Goal: Task Accomplishment & Management: Use online tool/utility

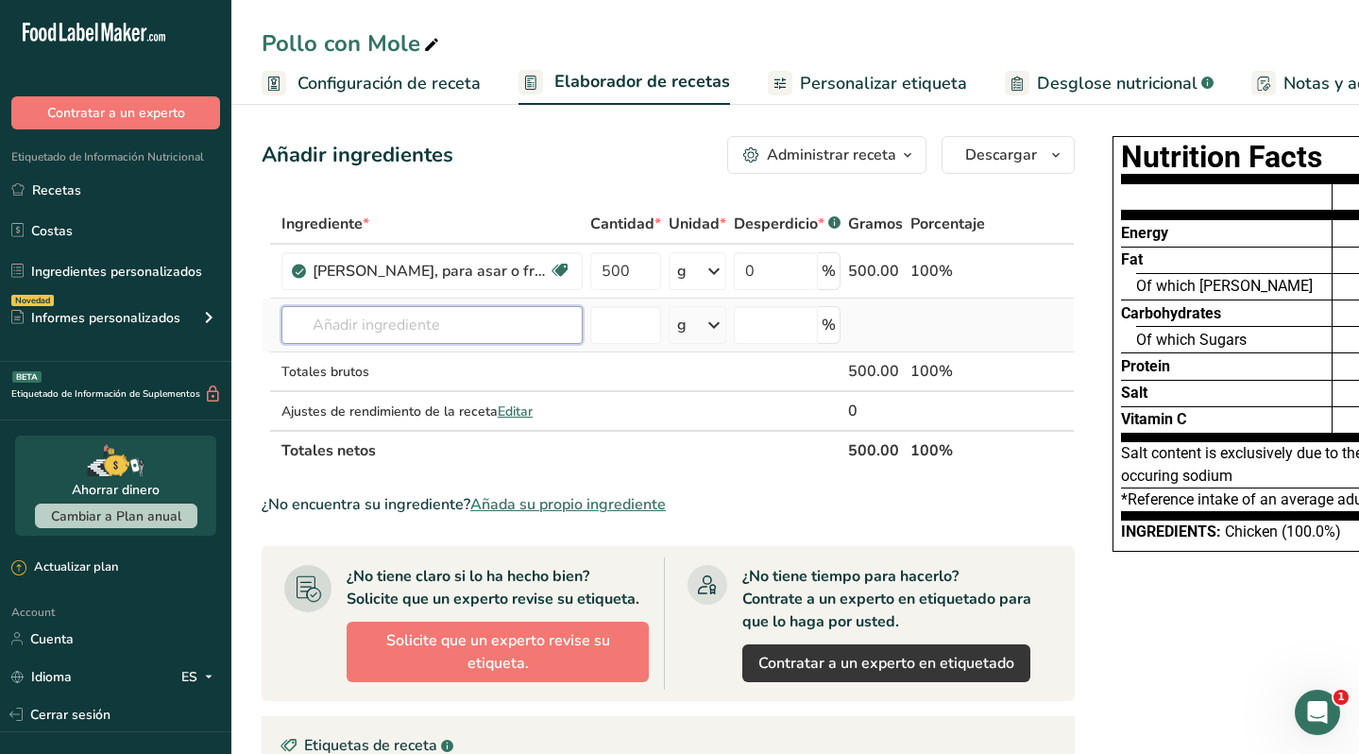
click at [380, 335] on input "text" at bounding box center [431, 325] width 301 height 38
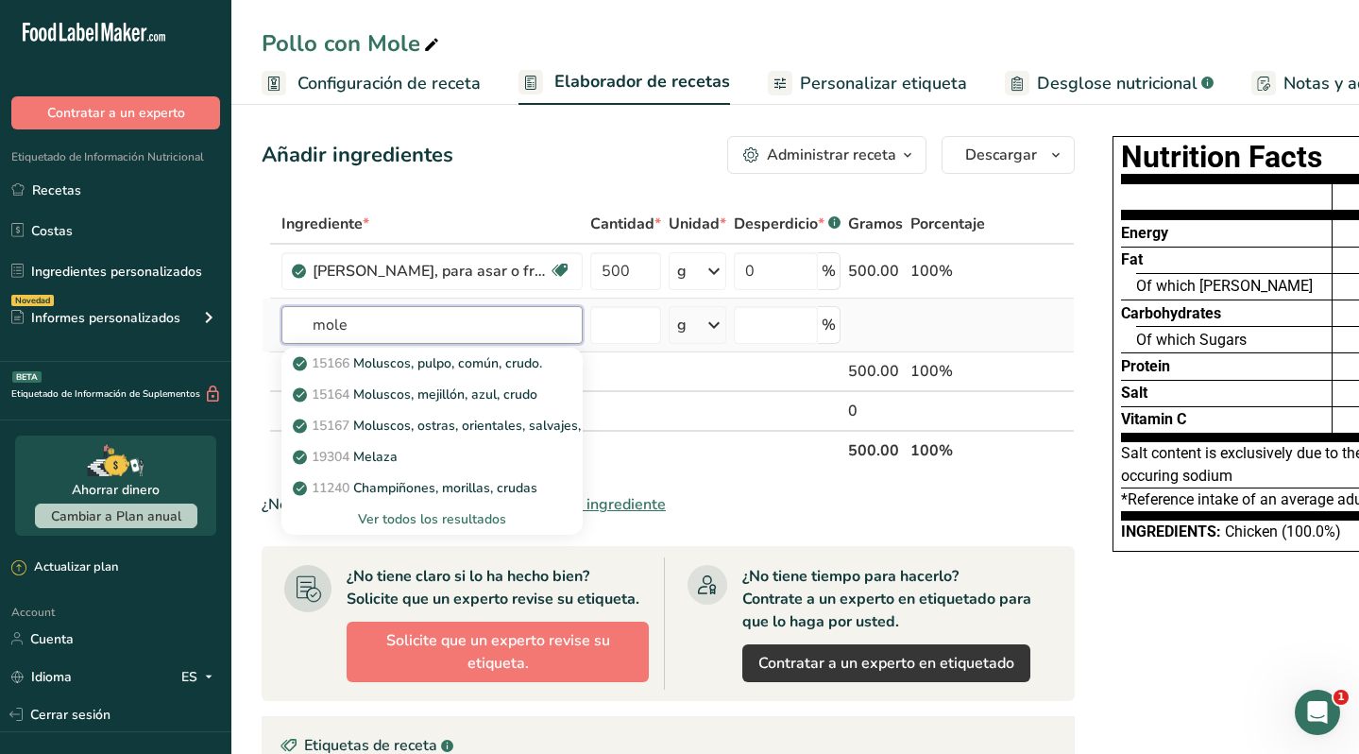
type input "mole"
click at [418, 514] on div "Ver todos los resultados" at bounding box center [432, 519] width 271 height 20
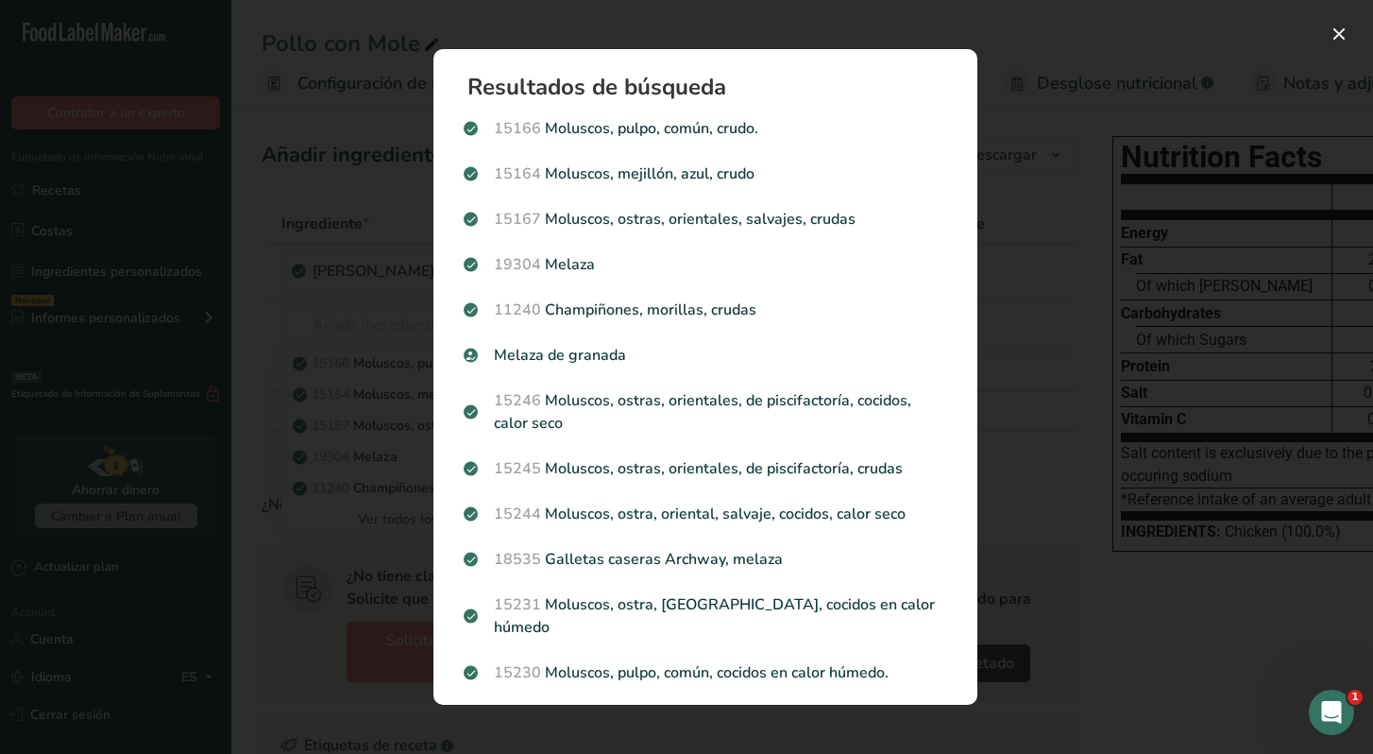
click at [267, 589] on div "Search results modal" at bounding box center [686, 377] width 1373 height 754
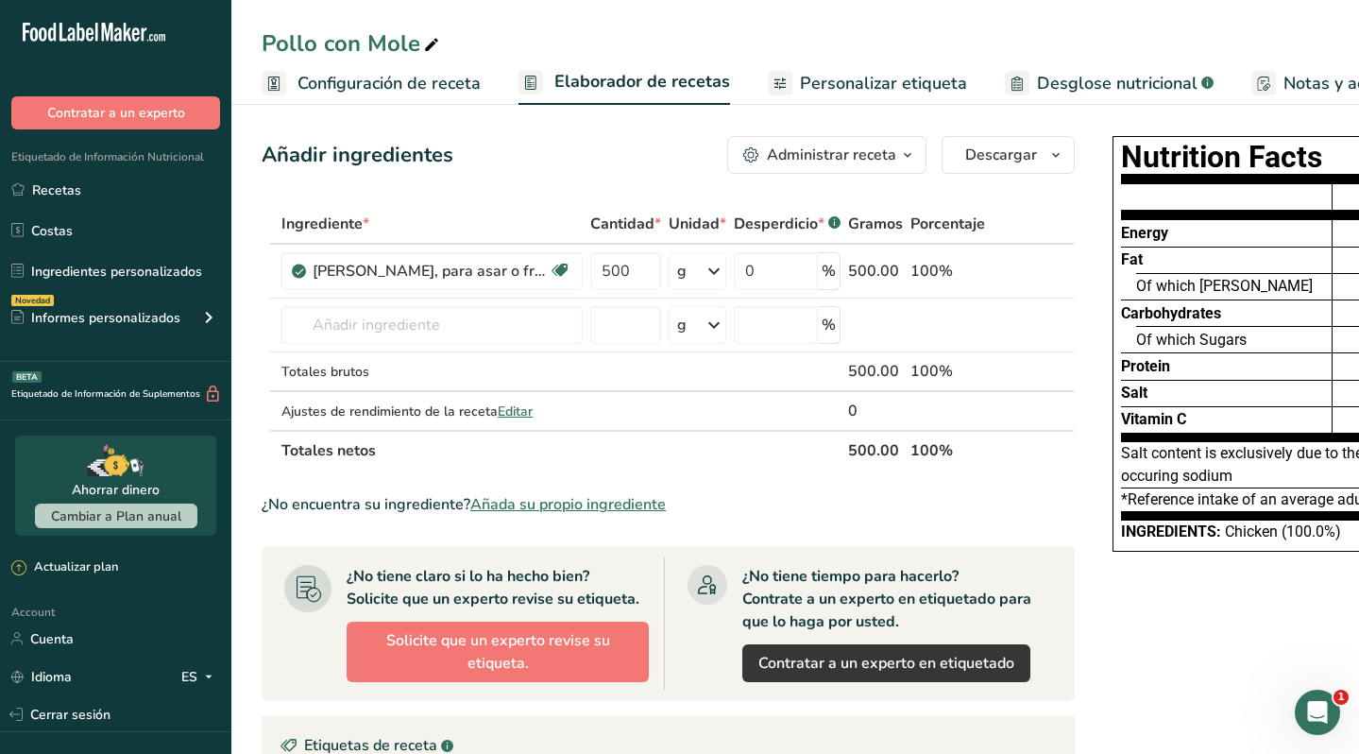
click at [559, 496] on span "Añada su propio ingrediente" at bounding box center [568, 504] width 196 height 23
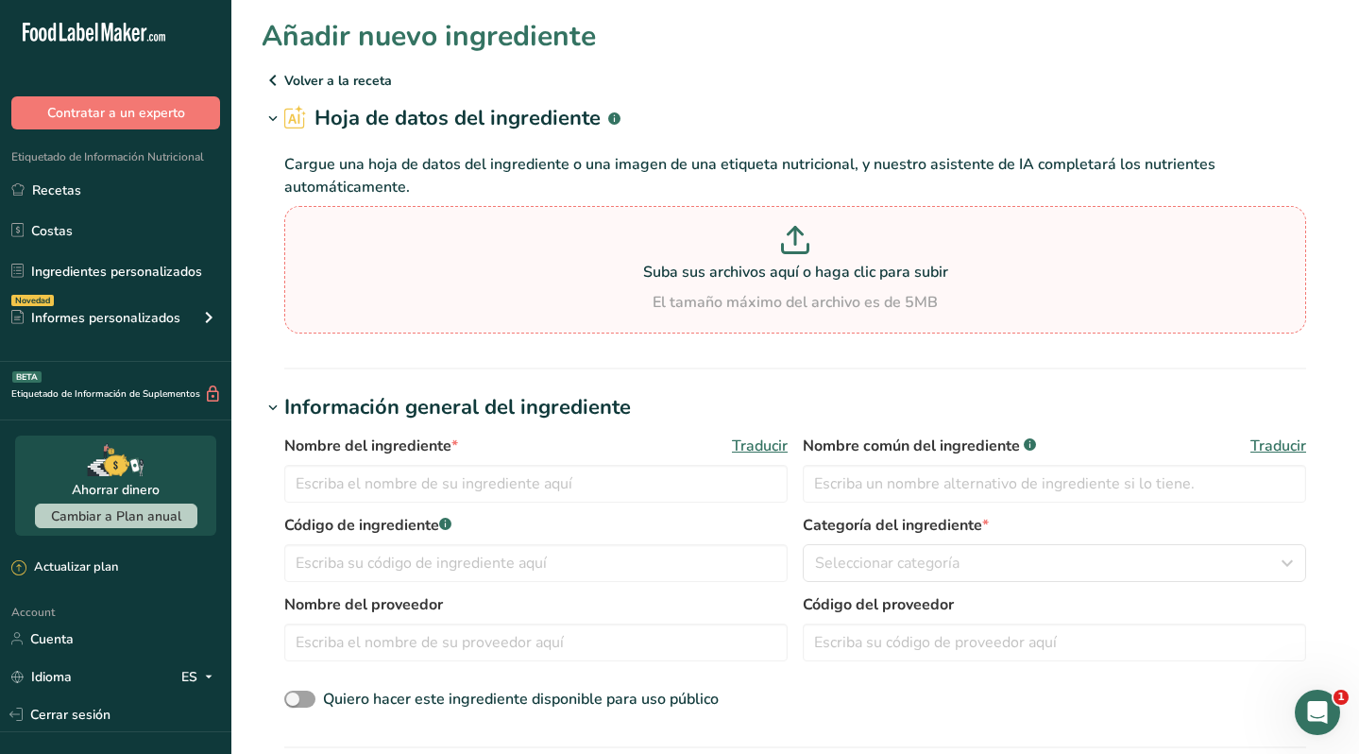
click at [786, 243] on icon at bounding box center [795, 240] width 28 height 28
click at [786, 243] on input "Suba sus archivos aquí o haga clic para subir El tamaño máximo del archivo es d…" at bounding box center [795, 270] width 1022 height 128
click at [813, 236] on p at bounding box center [795, 243] width 1013 height 35
click at [813, 236] on input "Suba sus archivos aquí o haga clic para subir El tamaño máximo del archivo es d…" at bounding box center [795, 270] width 1022 height 128
type input "C:\fakepath\mole.pdf"
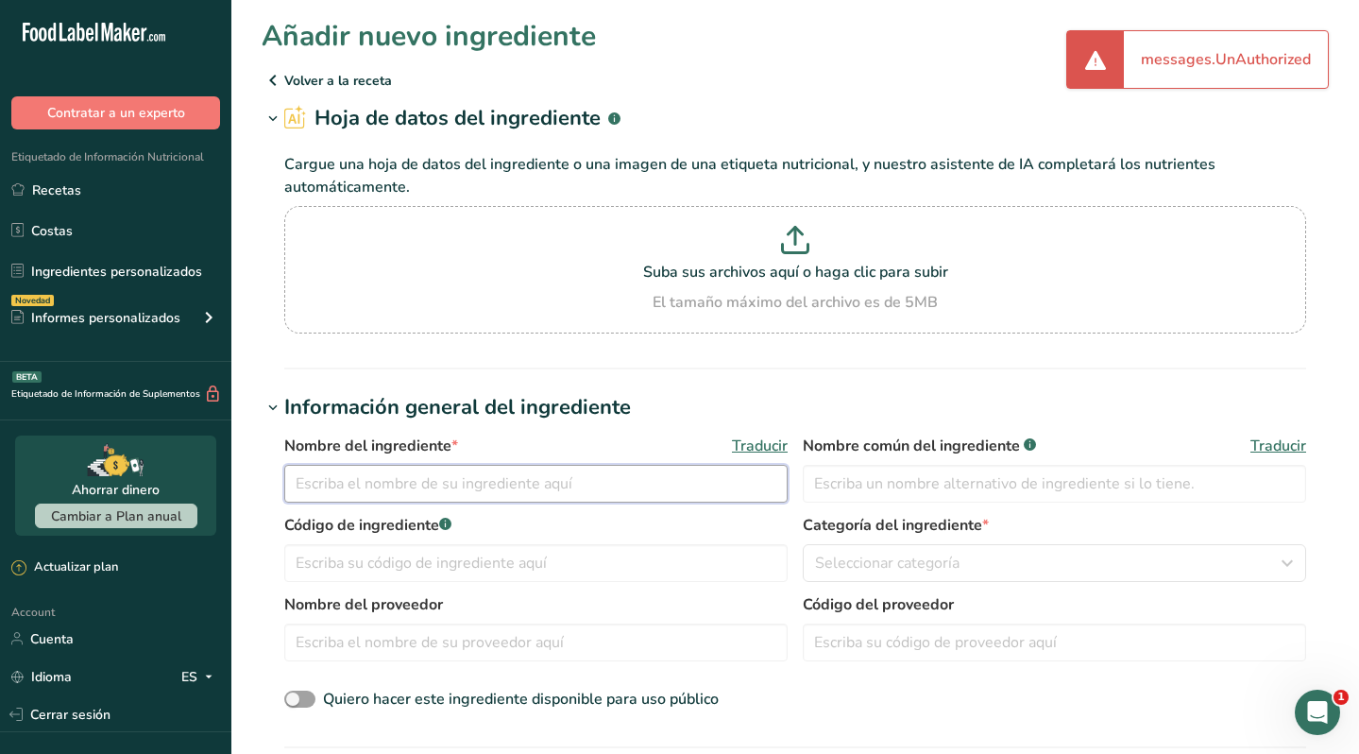
click at [533, 477] on input "text" at bounding box center [535, 484] width 503 height 38
type input "M"
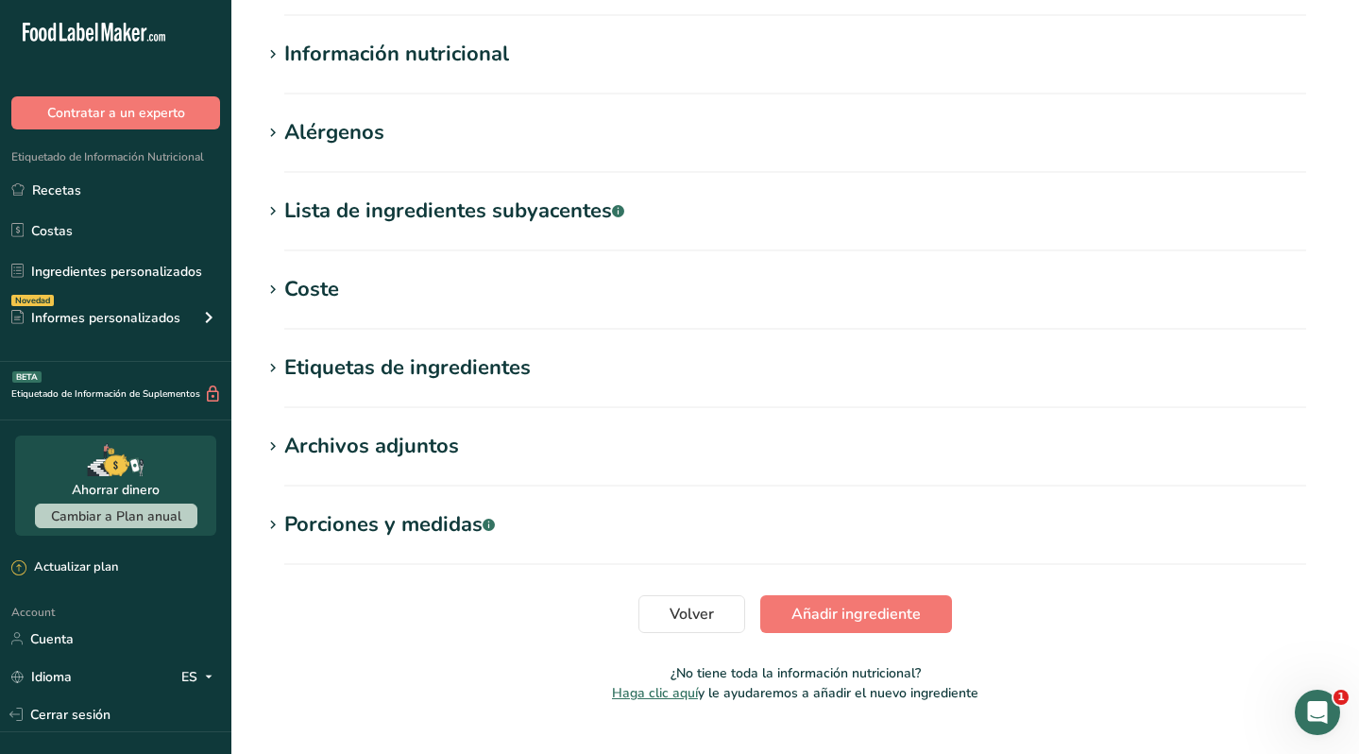
scroll to position [772, 0]
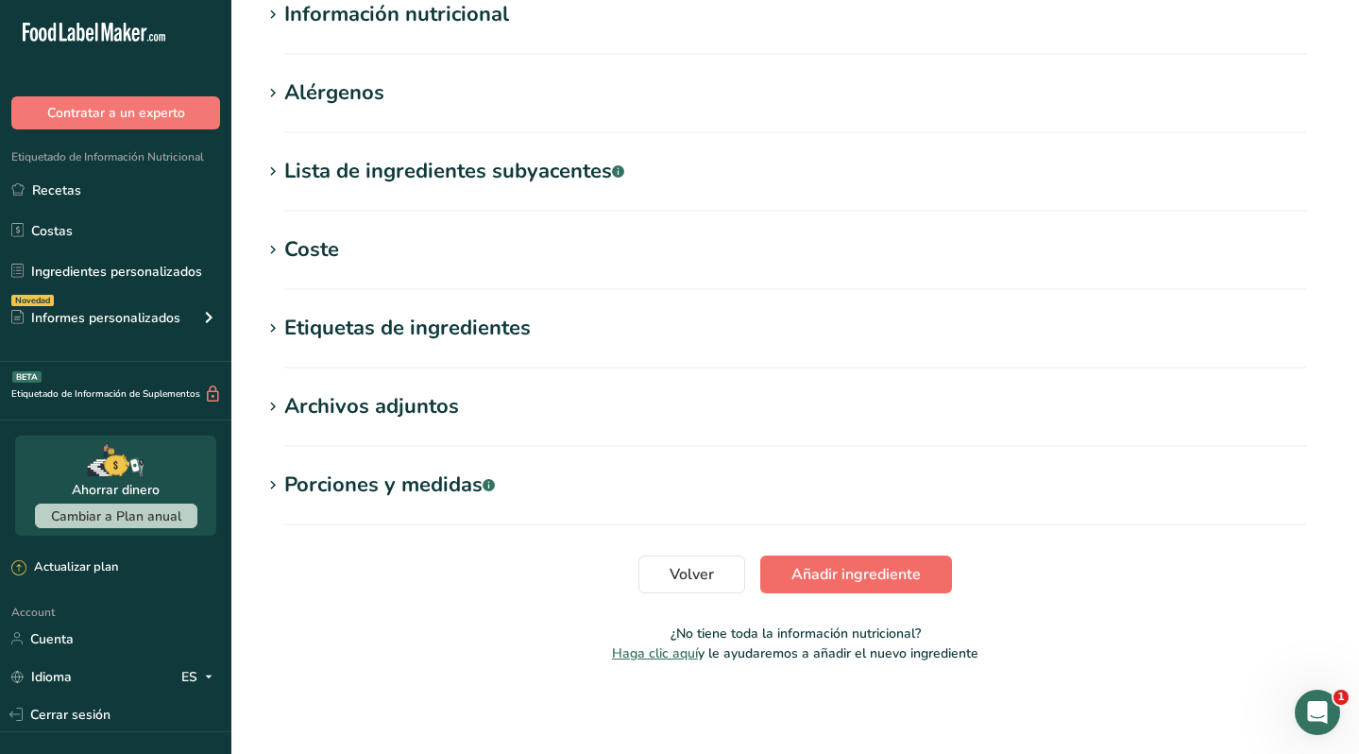
type input "Mole preparado"
click at [849, 564] on span "Añadir ingrediente" at bounding box center [856, 574] width 129 height 23
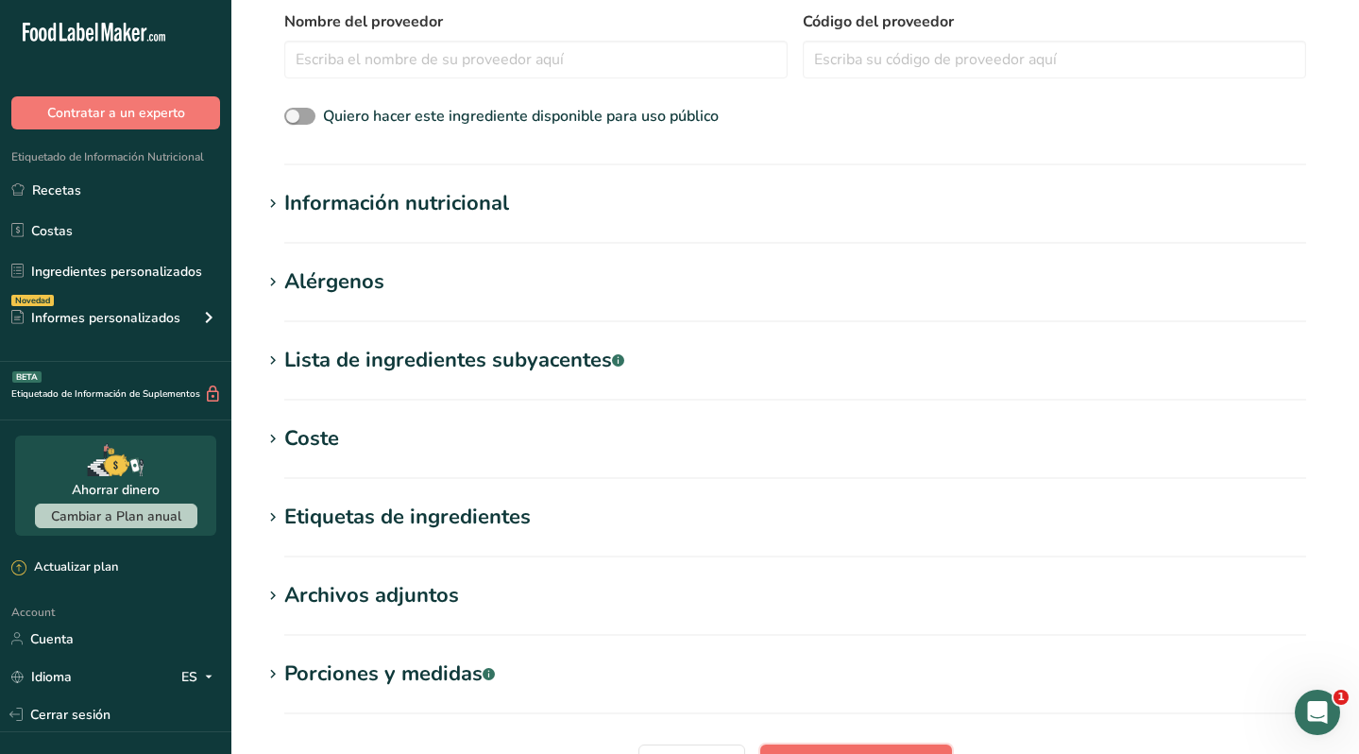
scroll to position [392, 0]
click at [117, 196] on link "Recetas" at bounding box center [115, 190] width 231 height 36
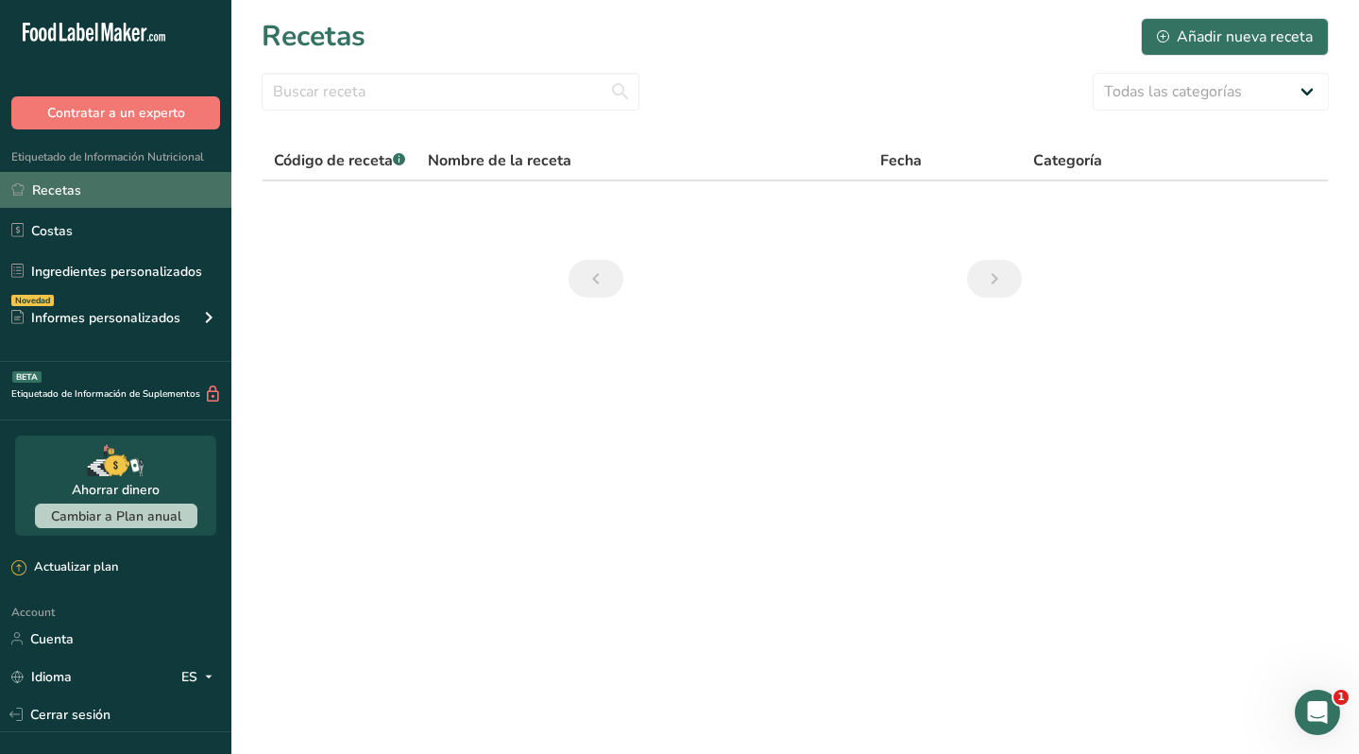
click at [103, 188] on link "Recetas" at bounding box center [115, 190] width 231 height 36
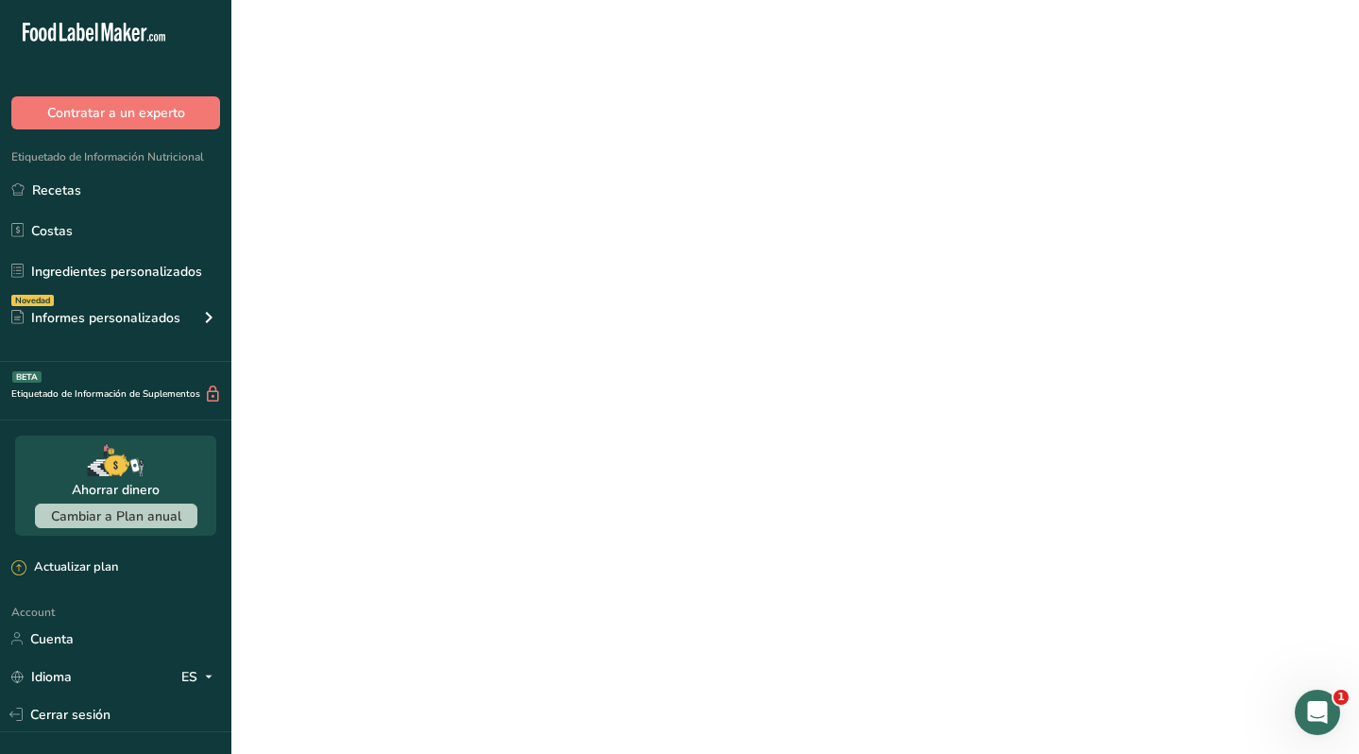
scroll to position [392, 0]
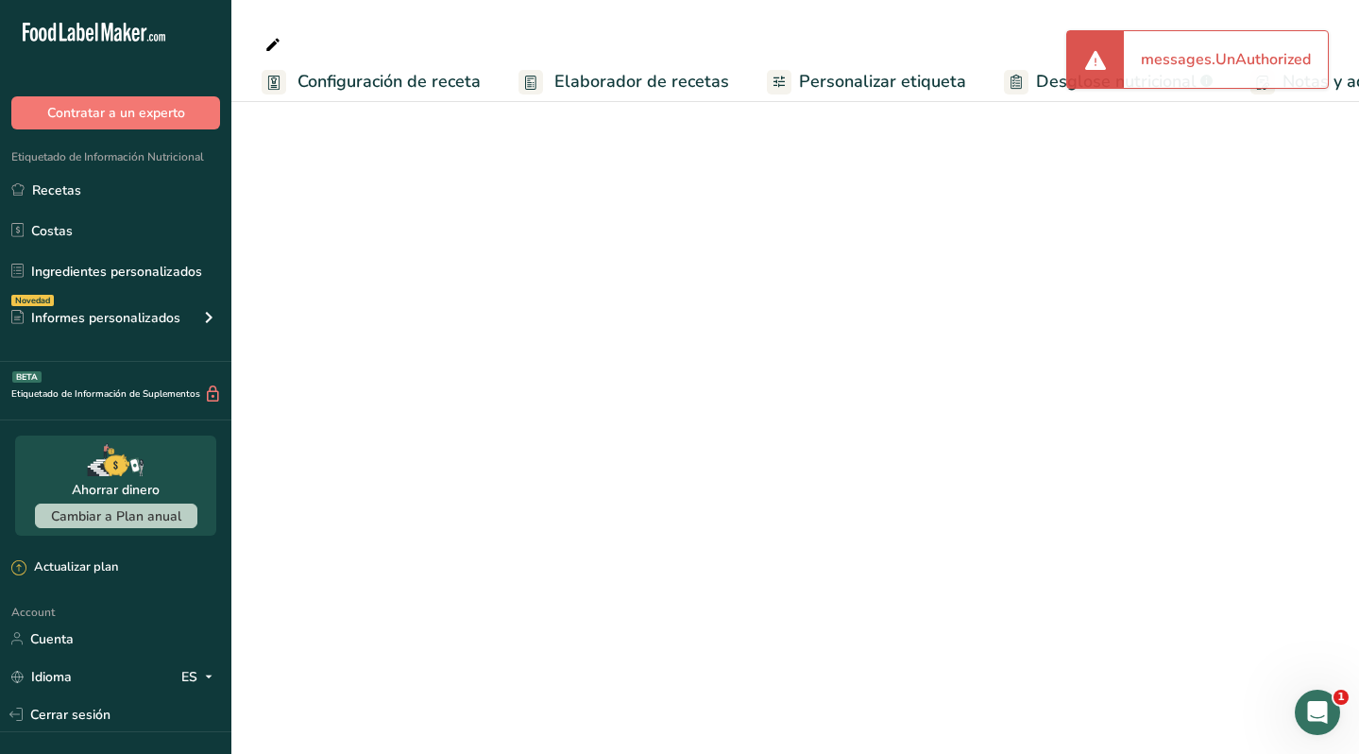
click at [396, 81] on span "Configuración de receta" at bounding box center [389, 82] width 183 height 26
select select
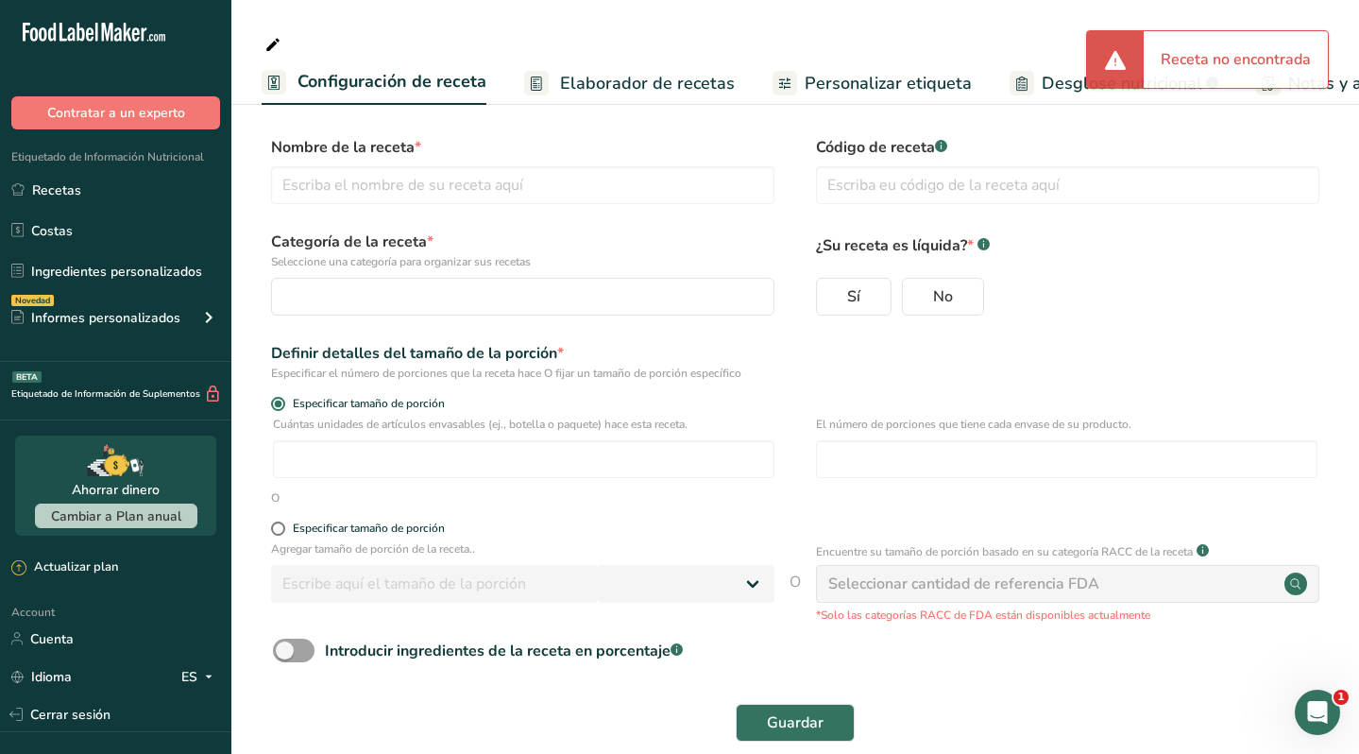
click at [1116, 61] on span at bounding box center [1115, 59] width 23 height 23
click at [934, 31] on div at bounding box center [795, 43] width 1128 height 34
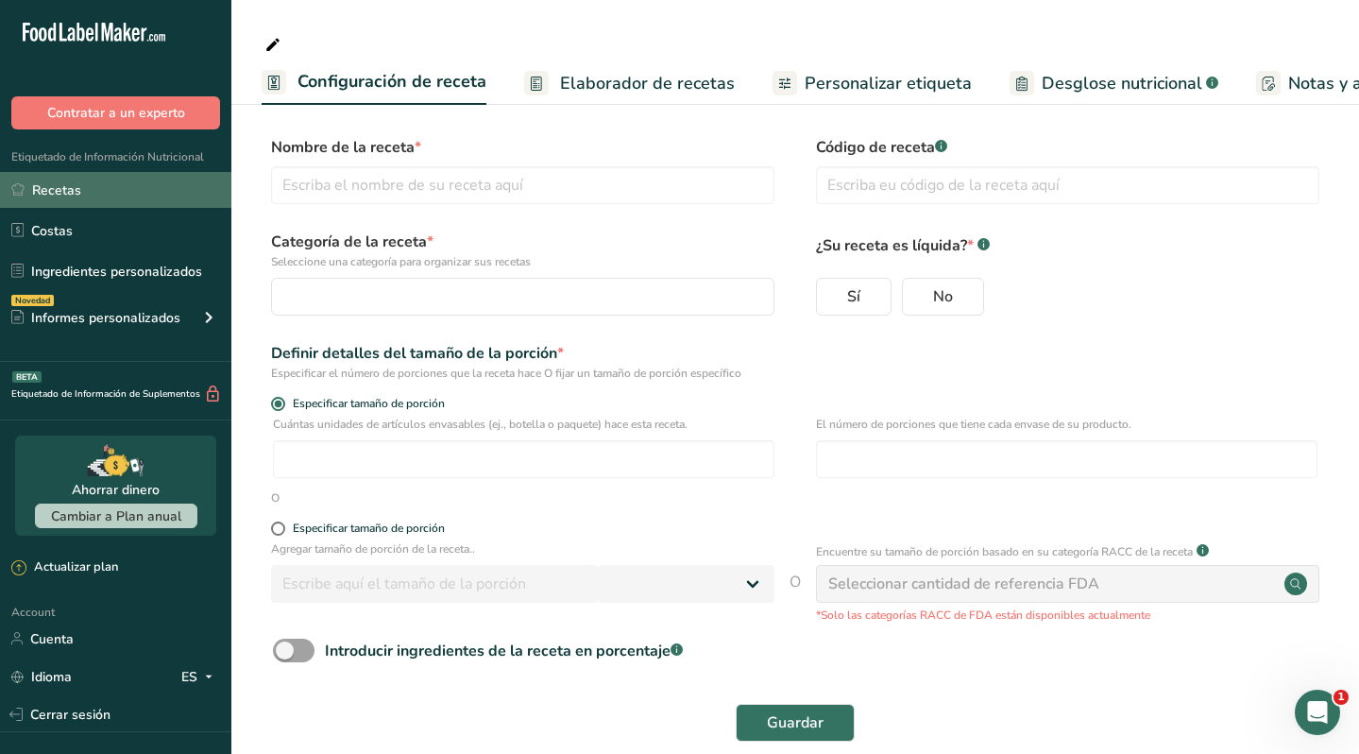
click at [140, 196] on link "Recetas" at bounding box center [115, 190] width 231 height 36
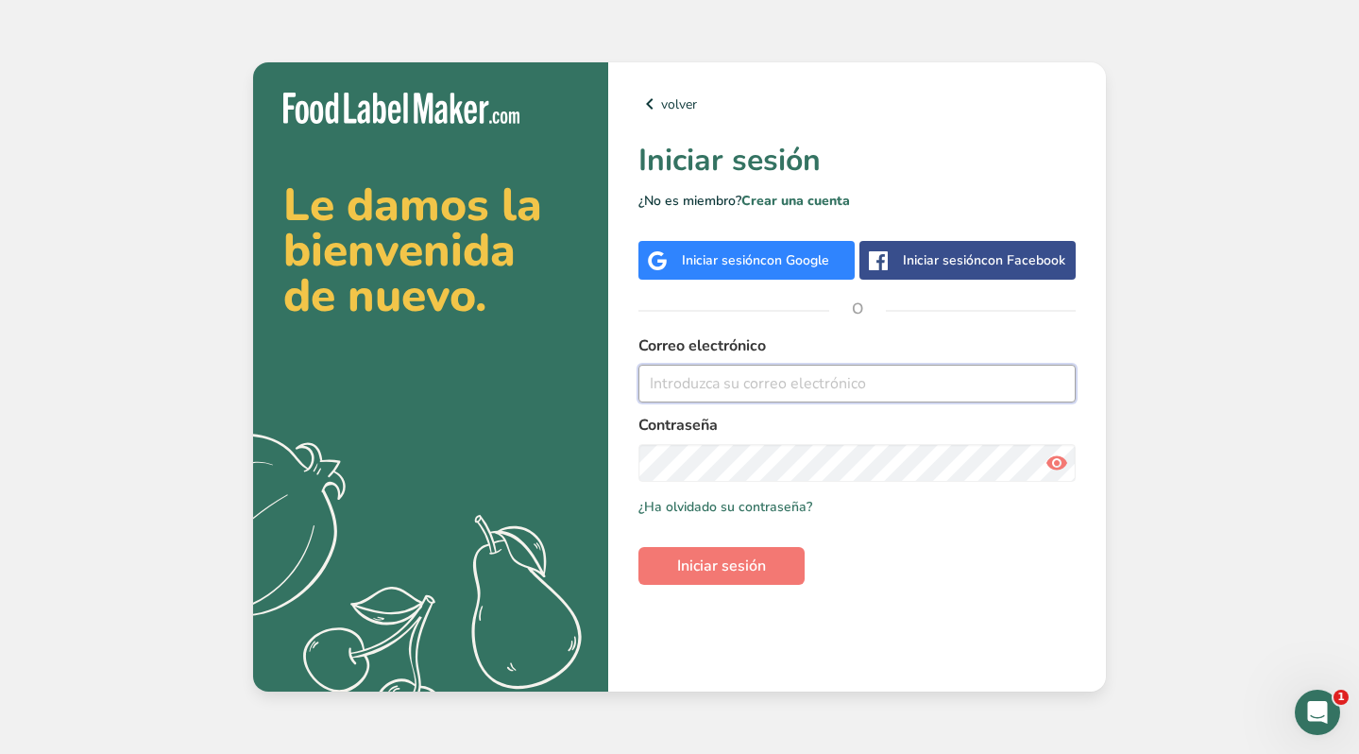
click at [813, 391] on input "email" at bounding box center [856, 384] width 437 height 38
type input "[EMAIL_ADDRESS][DOMAIN_NAME]"
click at [745, 570] on span "Iniciar sesión" at bounding box center [721, 565] width 89 height 23
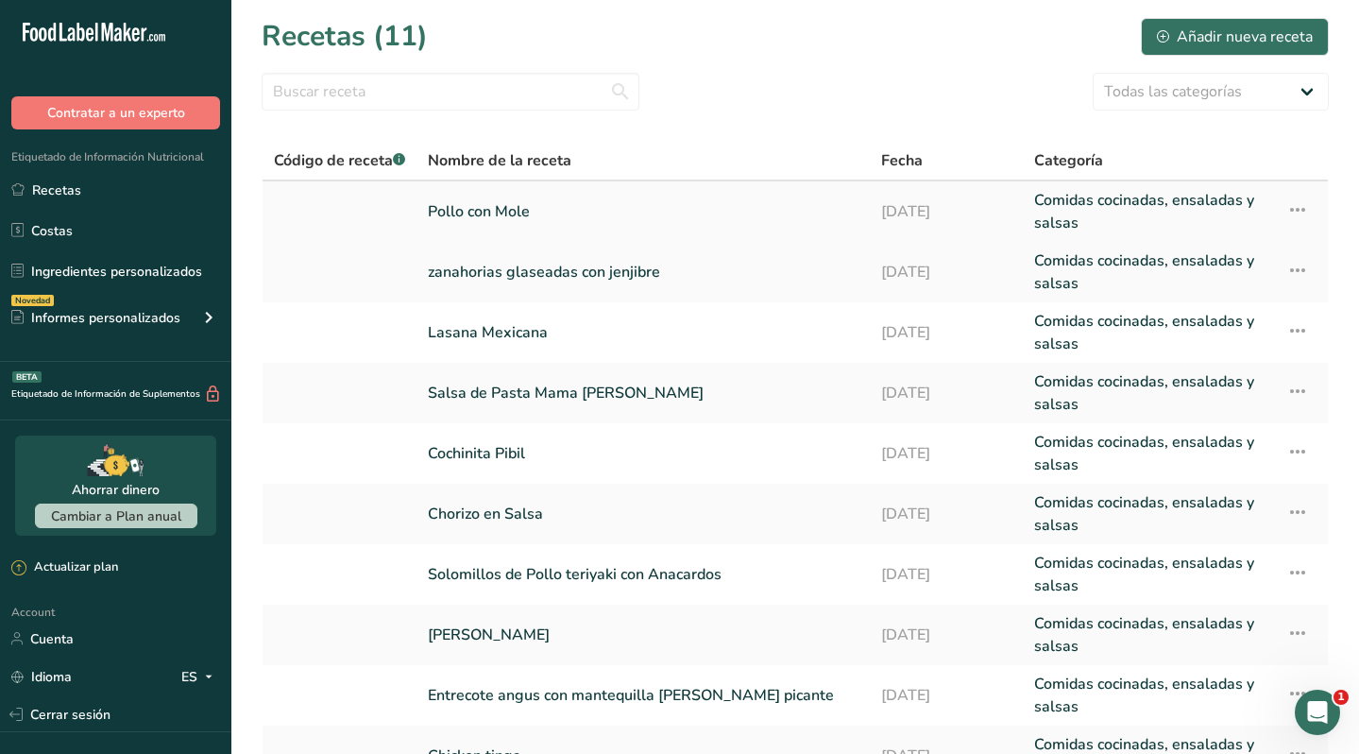
click at [484, 217] on link "Pollo con Mole" at bounding box center [643, 211] width 431 height 45
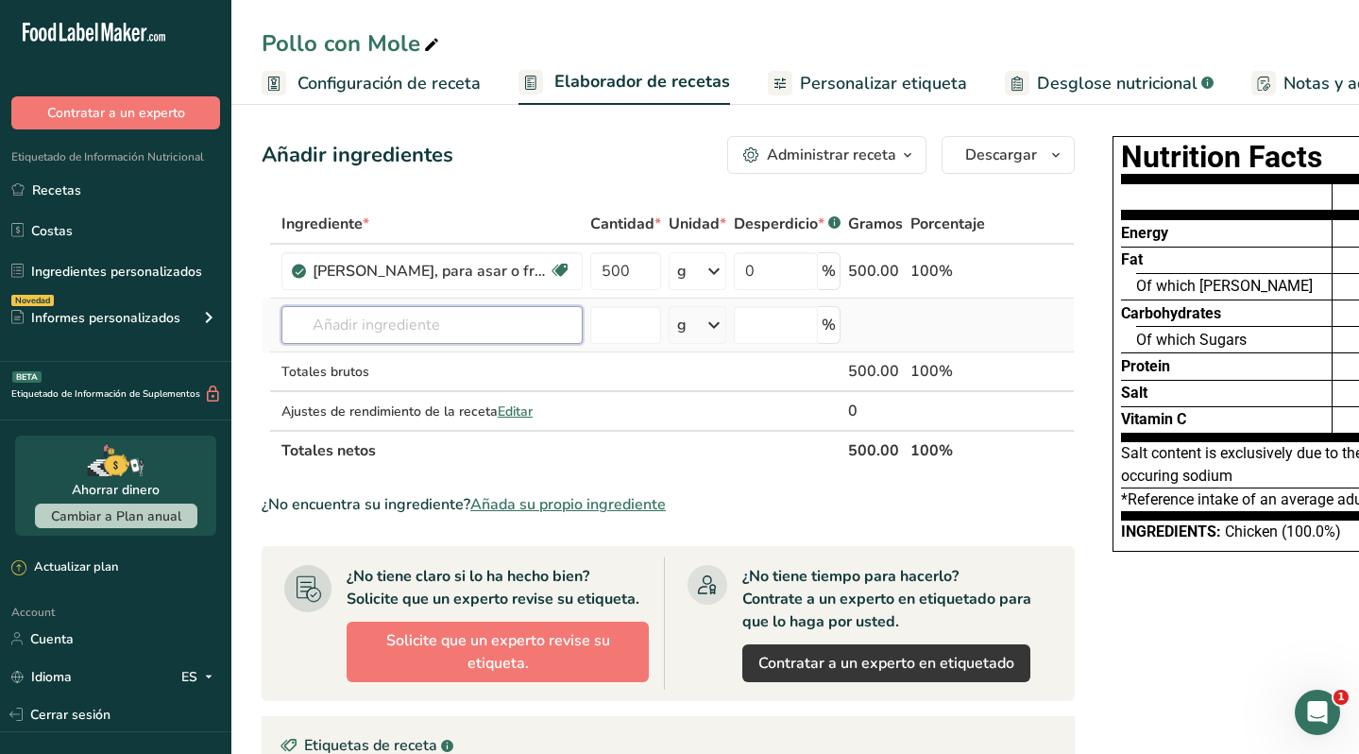
click at [482, 330] on input "text" at bounding box center [431, 325] width 301 height 38
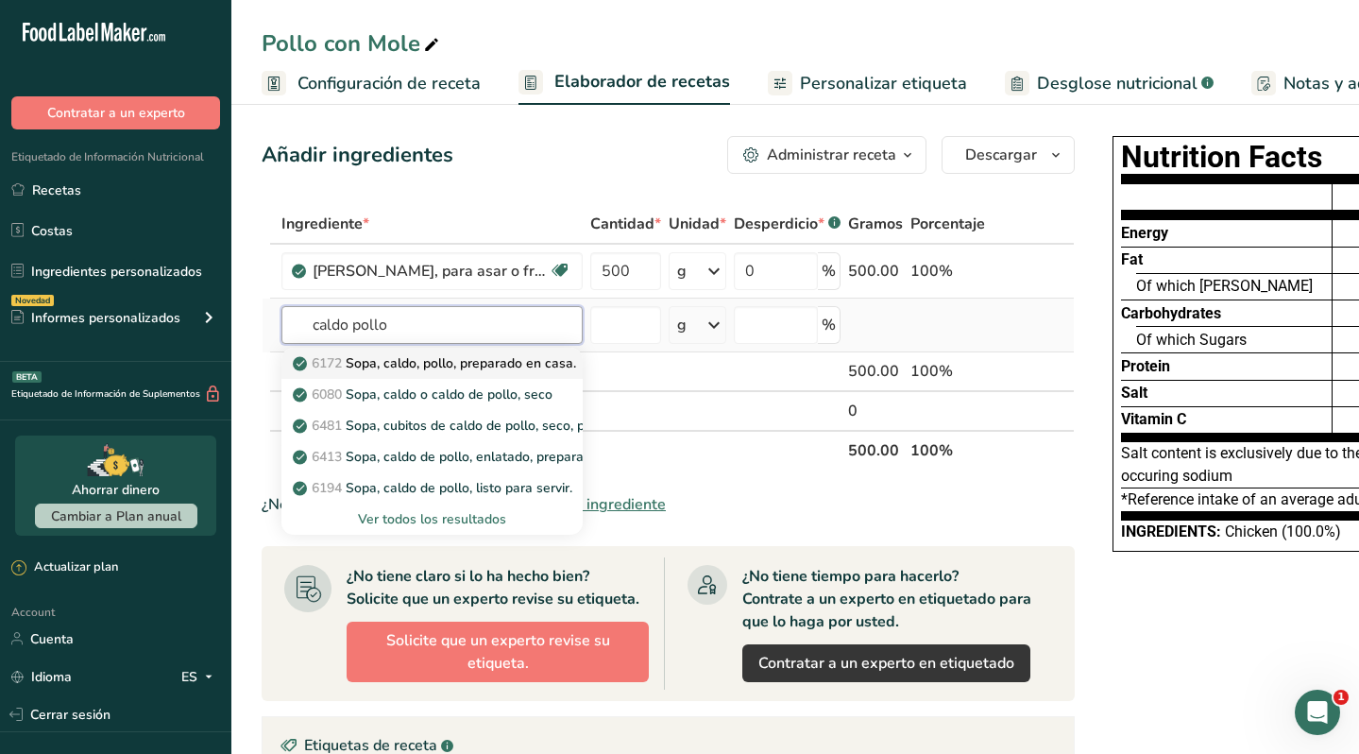
type input "caldo pollo"
click at [501, 360] on p "6172 Sopa, caldo, pollo, preparado en casa." at bounding box center [437, 363] width 280 height 20
type input "Soup, stock, chicken, home-prepared"
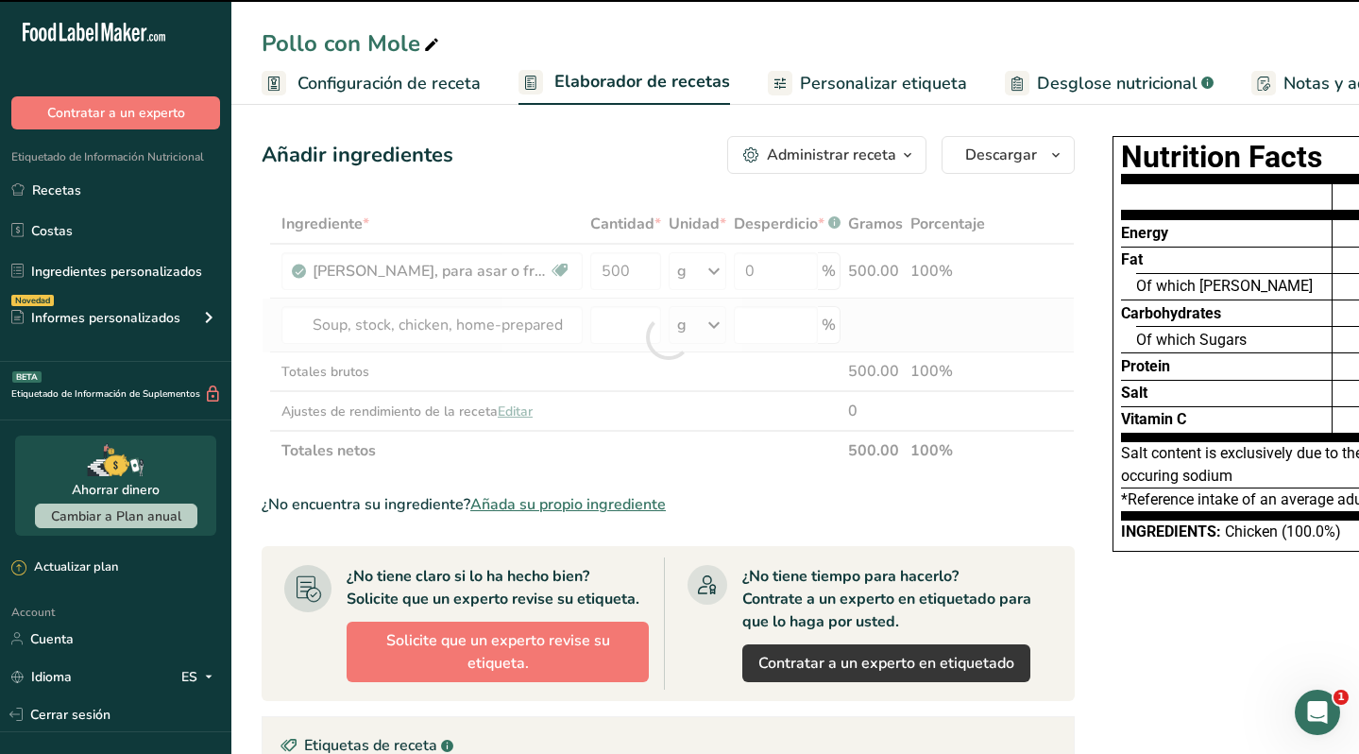
type input "0"
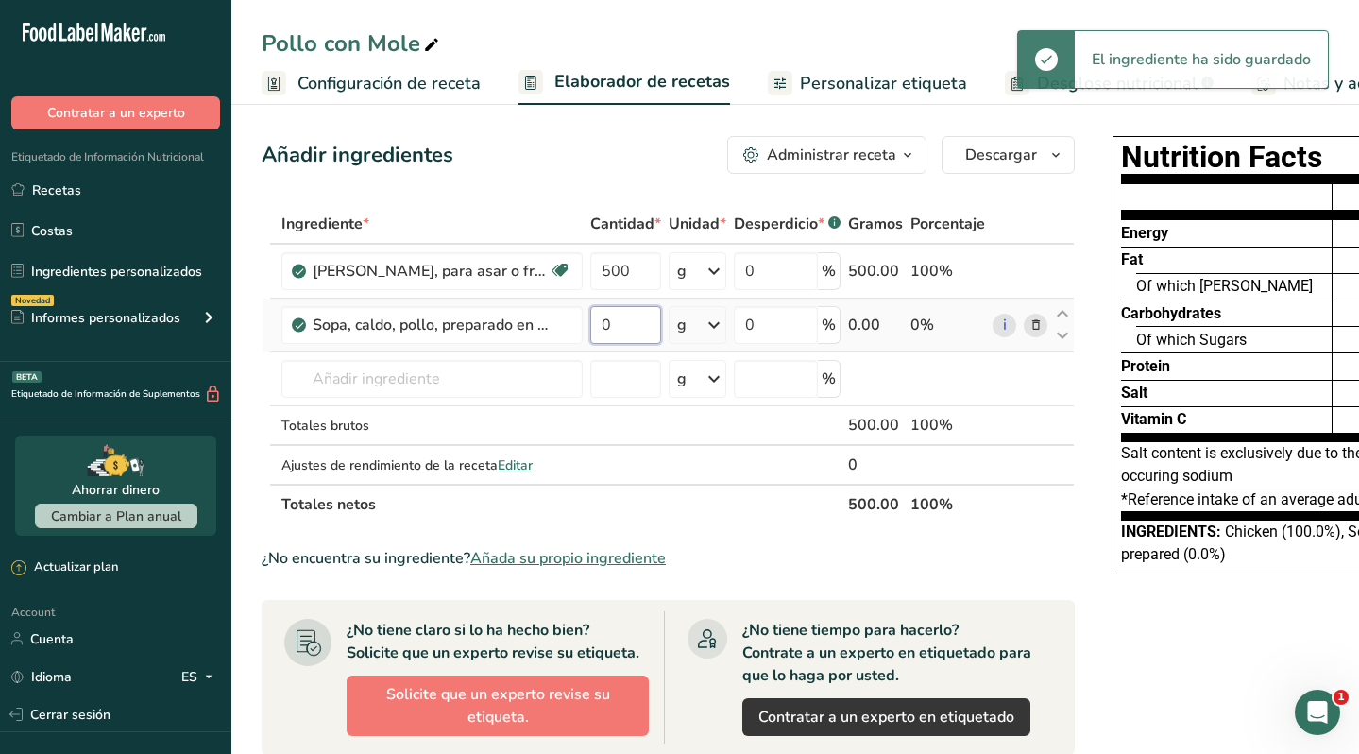
click at [625, 326] on input "0" at bounding box center [625, 325] width 71 height 38
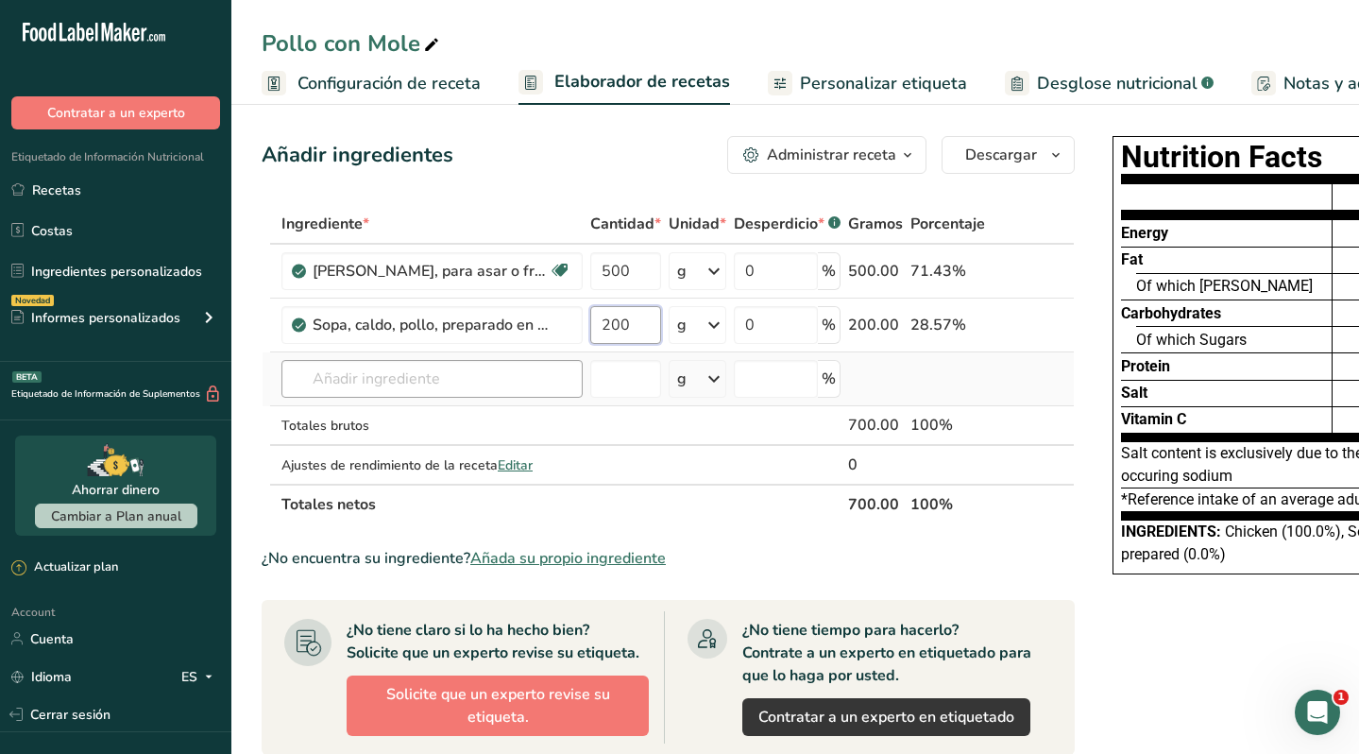
type input "200"
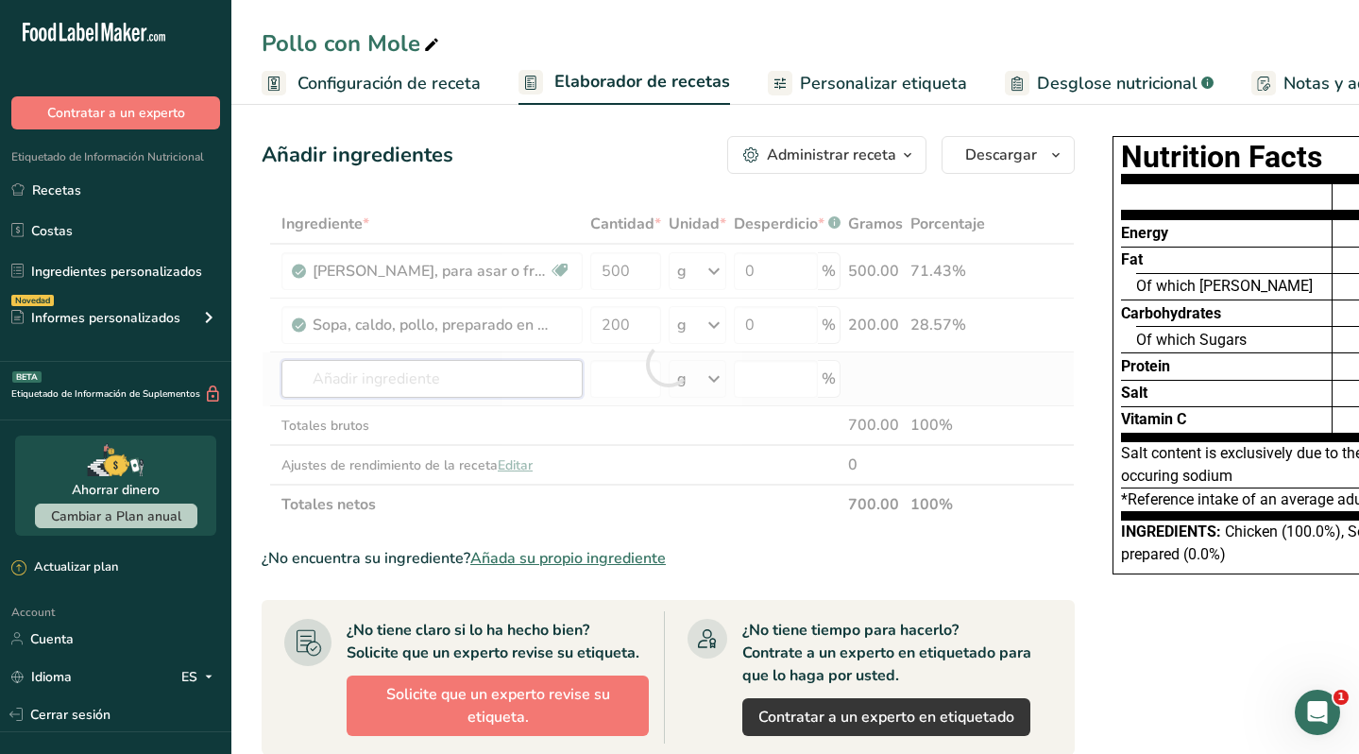
click at [475, 384] on div "Ingrediente * Cantidad * Unidad * Desperdicio * .a-a{fill:#347362;}.b-a{fill:#f…" at bounding box center [668, 364] width 813 height 320
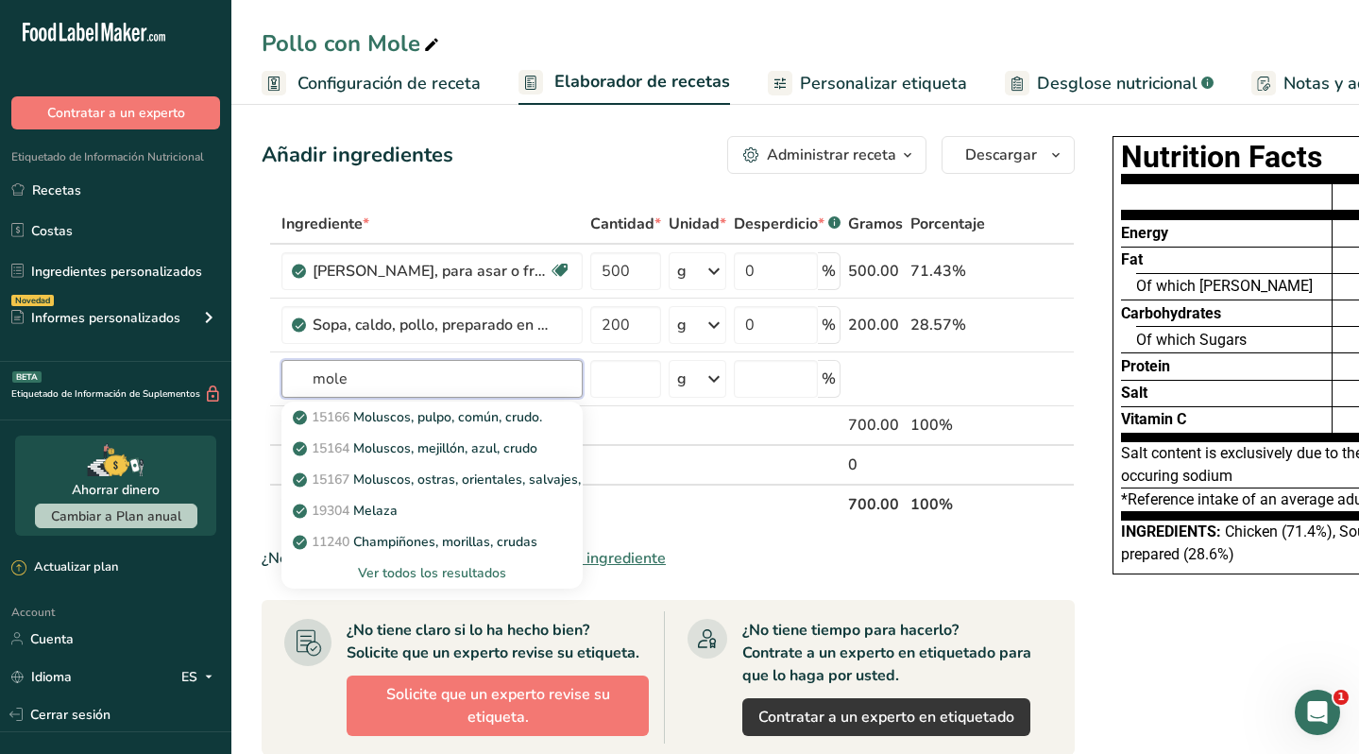
type input "mole"
click at [624, 554] on span "Añada su propio ingrediente" at bounding box center [568, 558] width 196 height 23
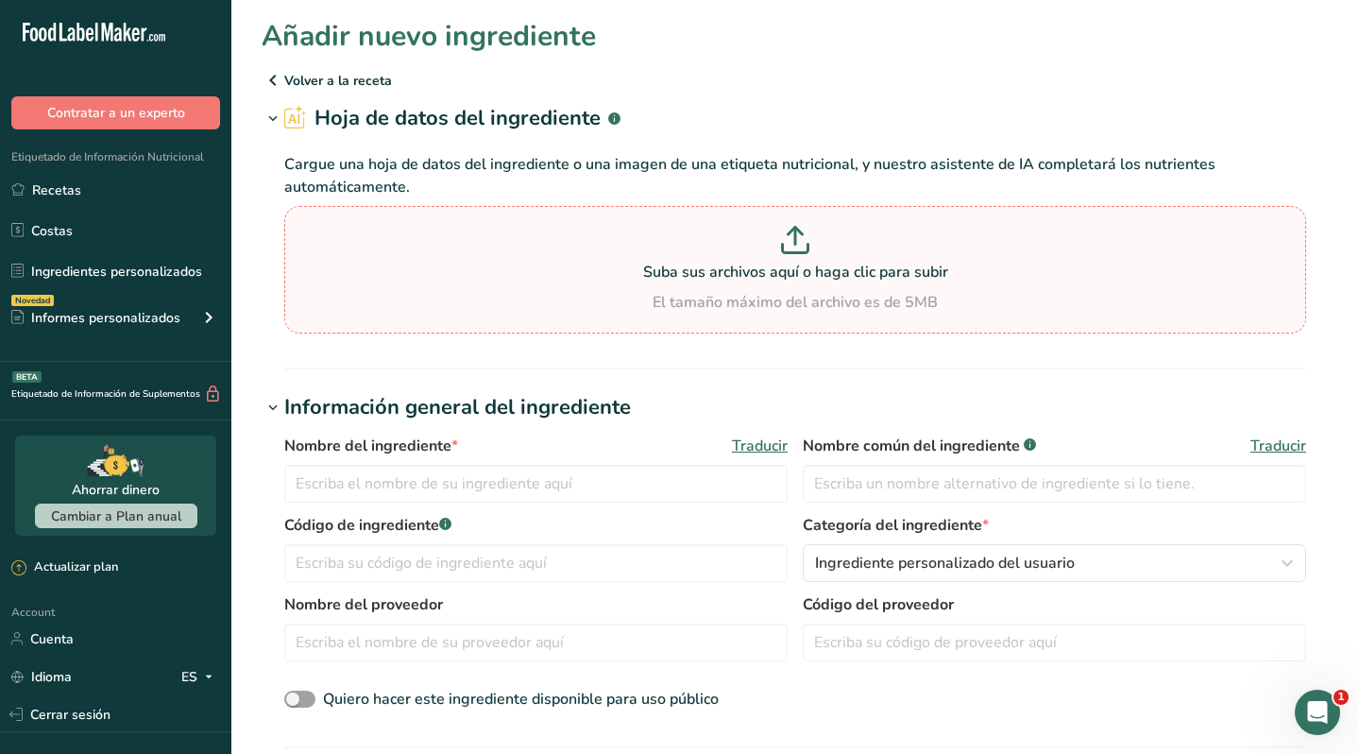
click at [798, 252] on icon at bounding box center [796, 249] width 26 height 9
click at [798, 252] on input "Suba sus archivos aquí o haga clic para subir El tamaño máximo del archivo es d…" at bounding box center [795, 270] width 1022 height 128
type input "C:\fakepath\mole.pdf"
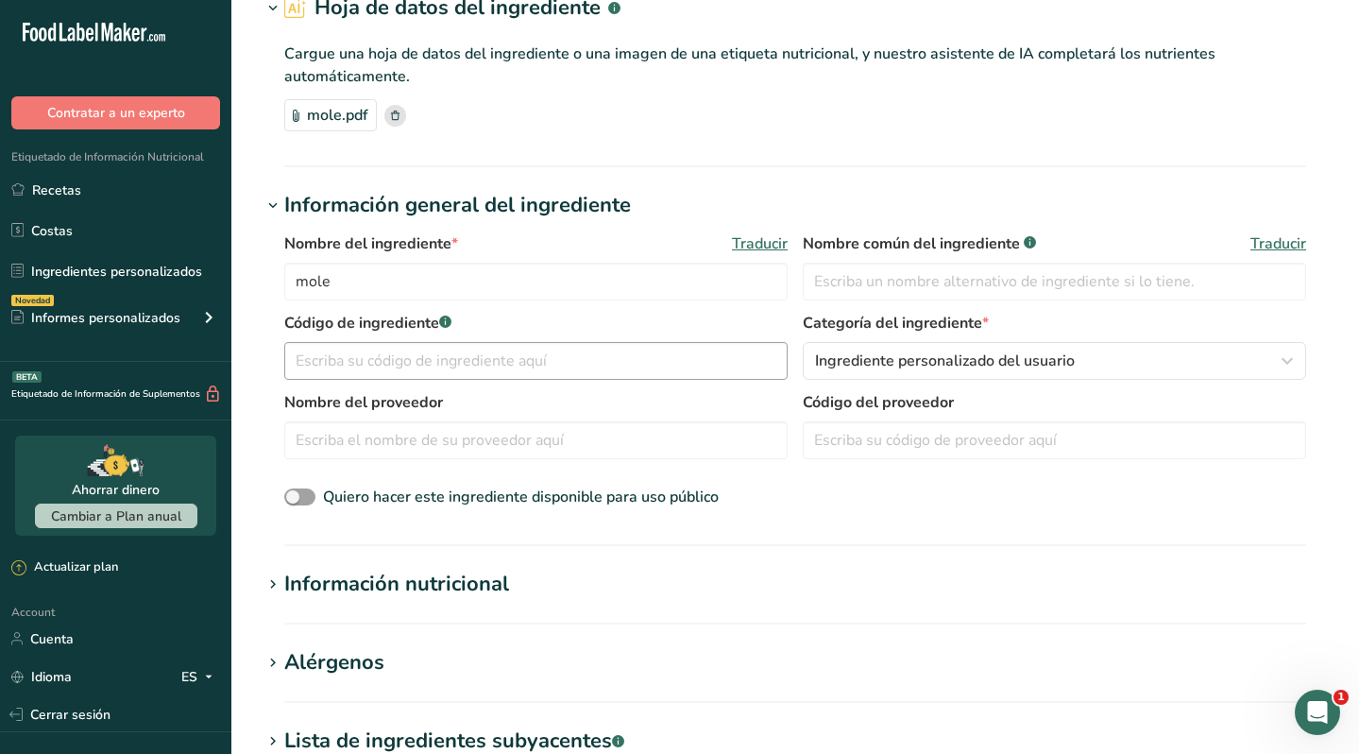
scroll to position [111, 0]
click at [486, 273] on input "mole" at bounding box center [535, 281] width 503 height 38
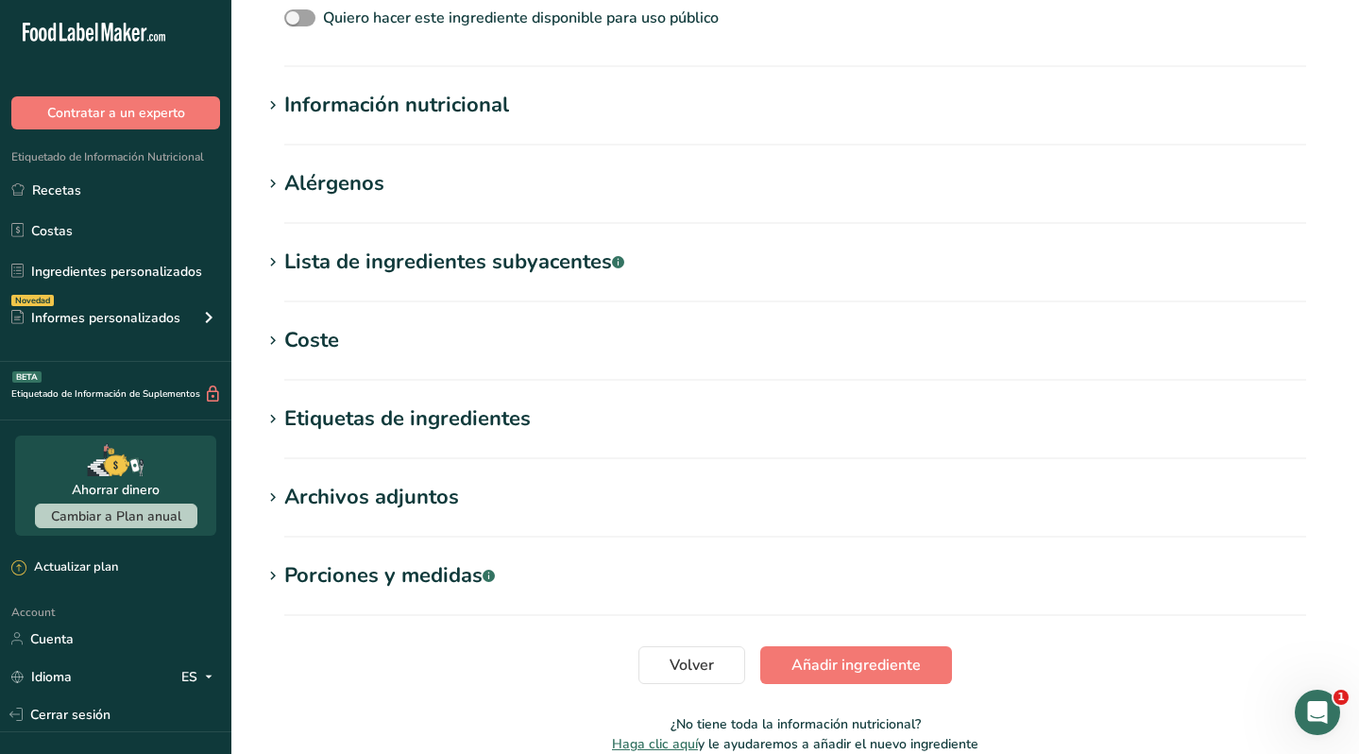
scroll to position [680, 0]
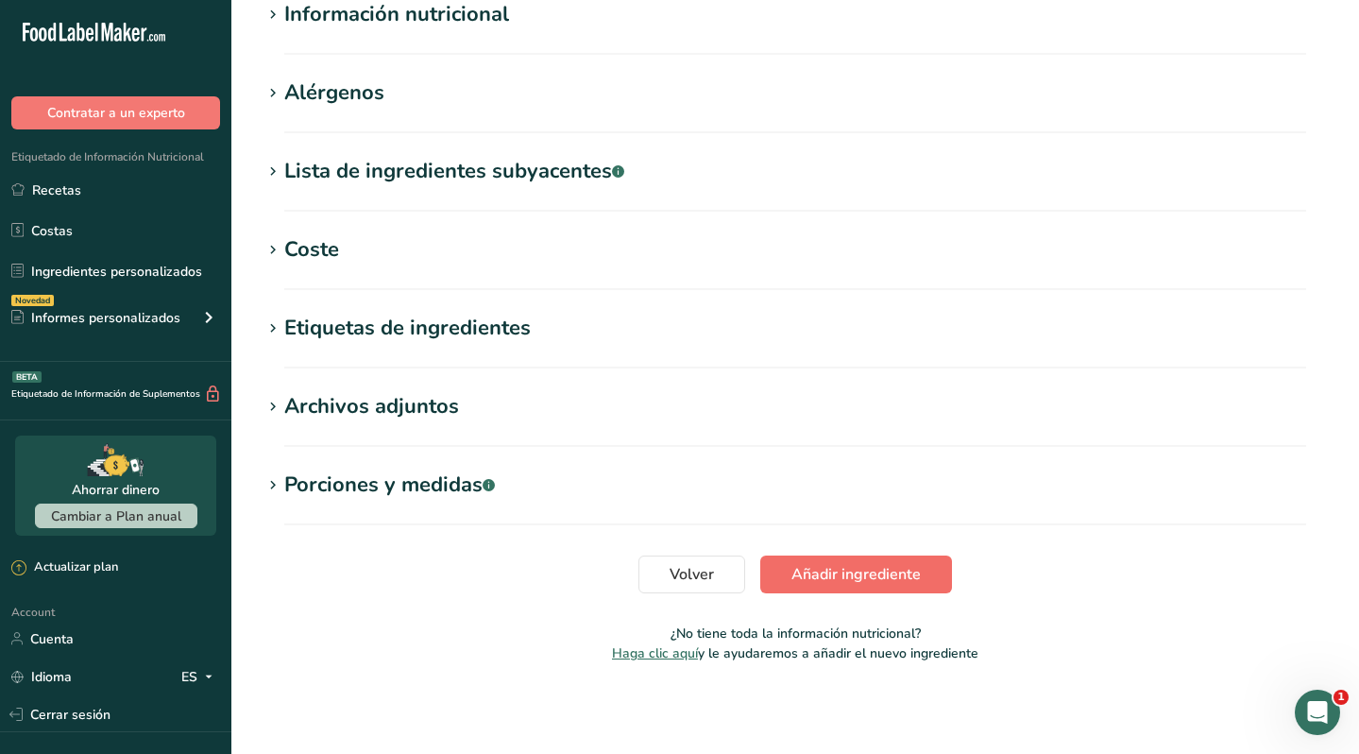
type input "mole preparado"
click at [836, 571] on span "Añadir ingrediente" at bounding box center [856, 574] width 129 height 23
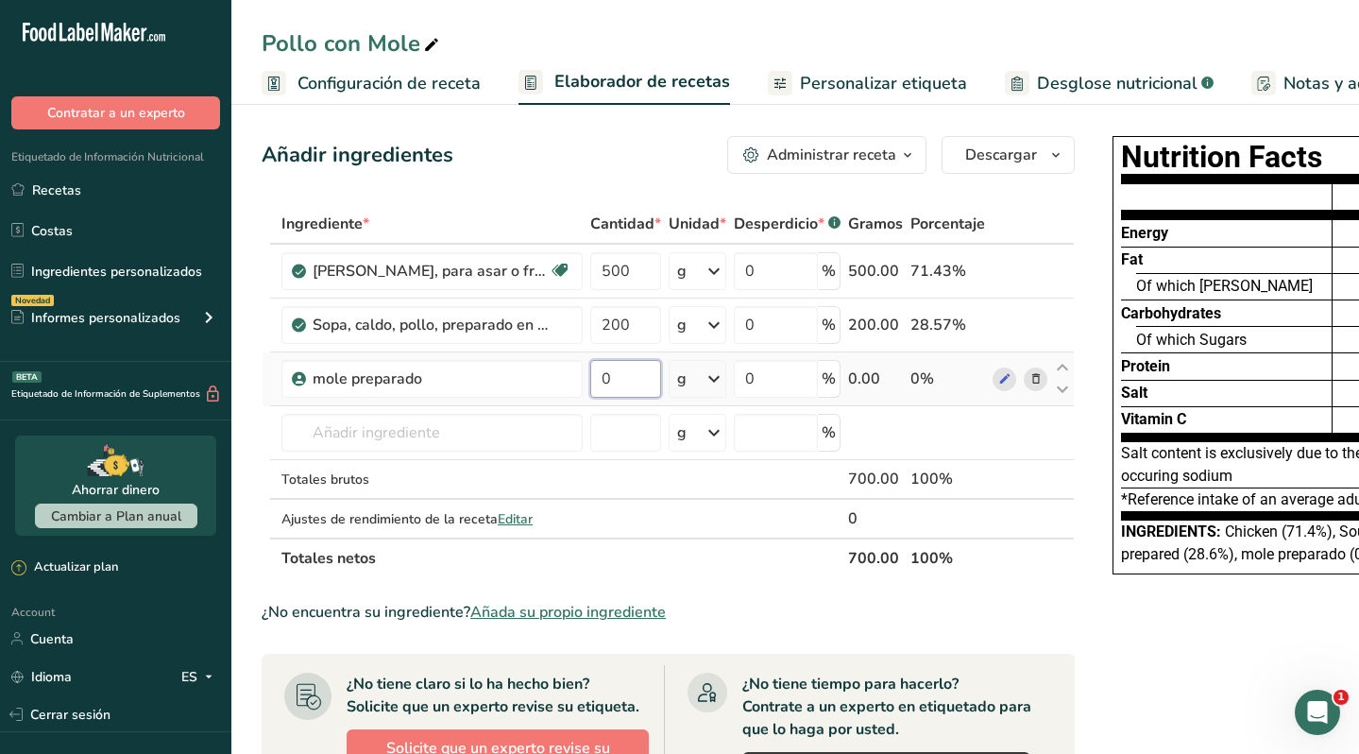
click at [625, 384] on input "0" at bounding box center [625, 379] width 71 height 38
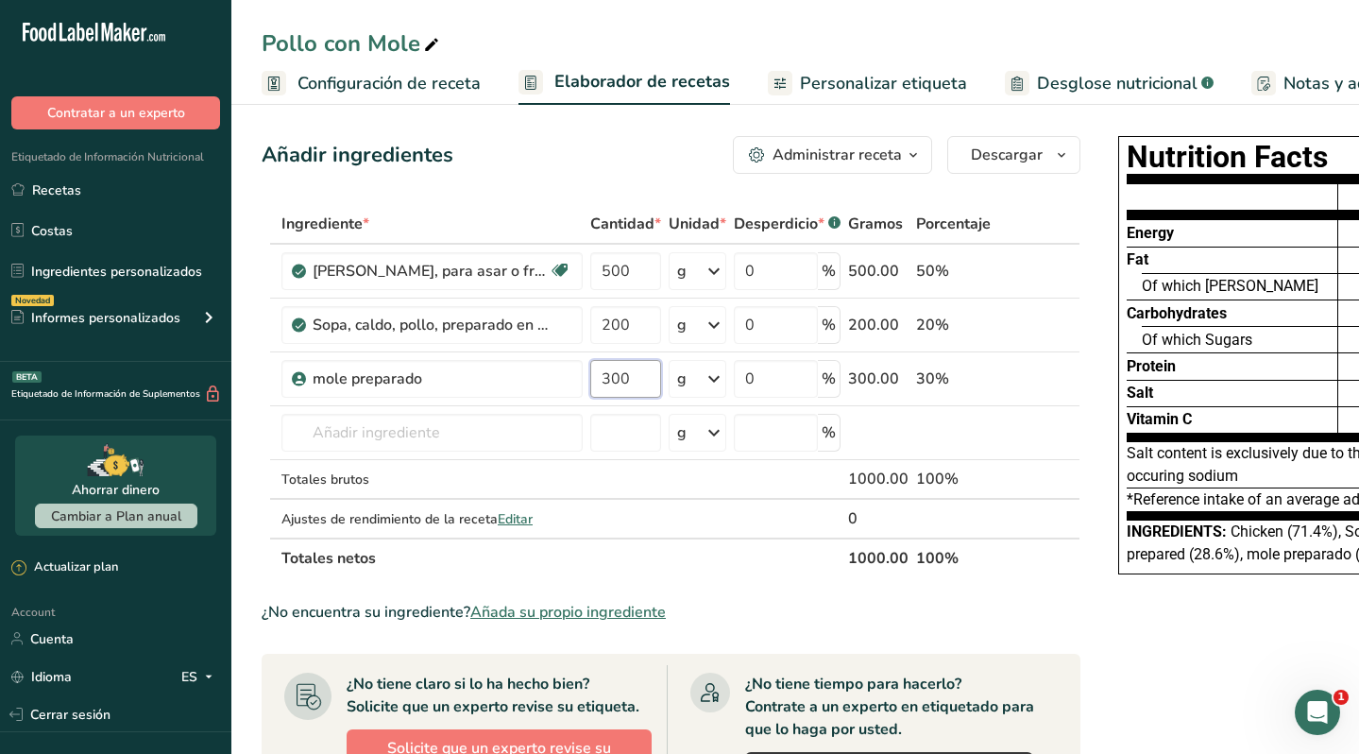
type input "300"
click at [425, 85] on span "Configuración de receta" at bounding box center [389, 84] width 183 height 26
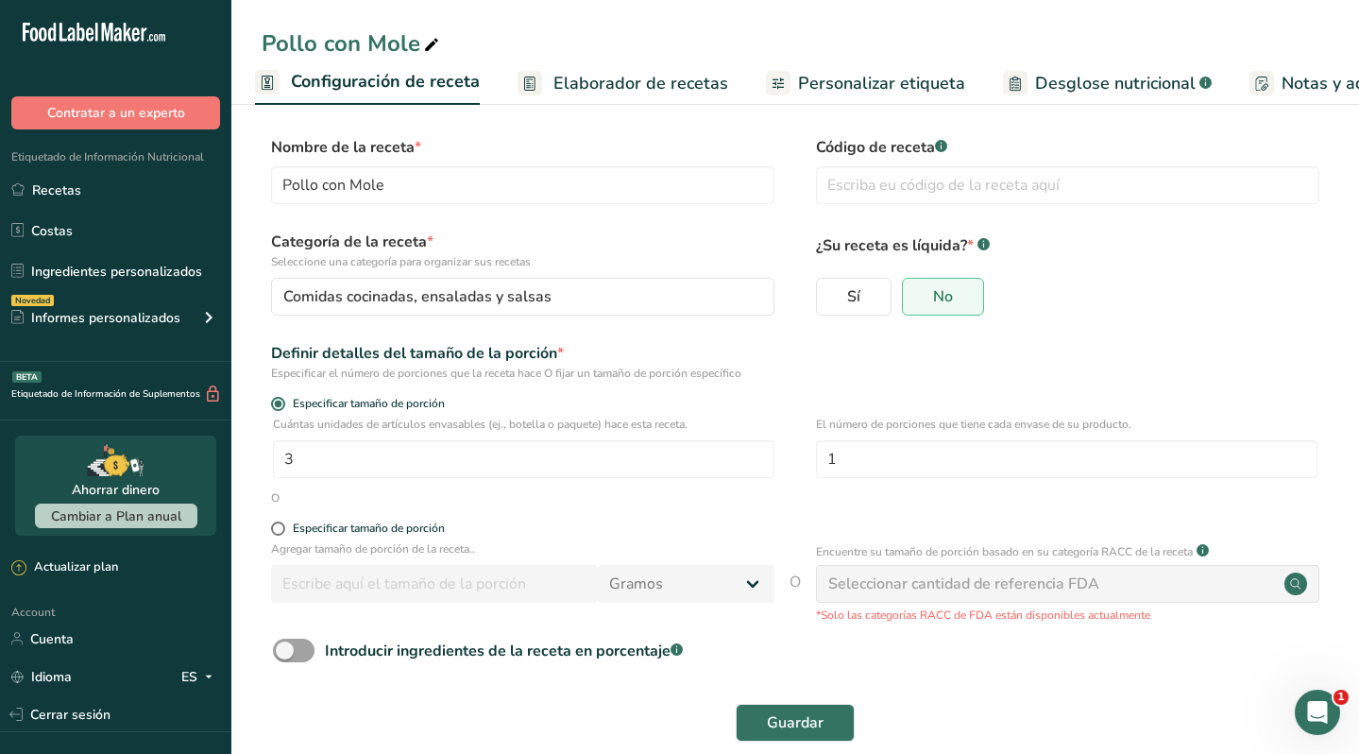
scroll to position [29, 0]
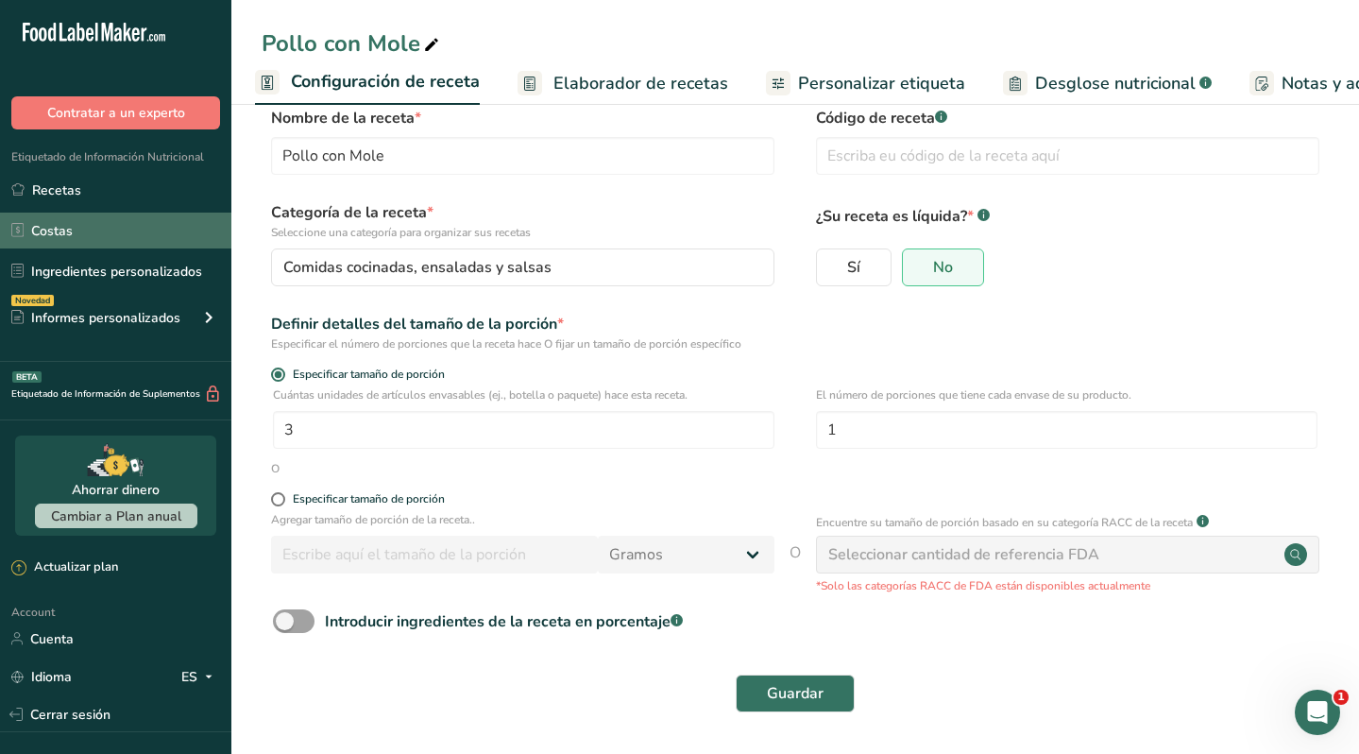
click at [106, 227] on link "Costas" at bounding box center [115, 231] width 231 height 36
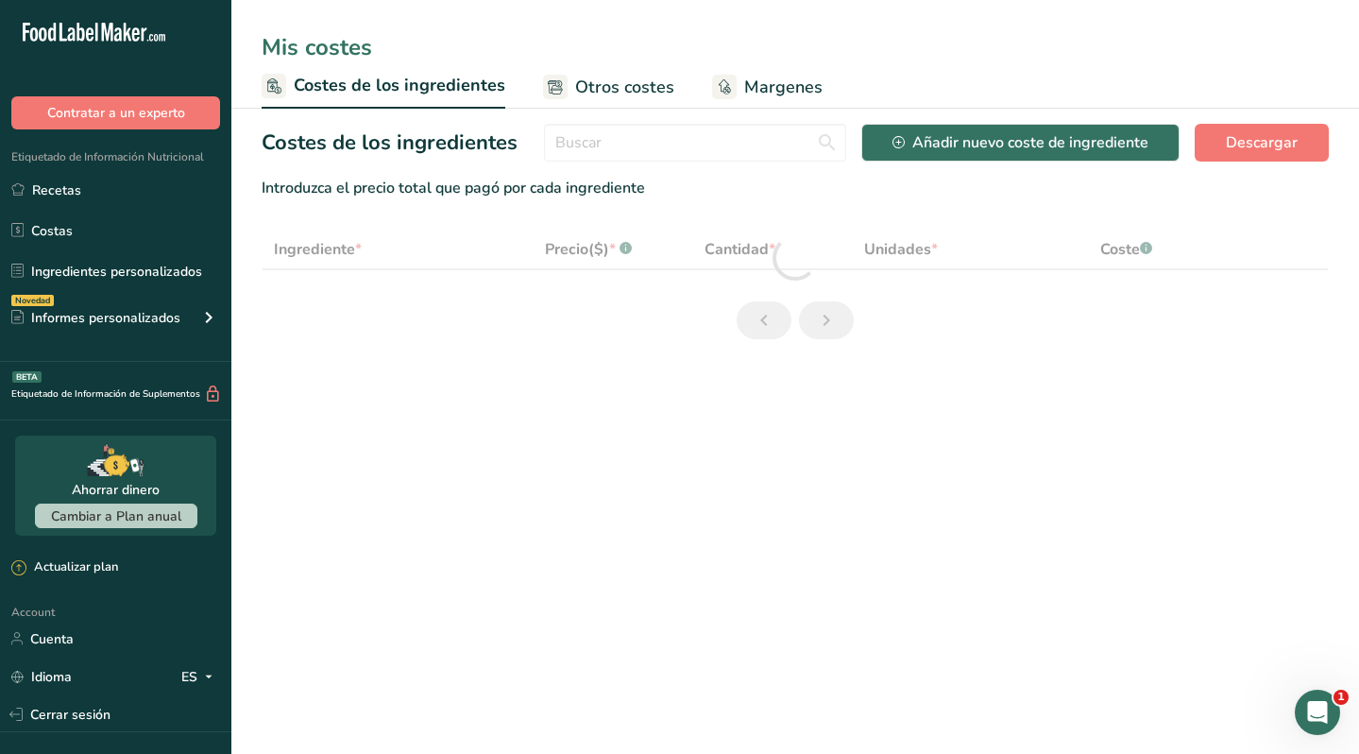
select select "1"
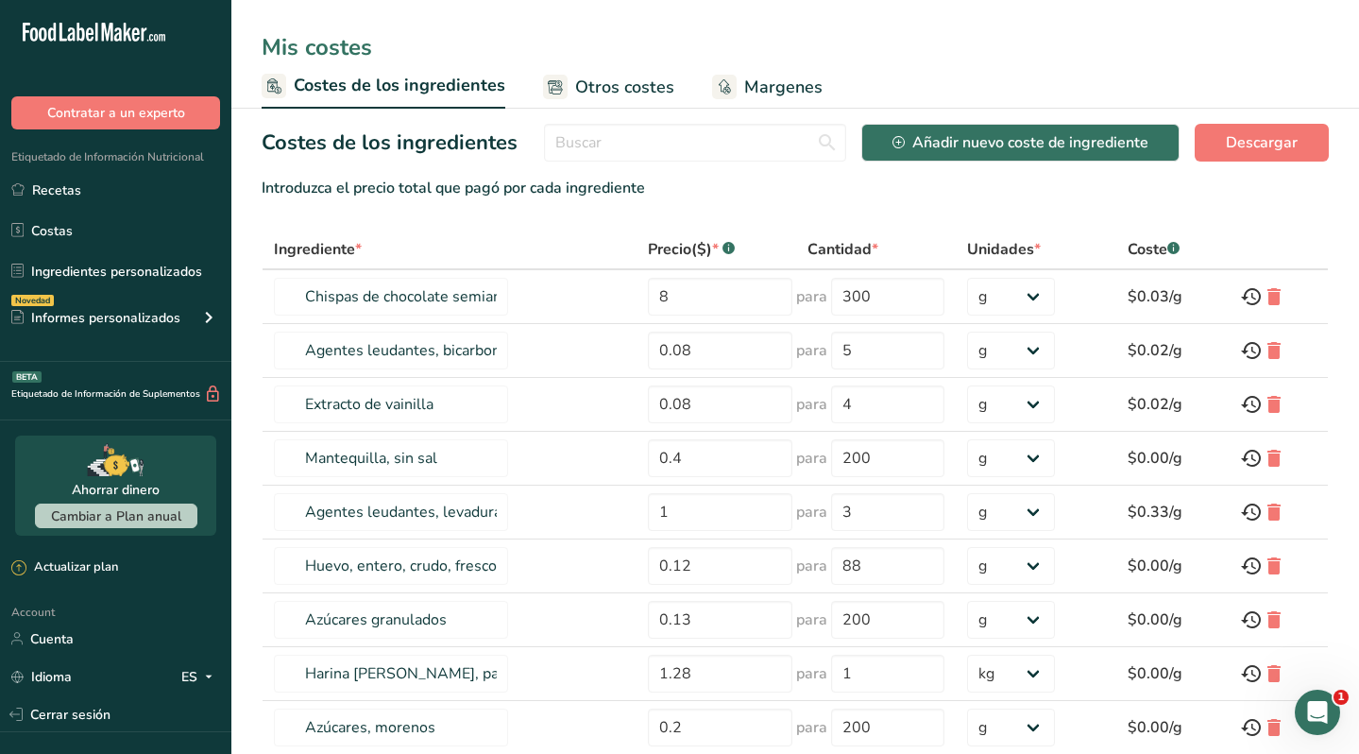
click at [613, 88] on span "Otros costes" at bounding box center [624, 88] width 99 height 26
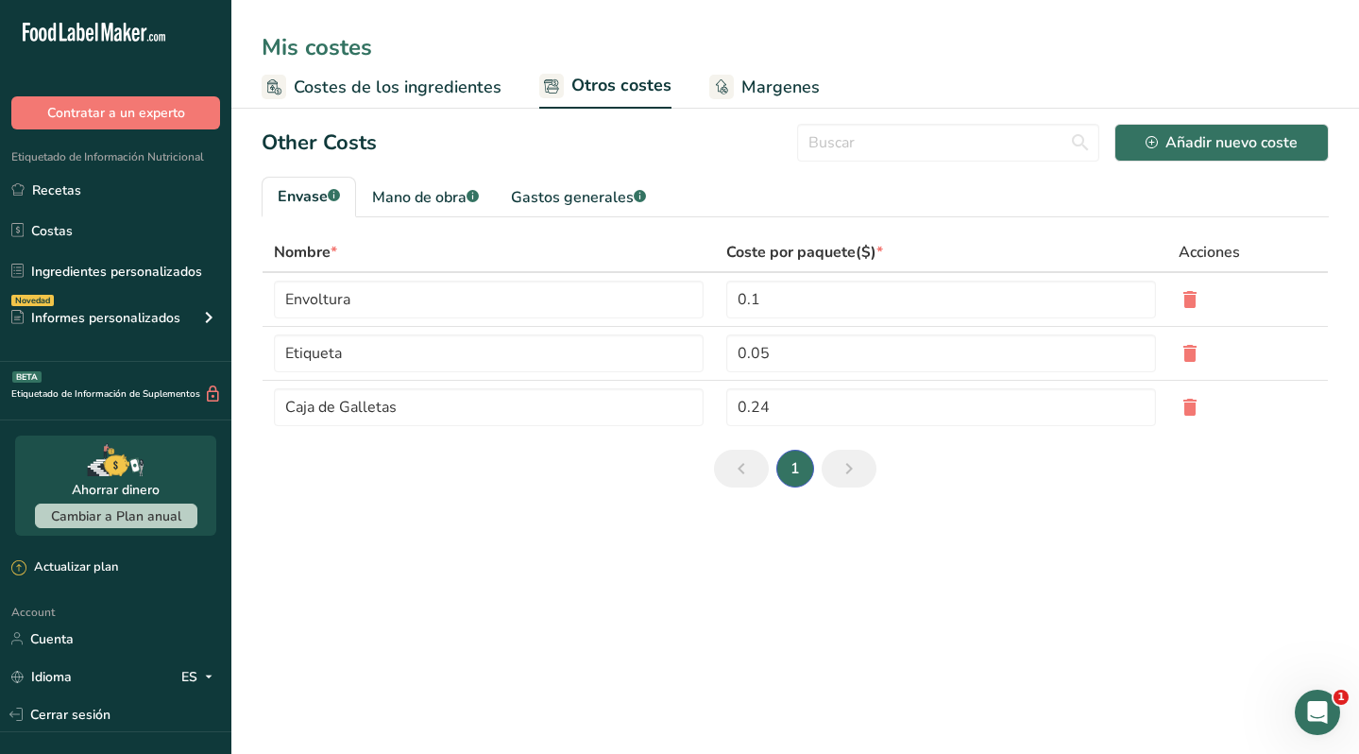
click at [417, 81] on span "Costes de los ingredientes" at bounding box center [398, 88] width 208 height 26
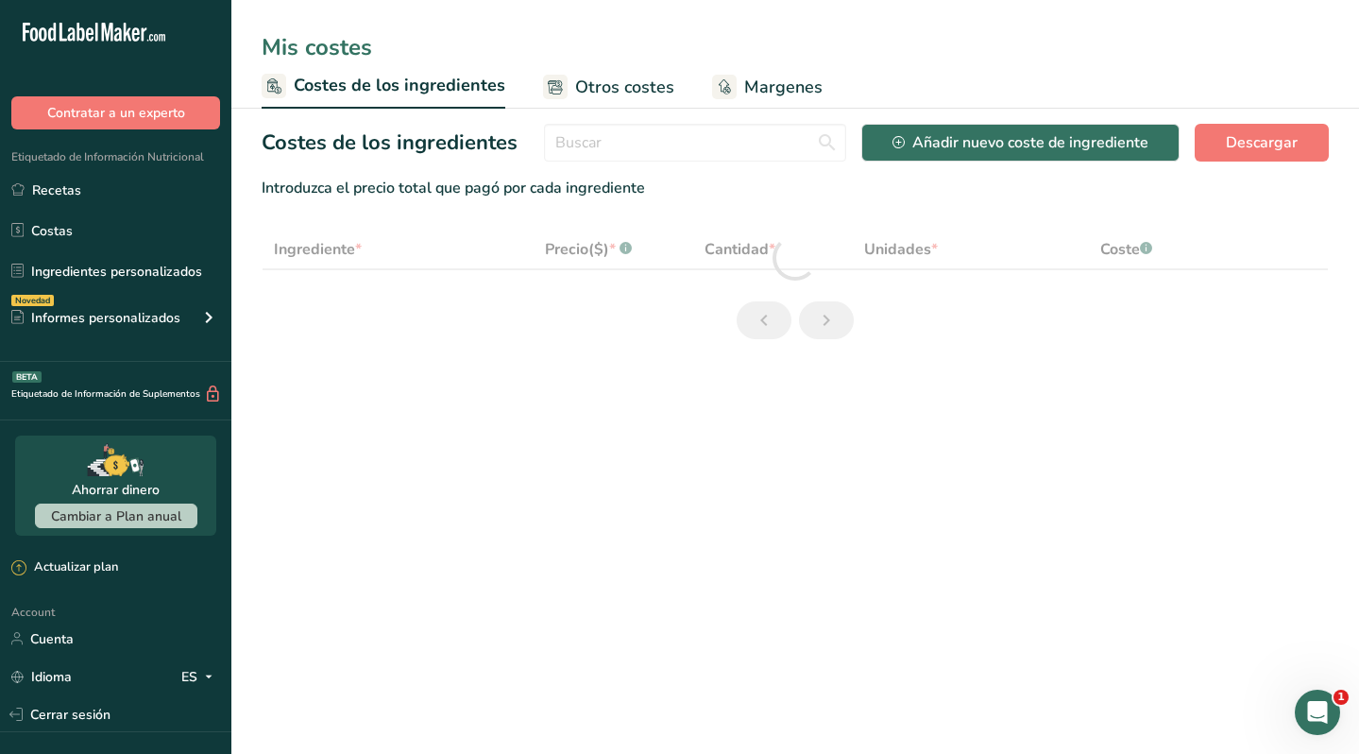
select select "1"
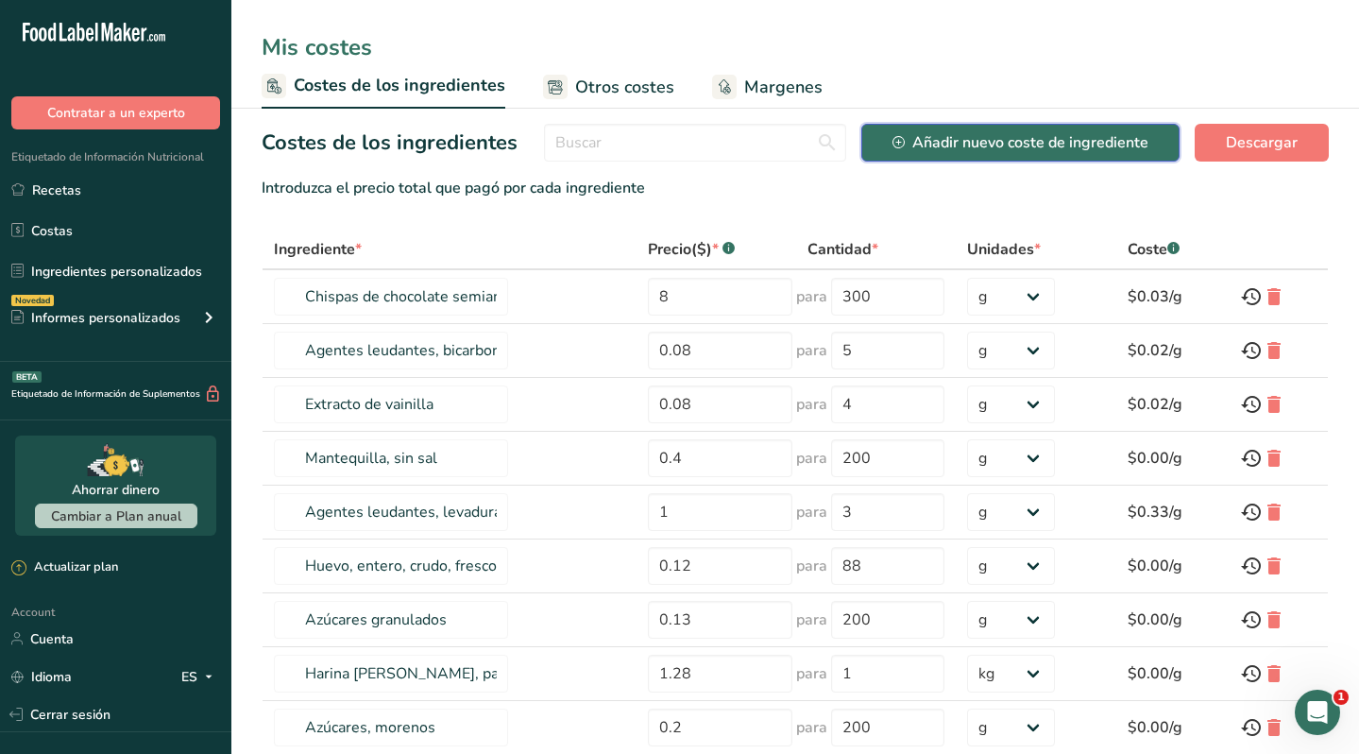
click at [991, 145] on div "Añadir nuevo coste de ingrediente" at bounding box center [1021, 142] width 256 height 23
select select "Add New Ingredient Cost Modal"
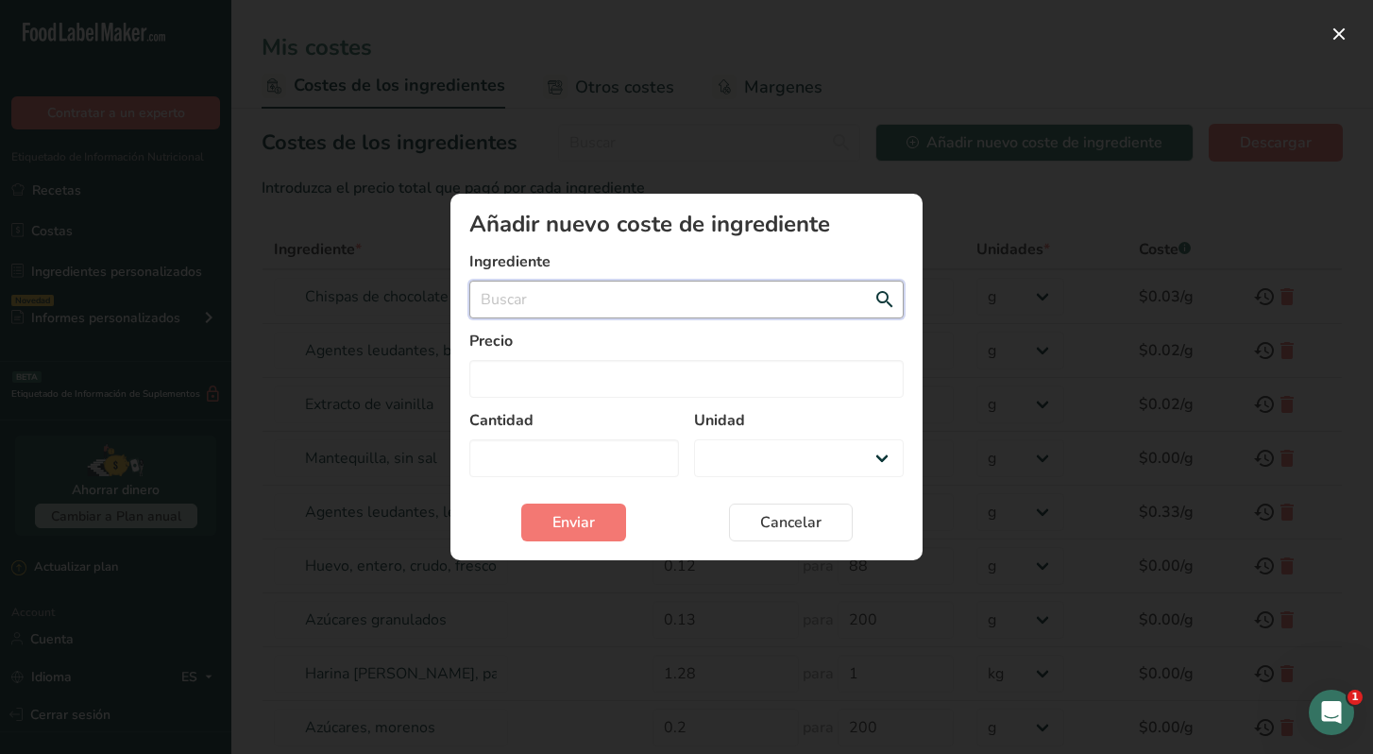
click at [726, 298] on input "Add New Ingredient Cost Modal" at bounding box center [686, 300] width 434 height 38
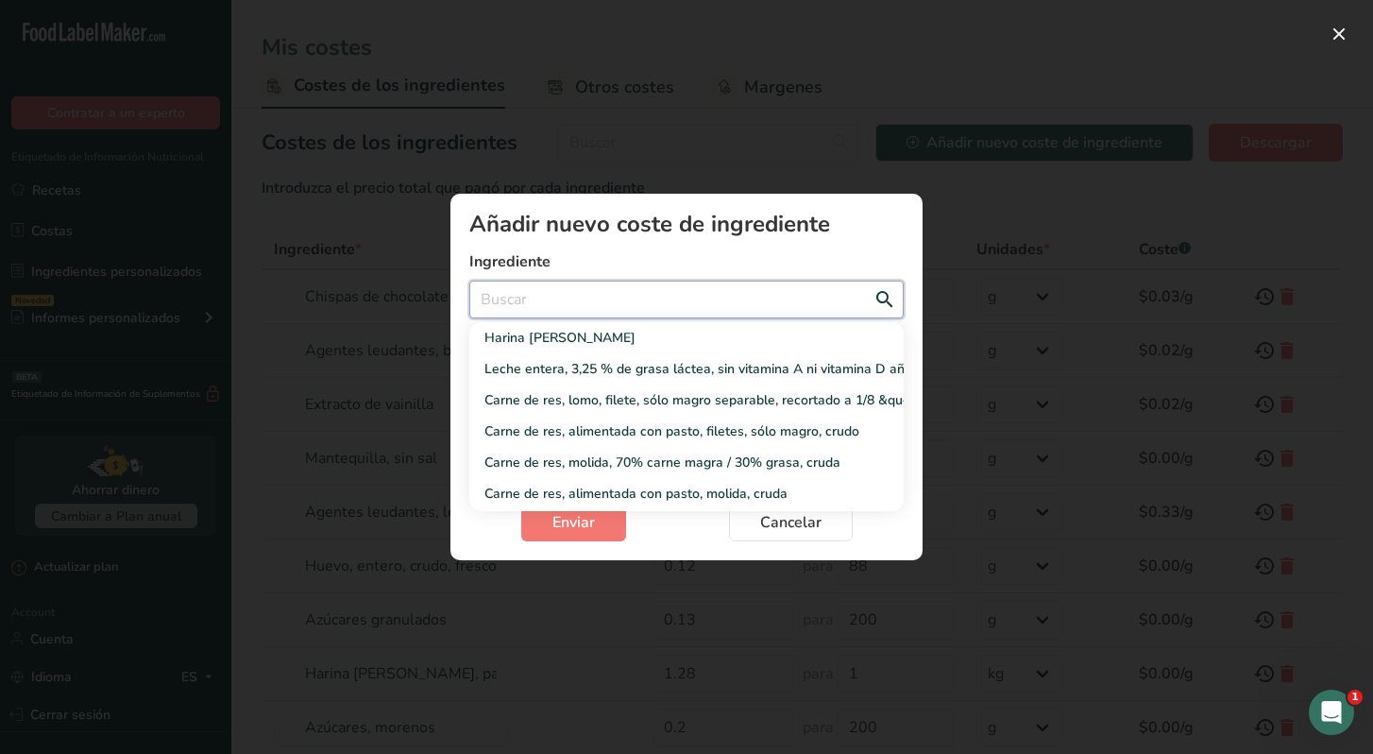
type input "p"
select select "Add New Ingredient Cost Modal"
type input "po"
select select "Add New Ingredient Cost Modal"
type input "pol"
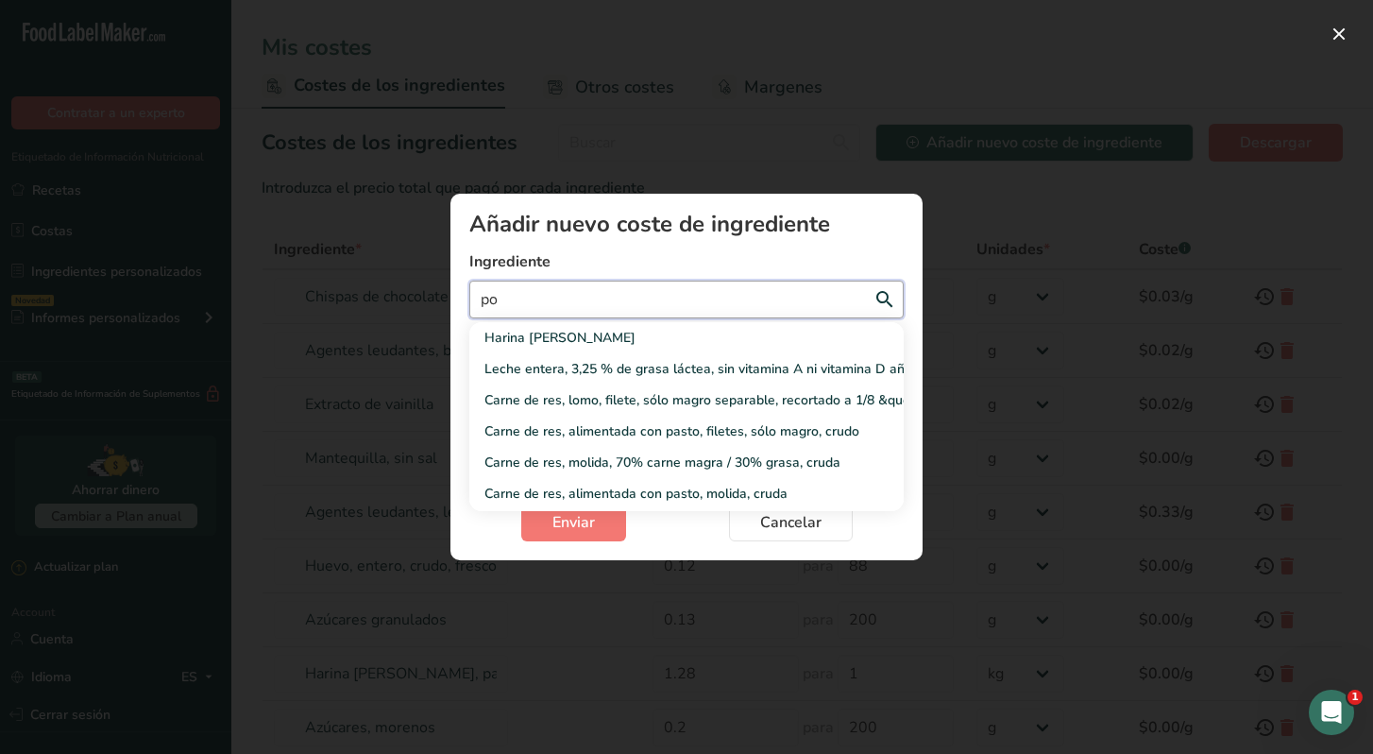
select select "Add New Ingredient Cost Modal"
type input "poll"
select select "Add New Ingredient Cost Modal"
type input "pollo"
select select "Add New Ingredient Cost Modal"
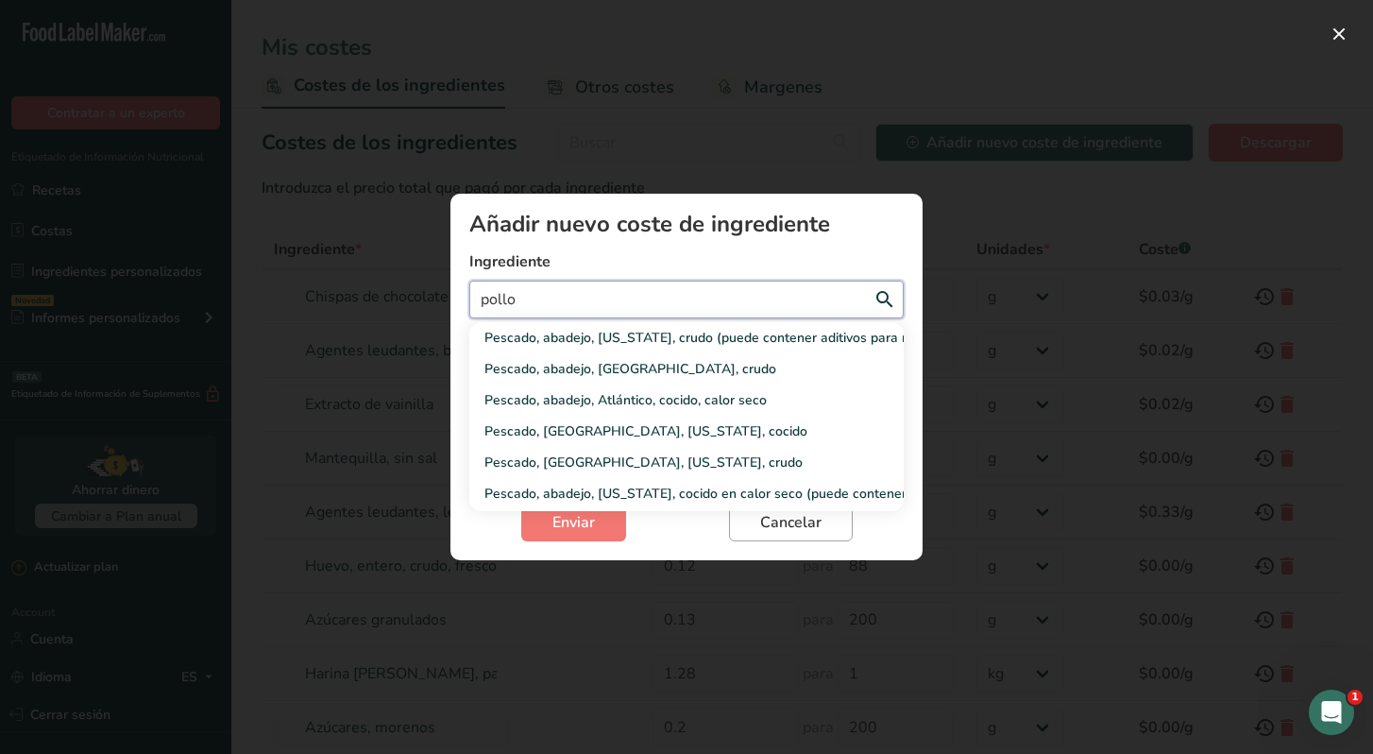
type input "pollo"
click at [781, 532] on span "Cancelar" at bounding box center [790, 522] width 61 height 23
select select "Add New Ingredient Cost Modal"
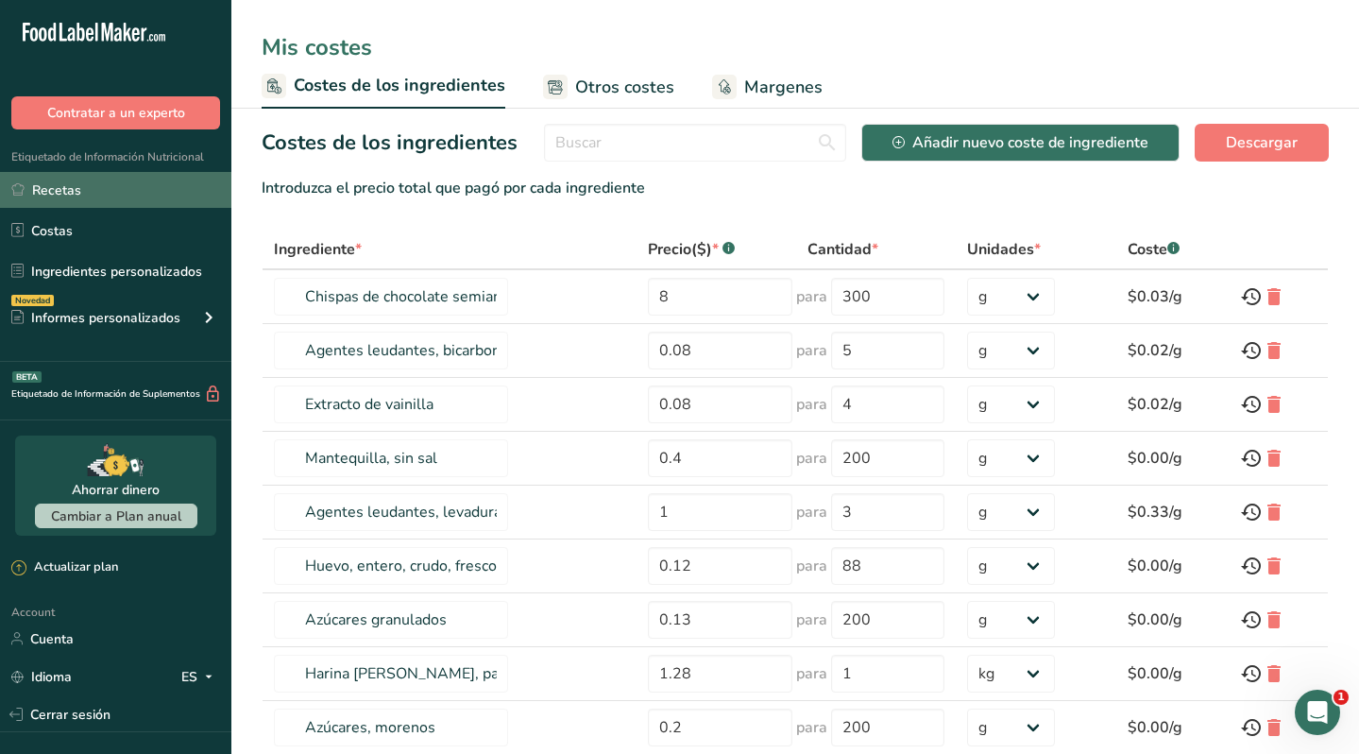
click at [100, 196] on link "Recetas" at bounding box center [115, 190] width 231 height 36
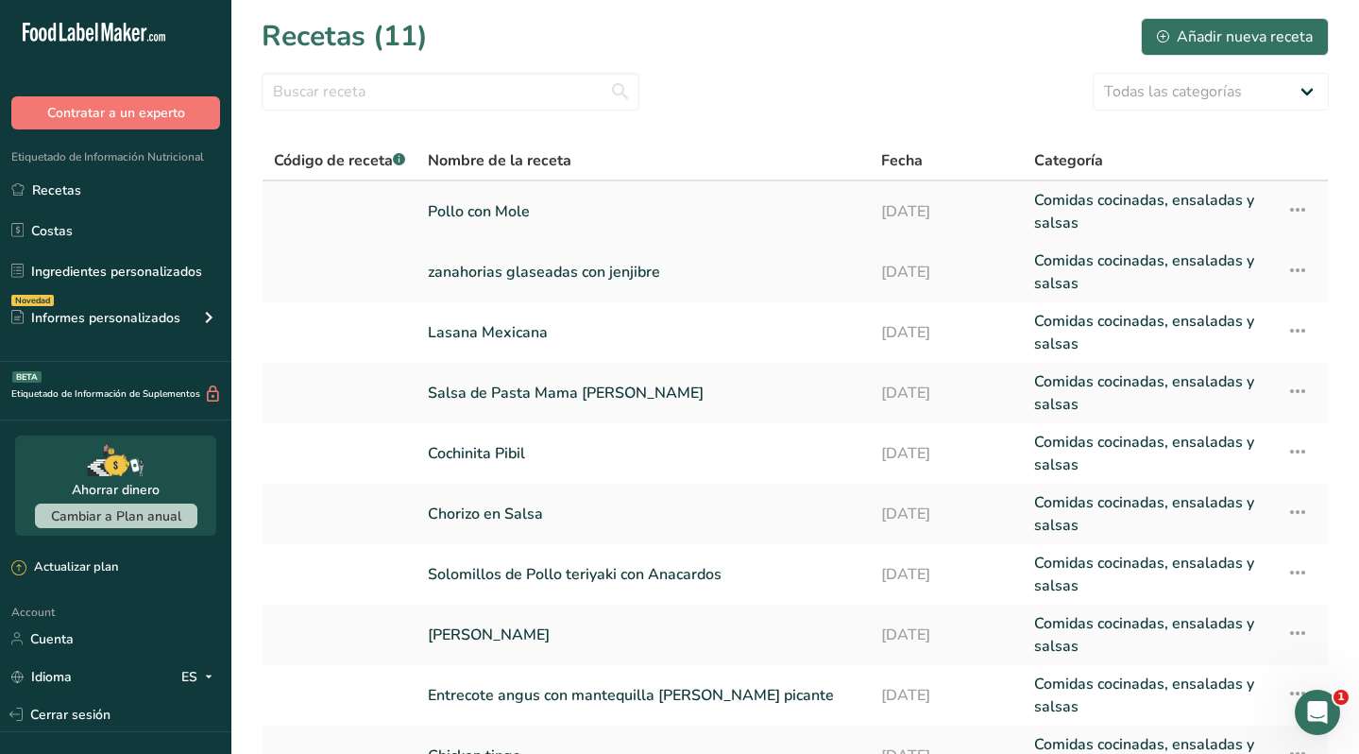
click at [520, 212] on link "Pollo con Mole" at bounding box center [643, 211] width 431 height 45
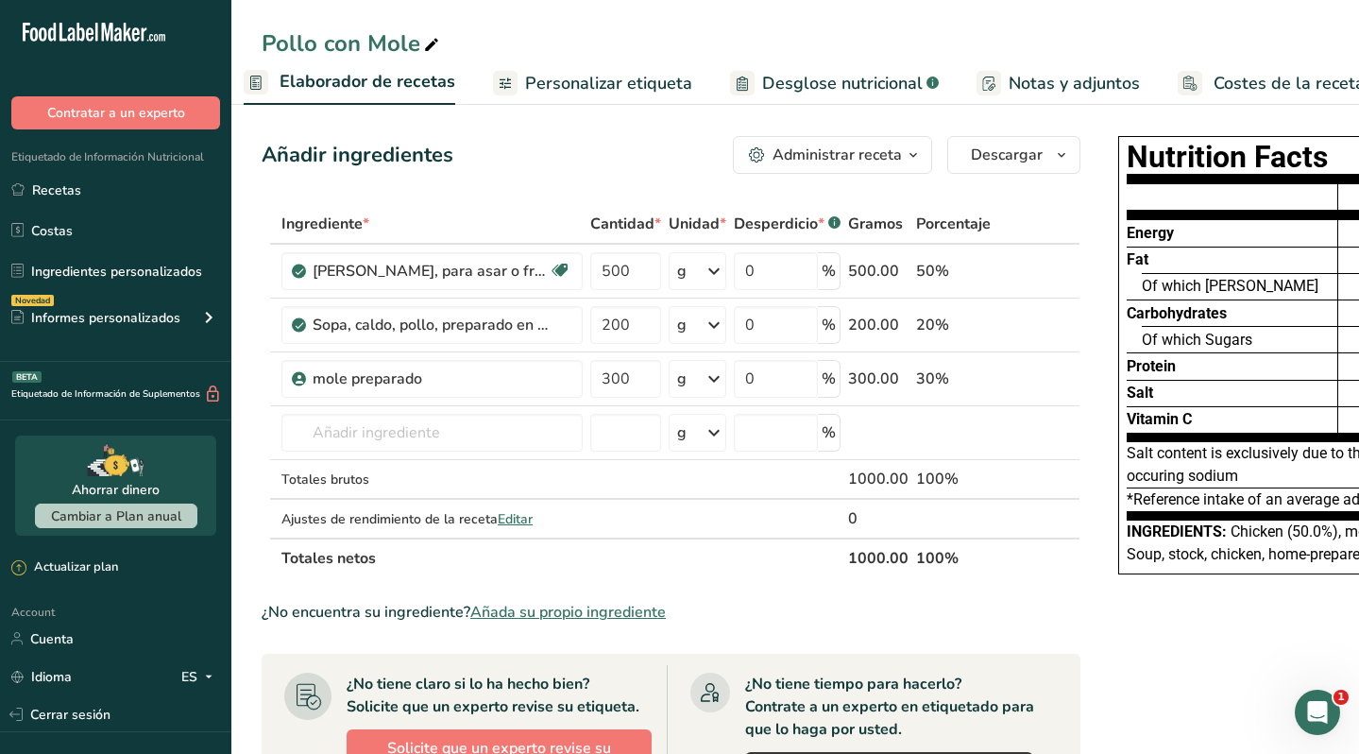
scroll to position [0, 304]
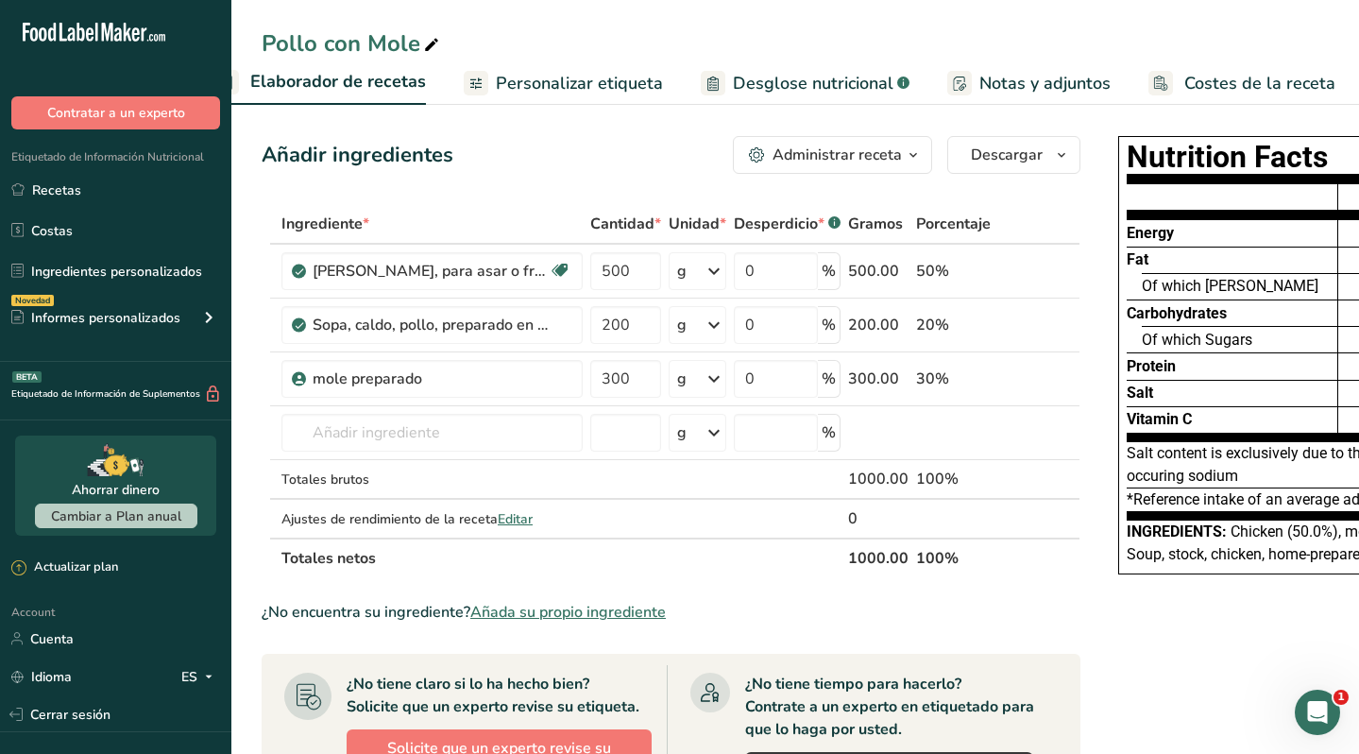
click at [1209, 76] on span "Costes de la receta" at bounding box center [1259, 84] width 151 height 26
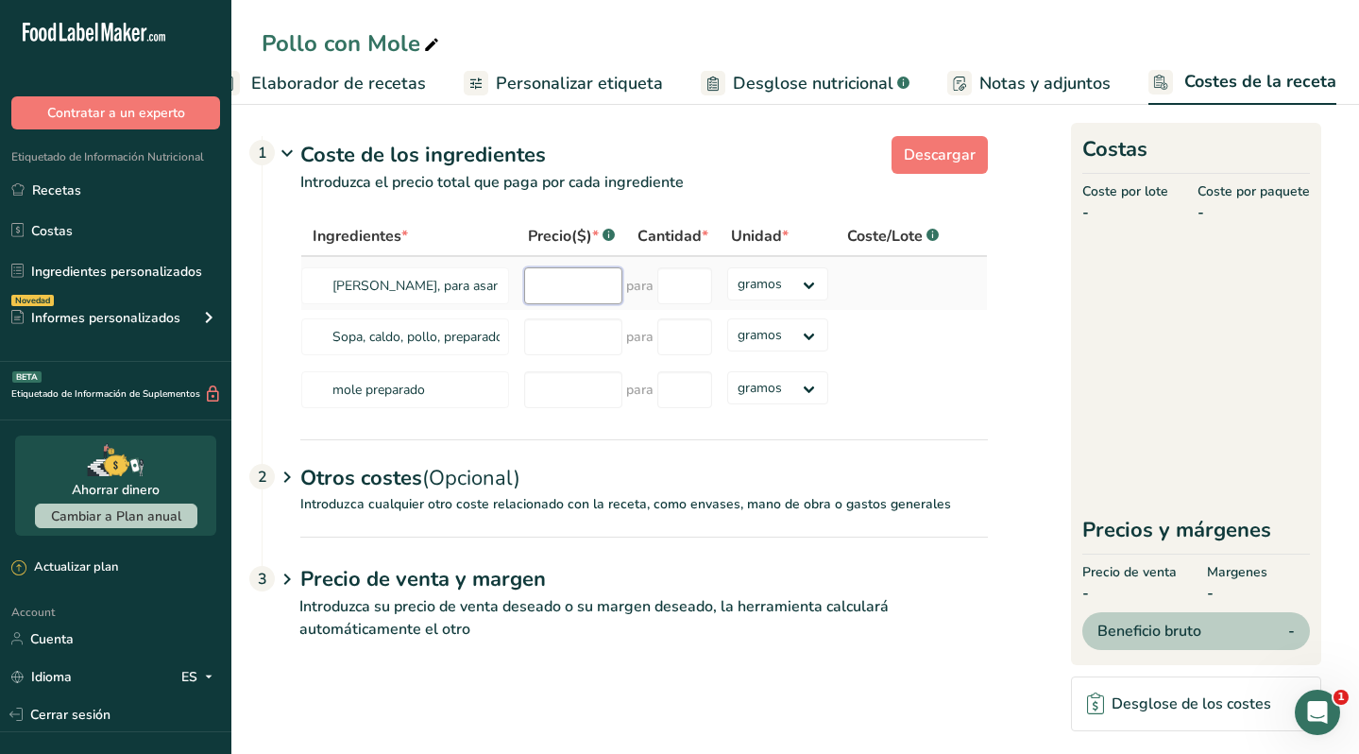
click at [584, 293] on input "number" at bounding box center [573, 285] width 98 height 37
type input "6.20"
click at [665, 290] on input "number" at bounding box center [684, 285] width 55 height 37
click at [792, 291] on select "gramos kg mg mcg libras onza" at bounding box center [777, 283] width 101 height 33
select select "1"
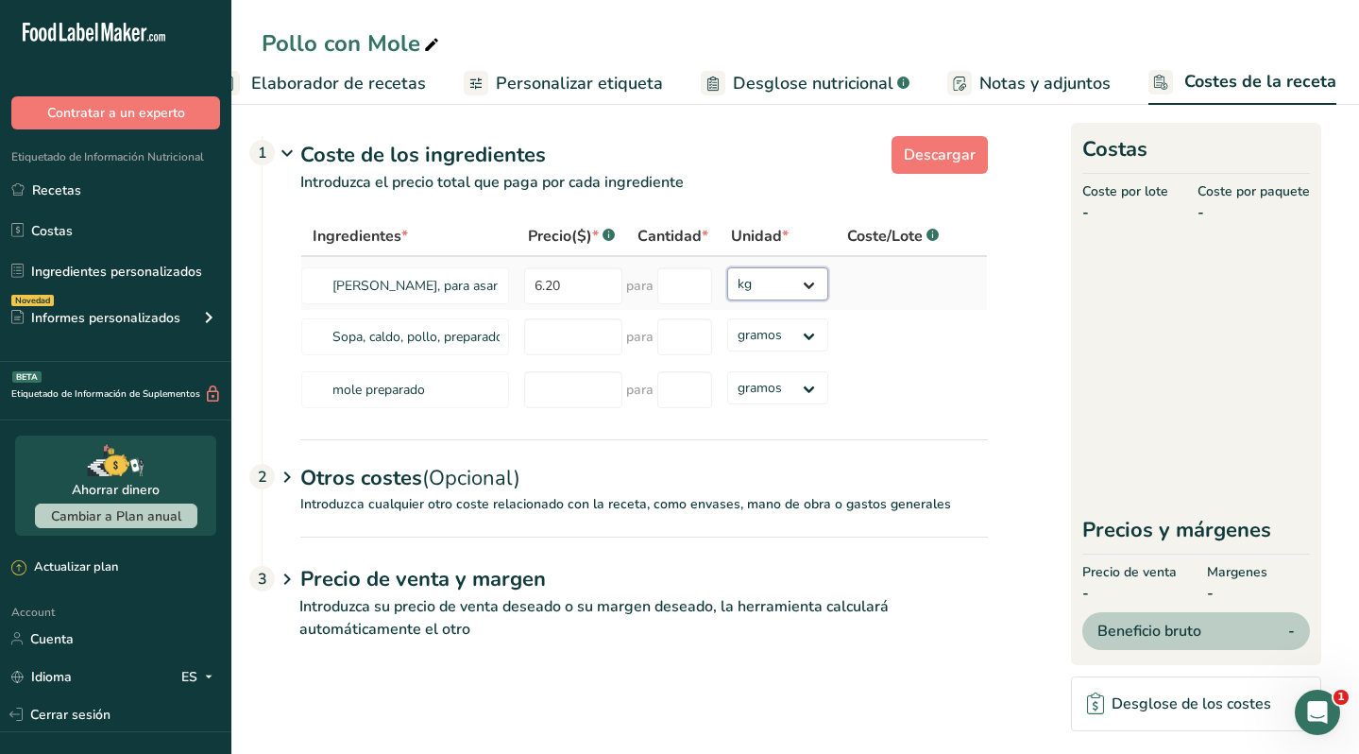
click at [727, 267] on select "gramos kg mg mcg libras onza" at bounding box center [777, 283] width 101 height 33
click at [684, 282] on input "number" at bounding box center [684, 285] width 55 height 37
type input "1"
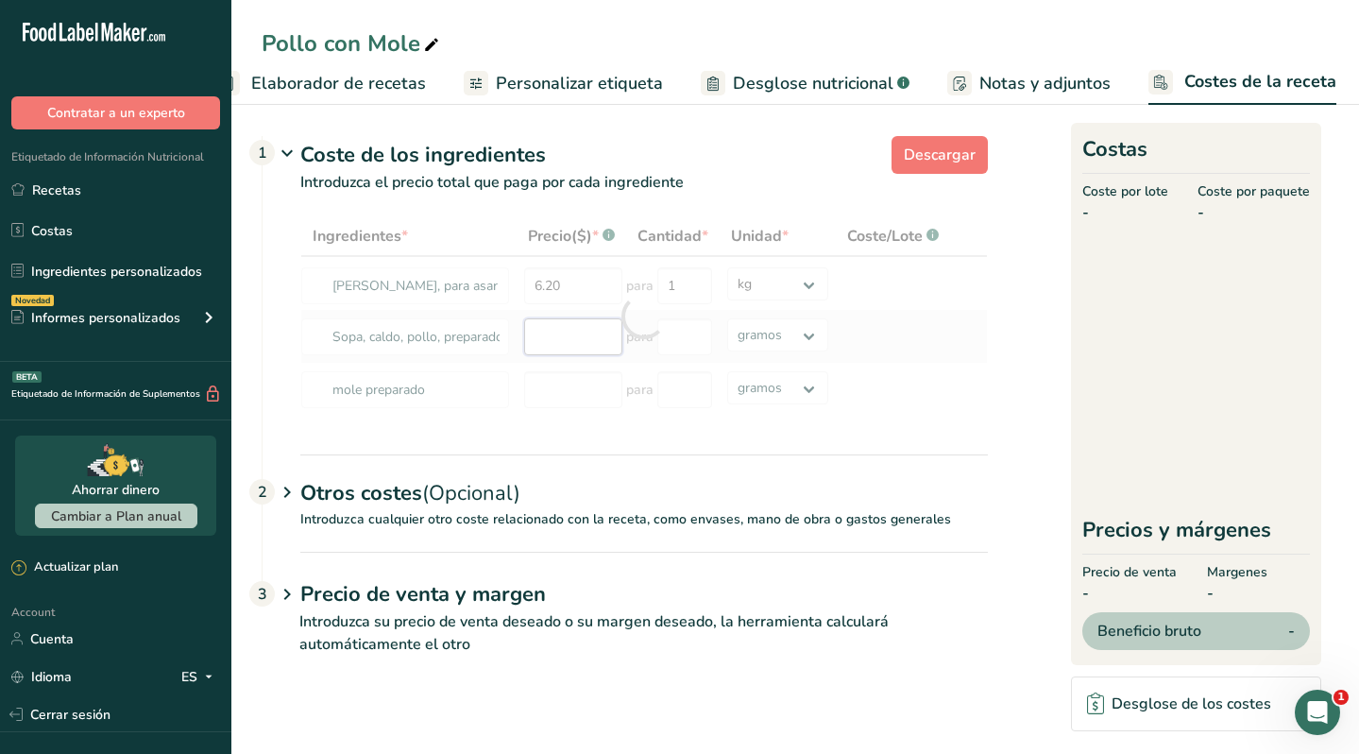
click at [555, 342] on div "Ingredientes * Precio($) * .a-a{fill:#347362;}.b-a{fill:#fff;} Cantidad * Unida…" at bounding box center [644, 316] width 688 height 200
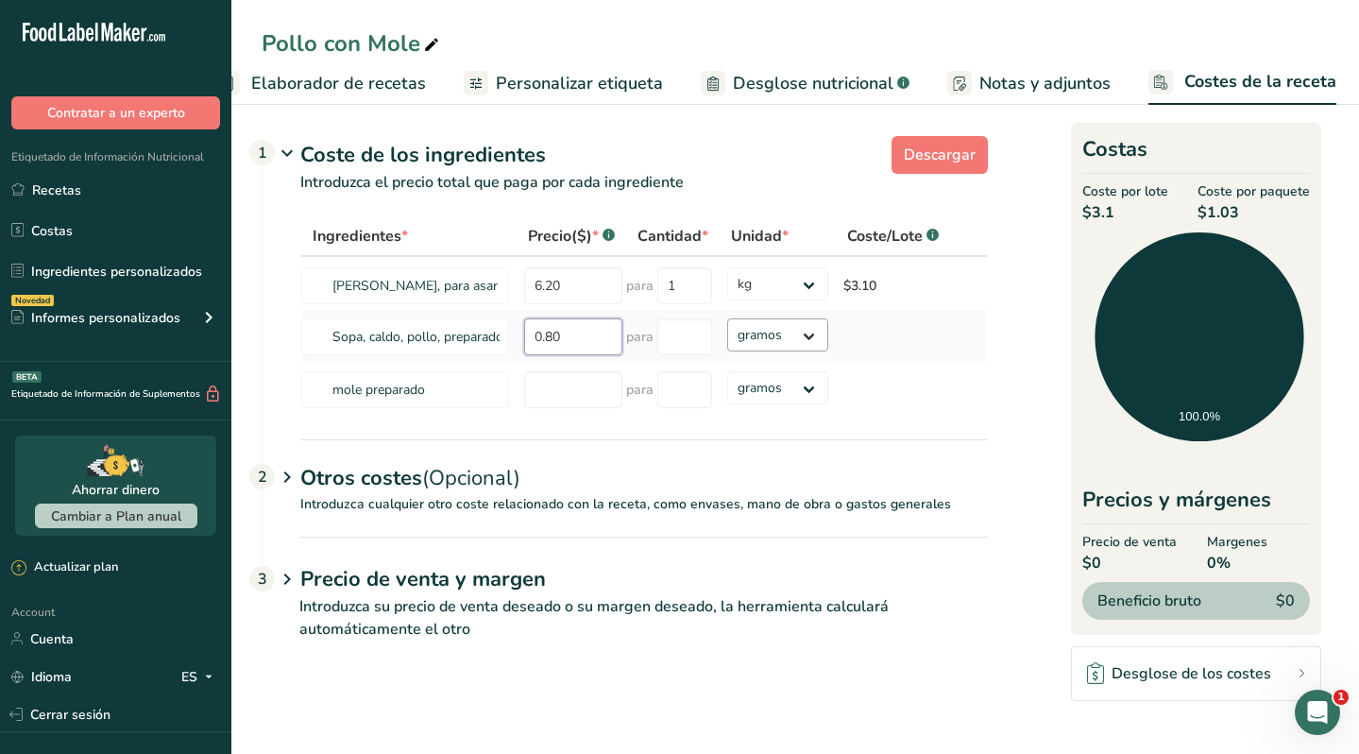
type input "0.80"
click at [776, 337] on select "gramos kg mg mcg libras onza" at bounding box center [777, 334] width 101 height 33
select select "1"
click at [727, 318] on select "gramos kg mg mcg libras onza" at bounding box center [777, 334] width 101 height 33
click at [682, 336] on input "number" at bounding box center [684, 336] width 55 height 37
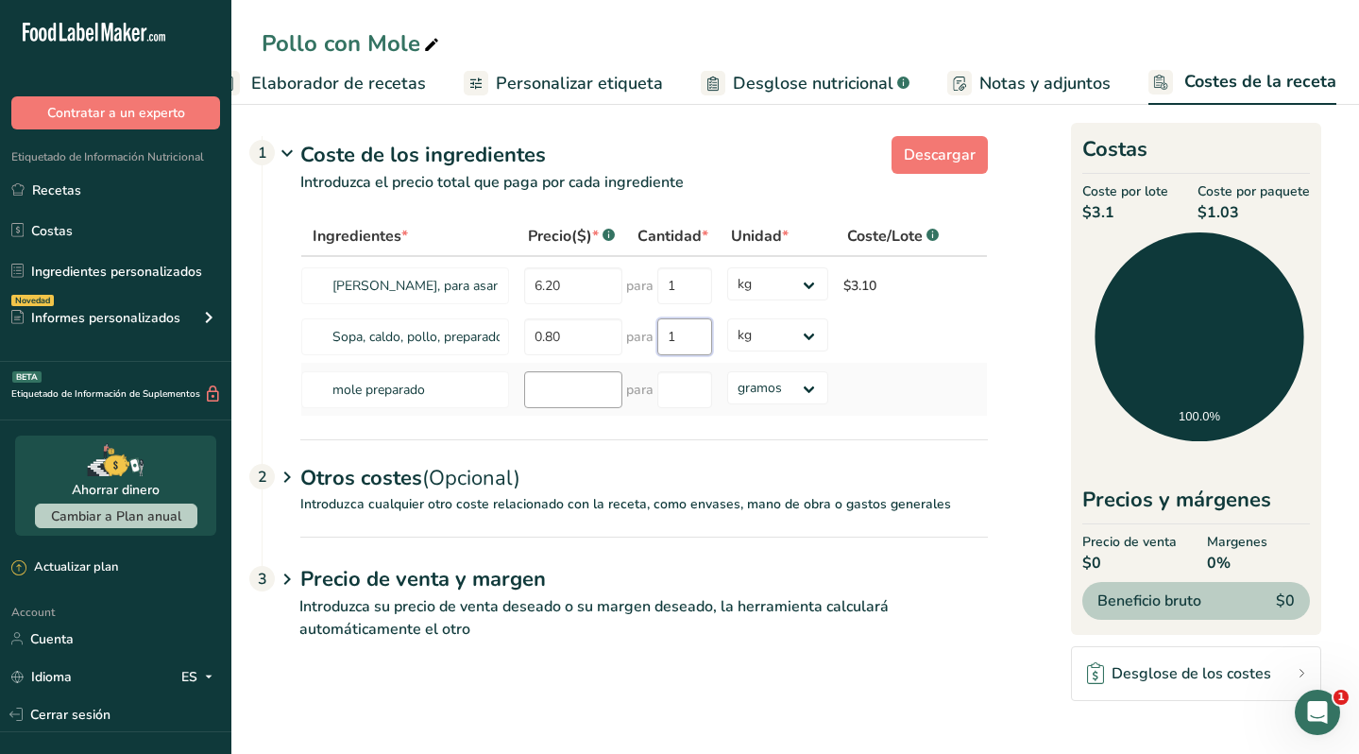
type input "1"
click at [578, 389] on div "Ingredientes * Precio($) * .a-a{fill:#347362;}.b-a{fill:#fff;} Cantidad * Unida…" at bounding box center [644, 316] width 688 height 200
type input "13"
click at [687, 399] on input "number" at bounding box center [684, 389] width 55 height 37
type input "750"
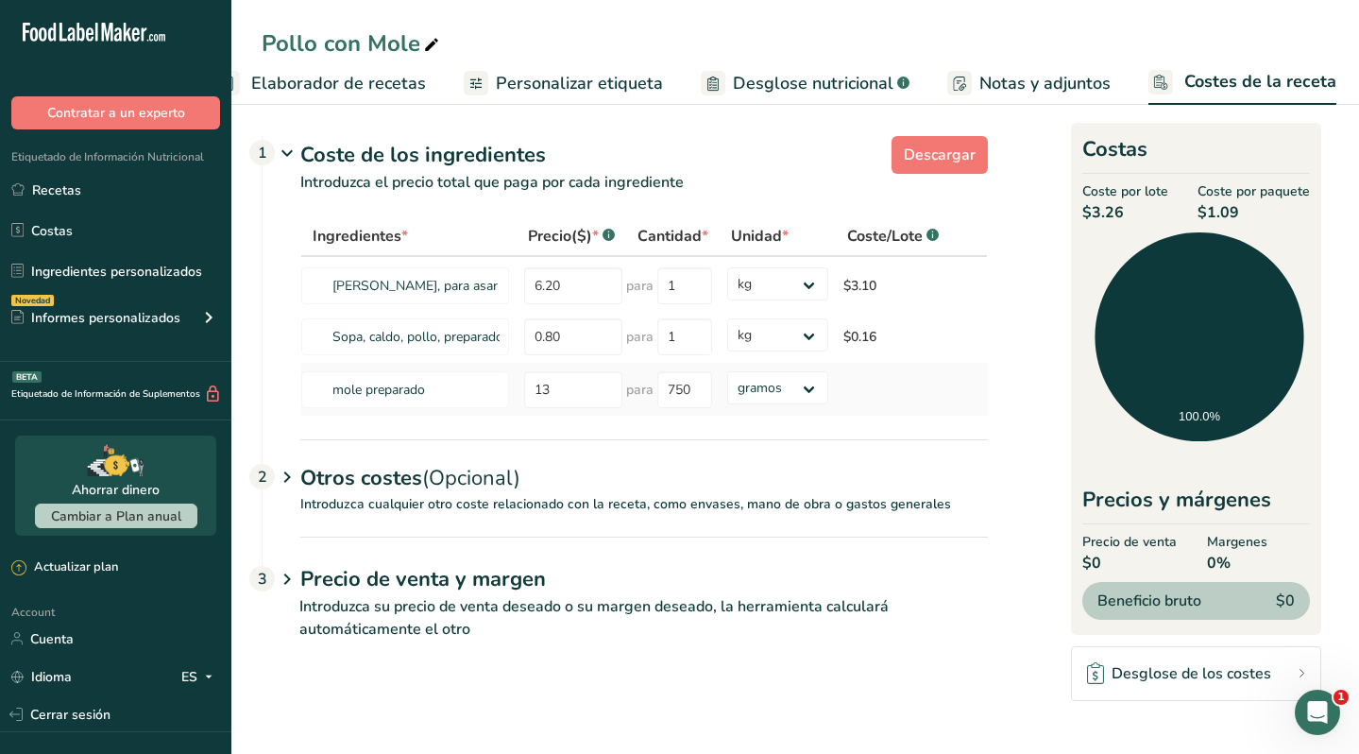
click at [869, 388] on div "Ingredientes * Precio($) * .a-a{fill:#347362;}.b-a{fill:#fff;} Cantidad * Unida…" at bounding box center [644, 316] width 688 height 200
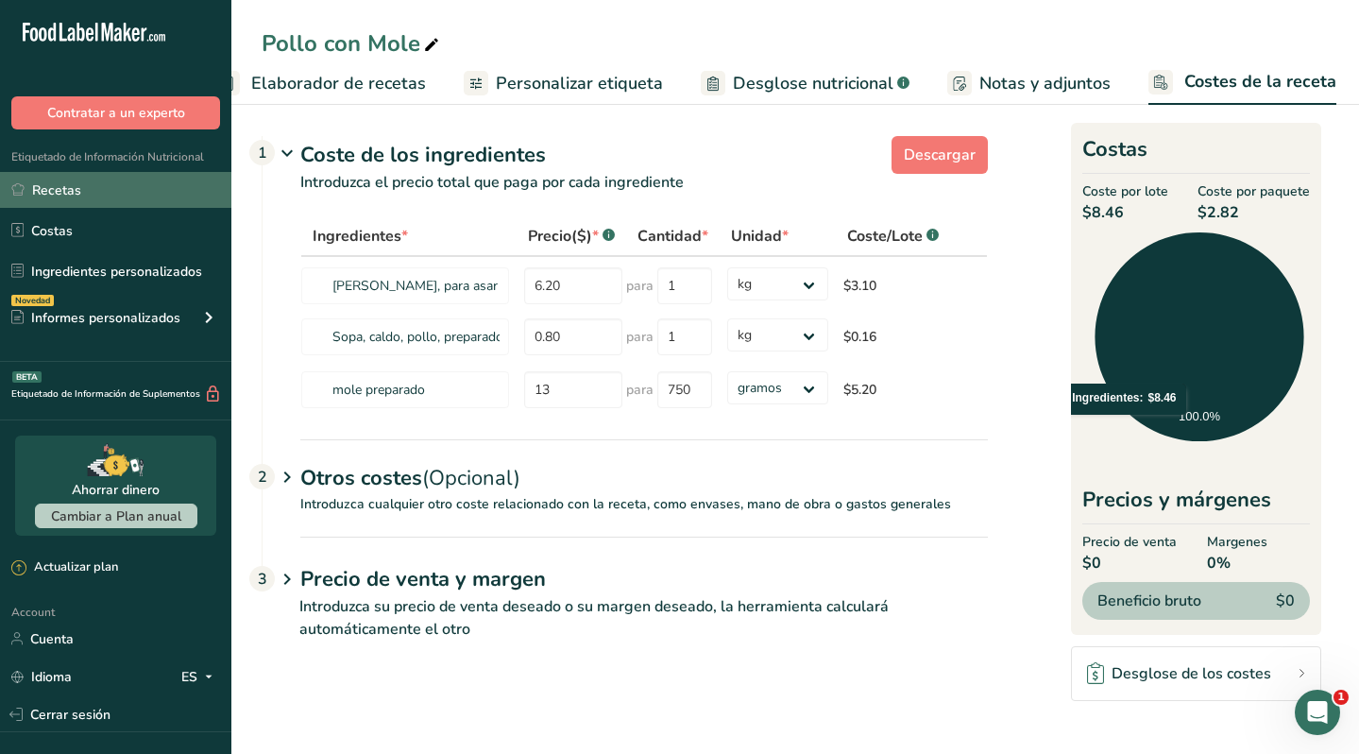
click at [113, 188] on link "Recetas" at bounding box center [115, 190] width 231 height 36
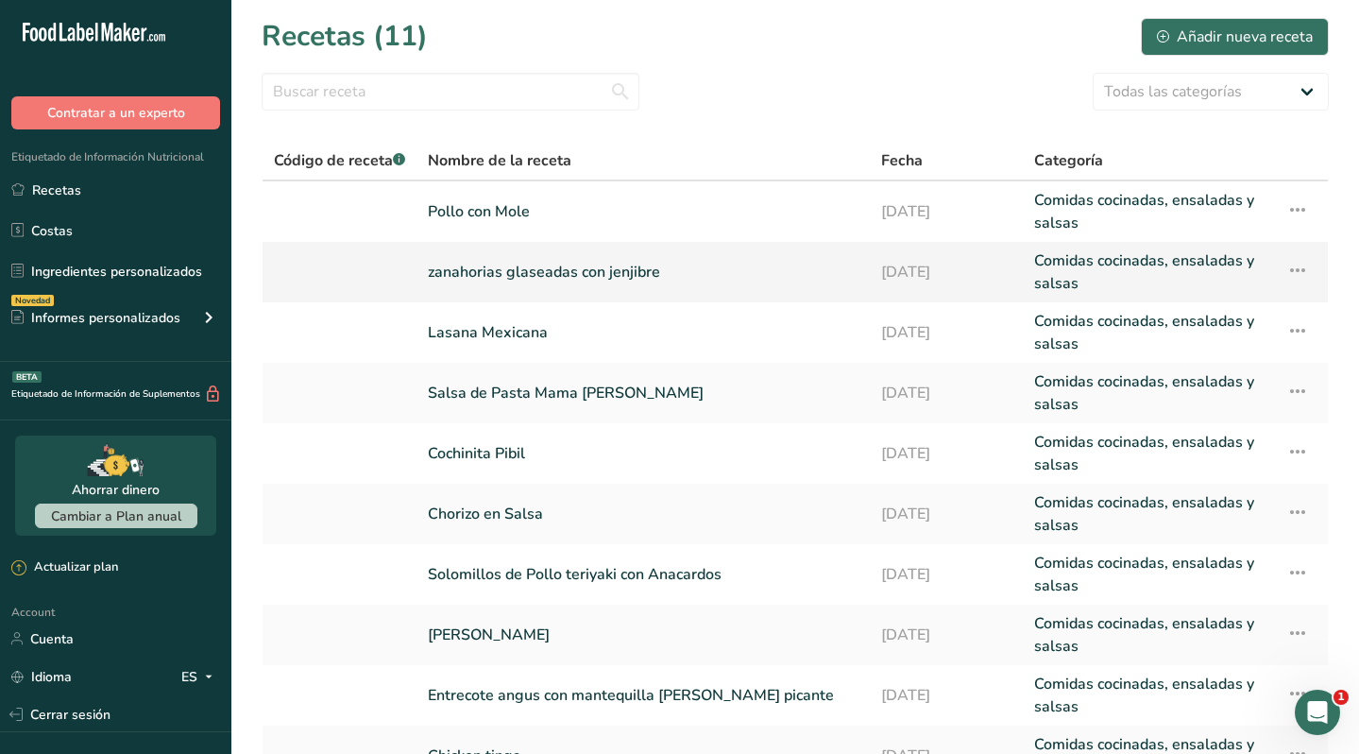
click at [637, 280] on link "zanahorias glaseadas con jenjibre" at bounding box center [643, 271] width 431 height 45
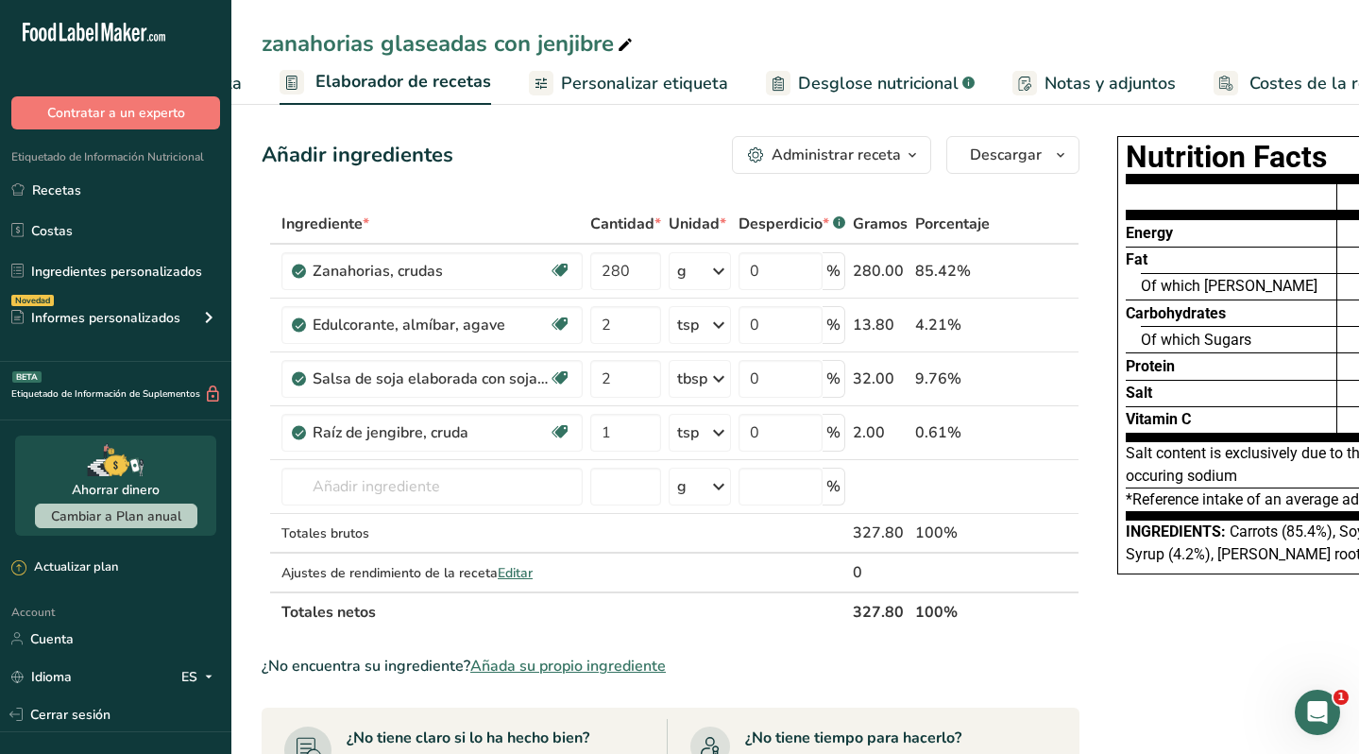
scroll to position [0, 304]
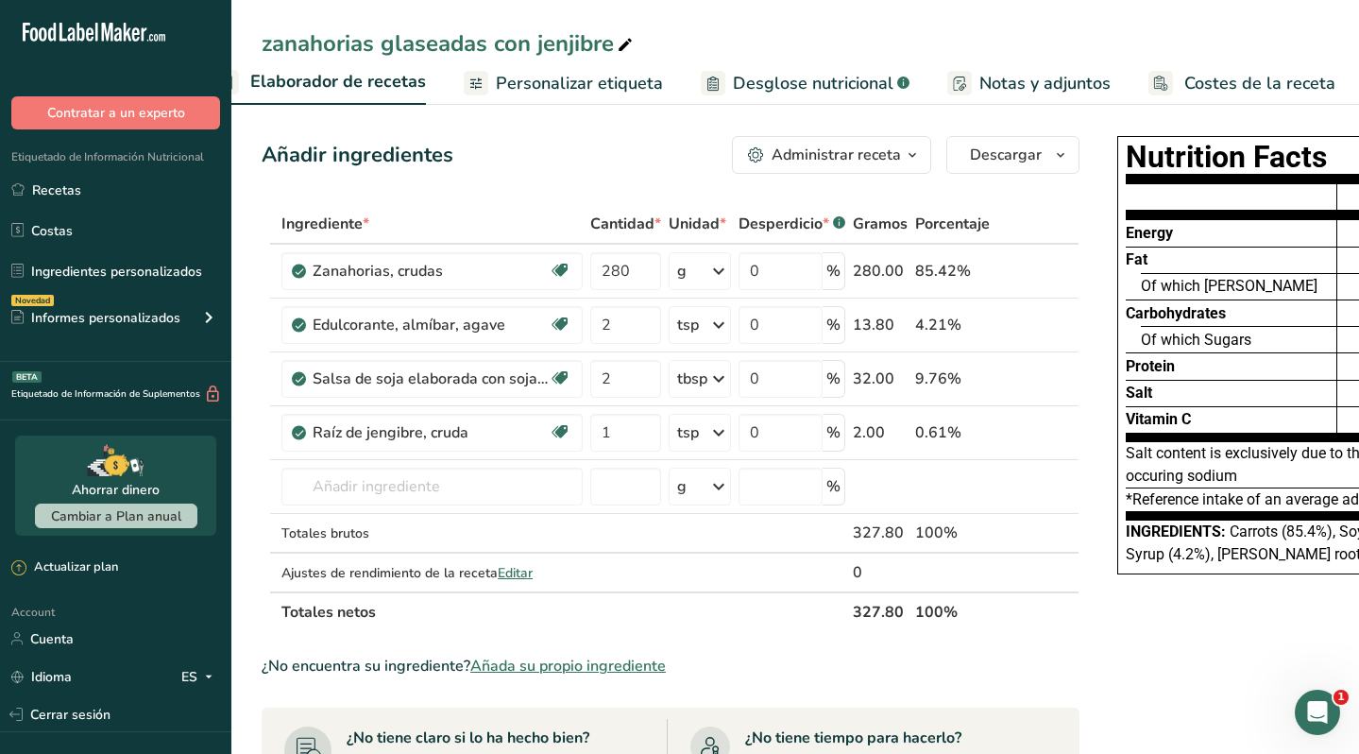
click at [1233, 88] on span "Costes de la receta" at bounding box center [1259, 84] width 151 height 26
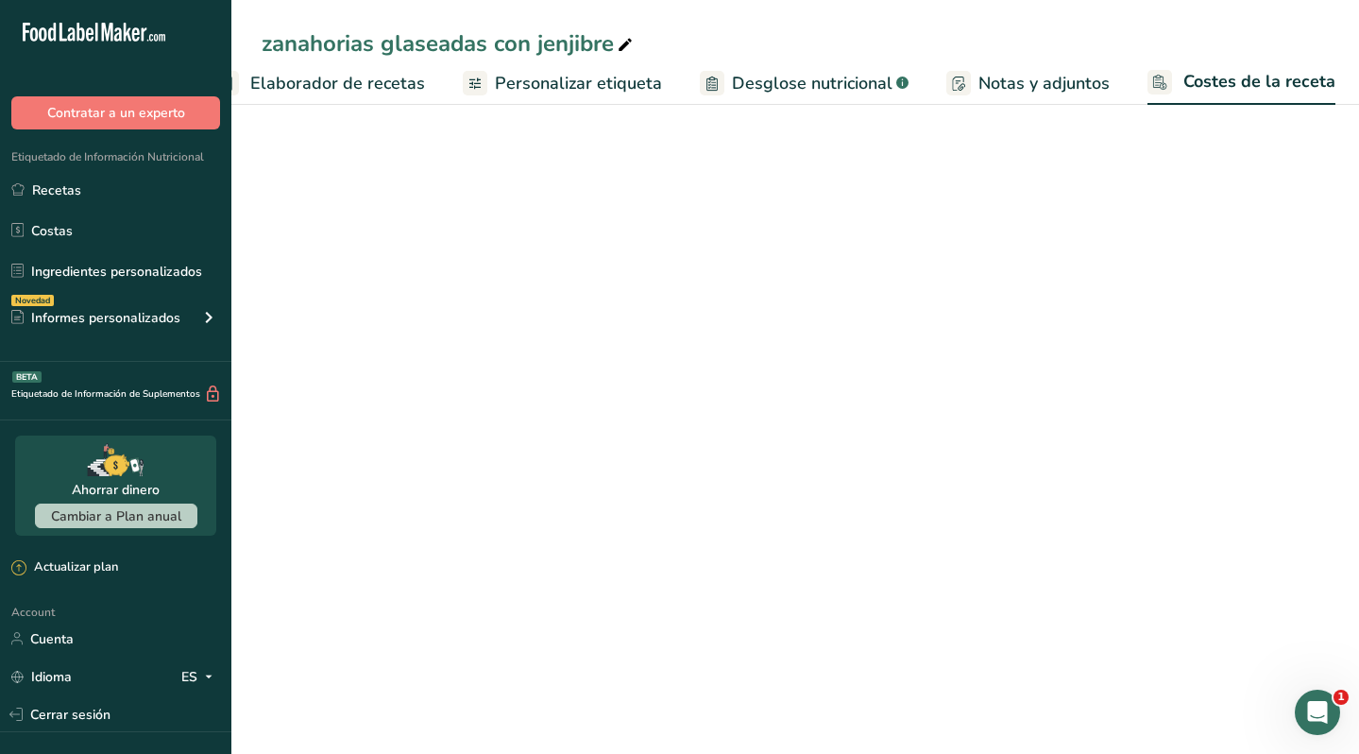
scroll to position [0, 303]
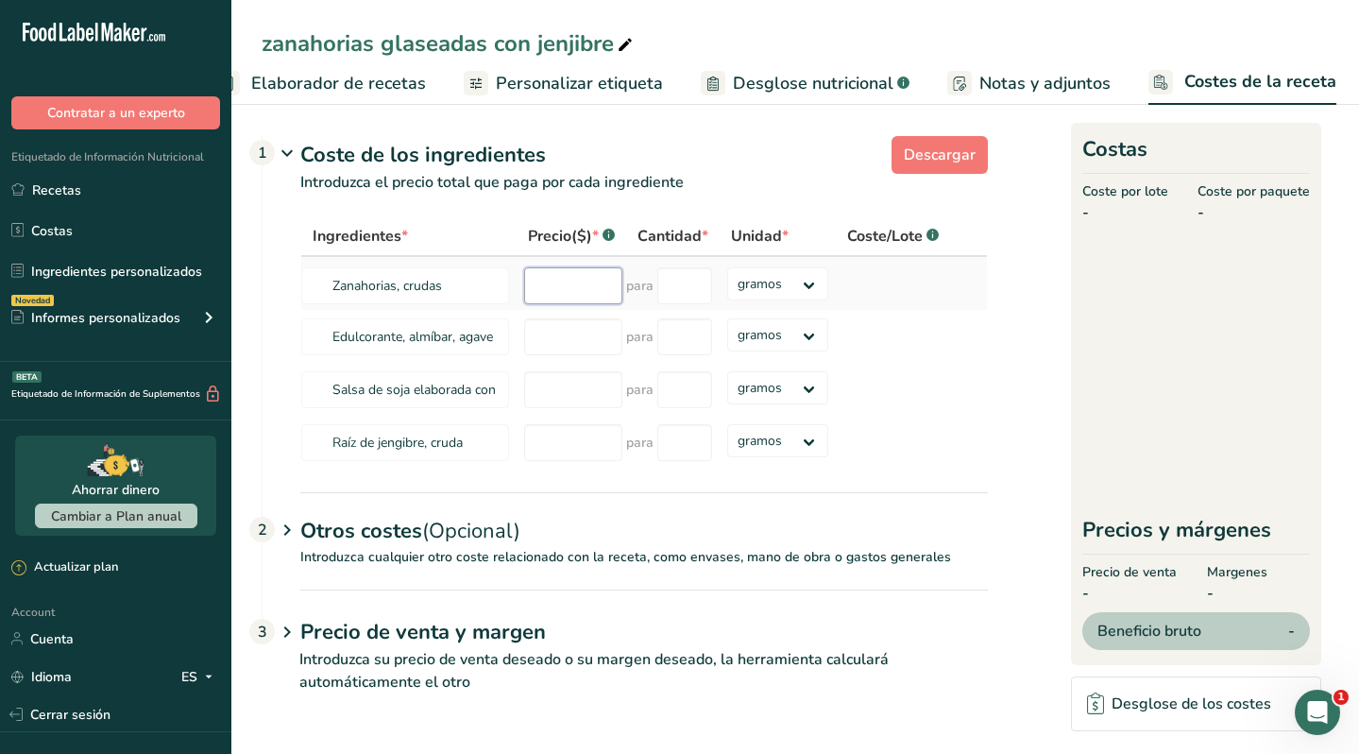
click at [553, 291] on input "number" at bounding box center [573, 285] width 98 height 37
type input "1.15"
click at [768, 288] on select "gramos kg mg mcg libras onza" at bounding box center [777, 283] width 101 height 33
select select "1"
click at [727, 267] on select "gramos kg mg mcg libras onza" at bounding box center [777, 283] width 101 height 33
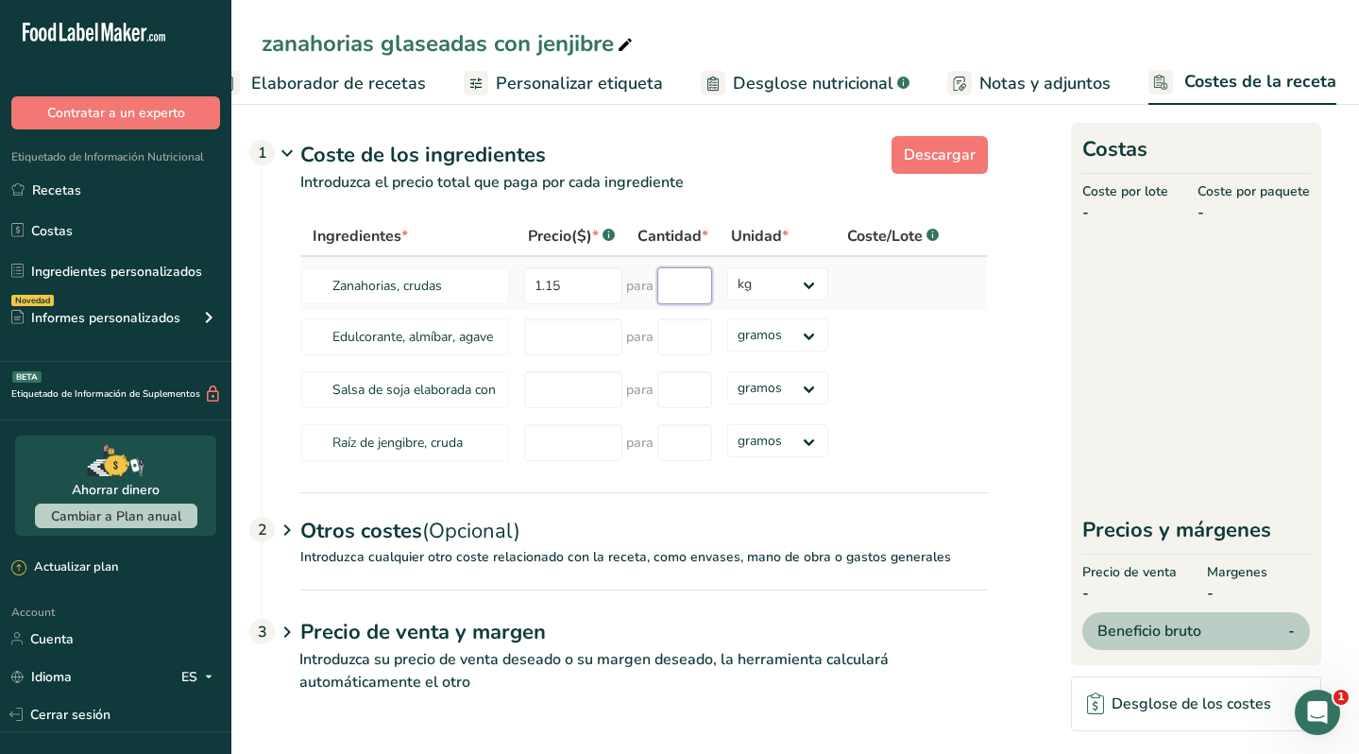
click at [696, 284] on input "number" at bounding box center [684, 285] width 55 height 37
type input "1"
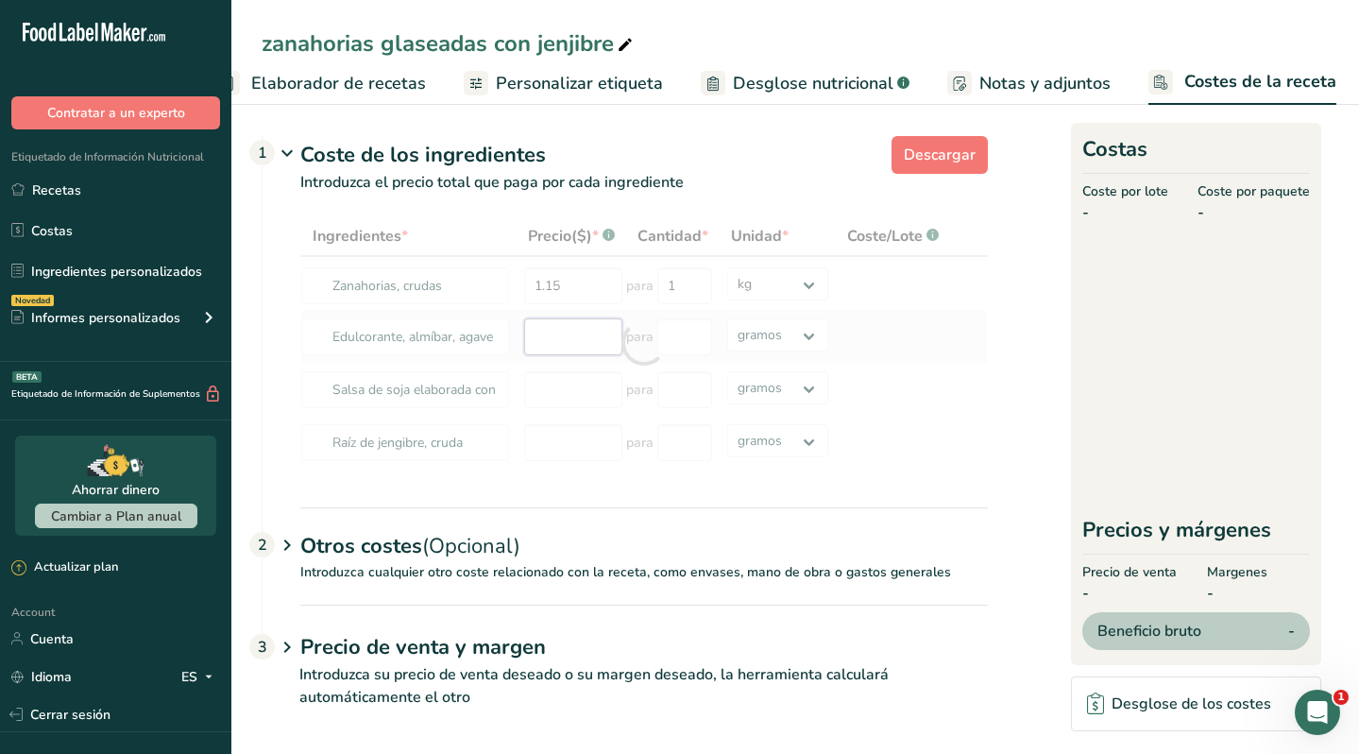
click at [549, 340] on div "Ingredientes * Precio($) * .a-a{fill:#347362;}.b-a{fill:#fff;} Cantidad * Unida…" at bounding box center [644, 342] width 688 height 253
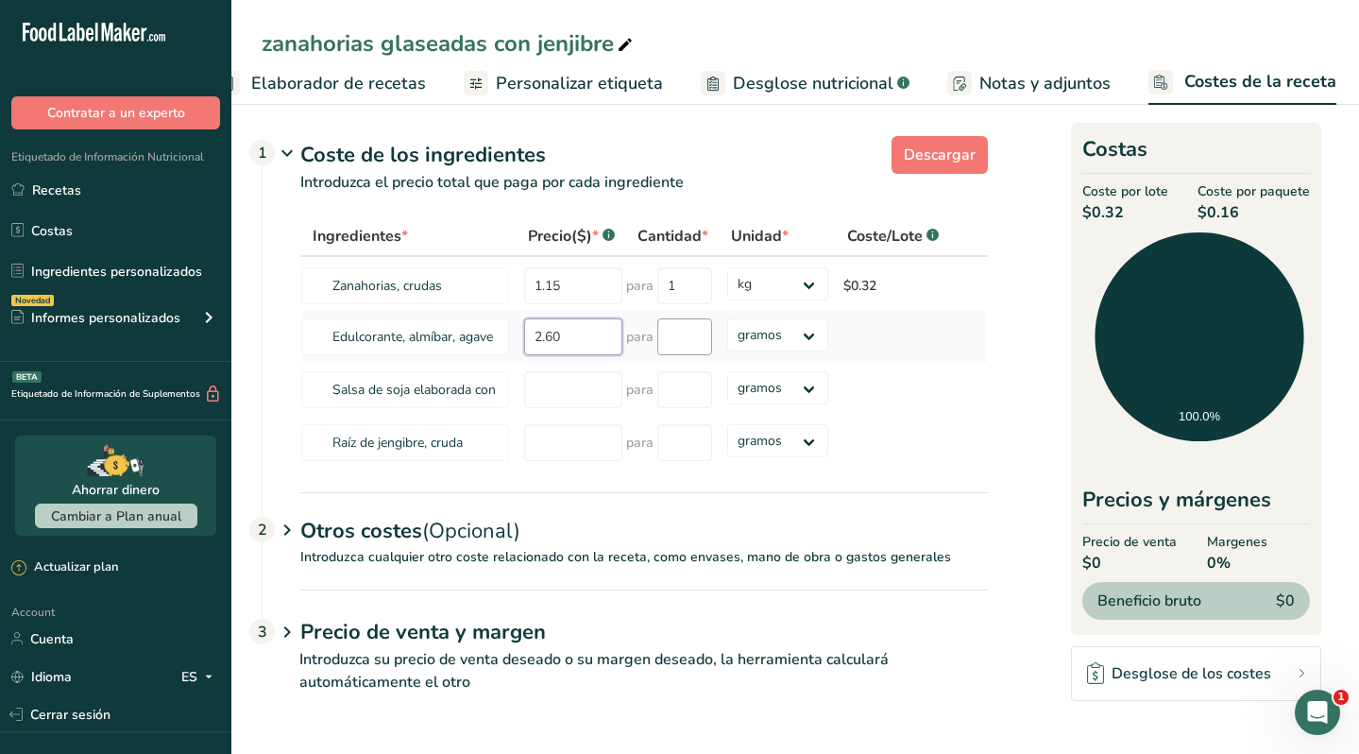
type input "2.60"
click at [675, 328] on input "number" at bounding box center [684, 336] width 55 height 37
type input "350"
click at [570, 388] on div "Ingredientes * Precio($) * .a-a{fill:#347362;}.b-a{fill:#fff;} Cantidad * Unida…" at bounding box center [644, 342] width 688 height 253
type input "4.48"
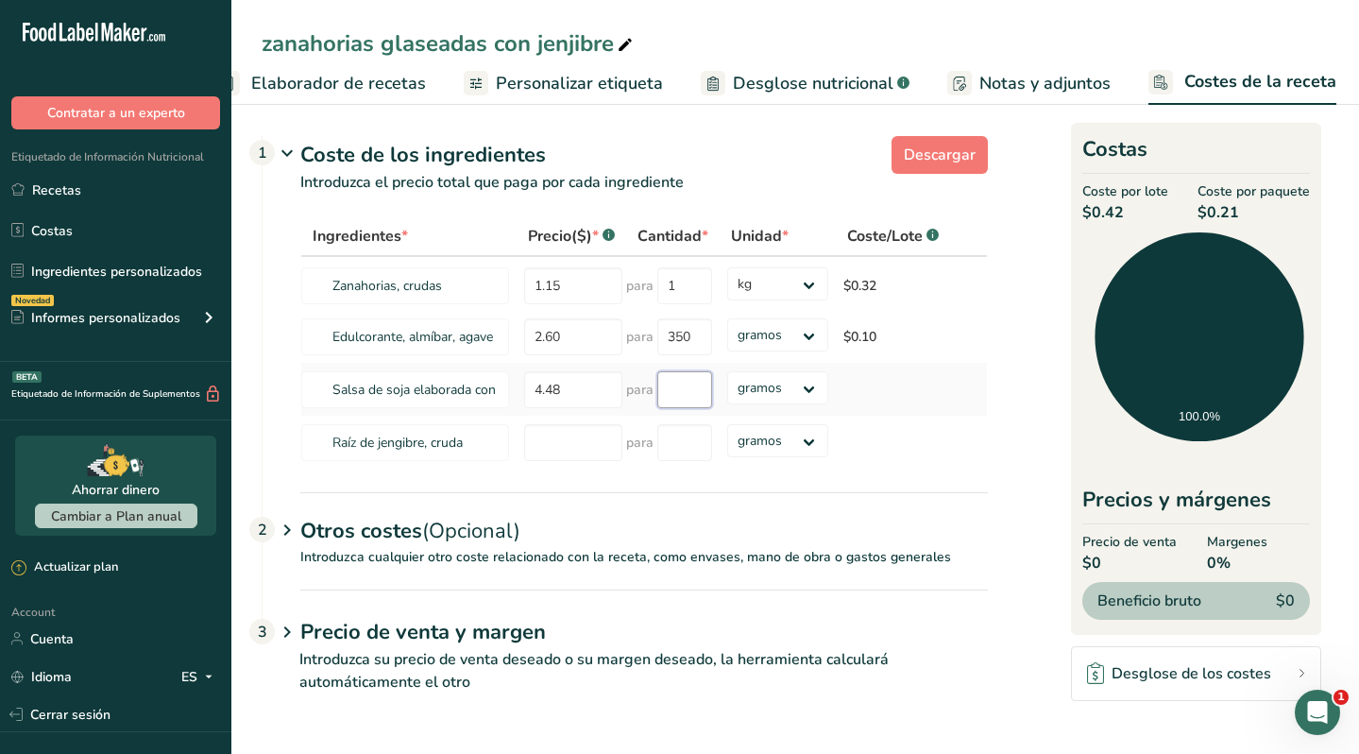
click at [681, 389] on input "number" at bounding box center [684, 389] width 55 height 37
type input "500"
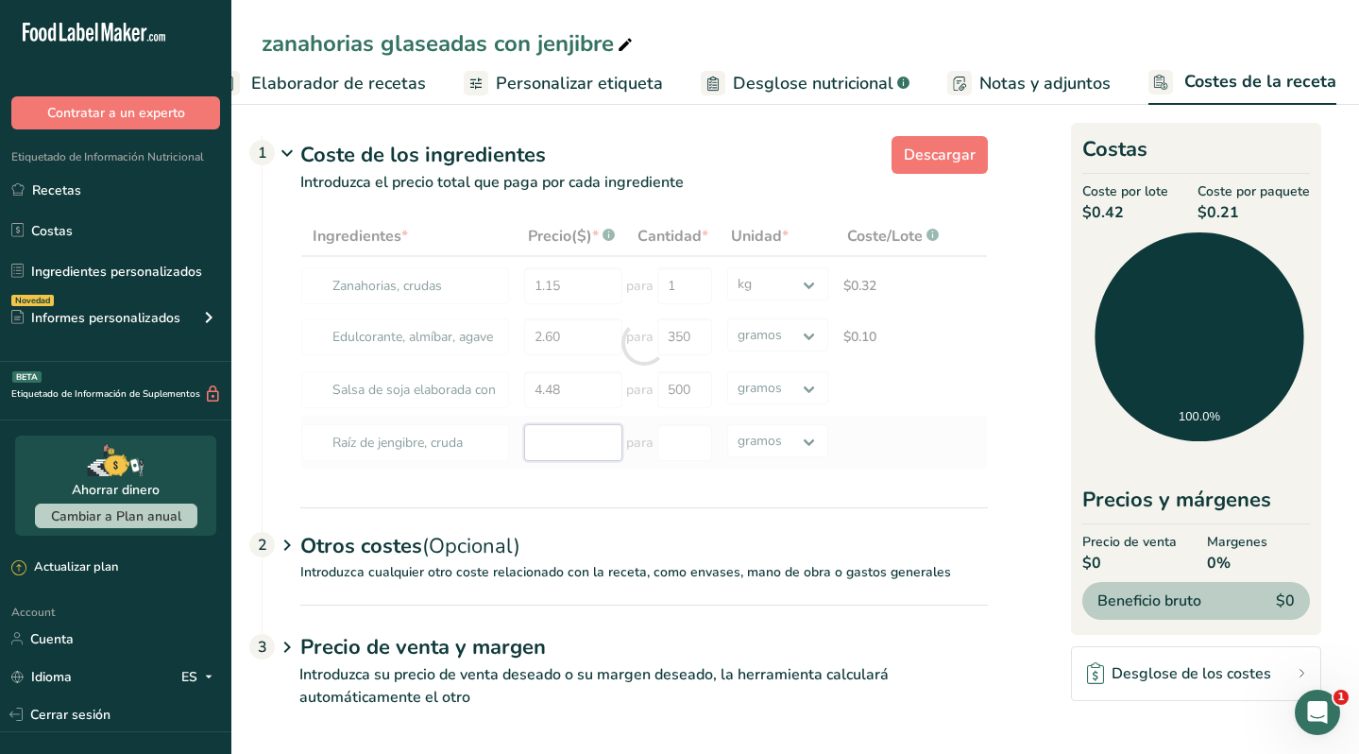
click at [553, 447] on div "Ingredientes * Precio($) * .a-a{fill:#347362;}.b-a{fill:#fff;} Cantidad * Unida…" at bounding box center [644, 342] width 688 height 253
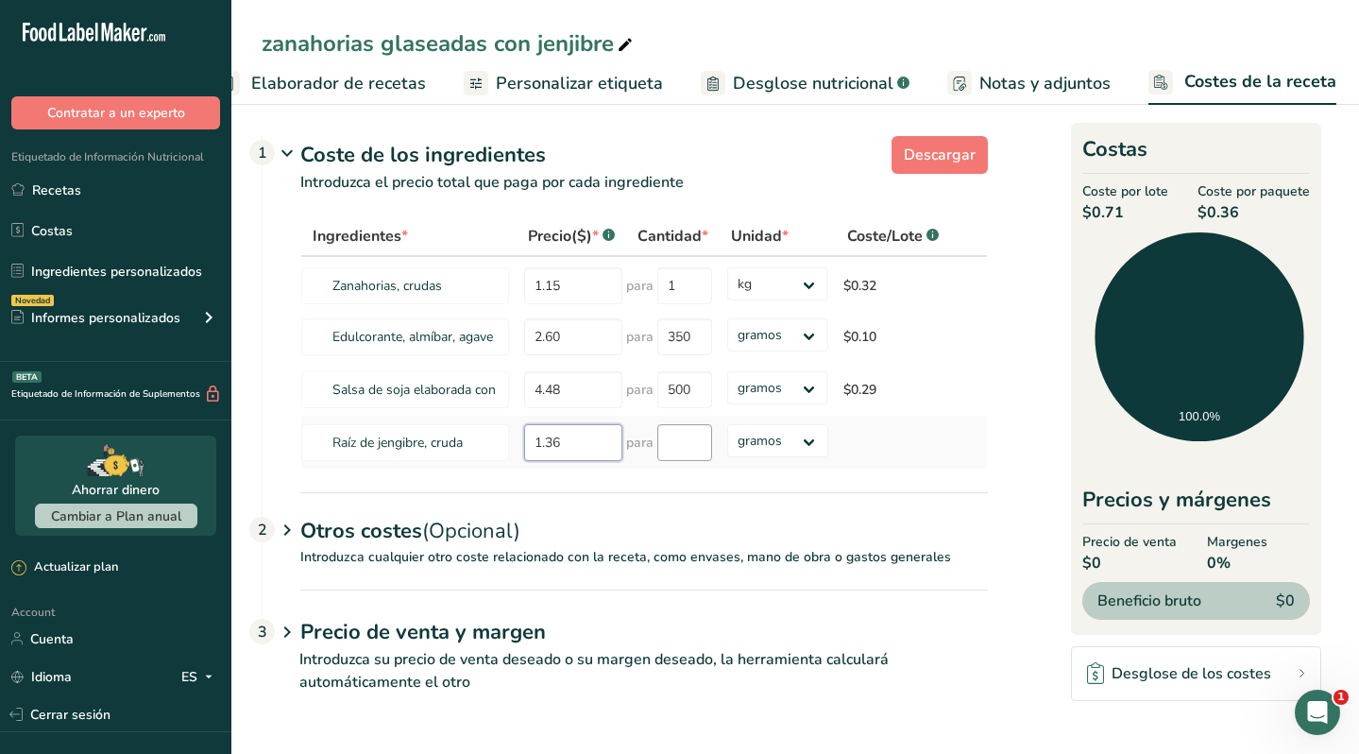
type input "1.36"
click at [684, 452] on input "number" at bounding box center [684, 442] width 55 height 37
type input "150"
click at [103, 189] on link "Recetas" at bounding box center [115, 190] width 231 height 36
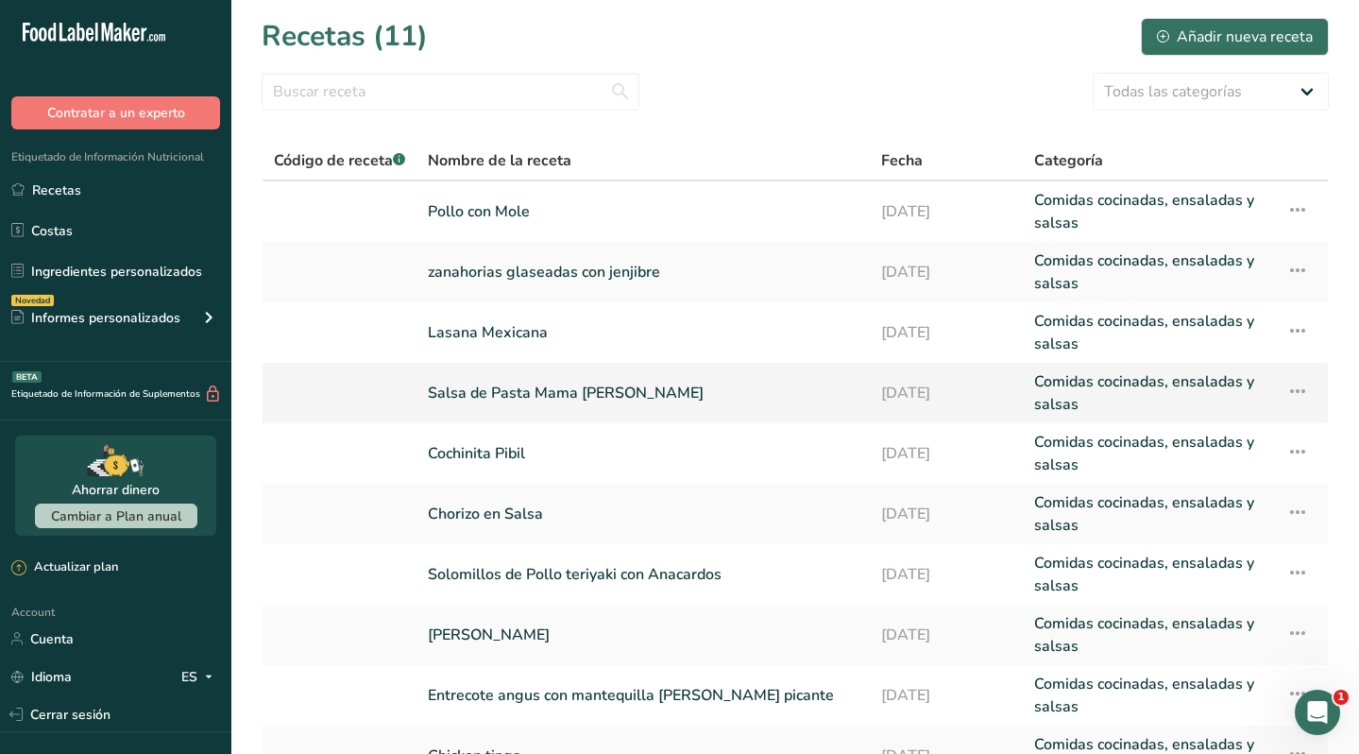
click at [524, 392] on link "Salsa de Pasta Mama Rosa" at bounding box center [643, 392] width 431 height 45
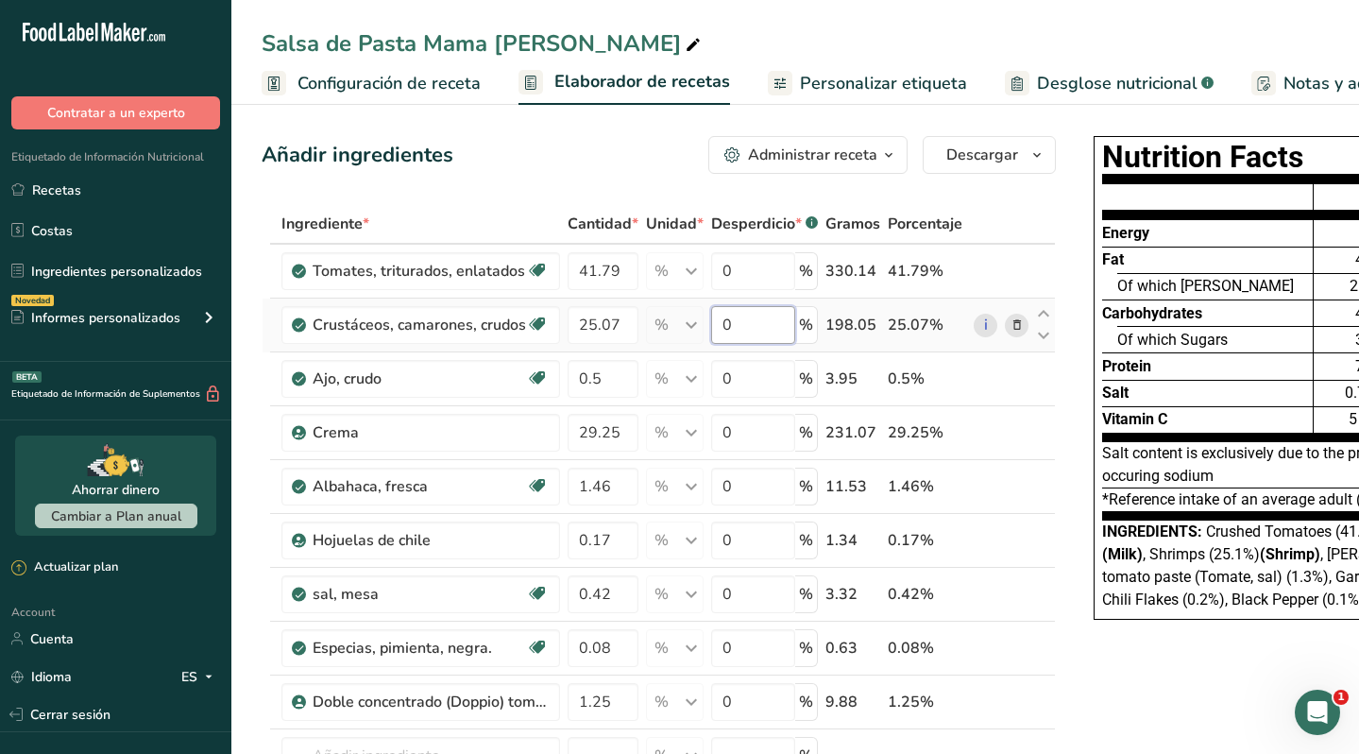
click at [736, 330] on input "0" at bounding box center [753, 325] width 84 height 38
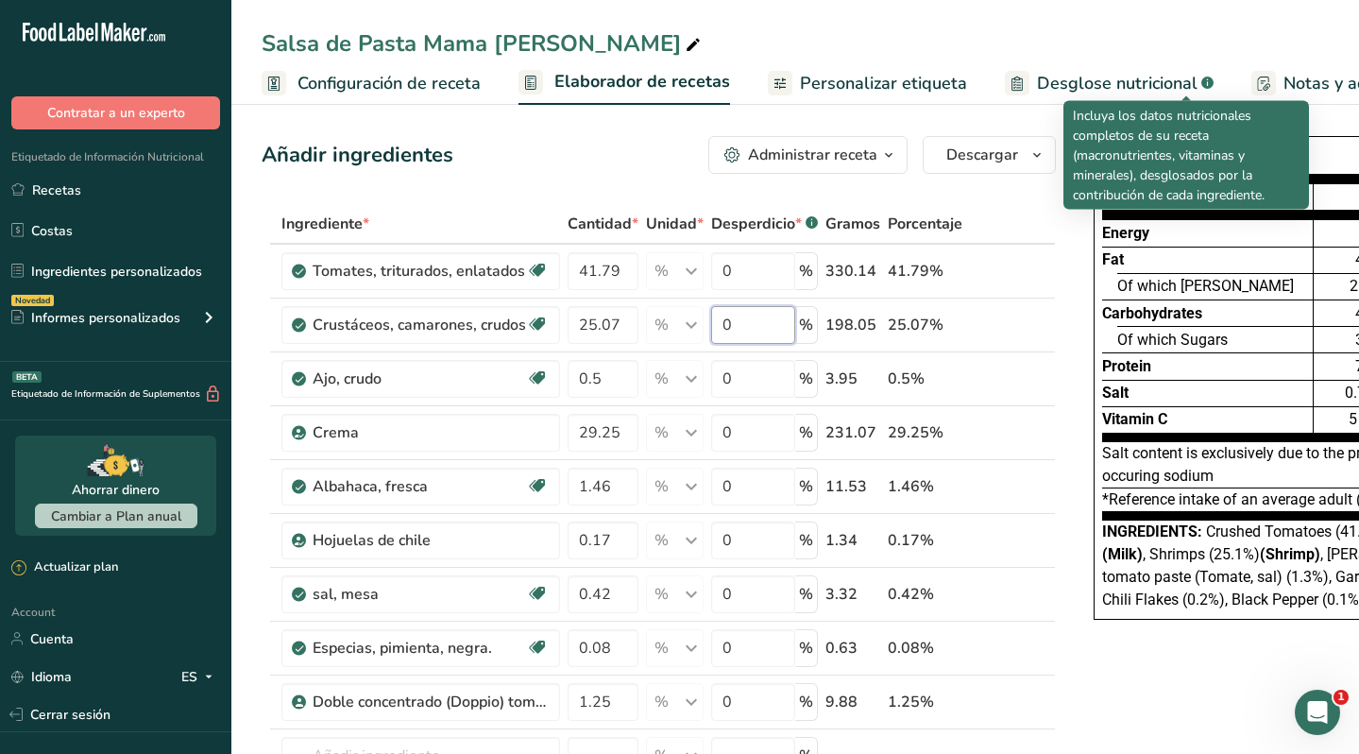
scroll to position [0, 304]
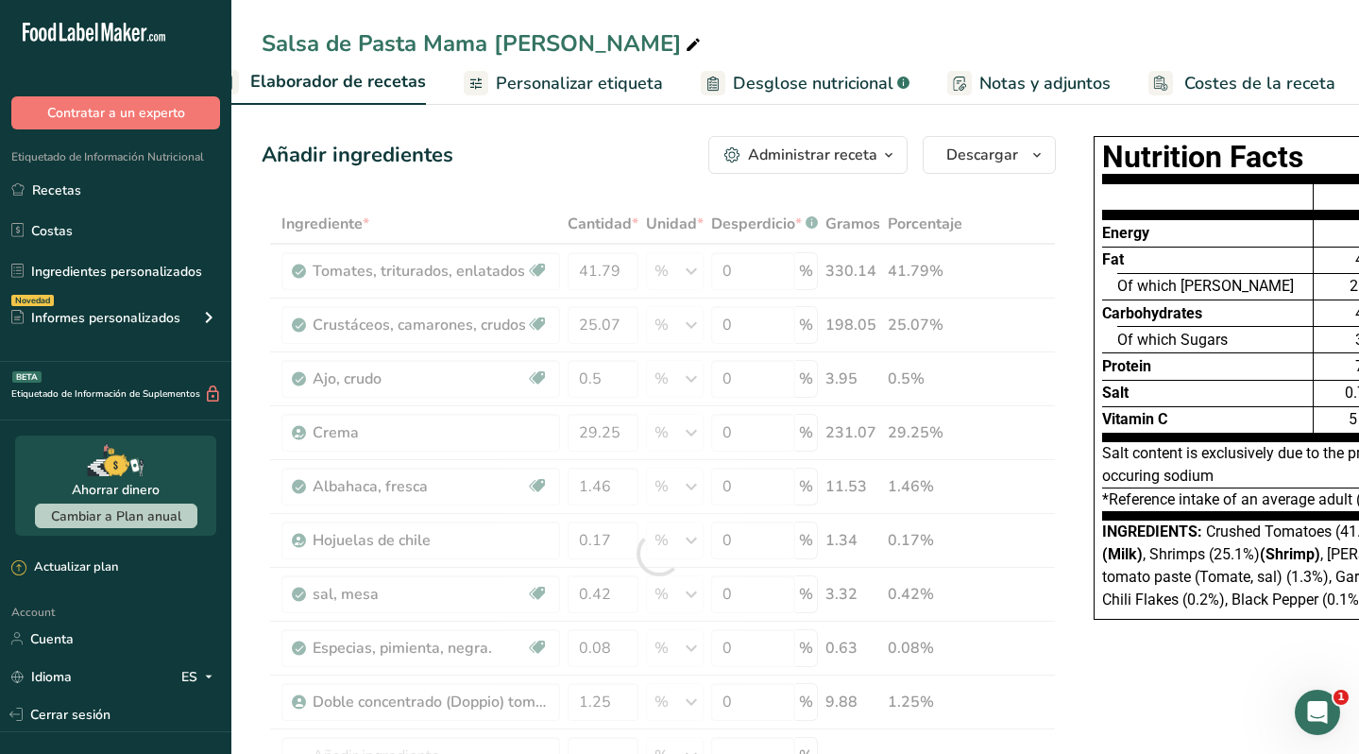
click at [1200, 81] on span "Costes de la receta" at bounding box center [1259, 84] width 151 height 26
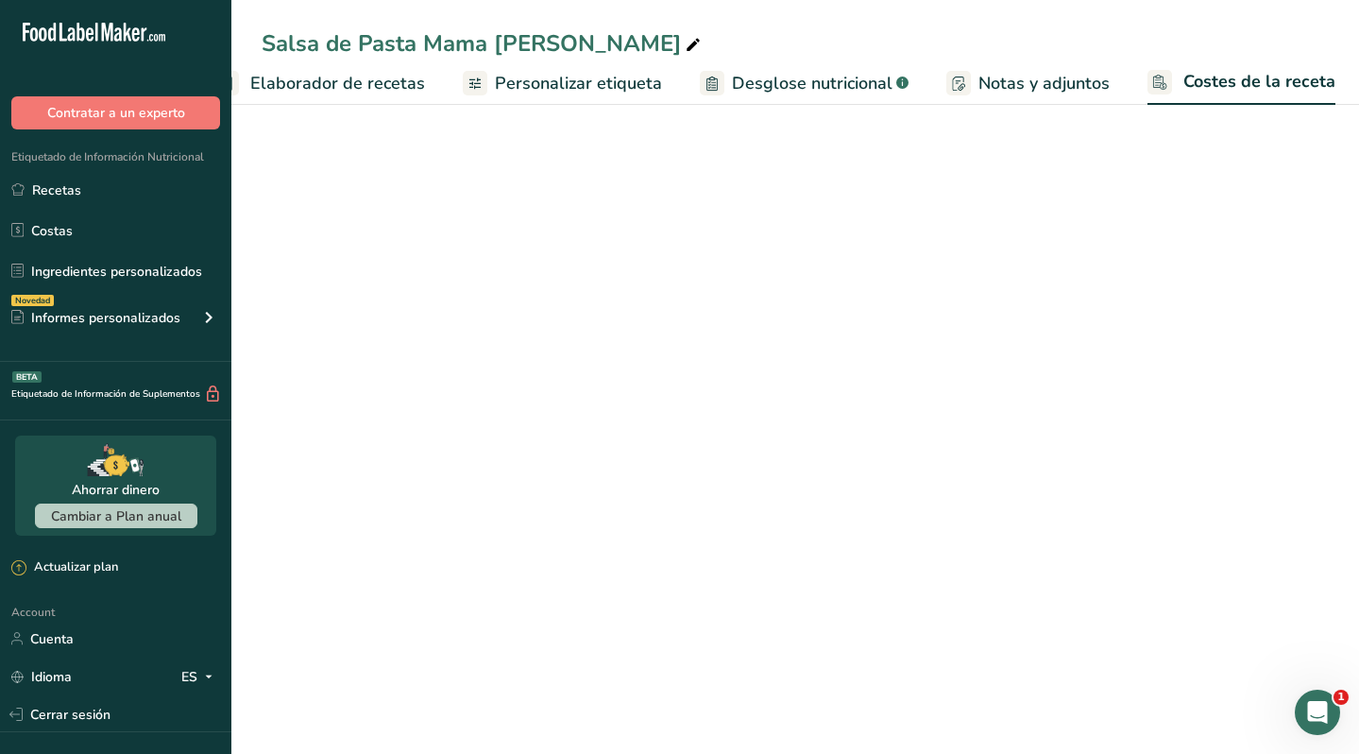
scroll to position [0, 303]
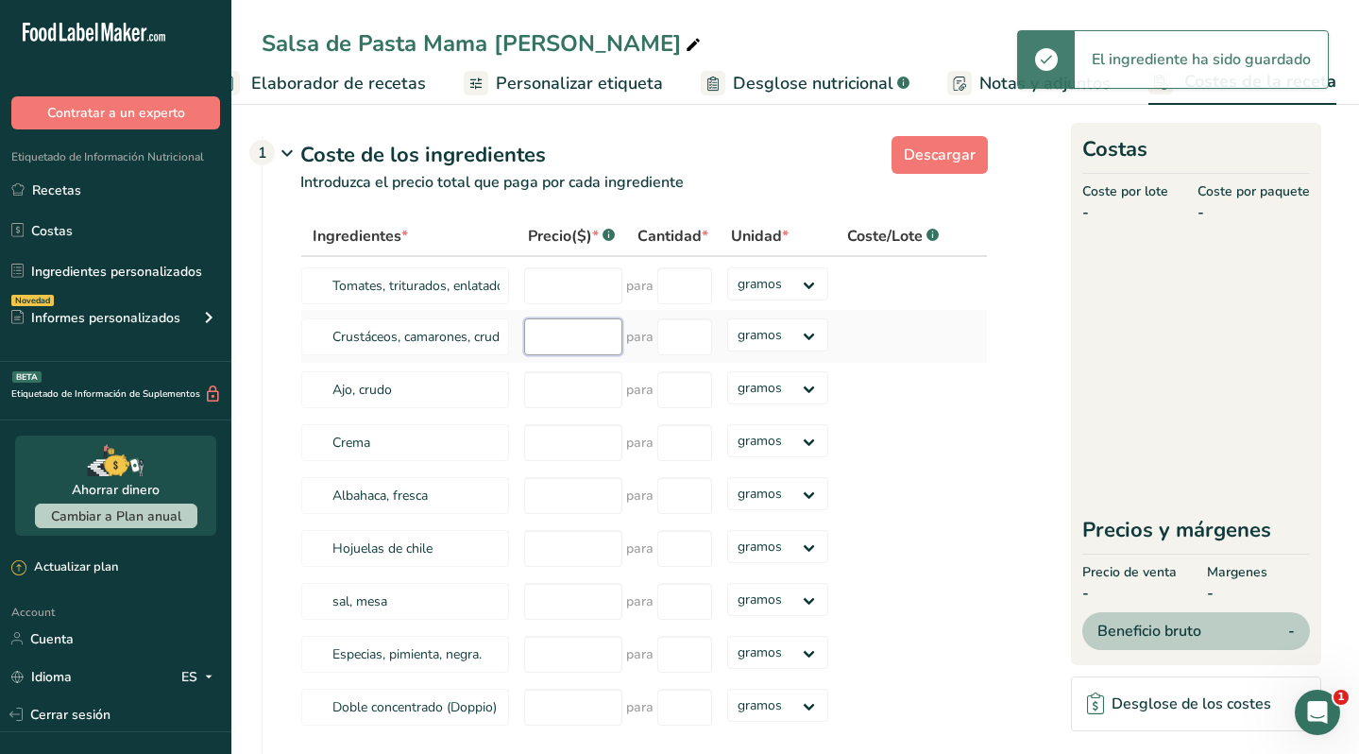
click at [586, 339] on input "number" at bounding box center [573, 336] width 98 height 37
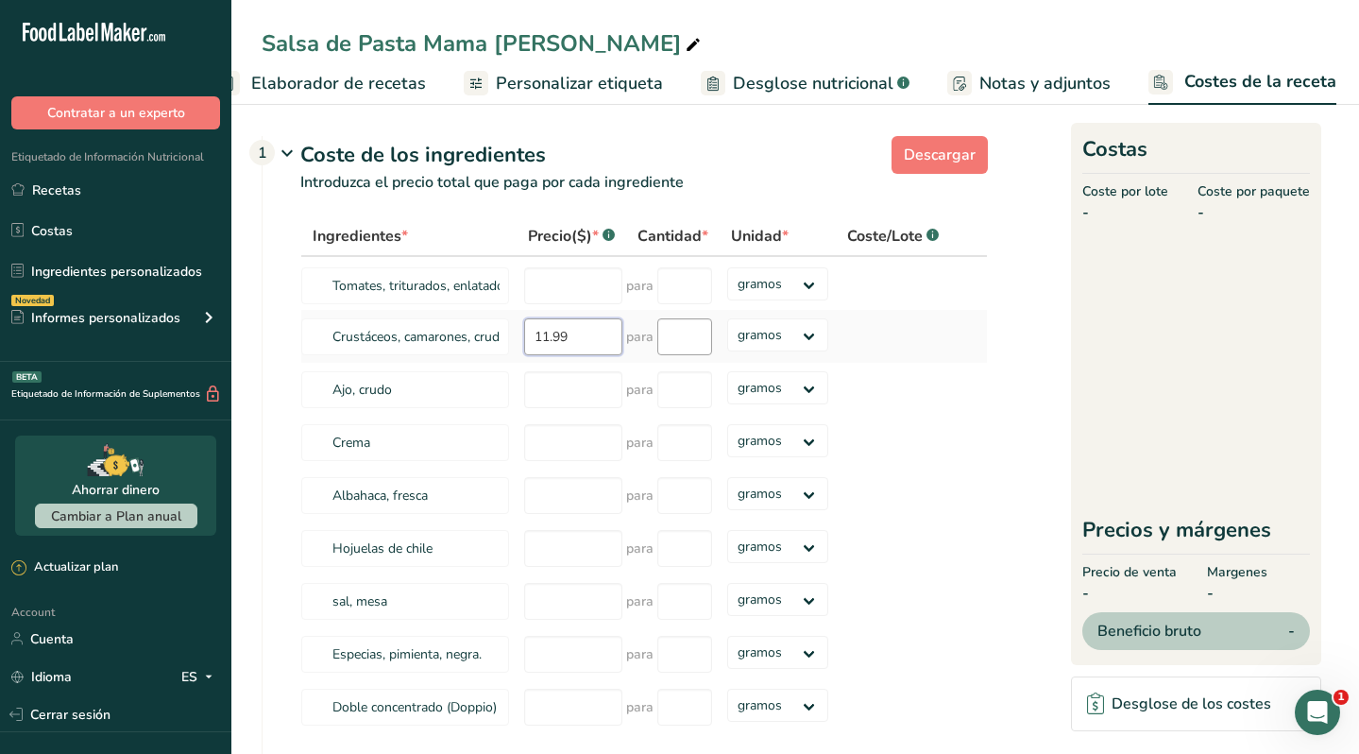
type input "11.99"
click at [675, 339] on input "number" at bounding box center [684, 336] width 55 height 37
type input "435"
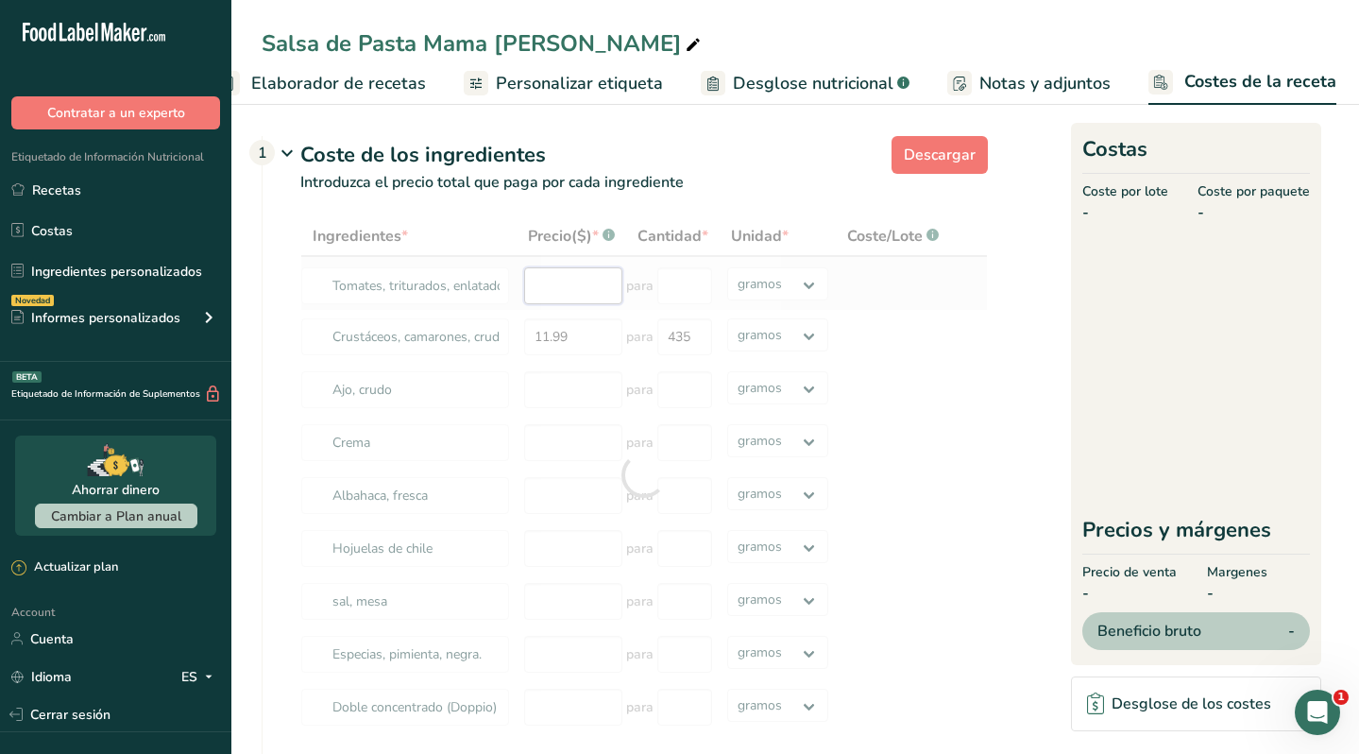
click at [553, 293] on div "Ingredientes * Precio($) * .a-a{fill:#347362;}.b-a{fill:#fff;} Cantidad * Unida…" at bounding box center [644, 475] width 688 height 518
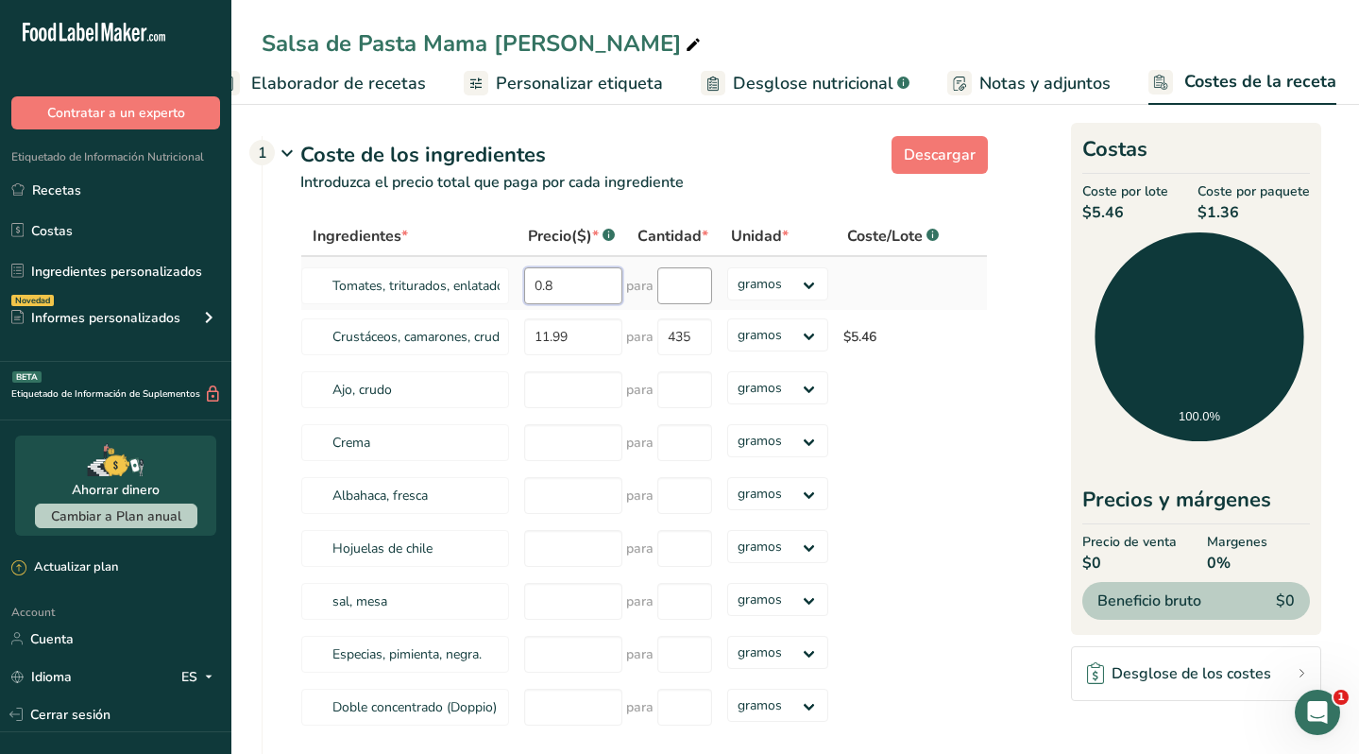
type input "0.8"
click at [686, 291] on input "number" at bounding box center [684, 285] width 55 height 37
type input "400"
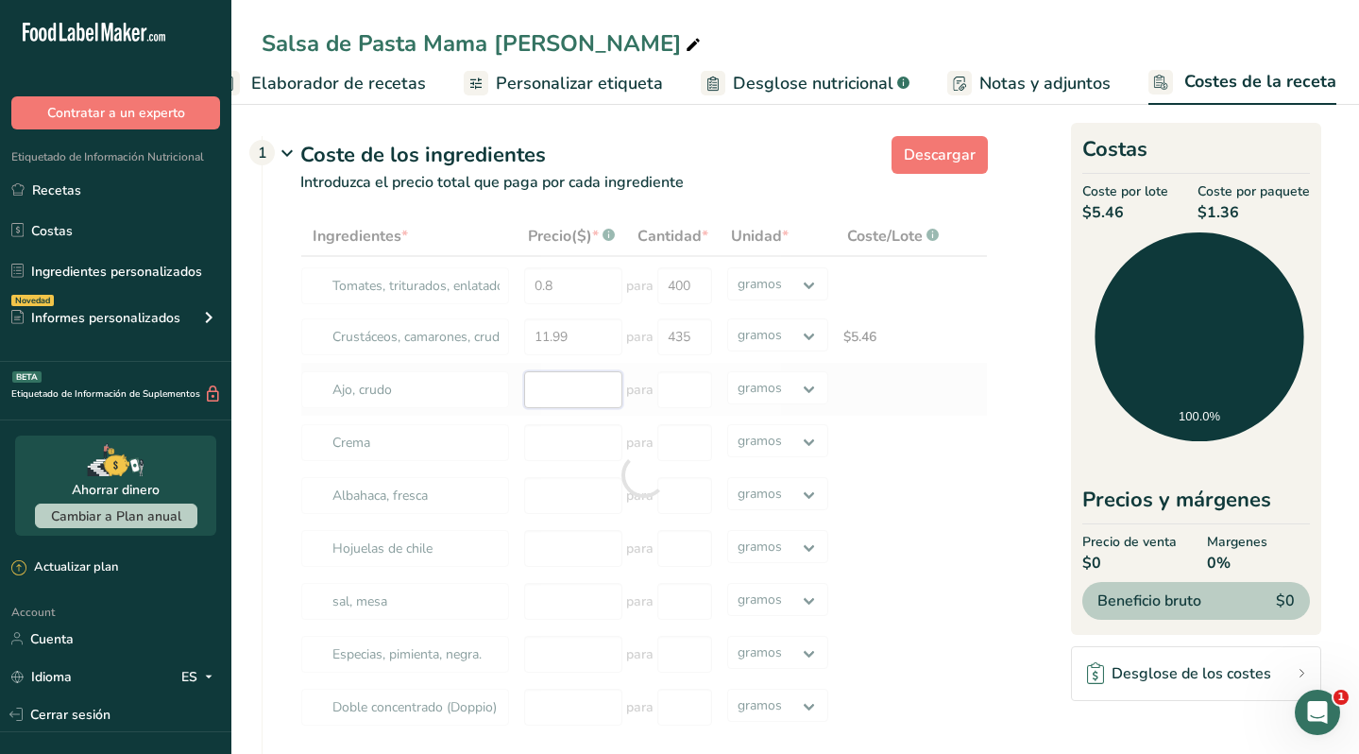
click at [571, 387] on div "Ingredientes * Precio($) * .a-a{fill:#347362;}.b-a{fill:#fff;} Cantidad * Unida…" at bounding box center [644, 475] width 688 height 518
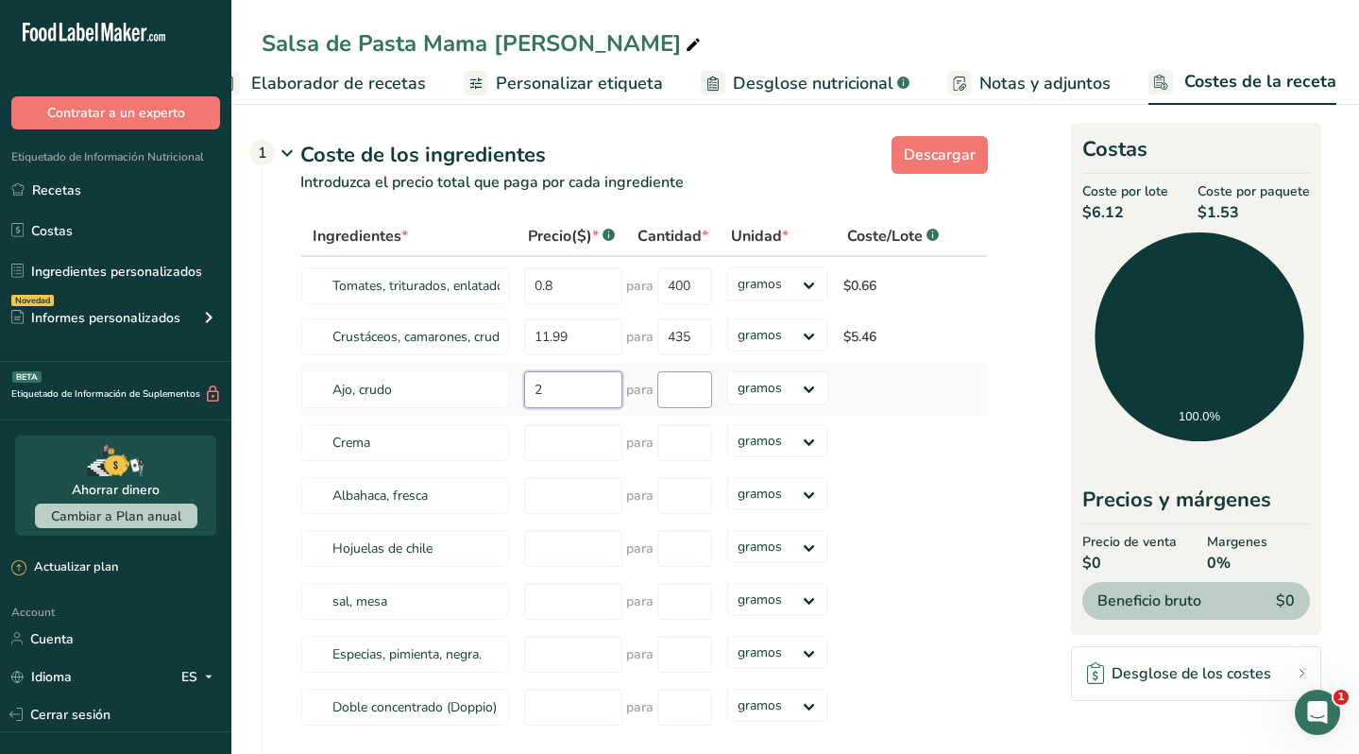
type input "2"
click at [672, 389] on input "number" at bounding box center [684, 389] width 55 height 37
type input "250"
click at [577, 434] on div "Ingredientes * Precio($) * .a-a{fill:#347362;}.b-a{fill:#fff;} Cantidad * Unida…" at bounding box center [644, 475] width 688 height 518
type input "1.30"
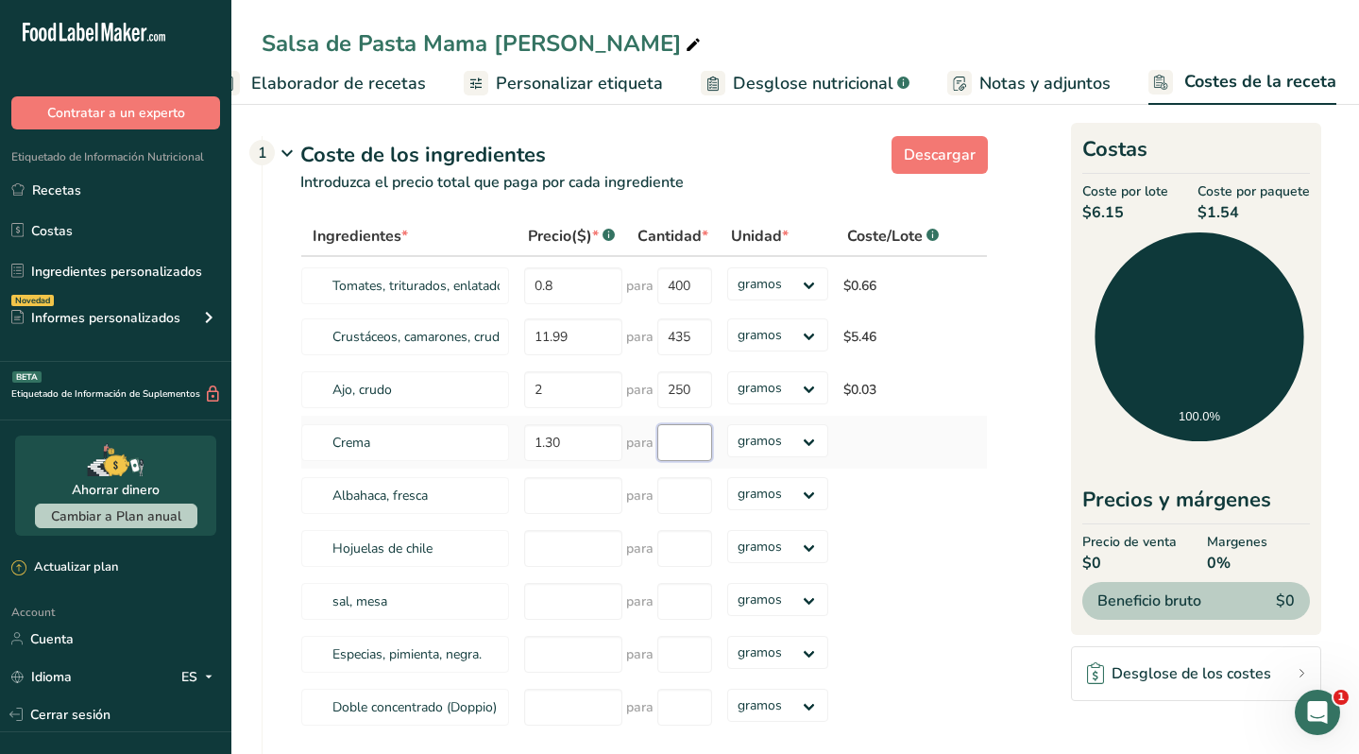
click at [686, 432] on input "number" at bounding box center [684, 442] width 55 height 37
type input "197"
click at [559, 498] on div "Ingredientes * Precio($) * .a-a{fill:#347362;}.b-a{fill:#fff;} Cantidad * Unida…" at bounding box center [644, 475] width 688 height 518
type input "1.53"
click at [705, 495] on input "number" at bounding box center [684, 495] width 55 height 37
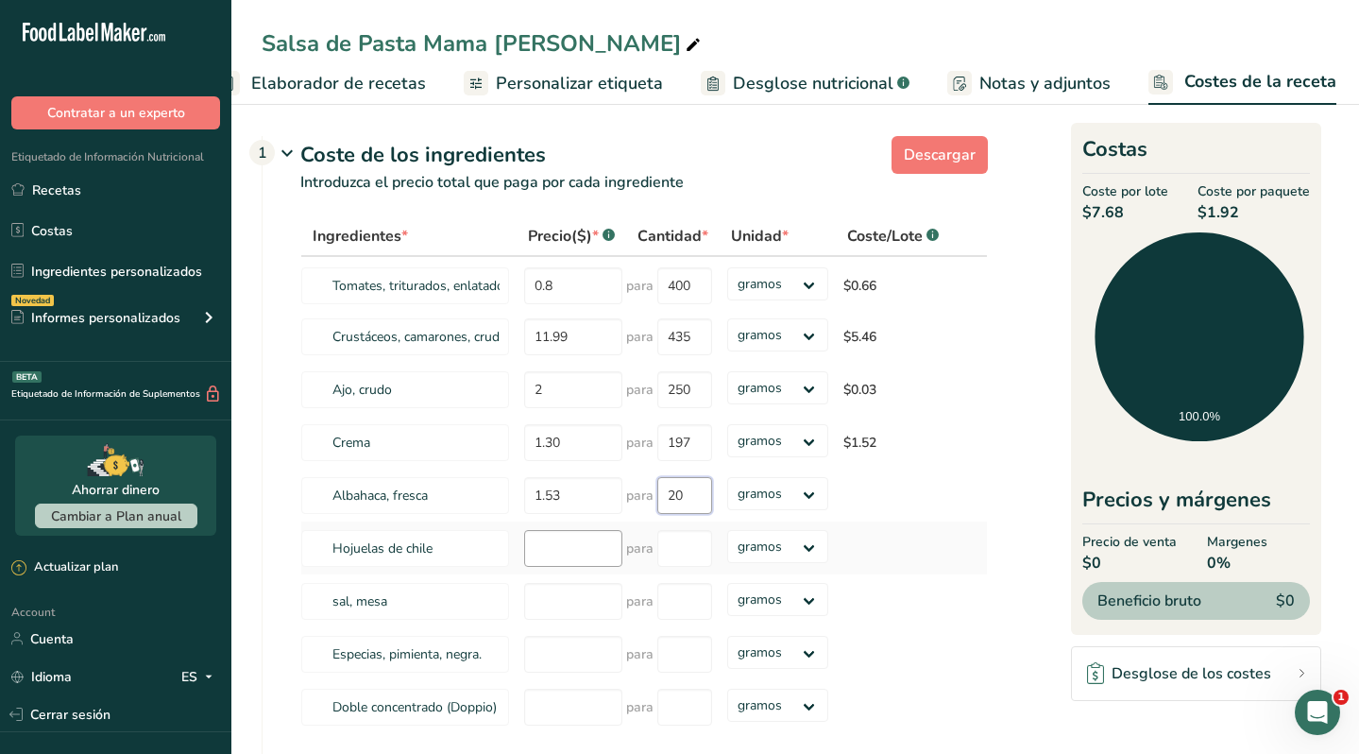
type input "20"
click at [553, 549] on div "Ingredientes * Precio($) * .a-a{fill:#347362;}.b-a{fill:#fff;} Cantidad * Unida…" at bounding box center [644, 475] width 688 height 518
type input "49.38"
click at [685, 553] on input "number" at bounding box center [684, 548] width 55 height 37
type input "1"
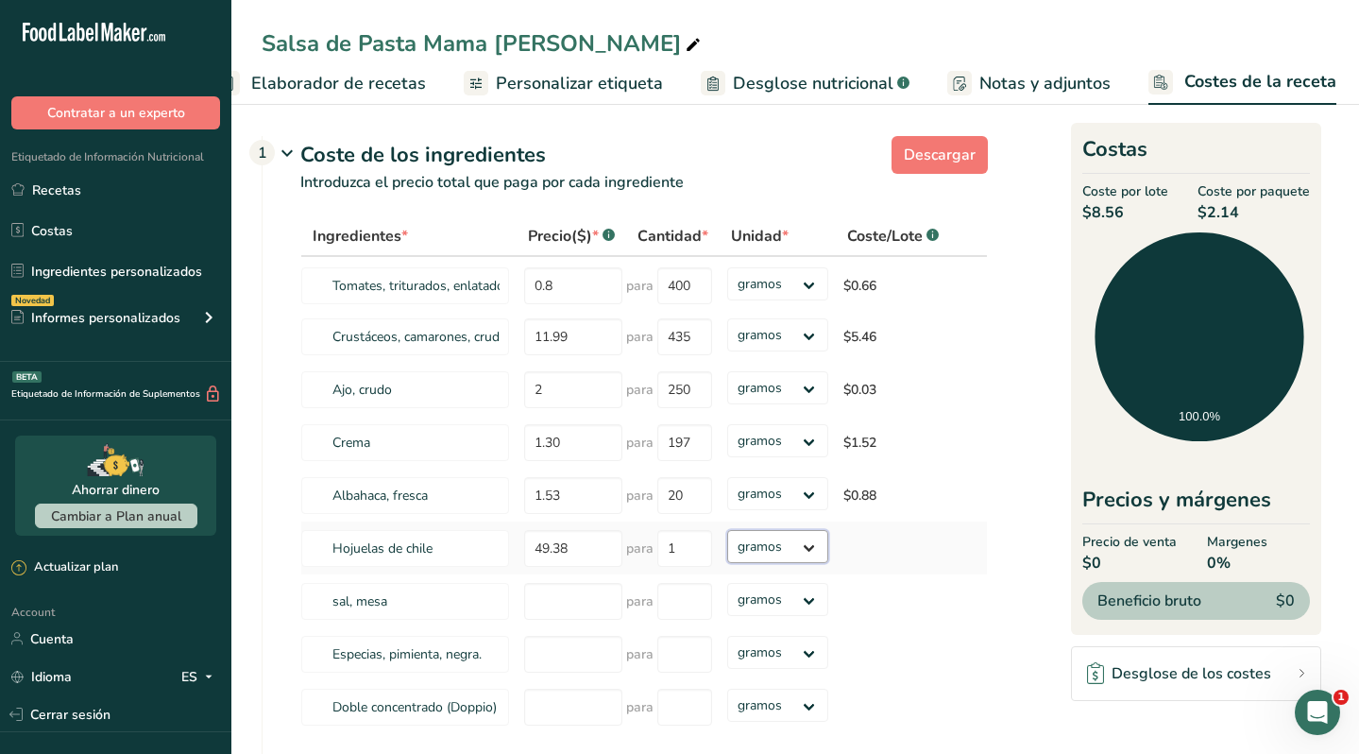
click at [762, 554] on div "Ingredientes * Precio($) * .a-a{fill:#347362;}.b-a{fill:#fff;} Cantidad * Unida…" at bounding box center [644, 475] width 688 height 518
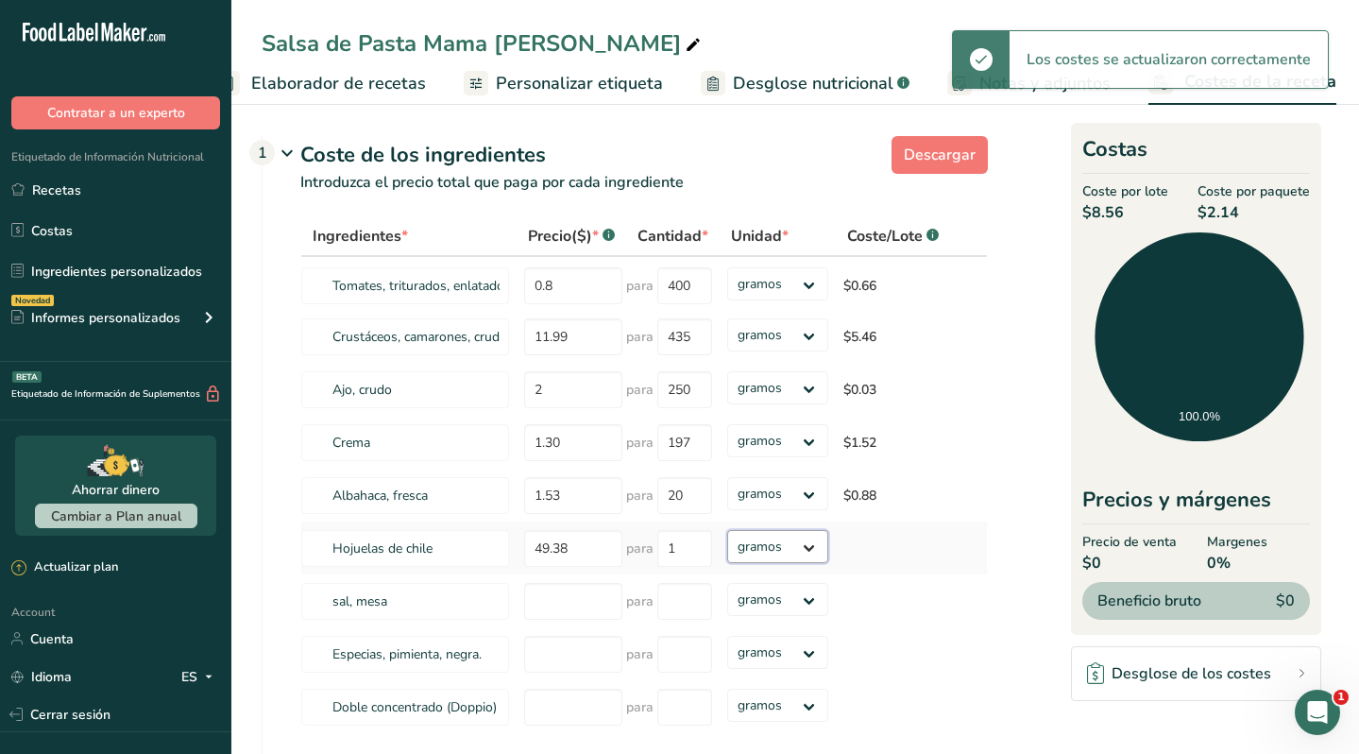
select select "1"
click at [727, 530] on select "gramos kg mg mcg libras onza" at bounding box center [777, 546] width 101 height 33
select select "1"
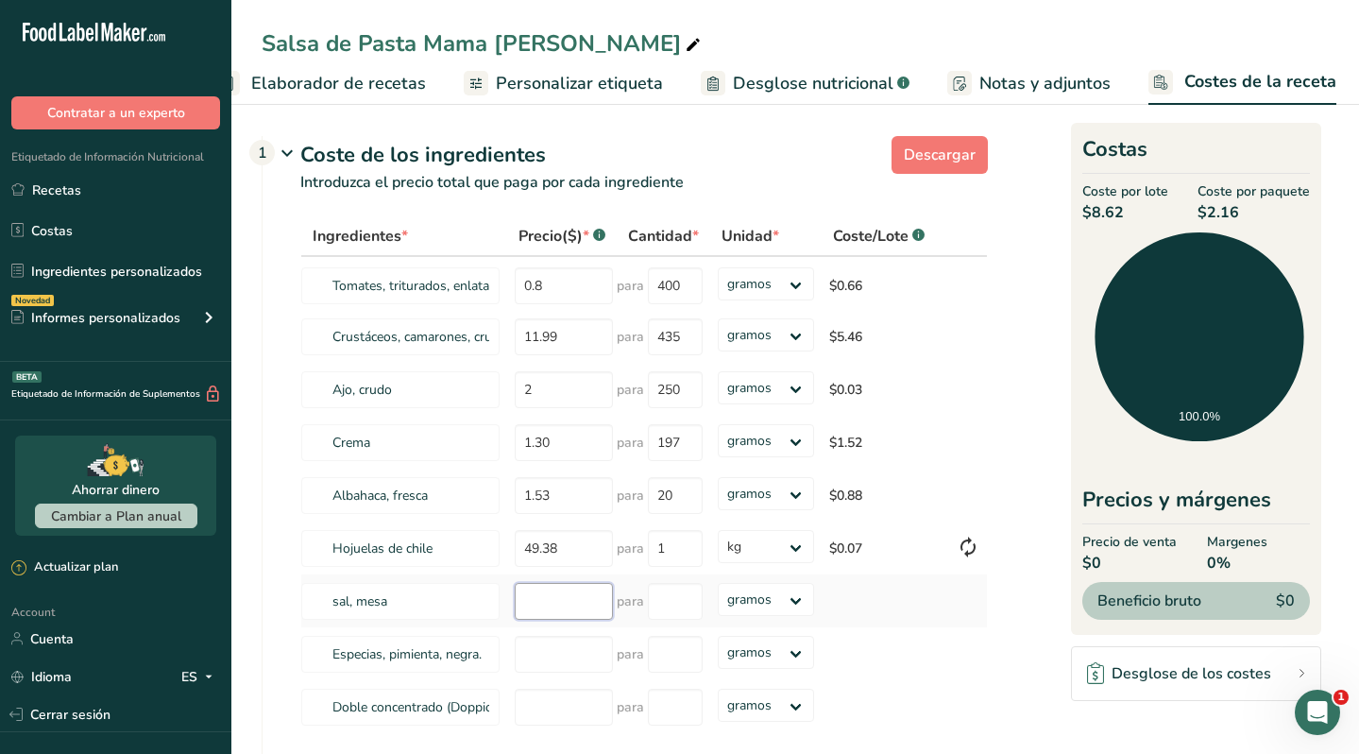
click at [550, 607] on input "number" at bounding box center [564, 601] width 98 height 37
type input "0.45"
click at [750, 595] on select "gramos kg mg mcg libras onza" at bounding box center [766, 599] width 97 height 33
select select "1"
click at [718, 583] on select "gramos kg mg mcg libras onza" at bounding box center [766, 599] width 97 height 33
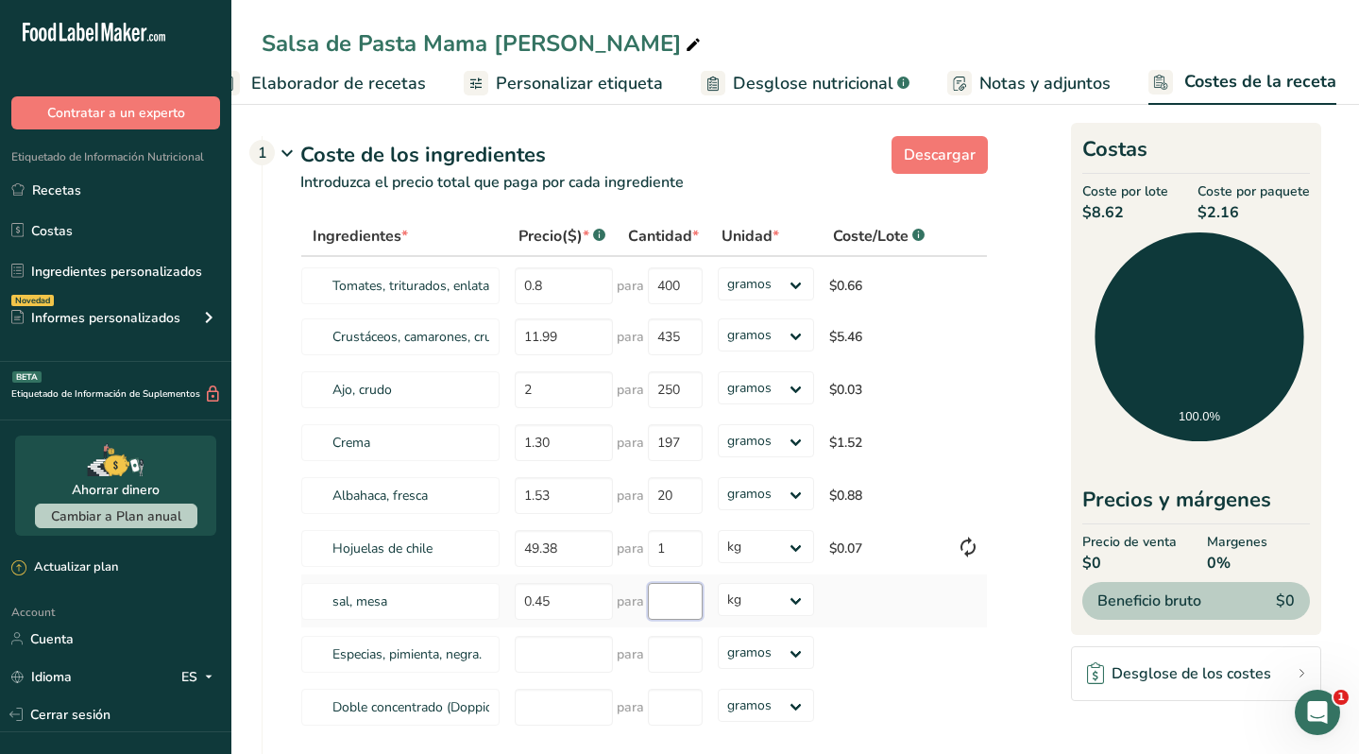
click at [664, 596] on input "number" at bounding box center [675, 601] width 55 height 37
type input "1"
click at [580, 658] on input "number" at bounding box center [564, 654] width 98 height 37
type input "1.30"
click at [677, 658] on input "number" at bounding box center [675, 654] width 55 height 37
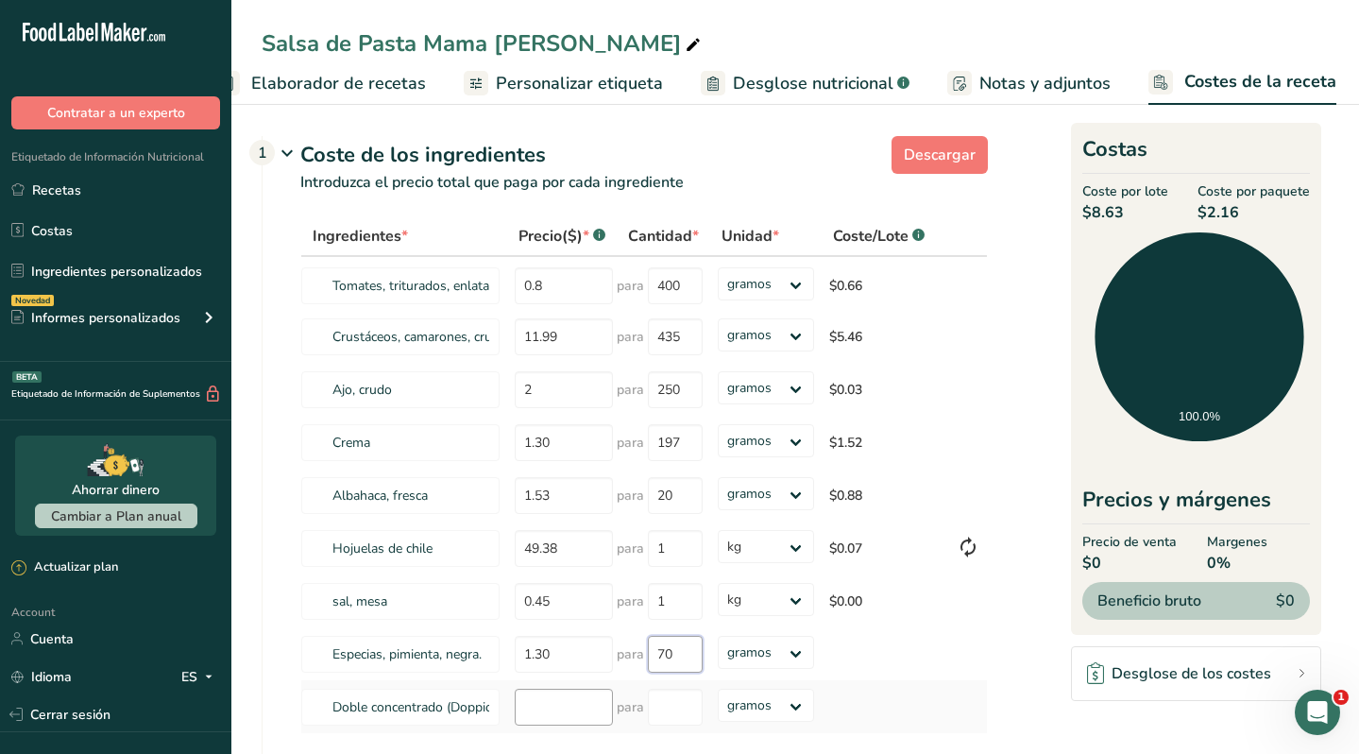
type input "70"
click at [527, 700] on div "Ingredientes * Precio($) * .a-a{fill:#347362;}.b-a{fill:#fff;} Cantidad * Unida…" at bounding box center [644, 475] width 688 height 518
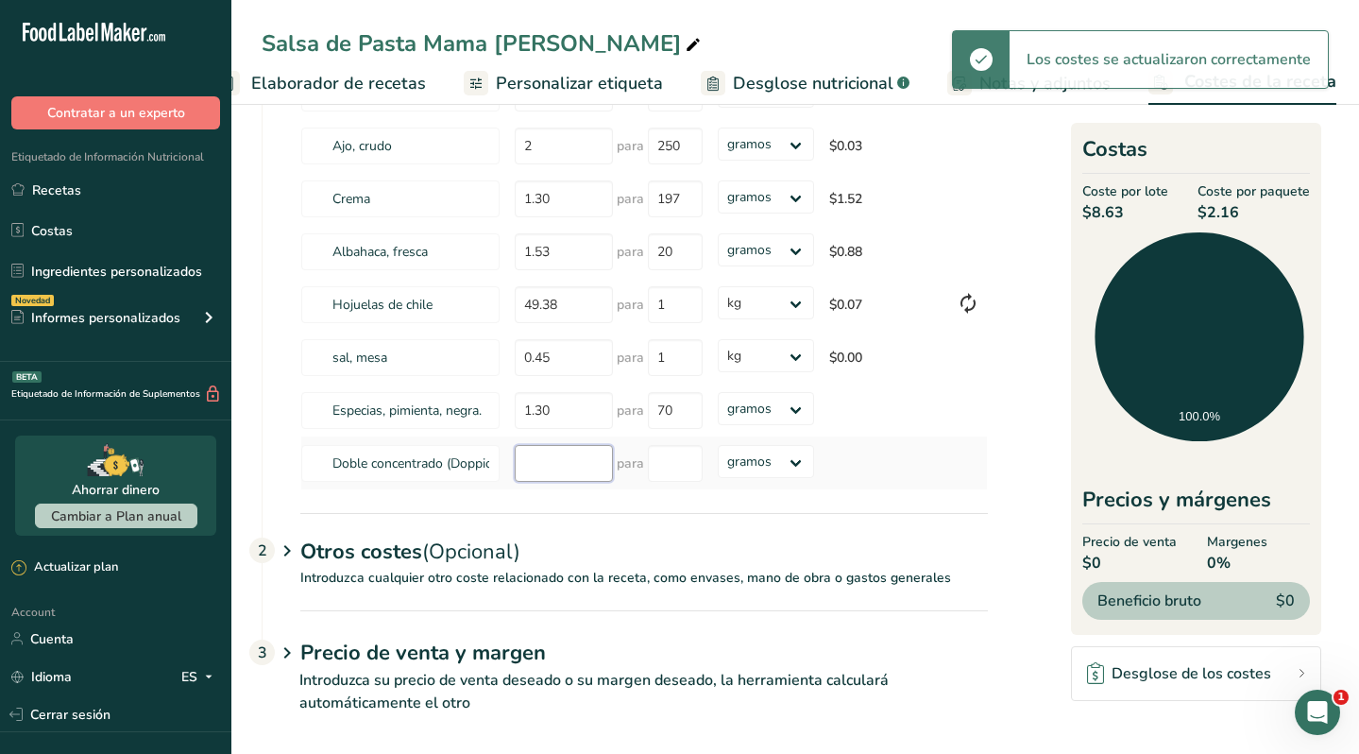
scroll to position [245, 0]
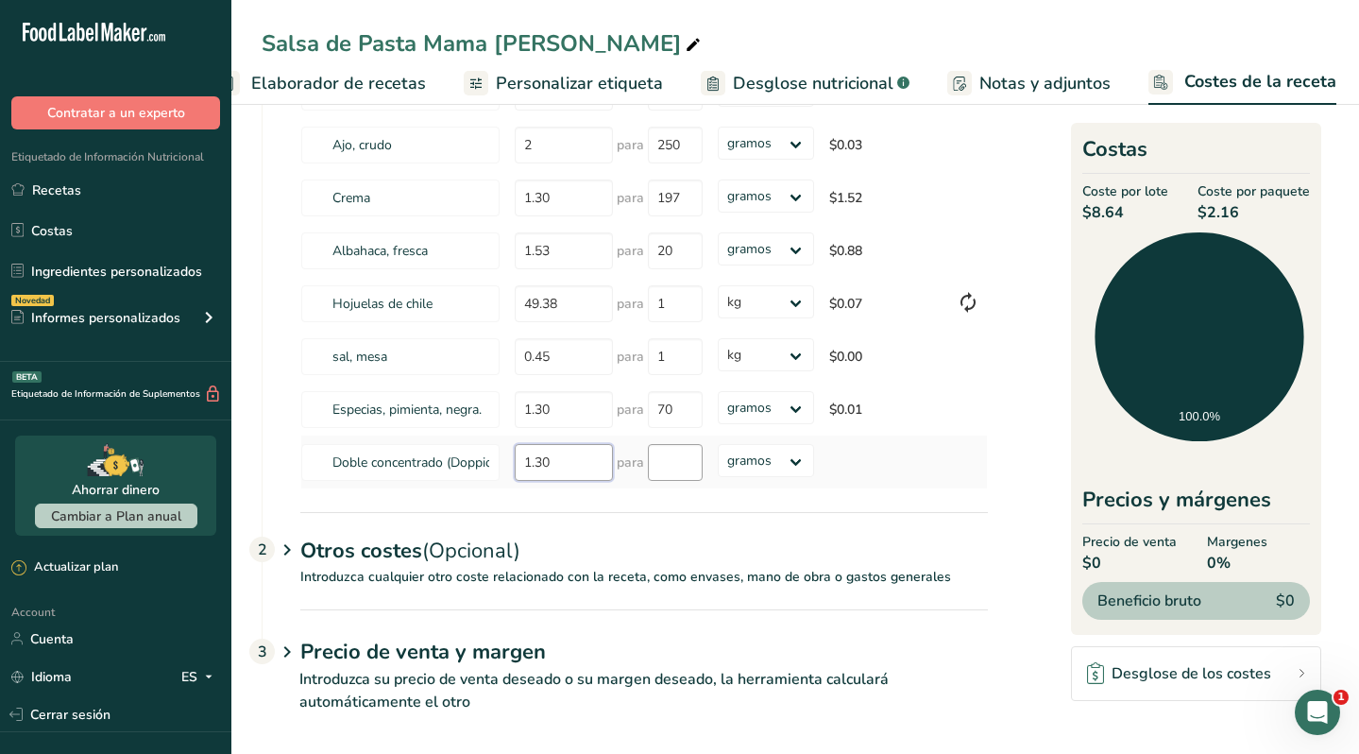
type input "1.30"
click at [657, 453] on input "number" at bounding box center [675, 462] width 55 height 37
type input "130"
click at [743, 461] on div "Ingredientes * Precio($) * .a-a{fill:#347362;}.b-a{fill:#fff;} Cantidad * Unida…" at bounding box center [644, 231] width 688 height 518
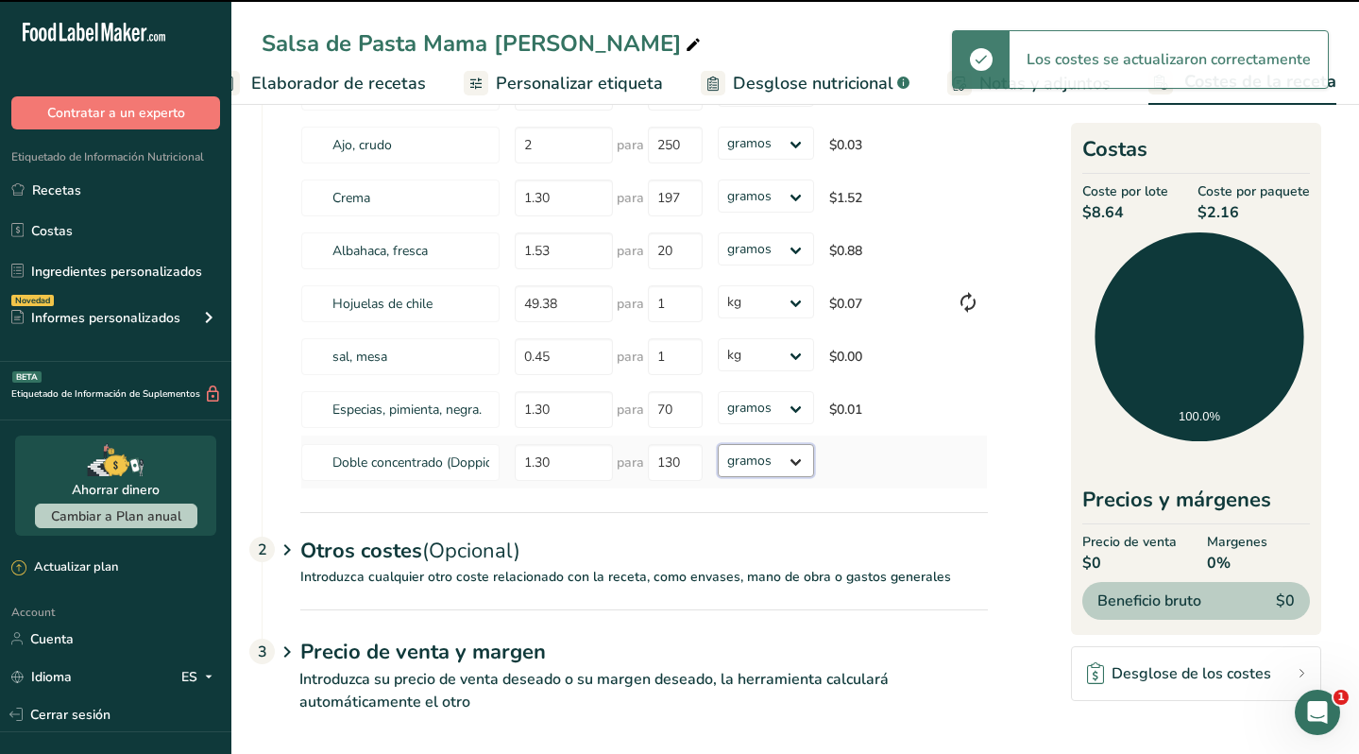
click at [718, 444] on select "gramos kg mg mcg libras onza" at bounding box center [766, 460] width 97 height 33
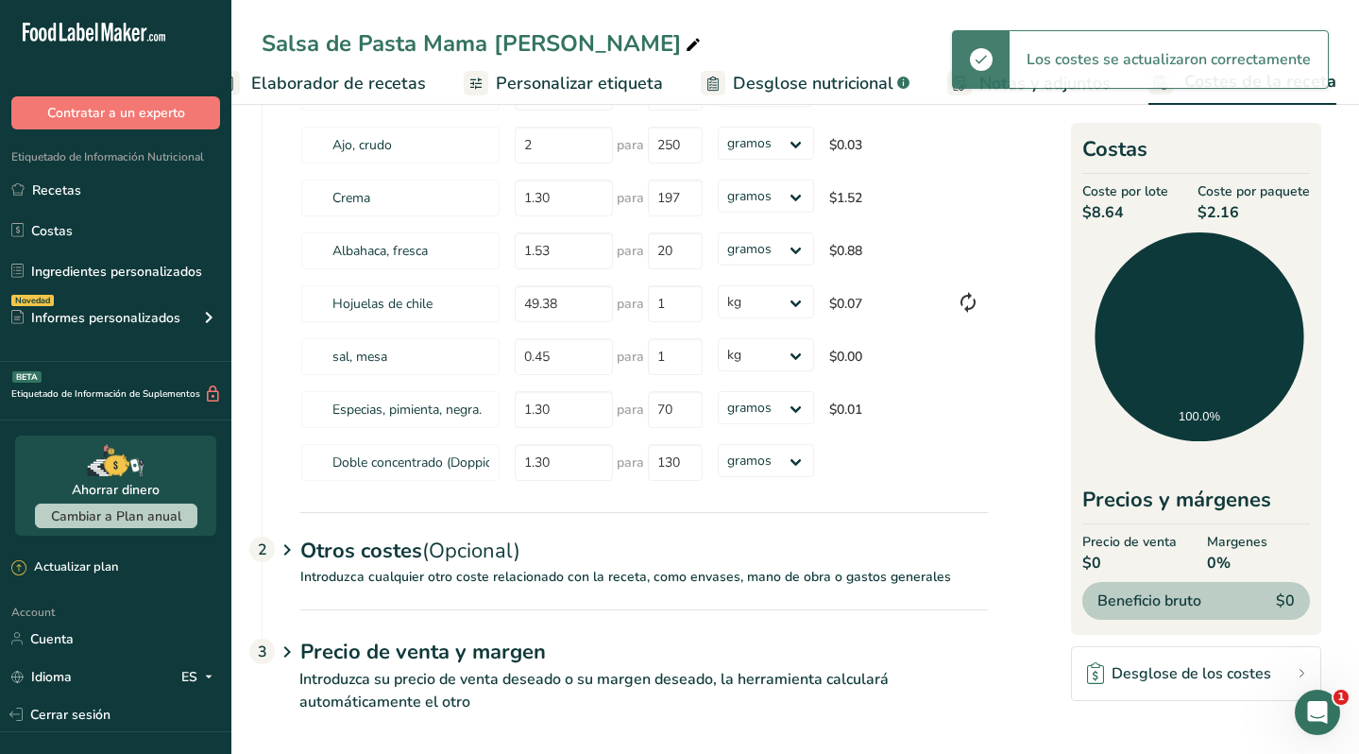
click at [621, 492] on div "Ingredientes * Precio($) * .a-a{fill:#347362;}.b-a{fill:#fff;} Cantidad * Unida…" at bounding box center [625, 242] width 725 height 540
click at [689, 503] on div "Ingredientes * Precio($) * .a-a{fill:#347362;}.b-a{fill:#fff;} Cantidad * Unida…" at bounding box center [625, 242] width 725 height 540
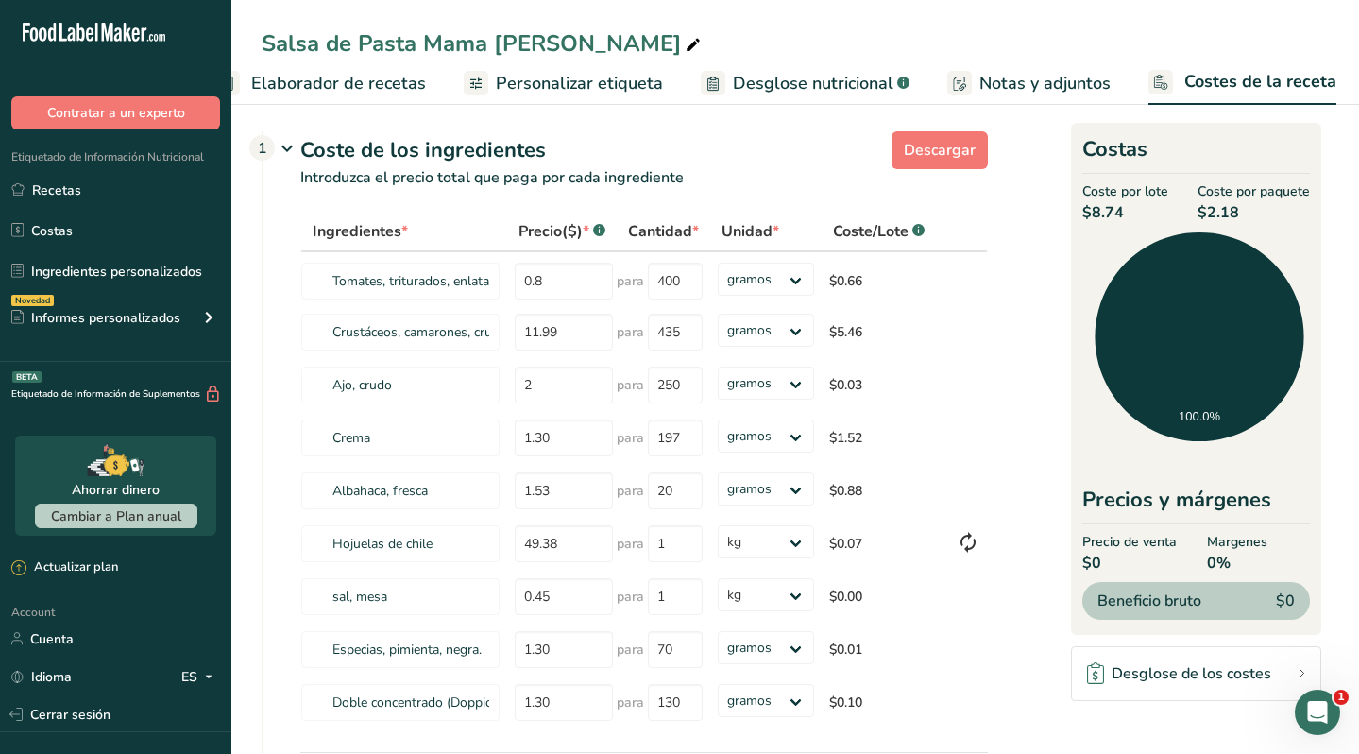
scroll to position [0, 0]
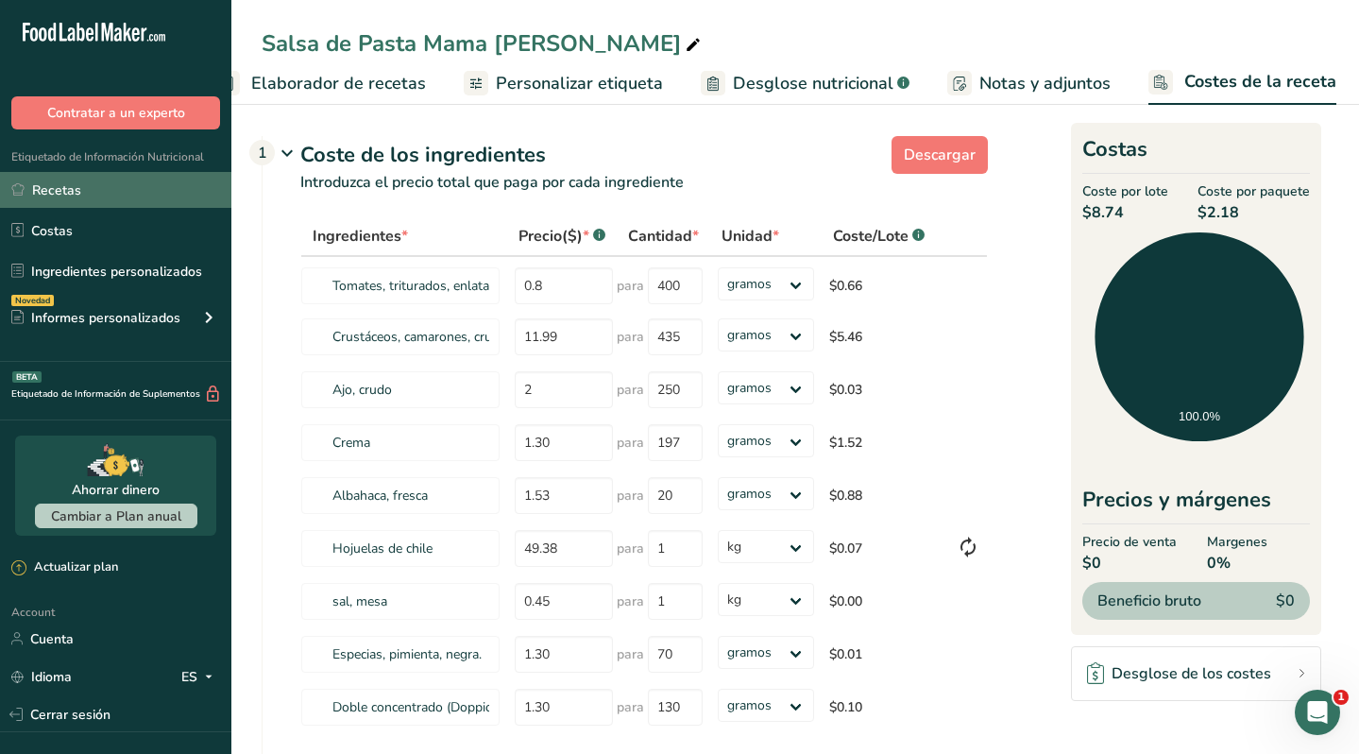
click at [106, 192] on link "Recetas" at bounding box center [115, 190] width 231 height 36
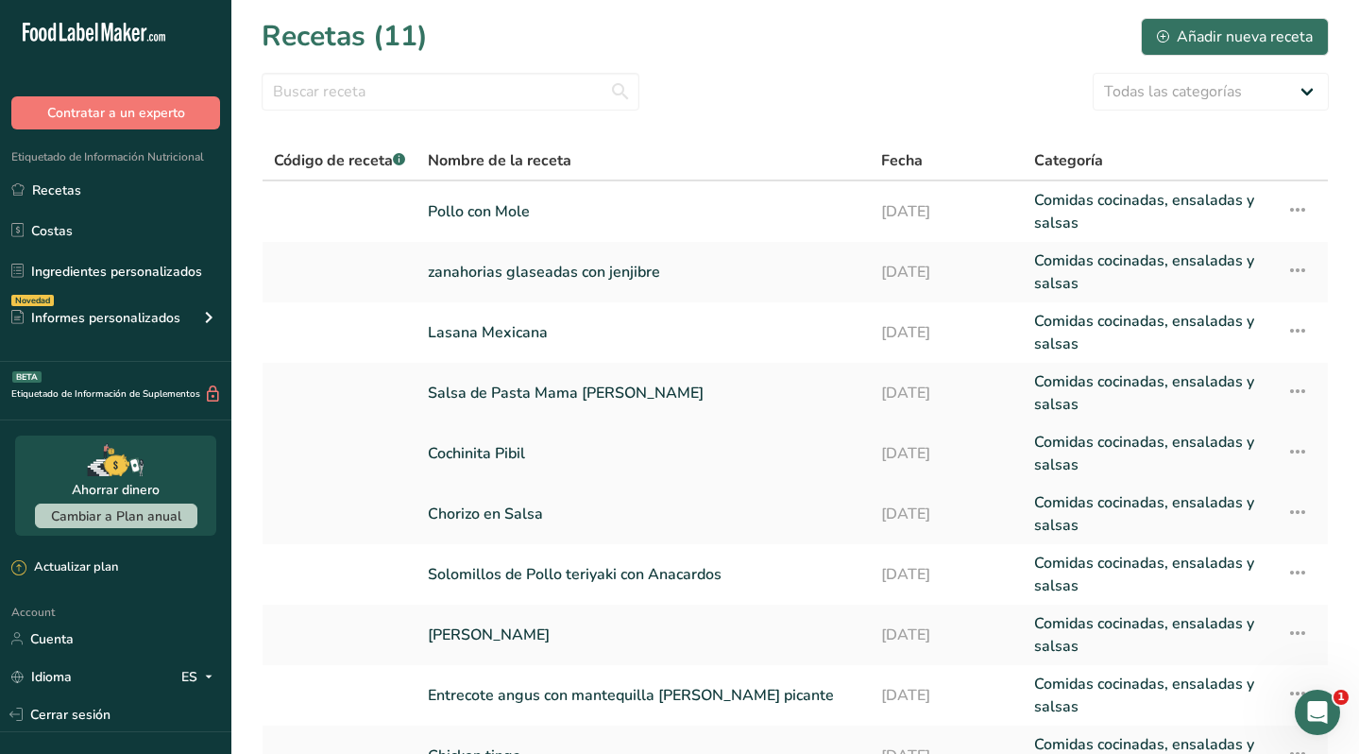
click at [482, 448] on link "Cochinita Pibil" at bounding box center [643, 453] width 431 height 45
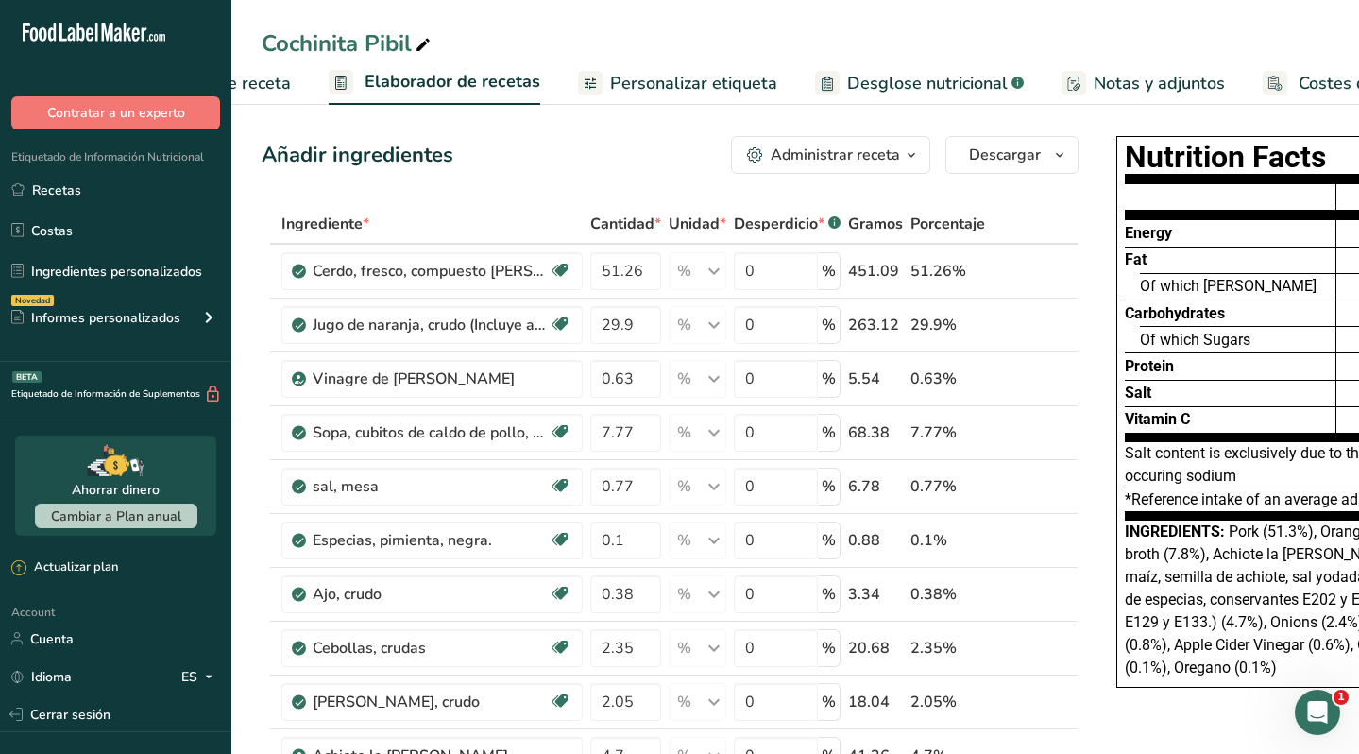
scroll to position [0, 304]
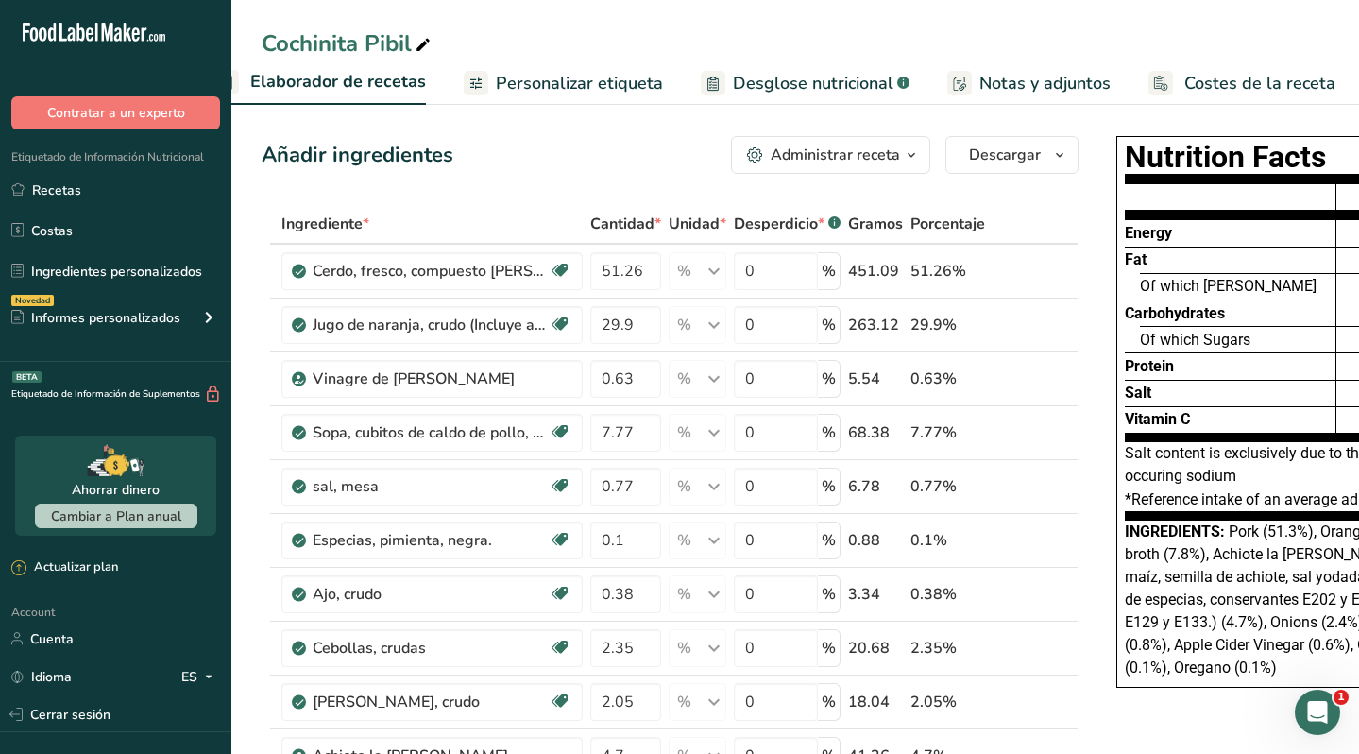
click at [1231, 79] on span "Costes de la receta" at bounding box center [1259, 84] width 151 height 26
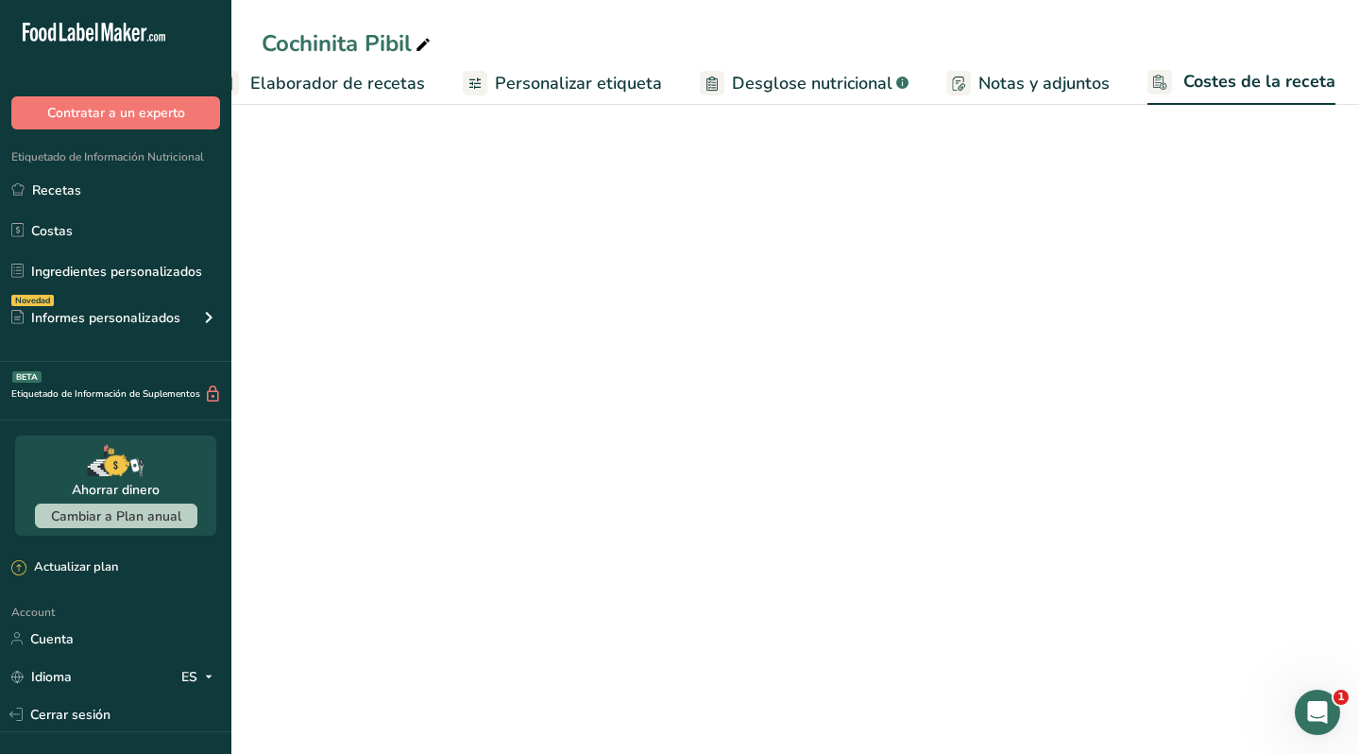
scroll to position [0, 303]
select select "1"
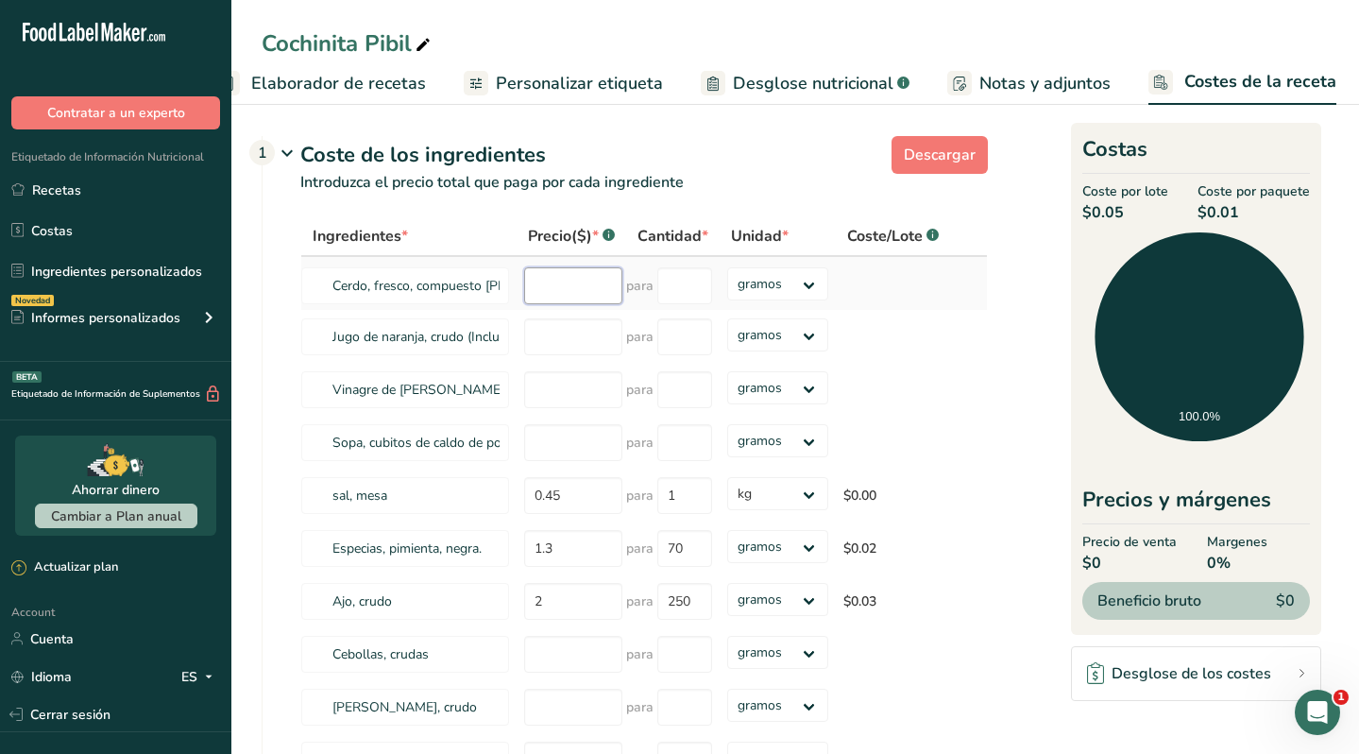
click at [571, 289] on input "number" at bounding box center [573, 285] width 98 height 37
type input "6.10"
click at [689, 285] on input "number" at bounding box center [684, 285] width 55 height 37
type input "1.13"
click at [824, 278] on div "Ingredientes * Precio($) * .a-a{fill:#347362;}.b-a{fill:#fff;} Cantidad * Unida…" at bounding box center [644, 527] width 688 height 623
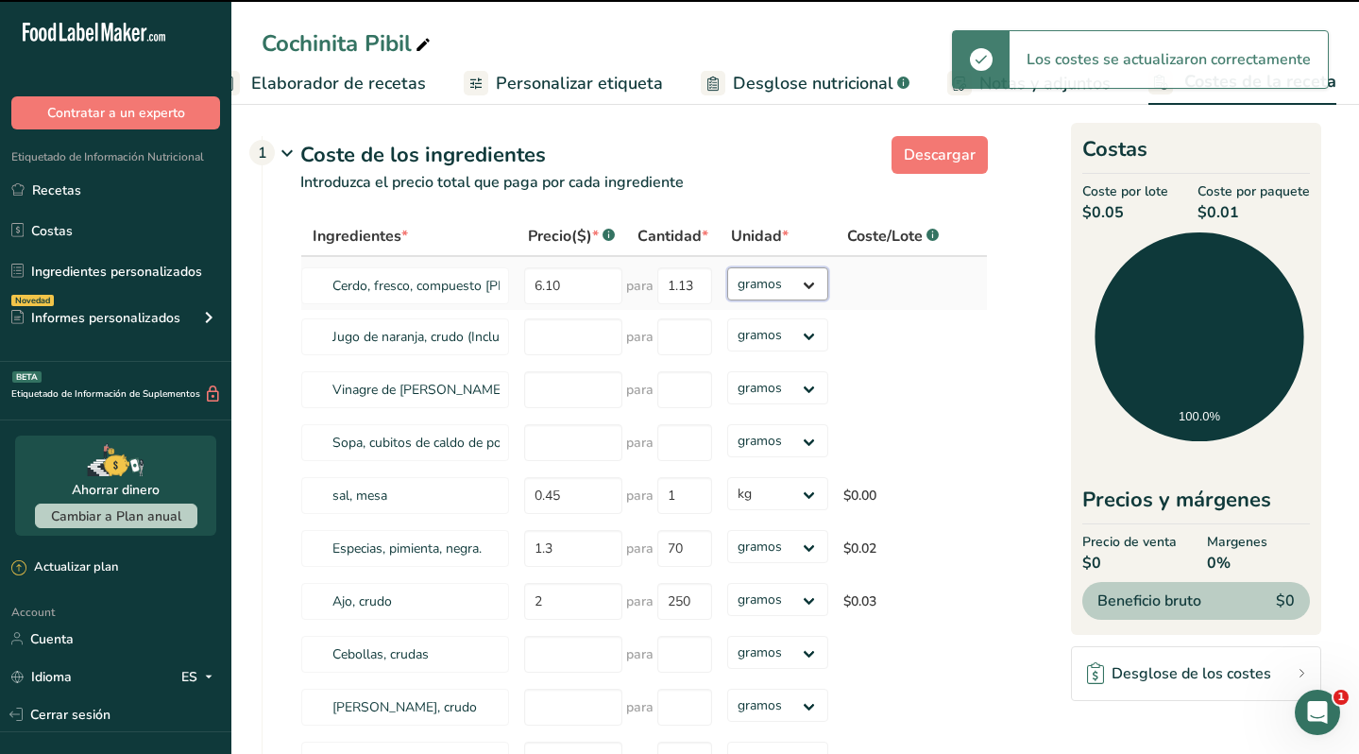
select select "1"
click at [727, 267] on select "gramos kg mg mcg libras onza" at bounding box center [777, 283] width 101 height 33
type input "1"
select select "1"
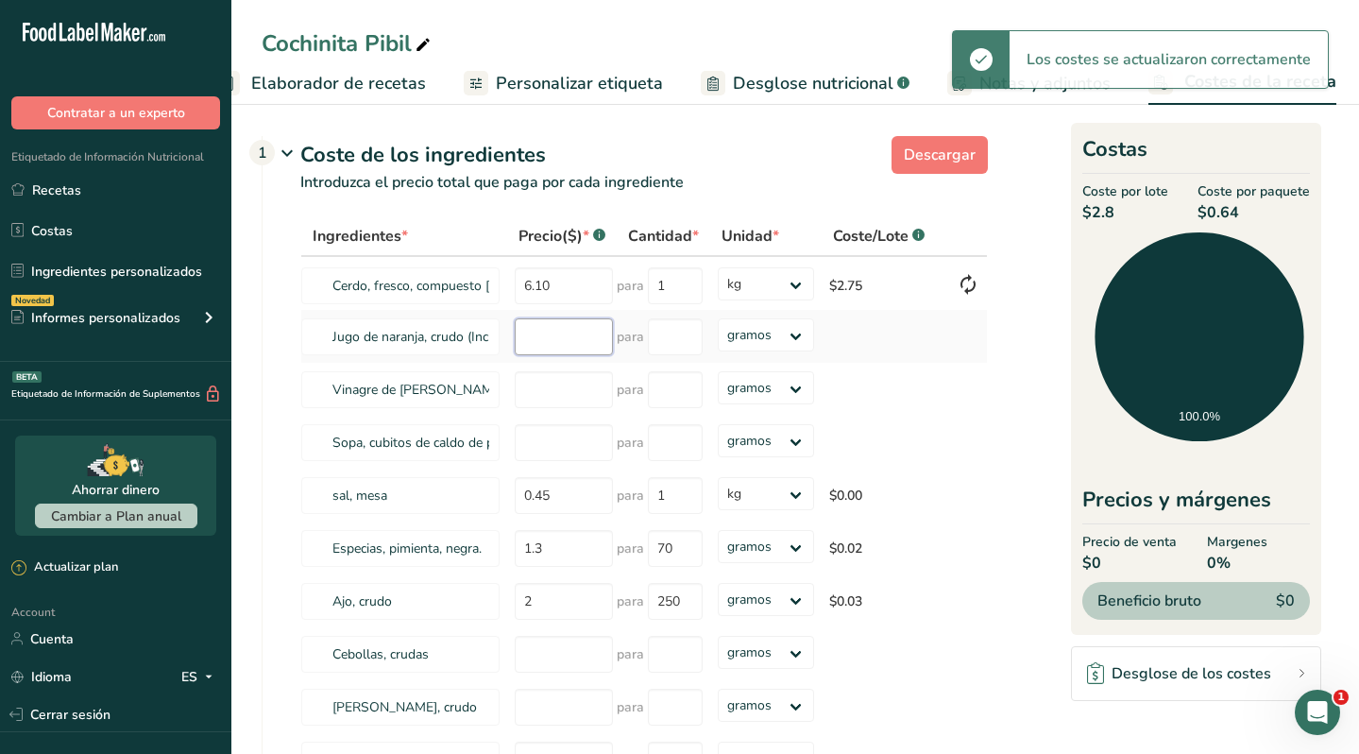
click at [552, 343] on input "number" at bounding box center [564, 336] width 98 height 37
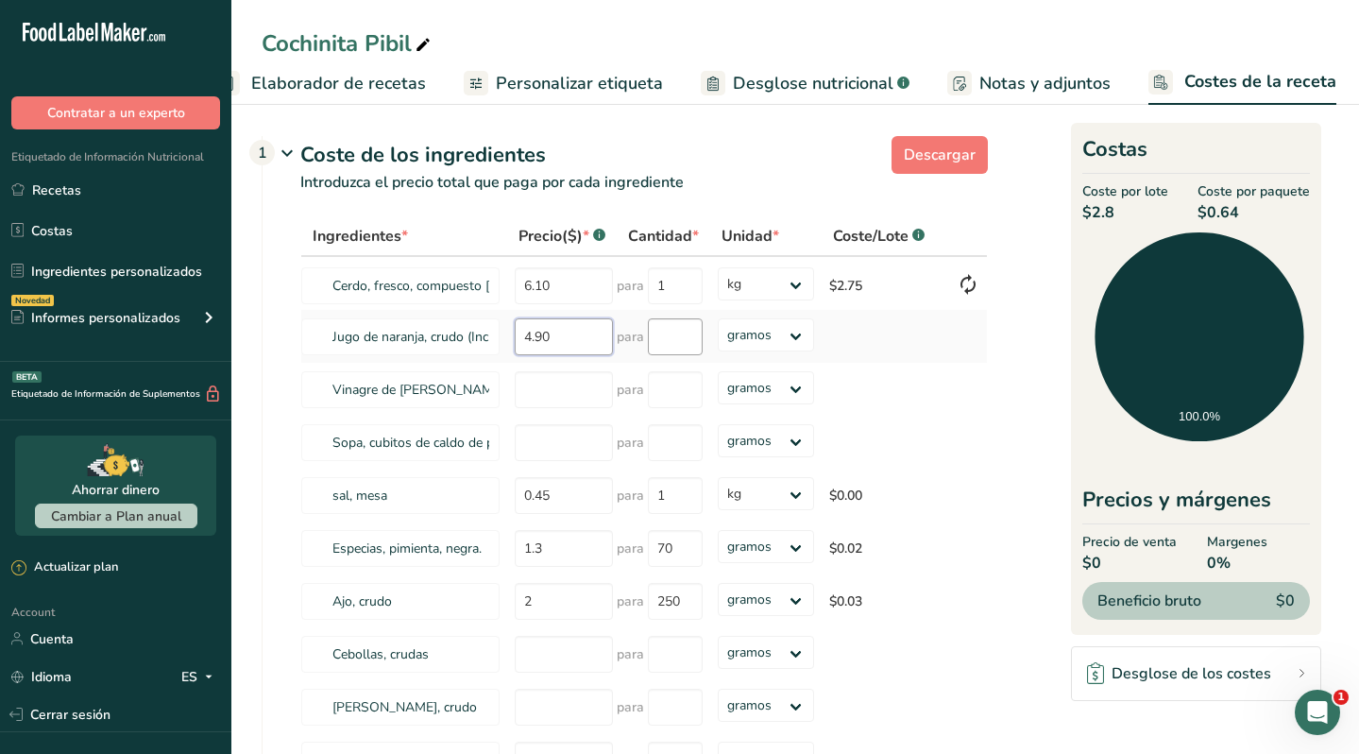
type input "4.90"
click at [681, 343] on input "number" at bounding box center [675, 336] width 55 height 37
type input "1"
click at [773, 341] on div "Ingredientes * Precio($) * .a-a{fill:#347362;}.b-a{fill:#fff;} Cantidad * Unida…" at bounding box center [644, 527] width 688 height 623
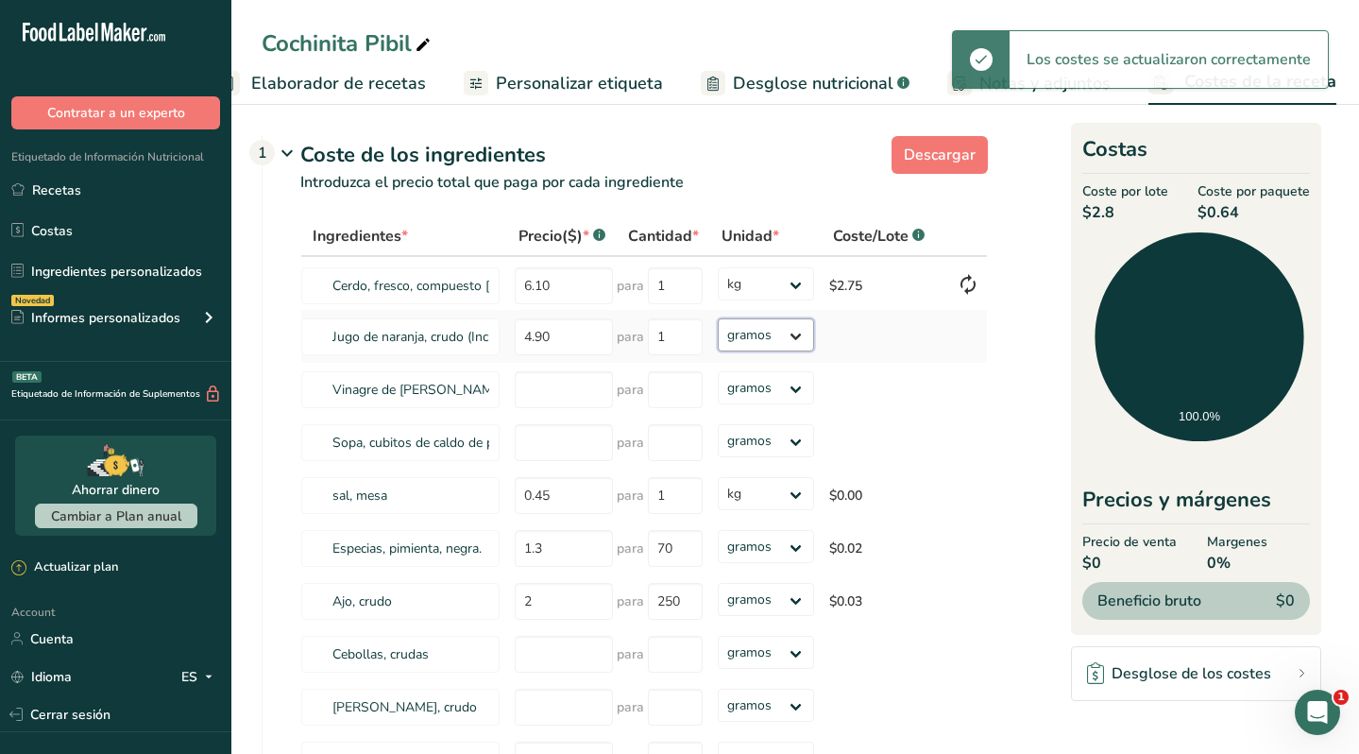
select select "1"
click at [718, 318] on select "gramos kg mg mcg libras onza" at bounding box center [766, 334] width 97 height 33
select select "1"
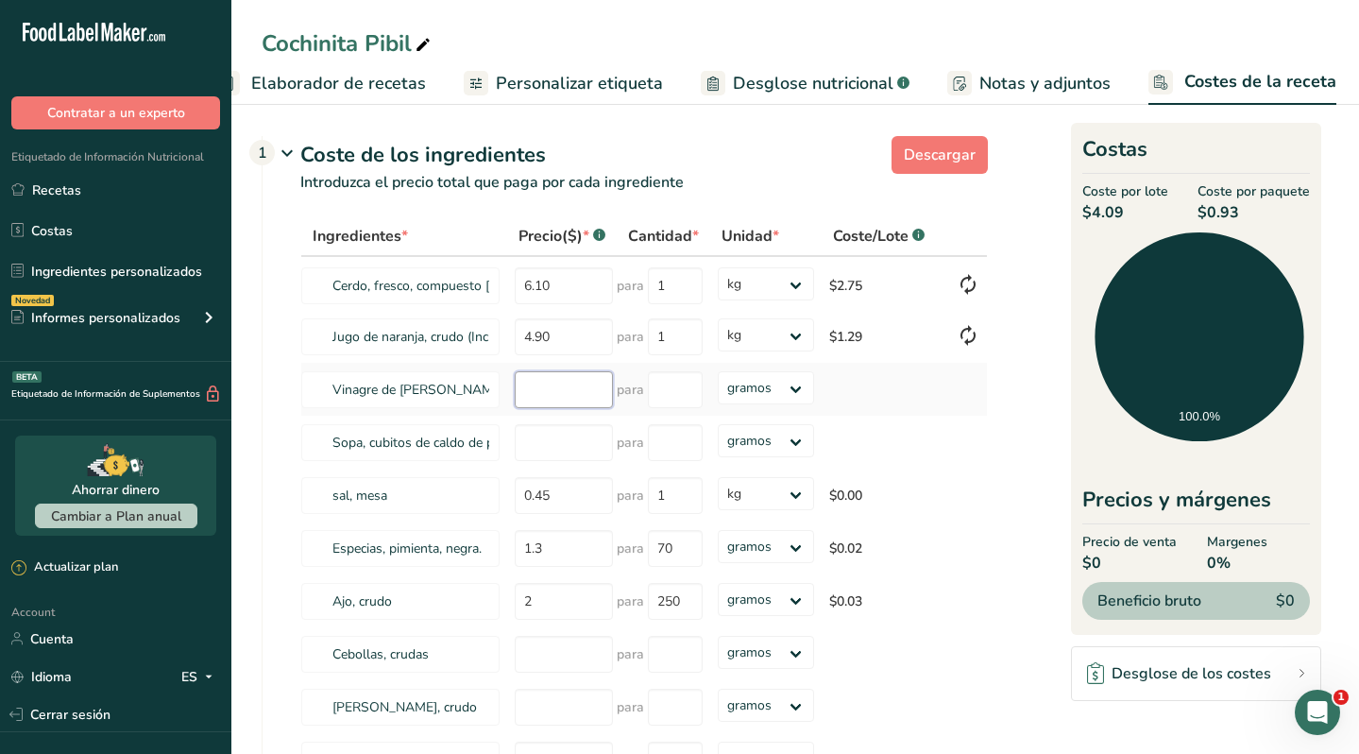
click at [546, 397] on input "number" at bounding box center [564, 389] width 98 height 37
click at [550, 391] on input "number" at bounding box center [564, 389] width 98 height 37
type input "0.90"
click at [671, 400] on input "number" at bounding box center [675, 389] width 55 height 37
type input "1"
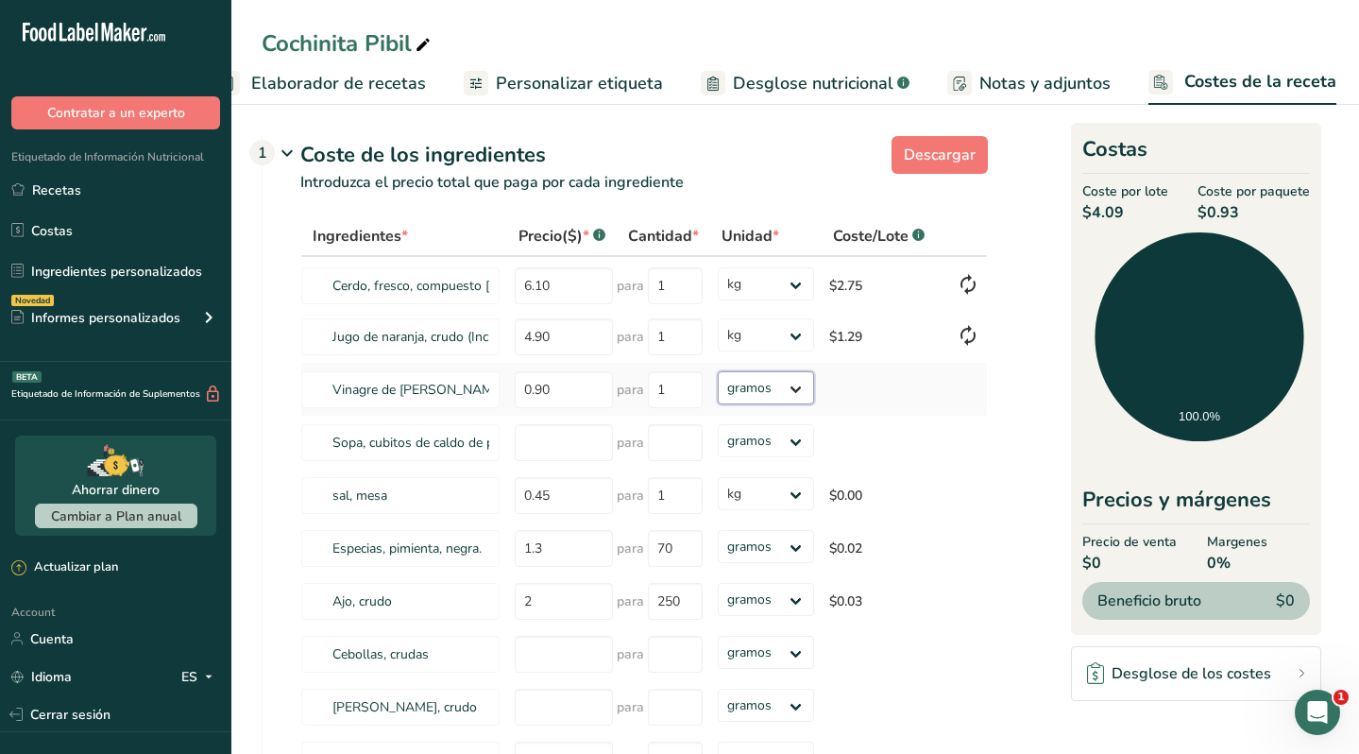
click at [788, 389] on div "Ingredientes * Precio($) * .a-a{fill:#347362;}.b-a{fill:#fff;} Cantidad * Unida…" at bounding box center [644, 527] width 688 height 623
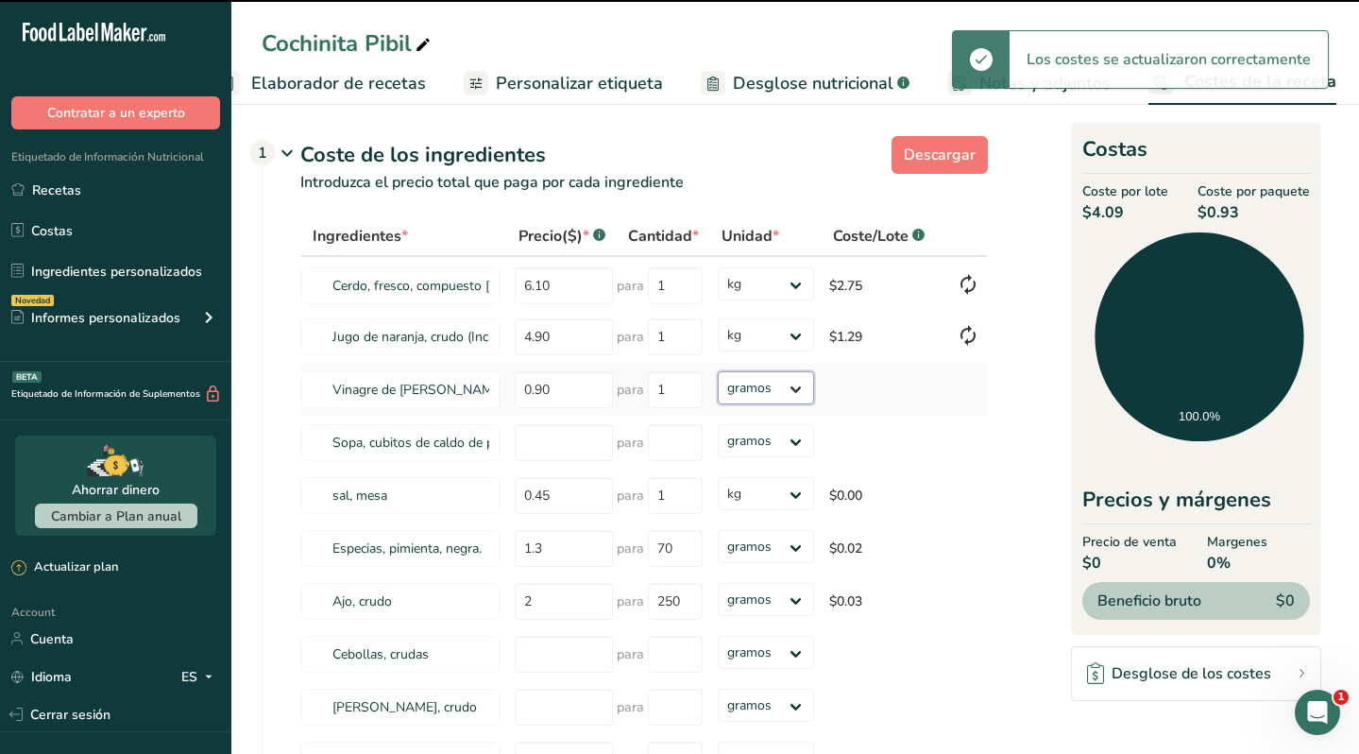
select select "1"
click at [718, 371] on select "gramos kg mg mcg libras onza" at bounding box center [766, 387] width 97 height 33
click at [538, 447] on input "number" at bounding box center [564, 442] width 98 height 37
select select "1"
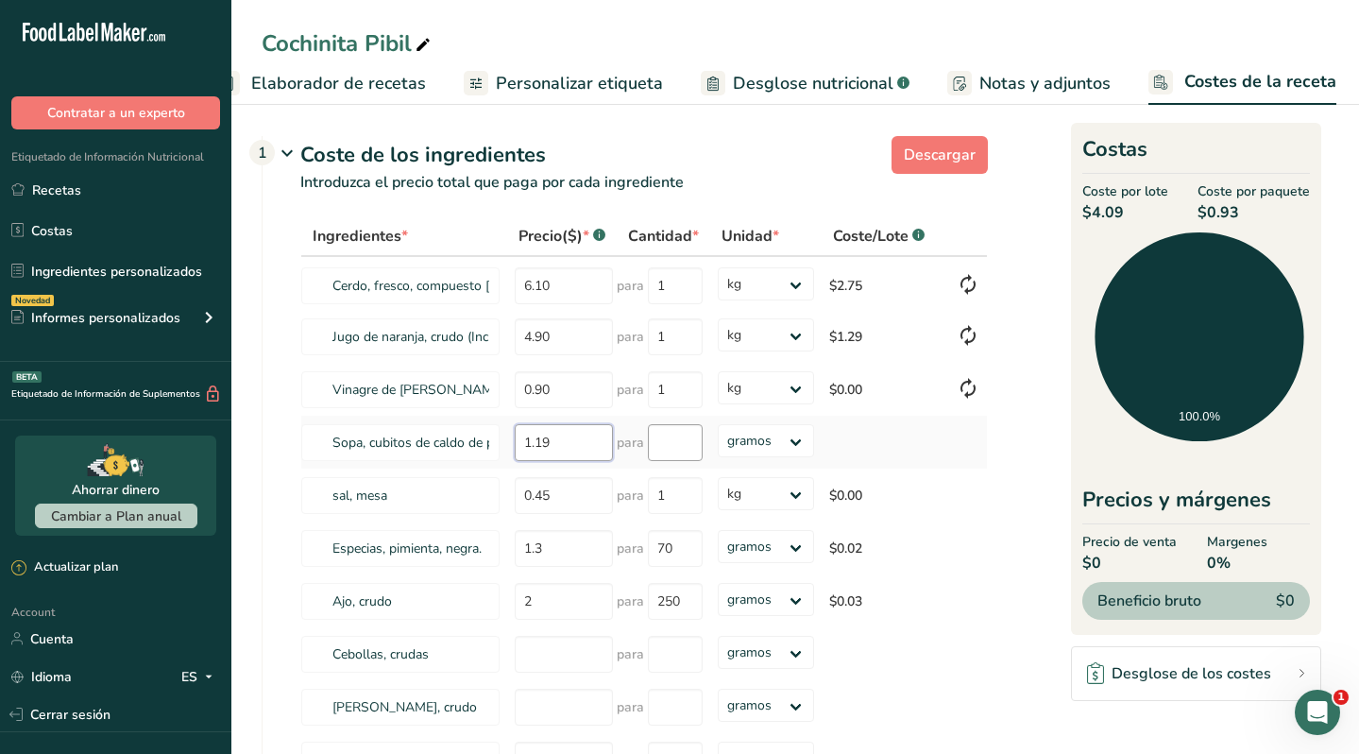
type input "1.19"
click at [687, 442] on input "number" at bounding box center [675, 442] width 55 height 37
type input "80"
click at [563, 656] on input "number" at bounding box center [564, 654] width 98 height 37
type input "2.25"
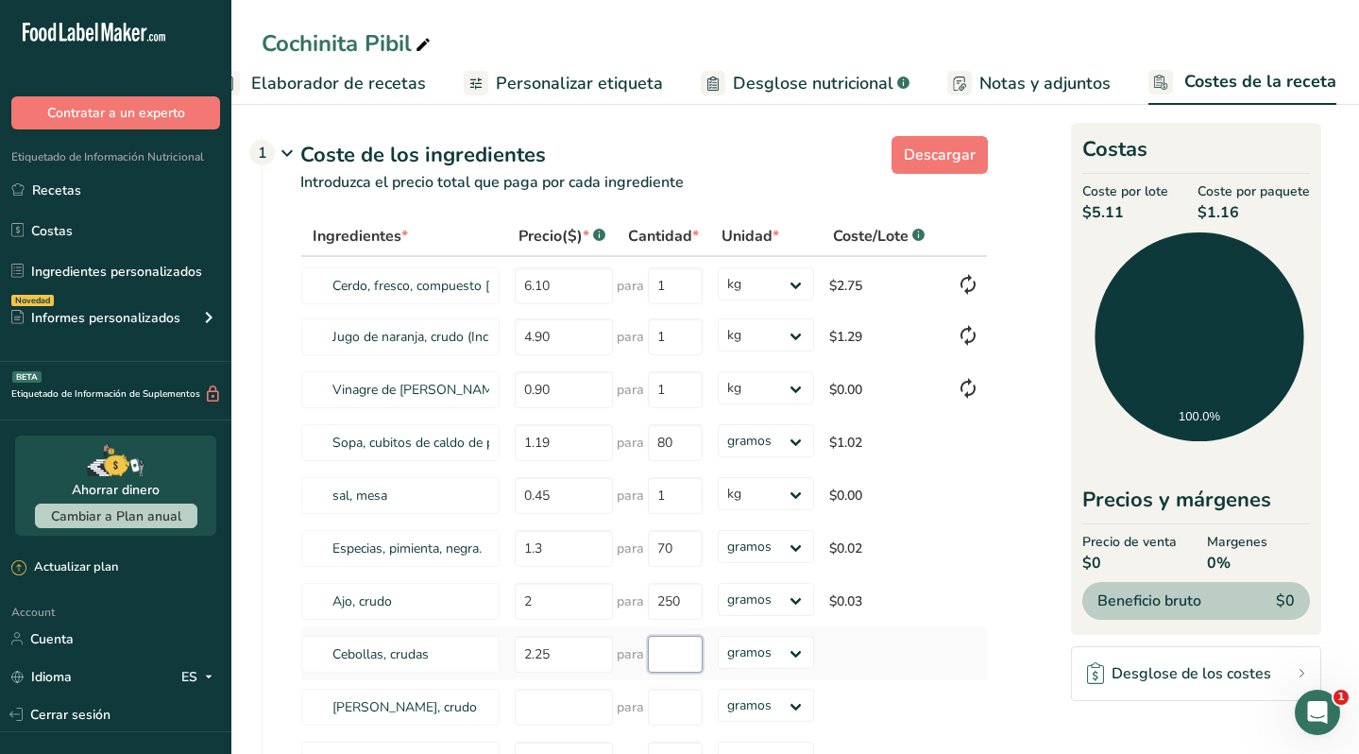
click at [681, 650] on input "number" at bounding box center [675, 654] width 55 height 37
type input "1"
click at [742, 662] on div "Ingredientes * Precio($) * .a-a{fill:#347362;}.b-a{fill:#fff;} Cantidad * Unida…" at bounding box center [644, 527] width 688 height 623
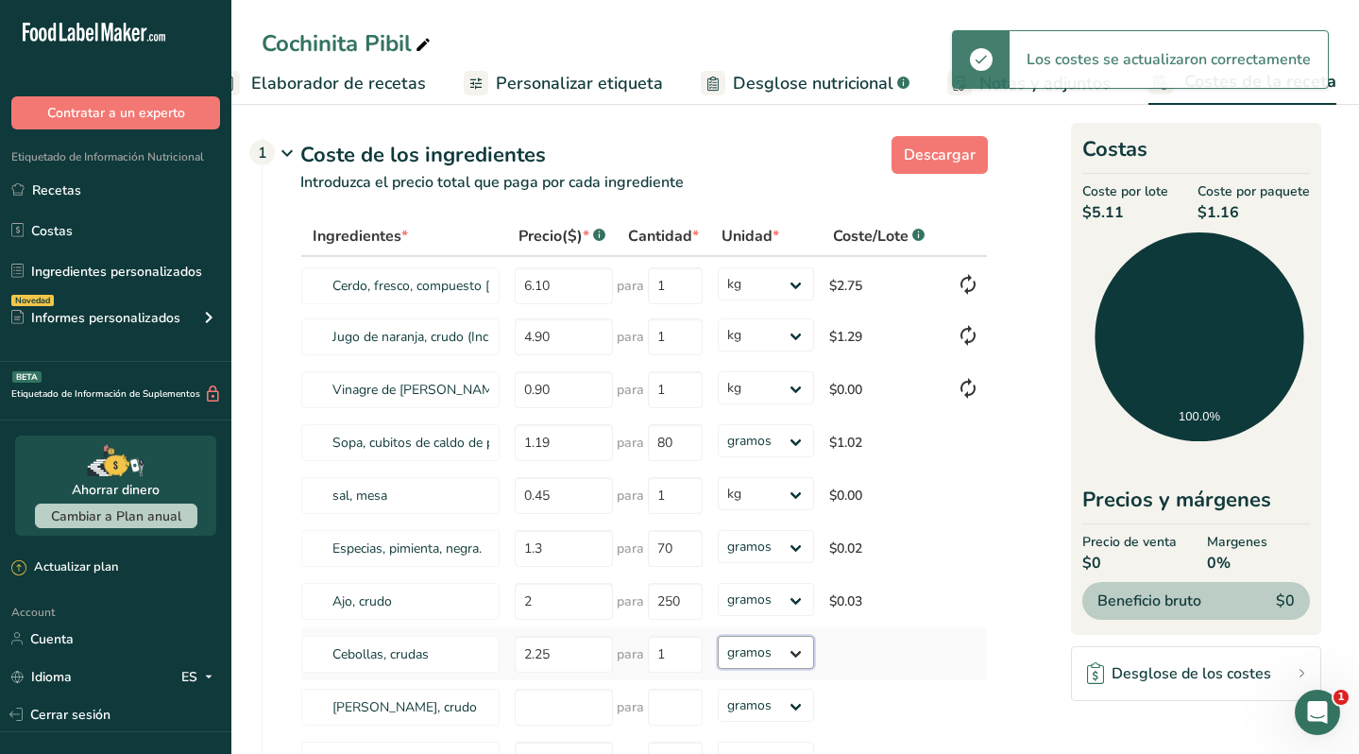
select select "1"
click at [718, 636] on select "gramos kg mg mcg libras onza" at bounding box center [766, 652] width 97 height 33
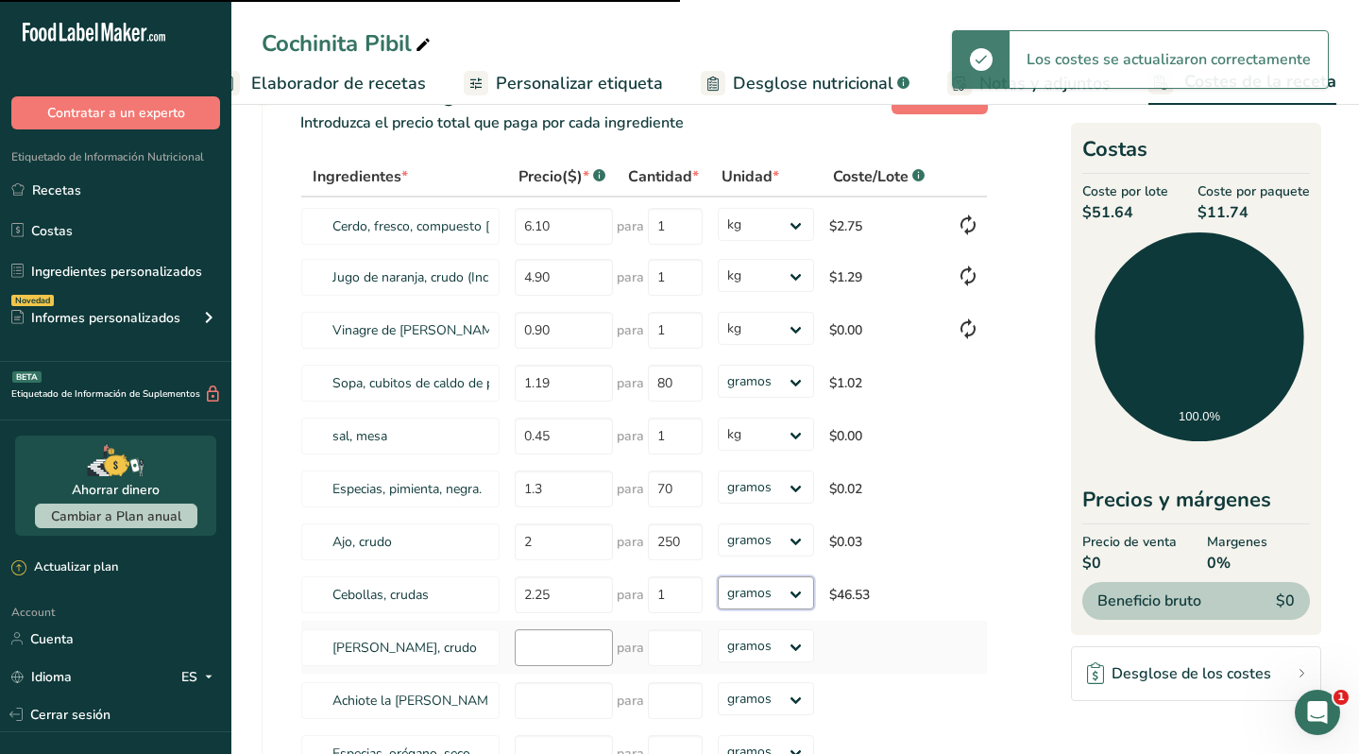
scroll to position [72, 0]
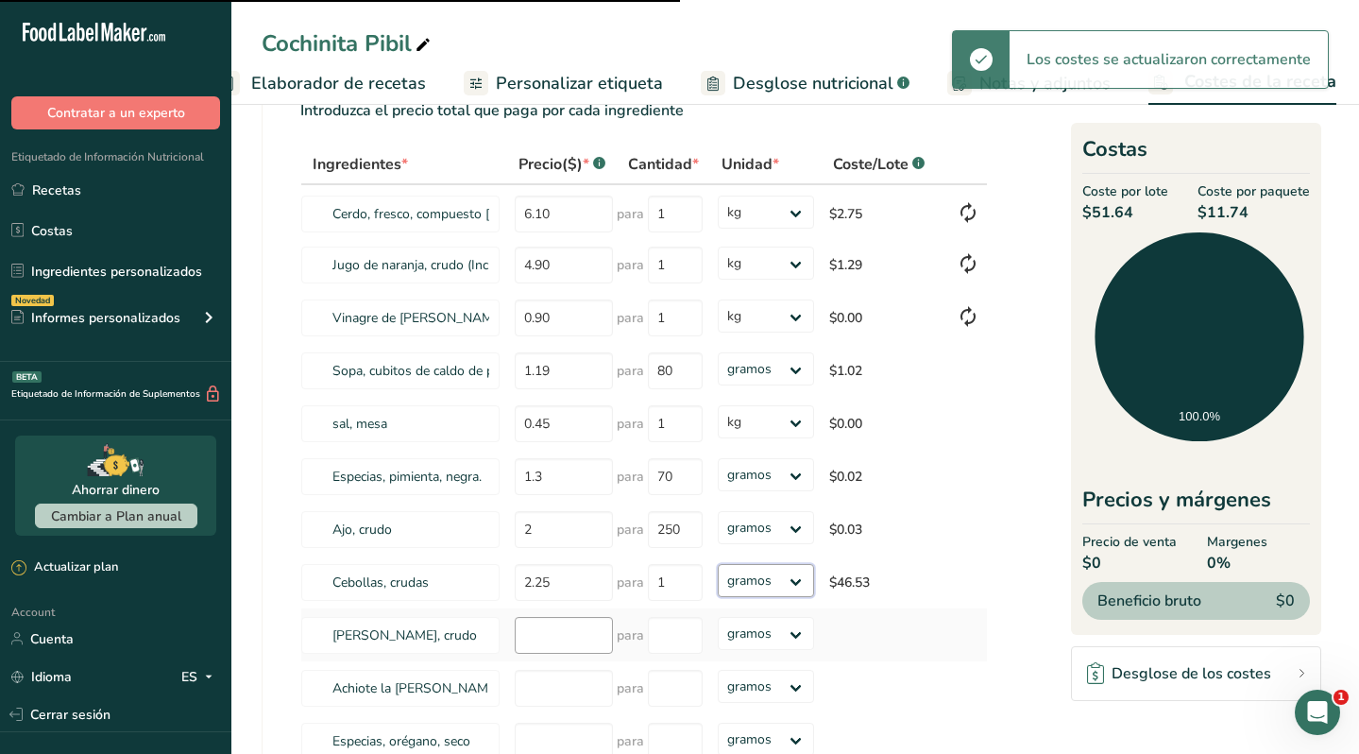
select select "1"
click at [560, 643] on input "number" at bounding box center [564, 635] width 98 height 37
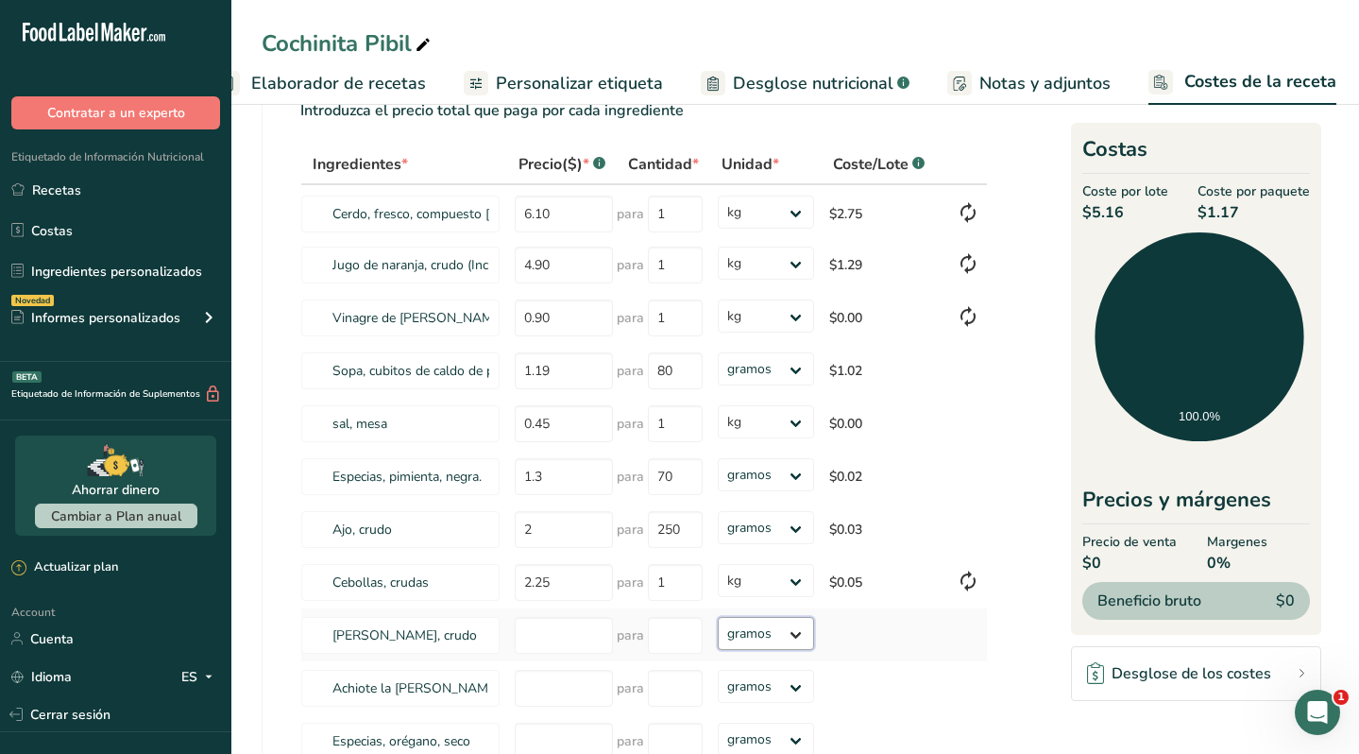
click at [791, 636] on select "gramos kg mg mcg libras onza" at bounding box center [766, 633] width 97 height 33
click at [718, 617] on select "gramos kg mg mcg libras onza" at bounding box center [766, 633] width 97 height 33
click at [570, 634] on input "number" at bounding box center [564, 635] width 98 height 37
type input "0.7"
click at [669, 643] on input "number" at bounding box center [675, 635] width 55 height 37
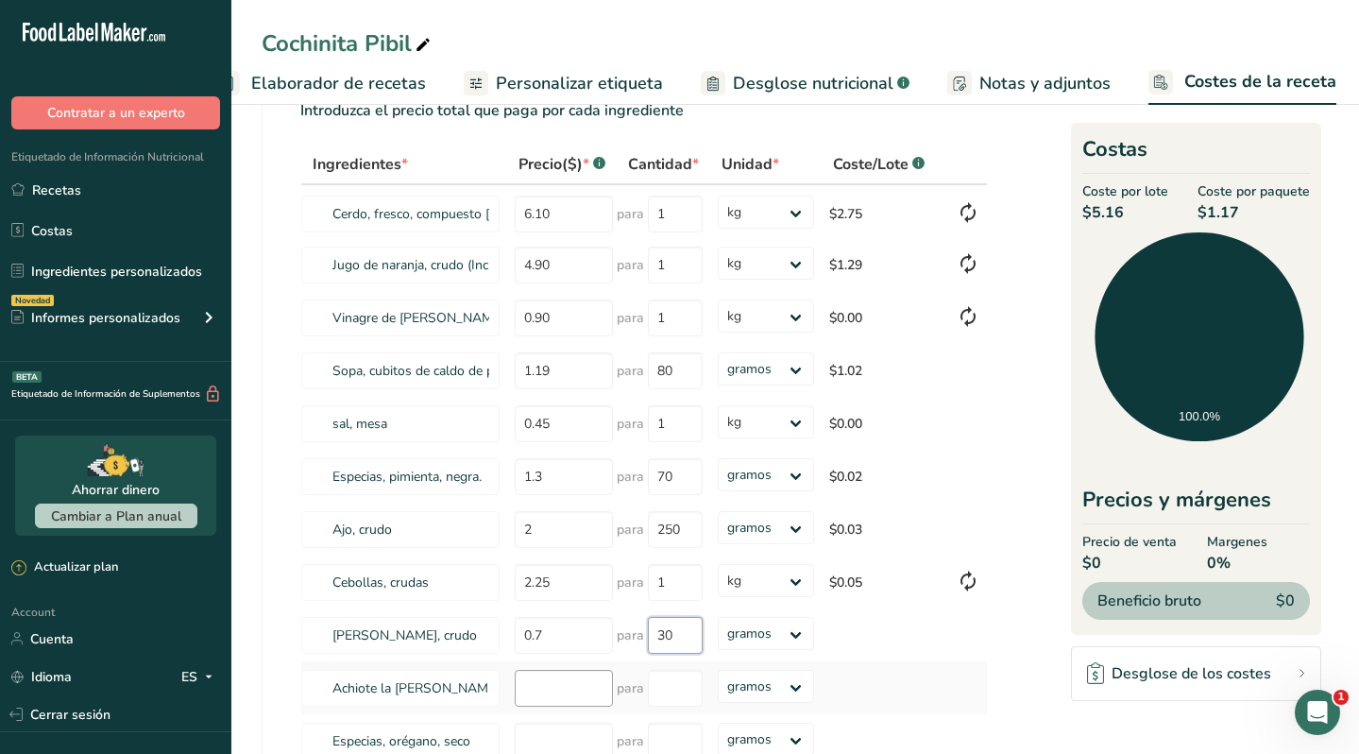
type input "30"
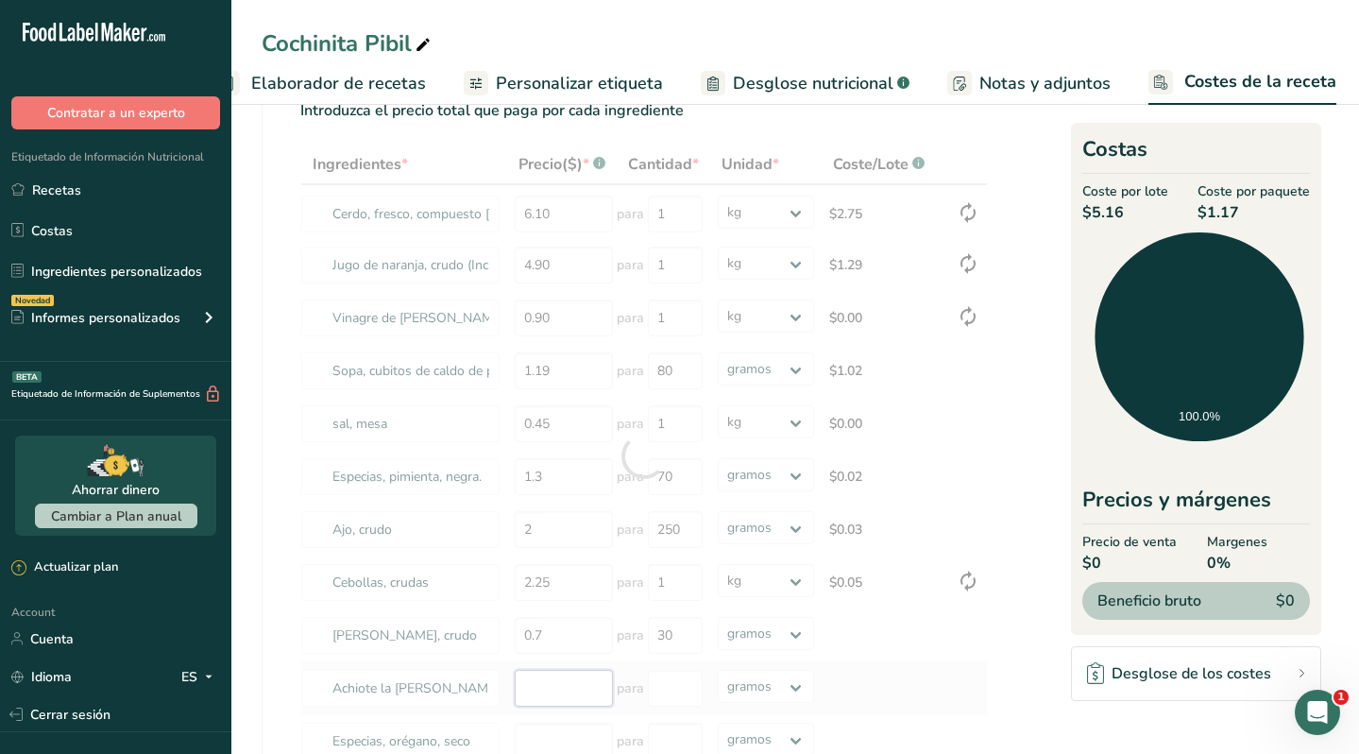
click at [553, 689] on div "Ingredientes * Precio($) * .a-a{fill:#347362;}.b-a{fill:#fff;} Cantidad * Unida…" at bounding box center [644, 456] width 688 height 623
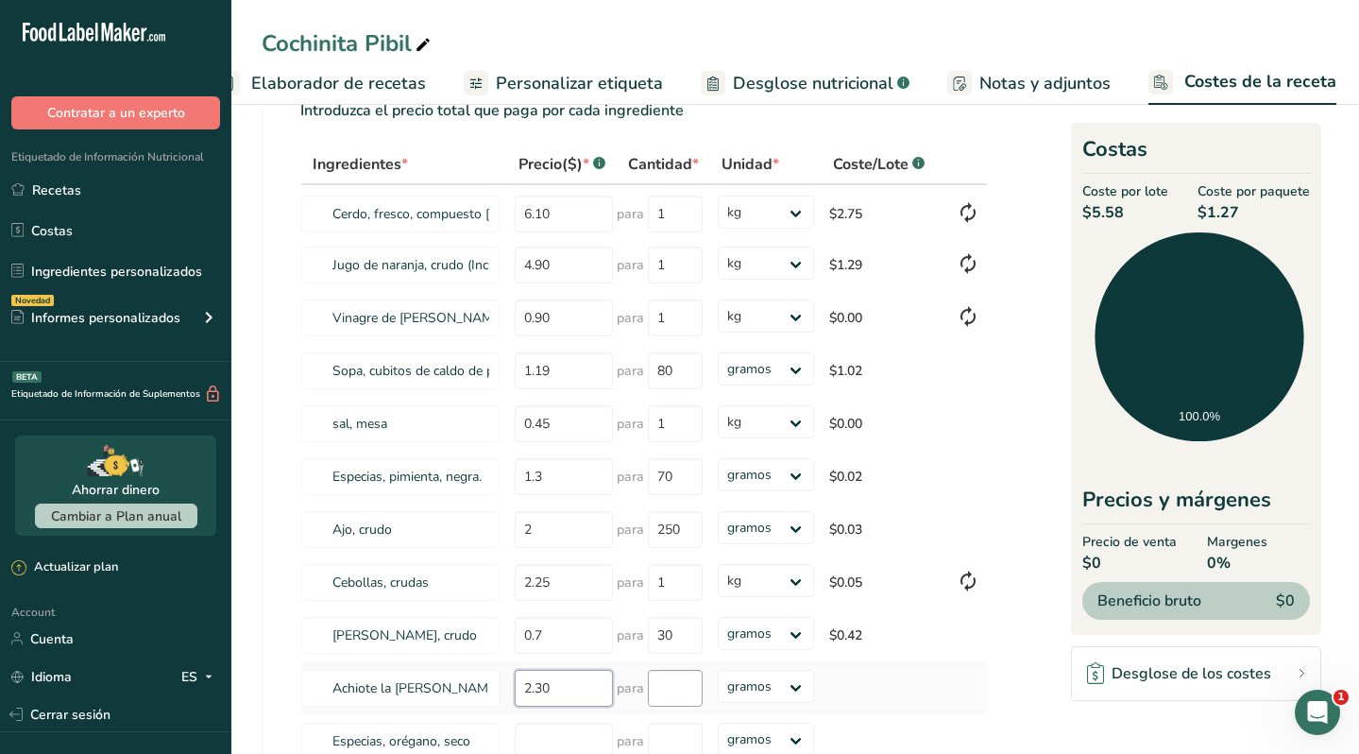
type input "2.30"
click at [672, 681] on input "number" at bounding box center [675, 688] width 55 height 37
click at [680, 684] on input "11" at bounding box center [675, 688] width 55 height 37
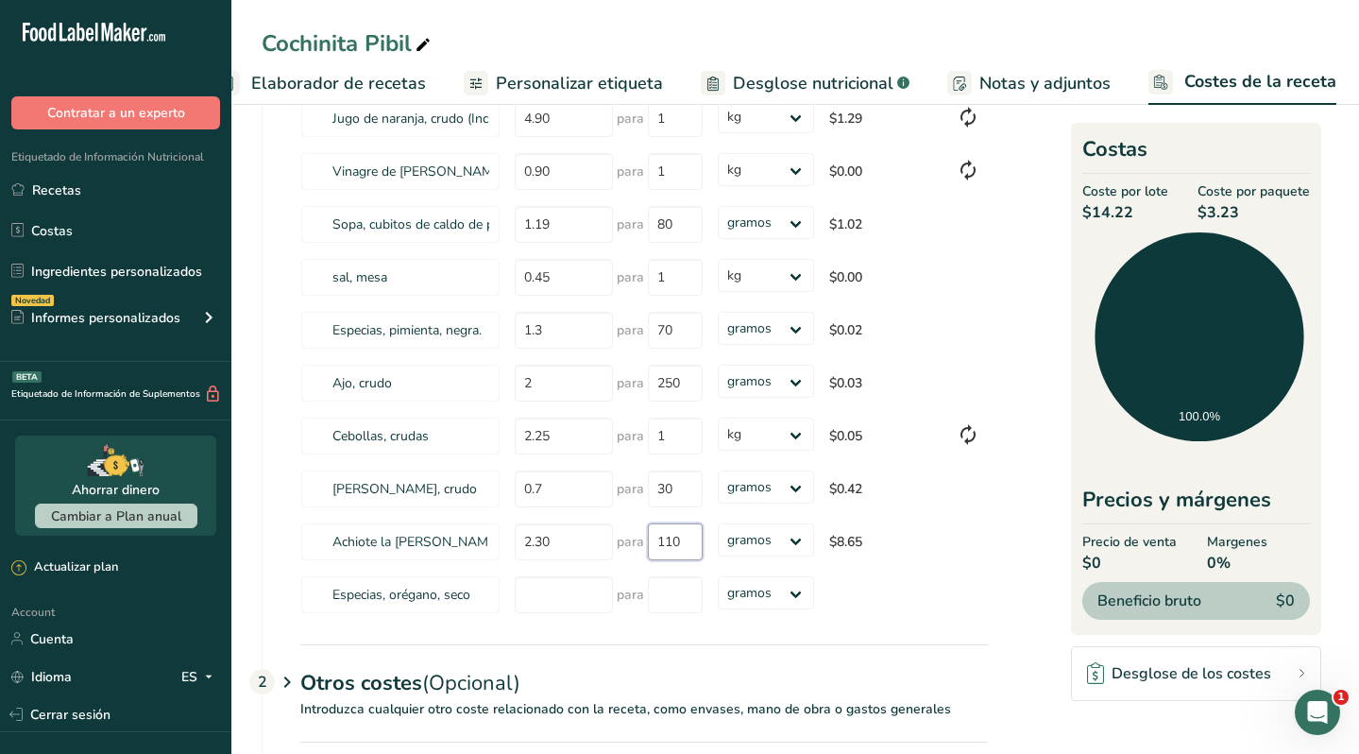
scroll to position [236, 0]
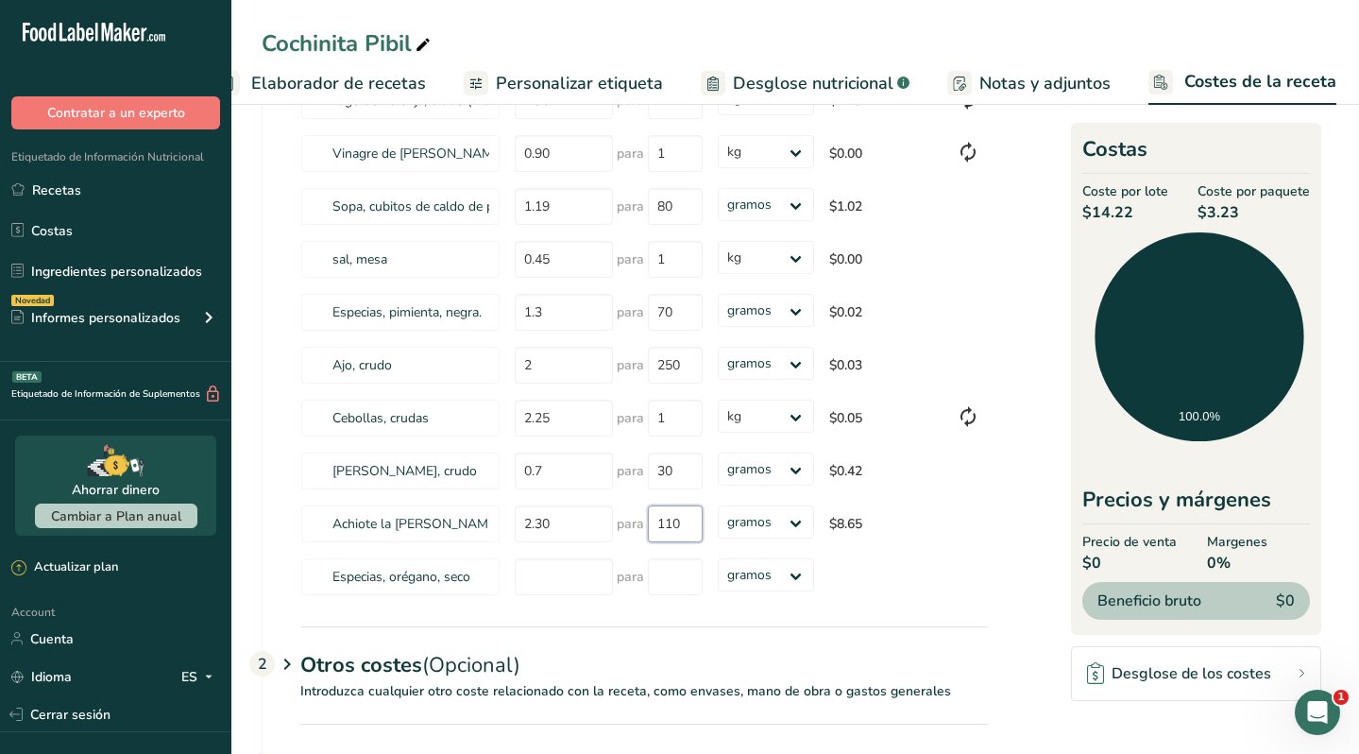
type input "110"
click at [553, 579] on input "number" at bounding box center [564, 576] width 98 height 37
type input "1"
click at [681, 577] on input "number" at bounding box center [675, 576] width 55 height 37
type input "25"
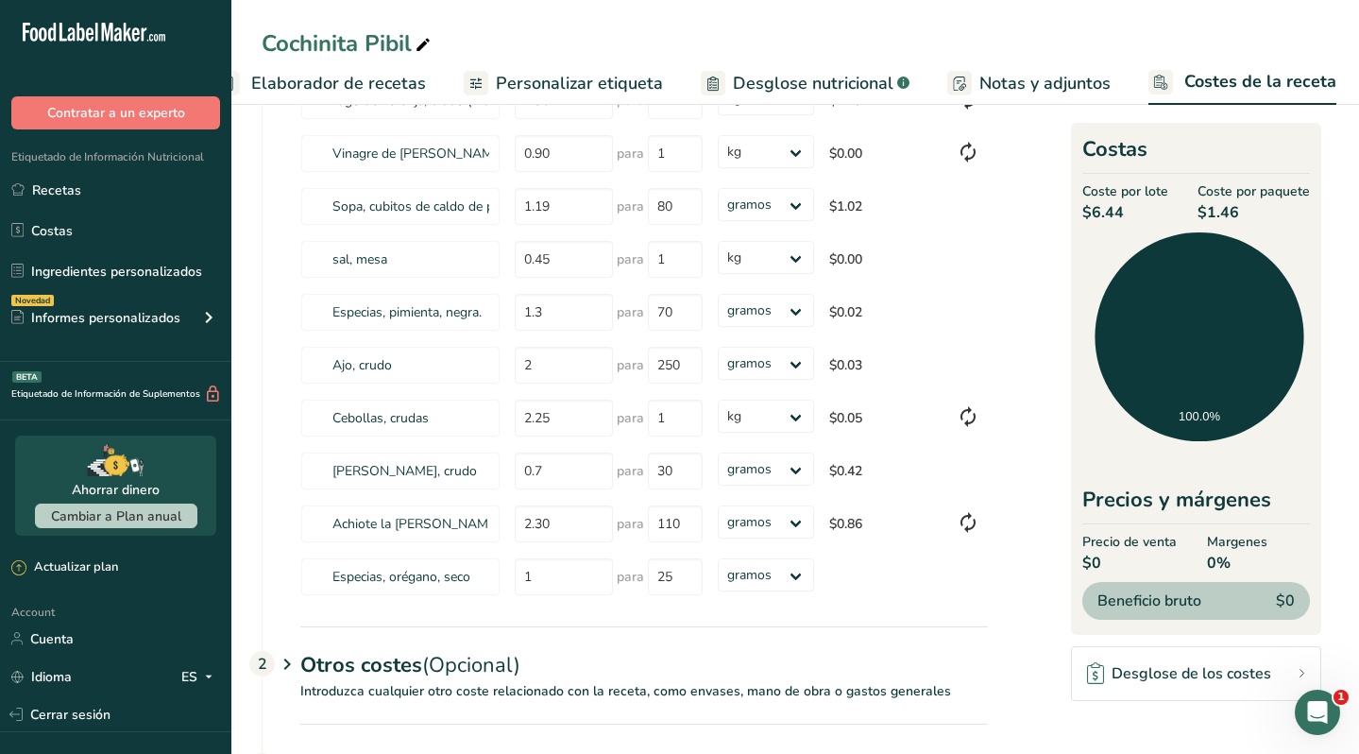
click at [817, 612] on div "Ingredientes * Precio($) * .a-a{fill:#347362;}.b-a{fill:#fff;} Cantidad * Unida…" at bounding box center [625, 303] width 725 height 646
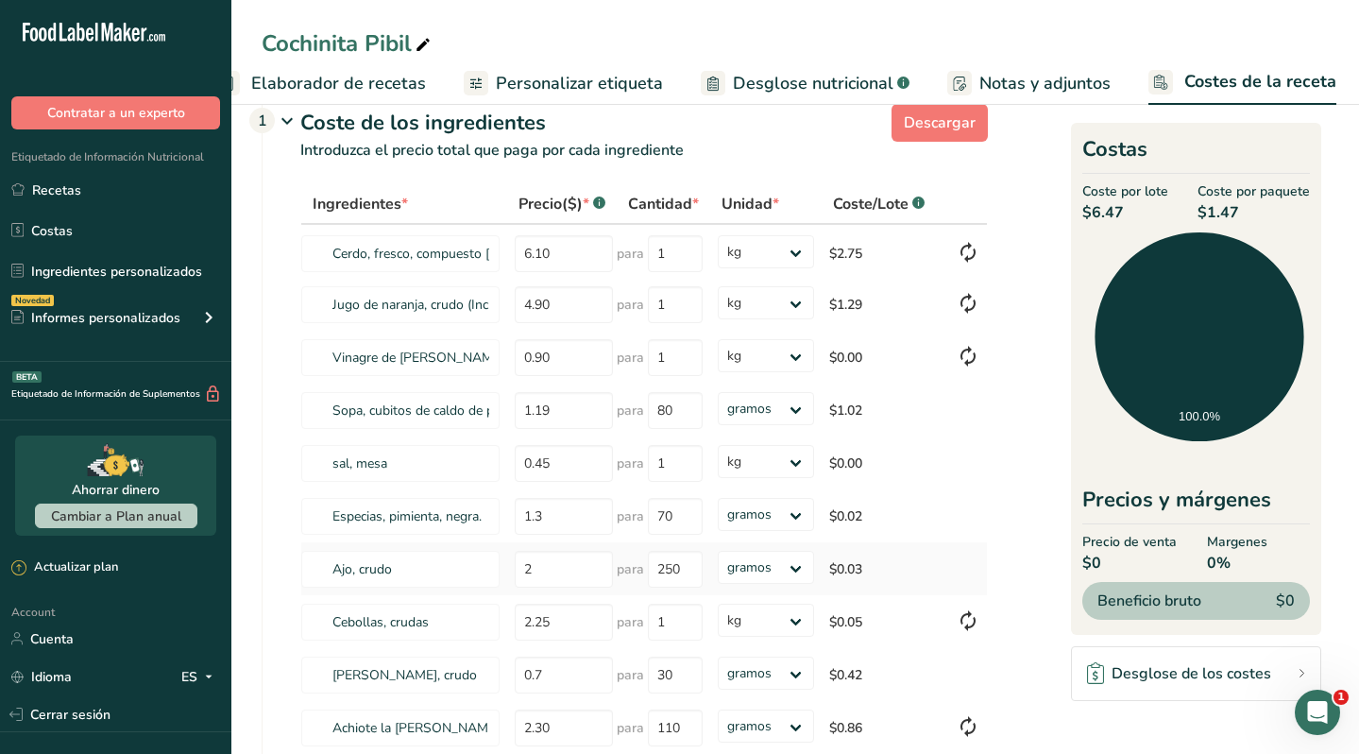
scroll to position [54, 0]
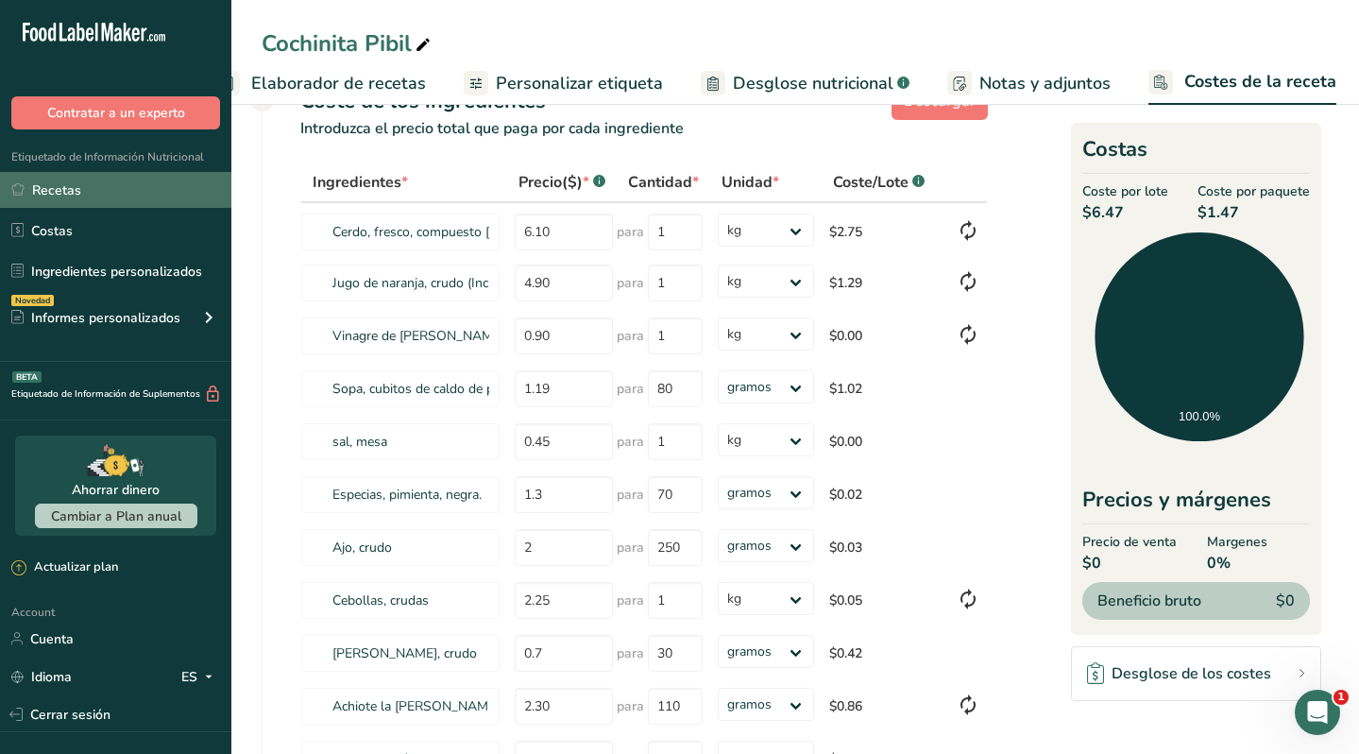
click at [99, 190] on link "Recetas" at bounding box center [115, 190] width 231 height 36
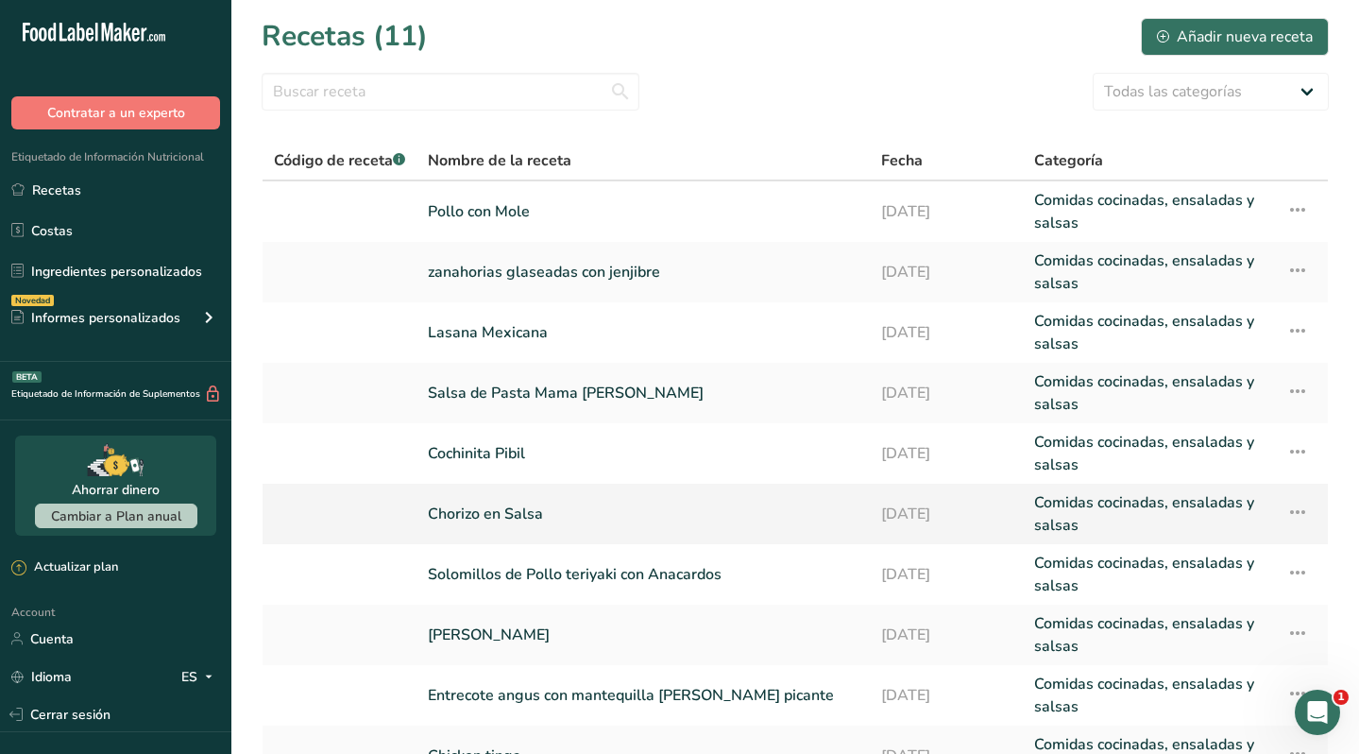
click at [534, 522] on link "Chorizo en Salsa" at bounding box center [643, 513] width 431 height 45
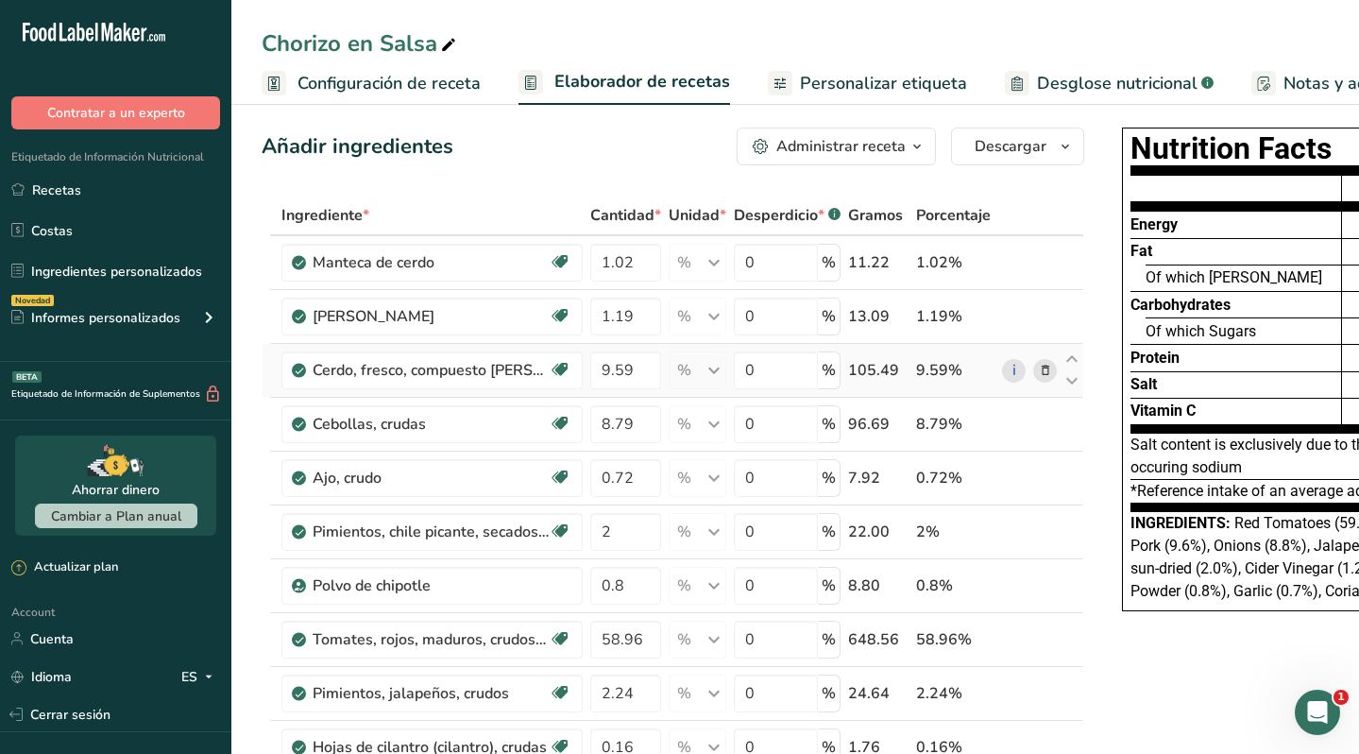
scroll to position [11, 0]
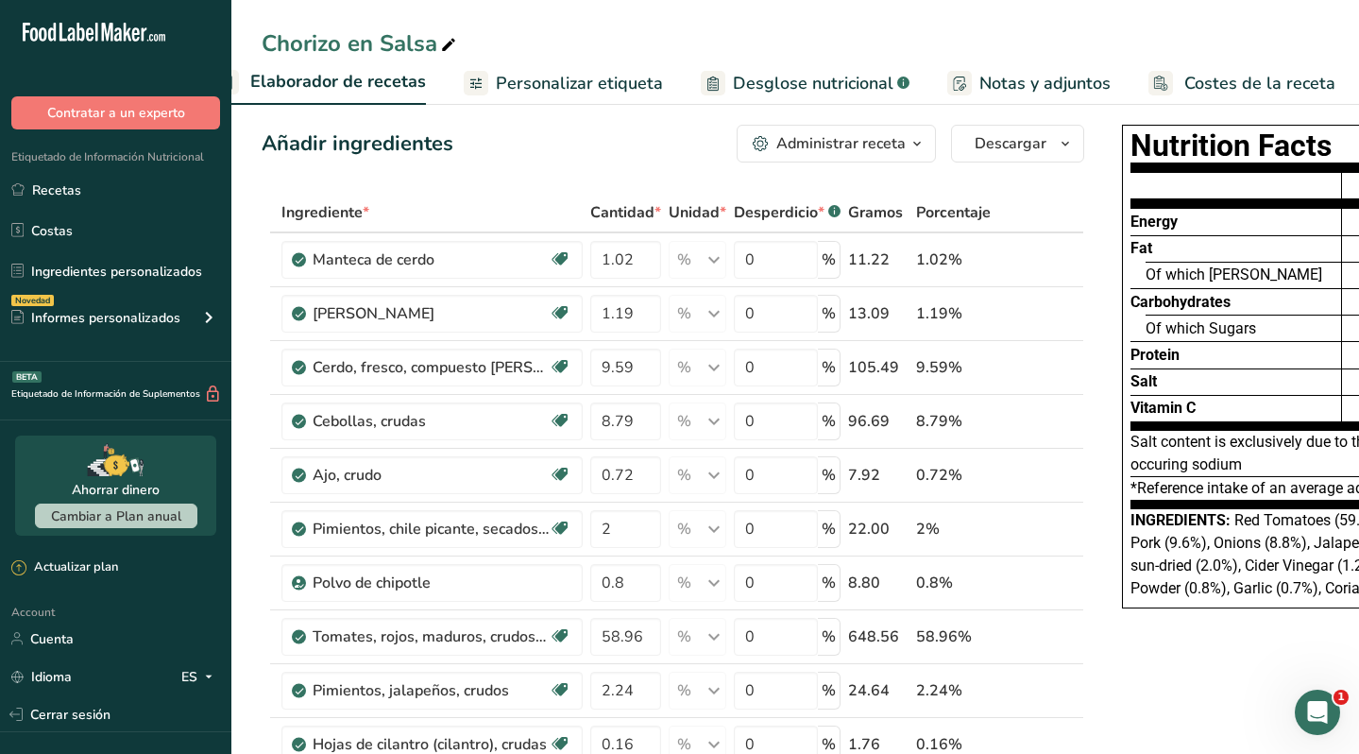
click at [1227, 83] on span "Costes de la receta" at bounding box center [1259, 84] width 151 height 26
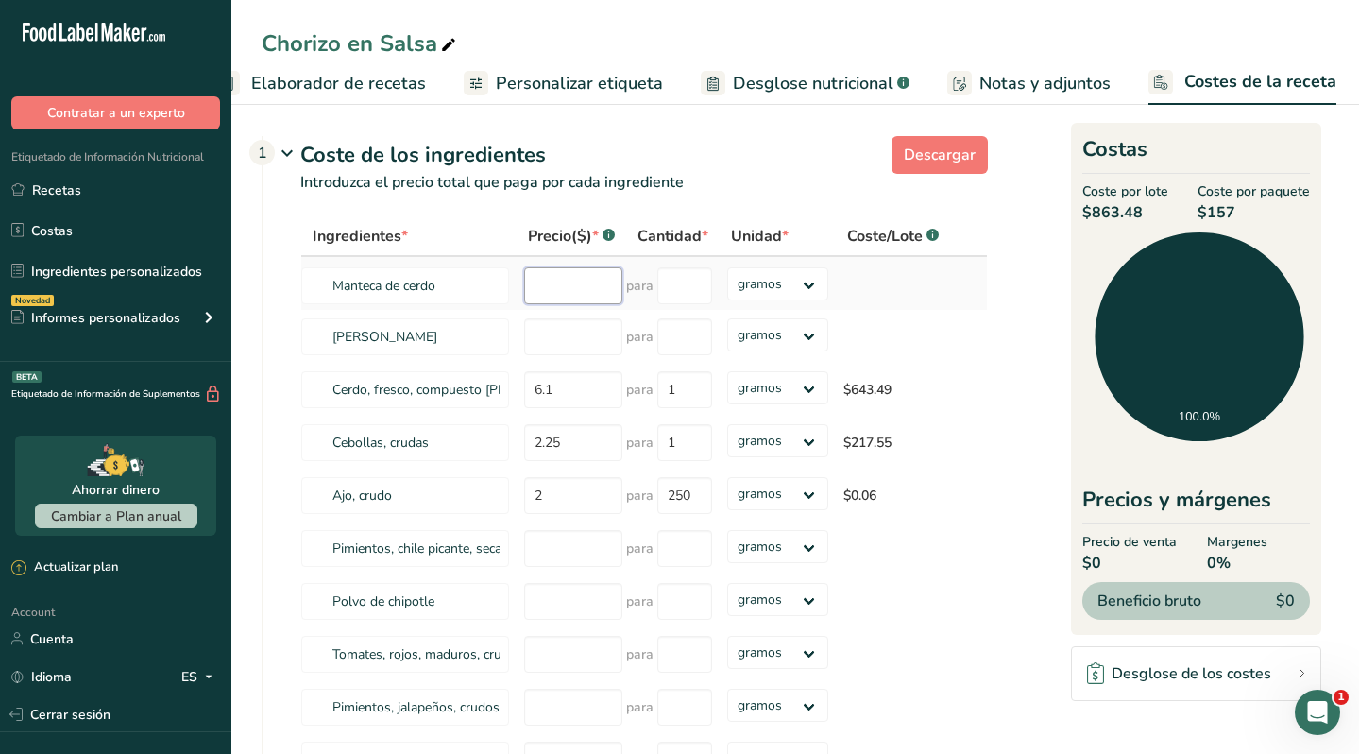
click at [546, 288] on input "number" at bounding box center [573, 285] width 98 height 37
type input "2.95"
click at [698, 281] on input "number" at bounding box center [684, 285] width 55 height 37
type input "1"
click at [774, 289] on div "Ingredientes * Precio($) * .a-a{fill:#347362;}.b-a{fill:#fff;} Cantidad * Unida…" at bounding box center [644, 527] width 688 height 623
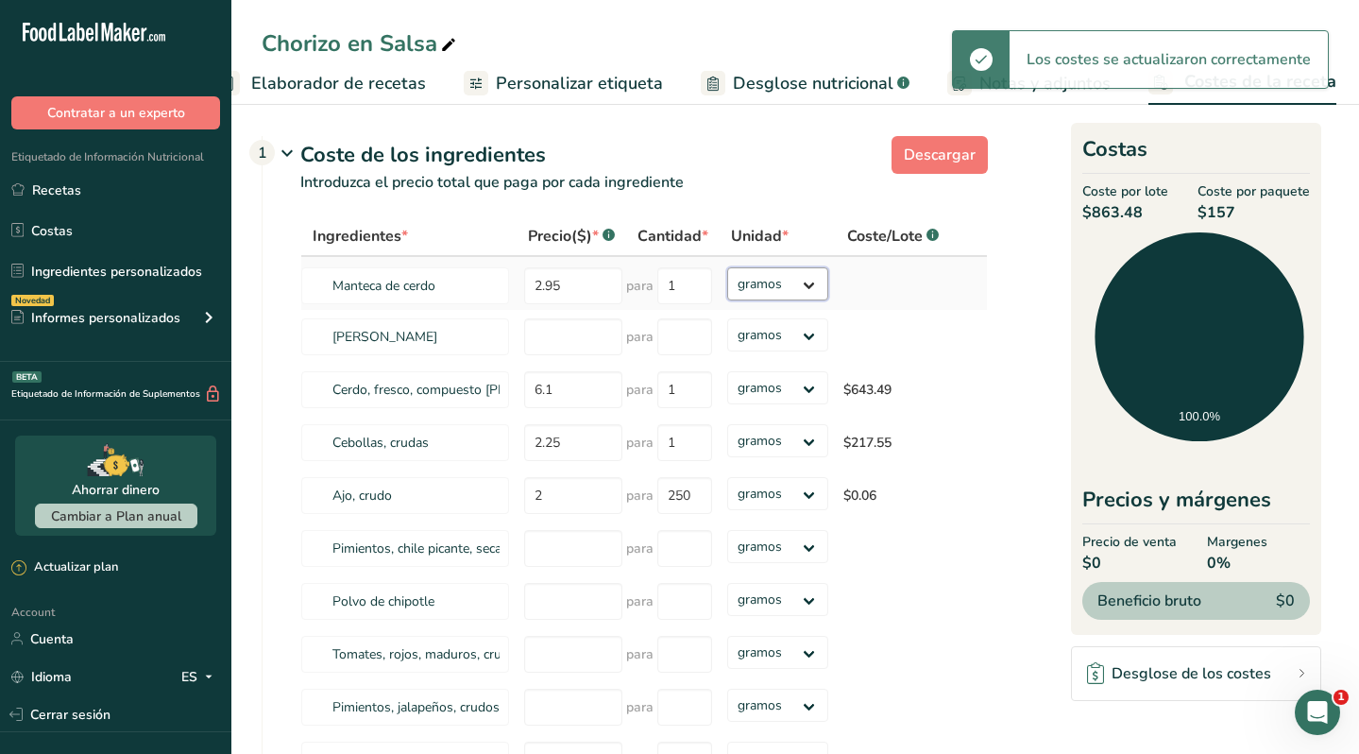
select select "1"
click at [727, 267] on select "gramos kg mg mcg libras onza" at bounding box center [777, 283] width 101 height 33
select select "1"
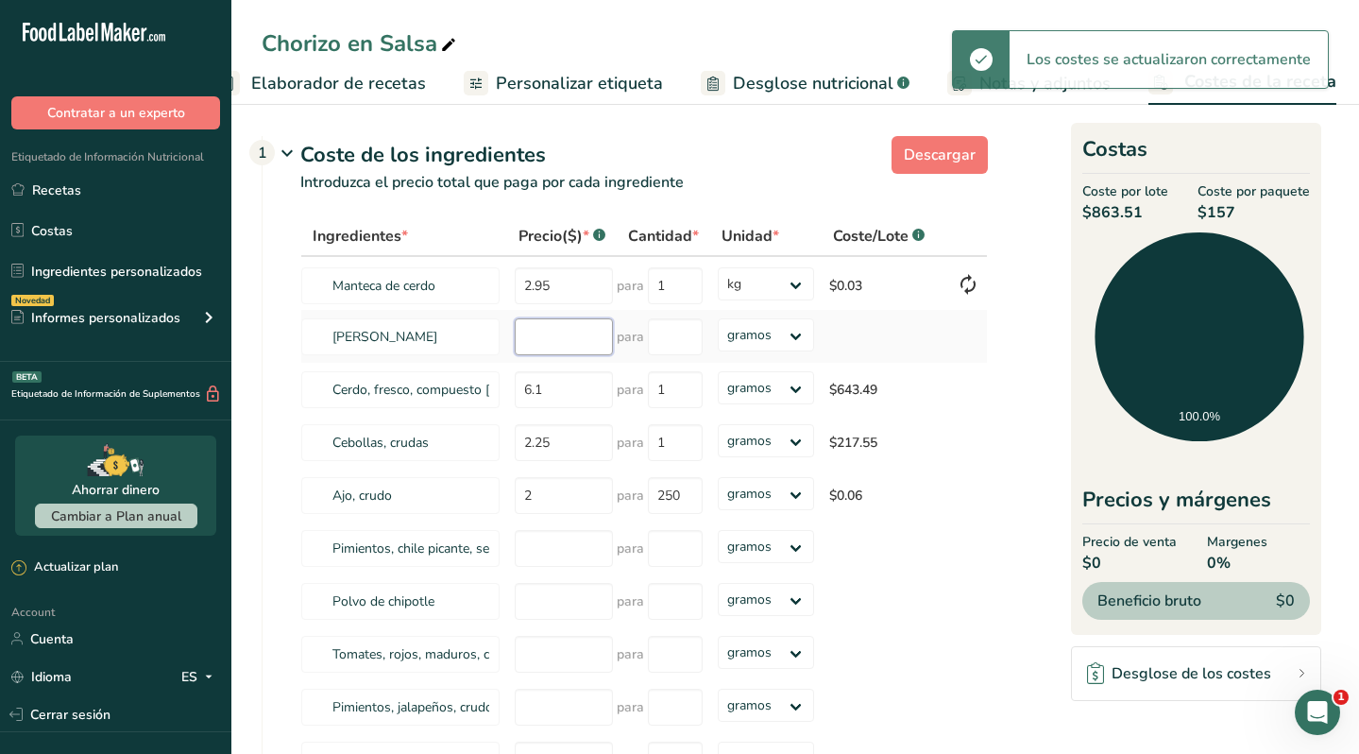
click at [572, 338] on input "number" at bounding box center [564, 336] width 98 height 37
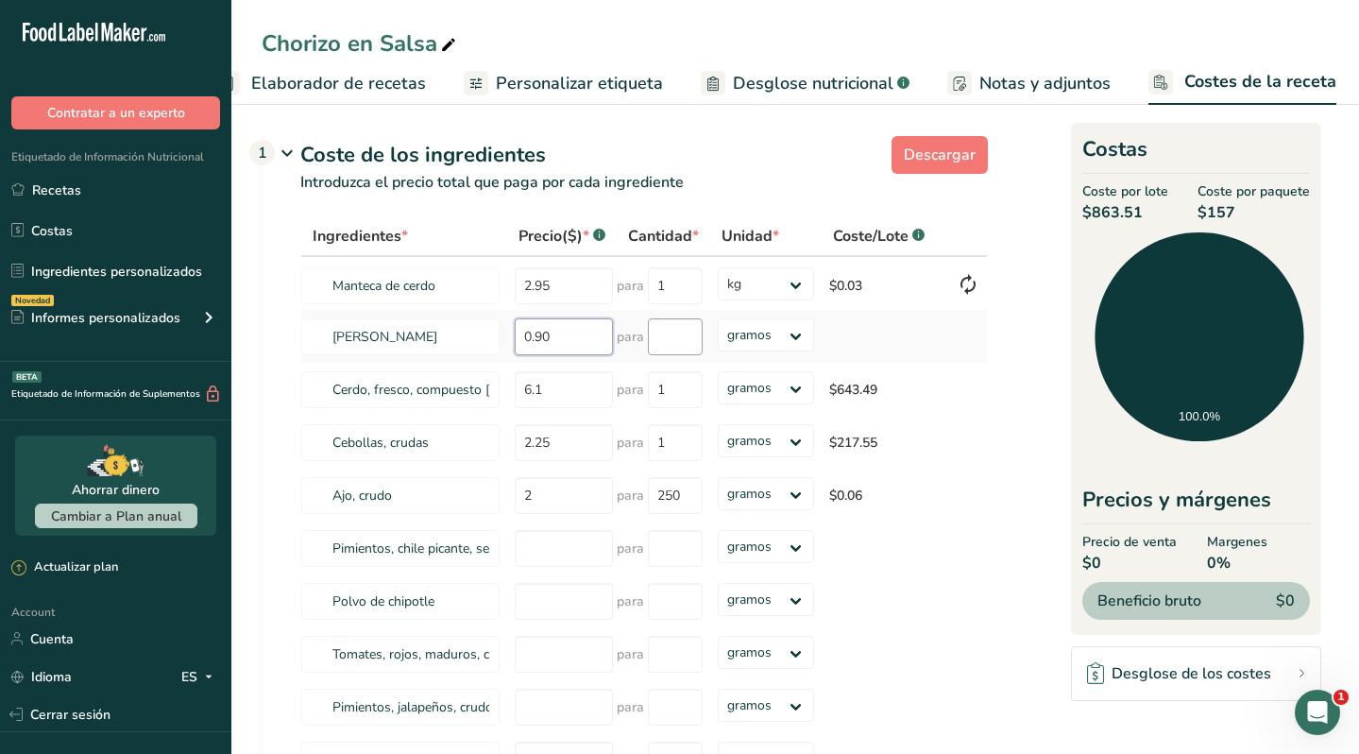
type input "0.90"
click at [676, 329] on input "number" at bounding box center [675, 336] width 55 height 37
type input "1"
click at [754, 345] on div "Ingredientes * Precio($) * .a-a{fill:#347362;}.b-a{fill:#fff;} Cantidad * Unida…" at bounding box center [644, 527] width 688 height 623
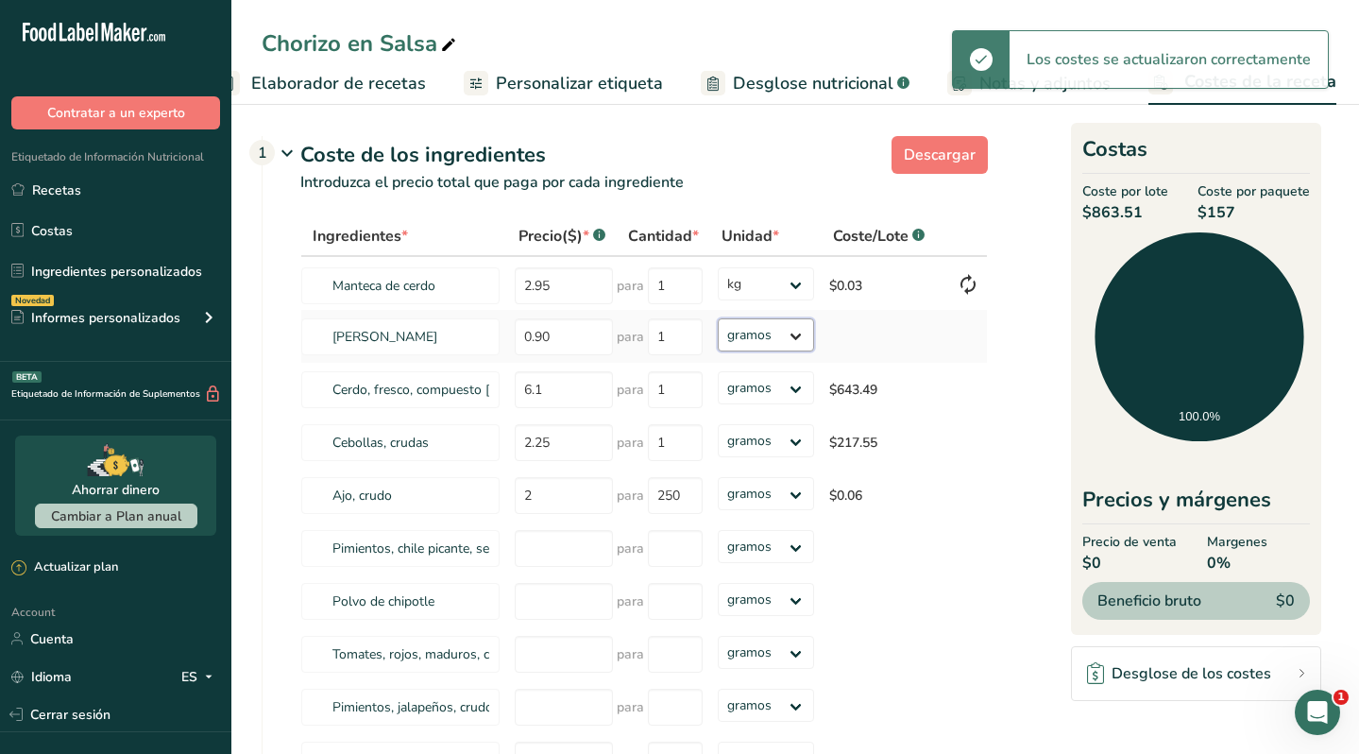
select select "1"
click at [718, 318] on select "gramos kg mg mcg libras onza" at bounding box center [766, 334] width 97 height 33
select select "1"
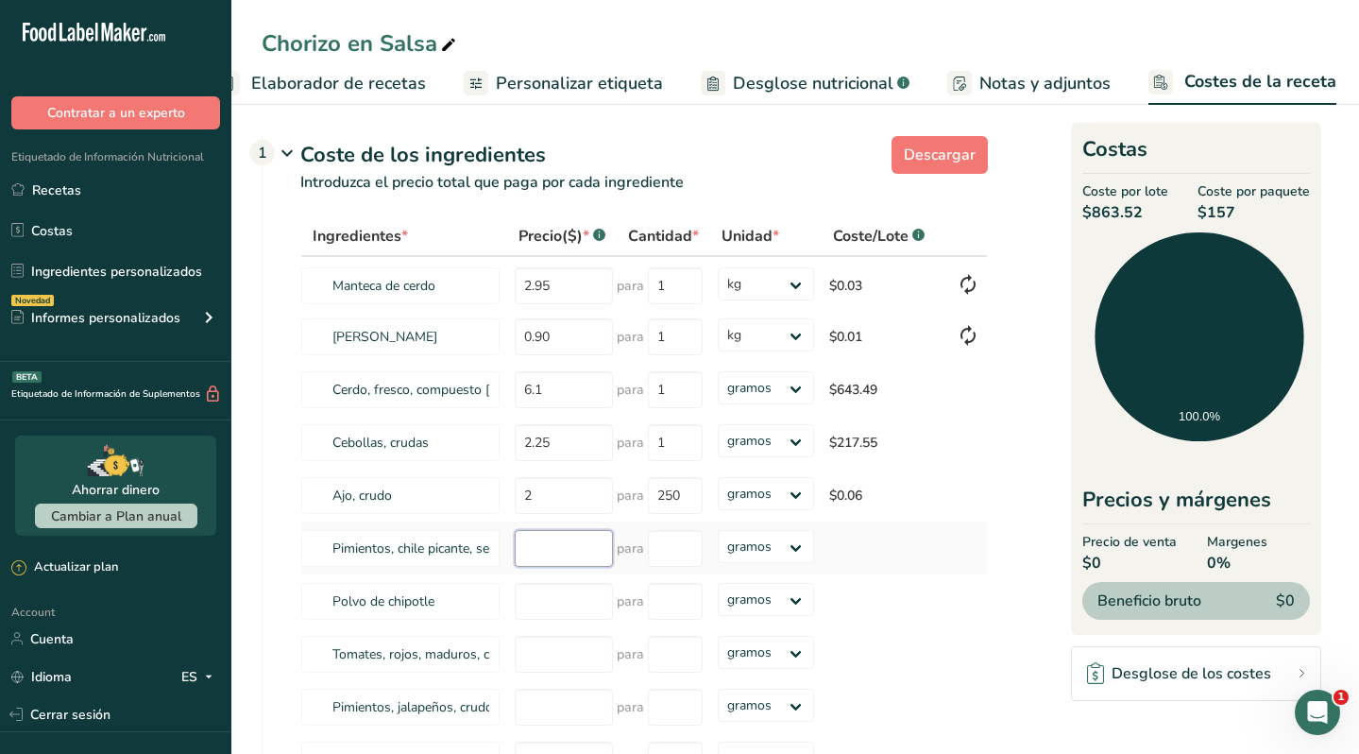
click at [569, 561] on input "number" at bounding box center [564, 548] width 98 height 37
type input "3.95"
click at [678, 558] on input "number" at bounding box center [675, 548] width 55 height 37
type input "100"
click at [570, 608] on div "Ingredientes * Precio($) * .a-a{fill:#347362;}.b-a{fill:#fff;} Cantidad * Unida…" at bounding box center [644, 527] width 688 height 623
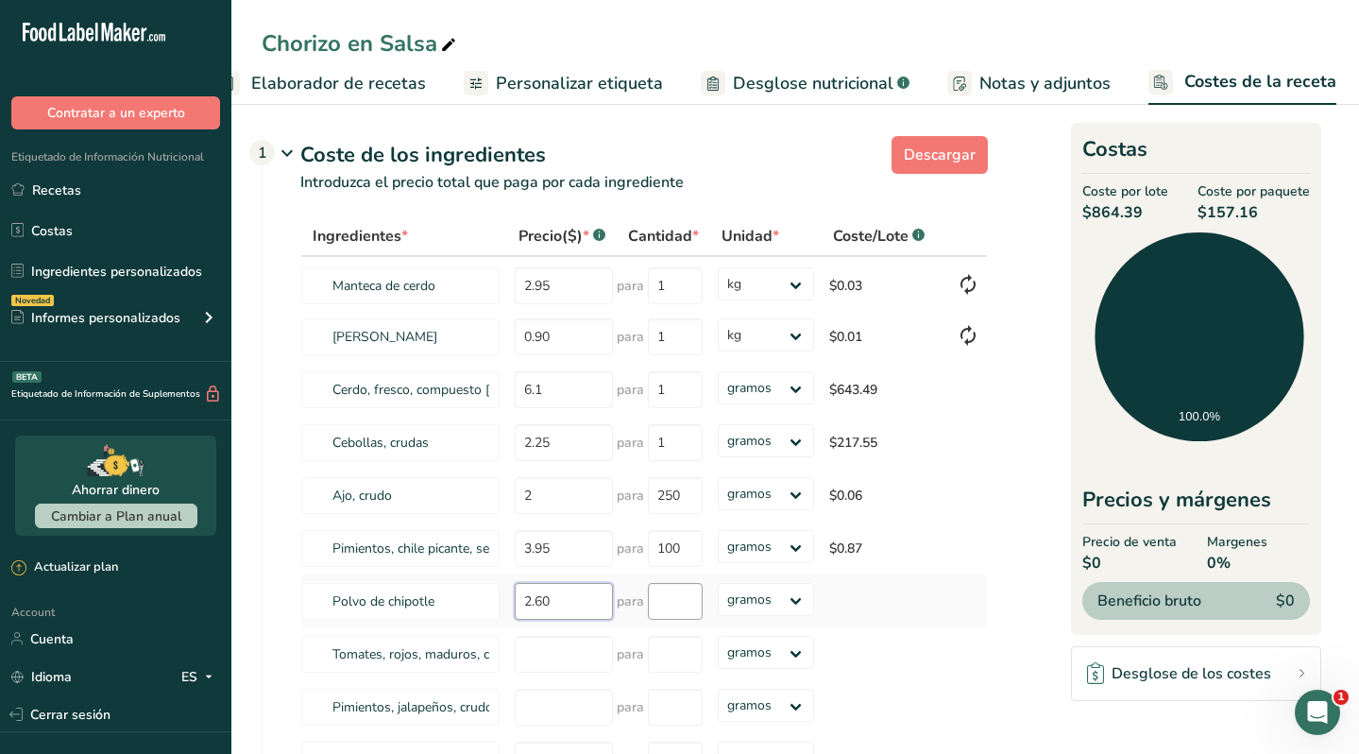
type input "2.60"
click at [677, 596] on input "number" at bounding box center [675, 601] width 55 height 37
type input "50"
click at [573, 650] on div "Ingredientes * Precio($) * .a-a{fill:#347362;}.b-a{fill:#fff;} Cantidad * Unida…" at bounding box center [644, 527] width 688 height 623
type input "2.39"
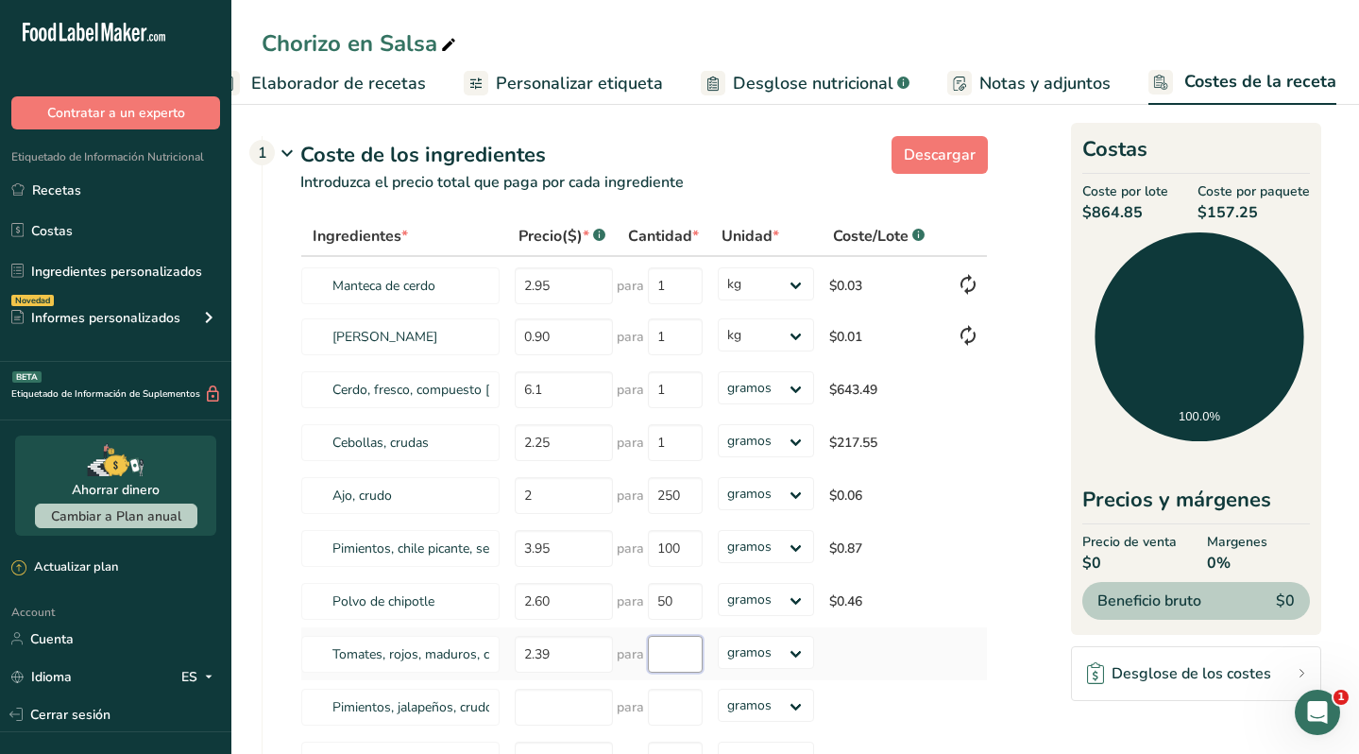
click at [678, 655] on input "number" at bounding box center [675, 654] width 55 height 37
type input "1.1"
click at [768, 651] on div "Ingredientes * Precio($) * .a-a{fill:#347362;}.b-a{fill:#fff;} Cantidad * Unida…" at bounding box center [644, 527] width 688 height 623
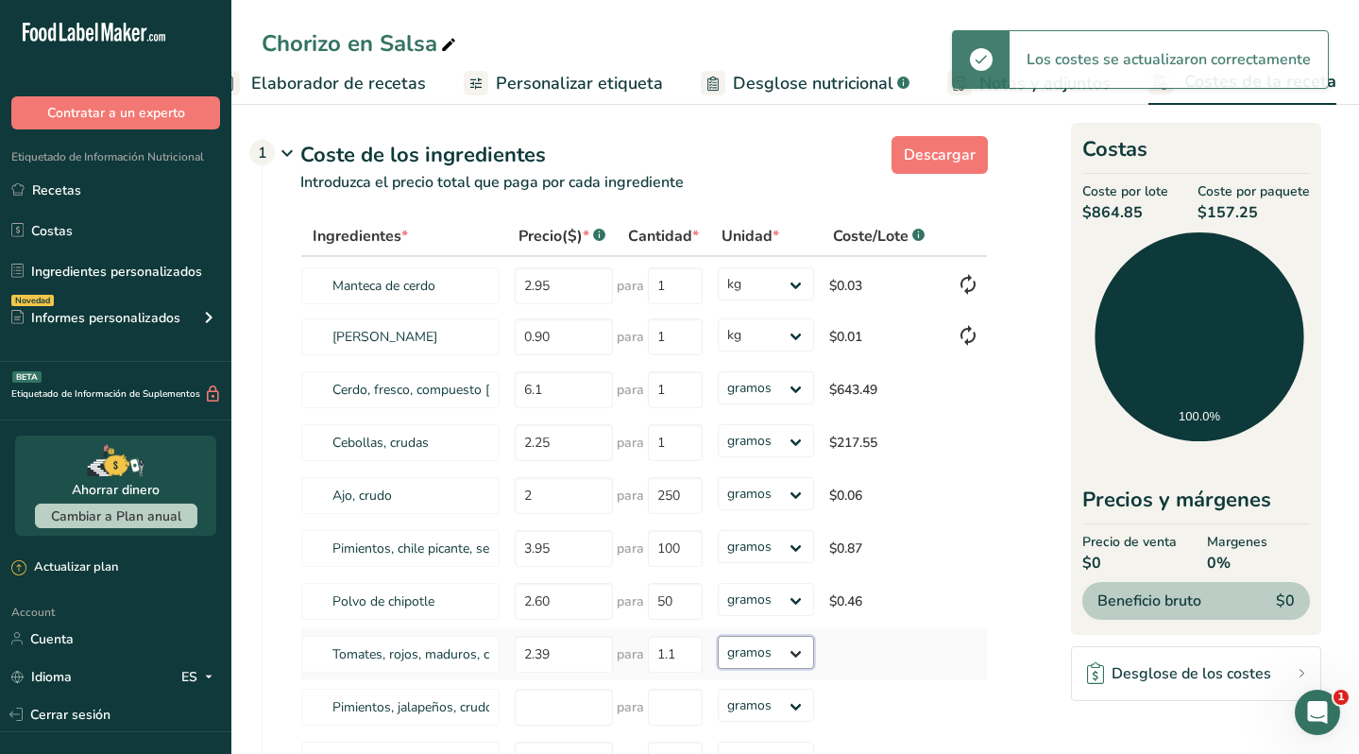
select select "1"
click at [718, 636] on select "gramos kg mg mcg libras onza" at bounding box center [766, 652] width 97 height 33
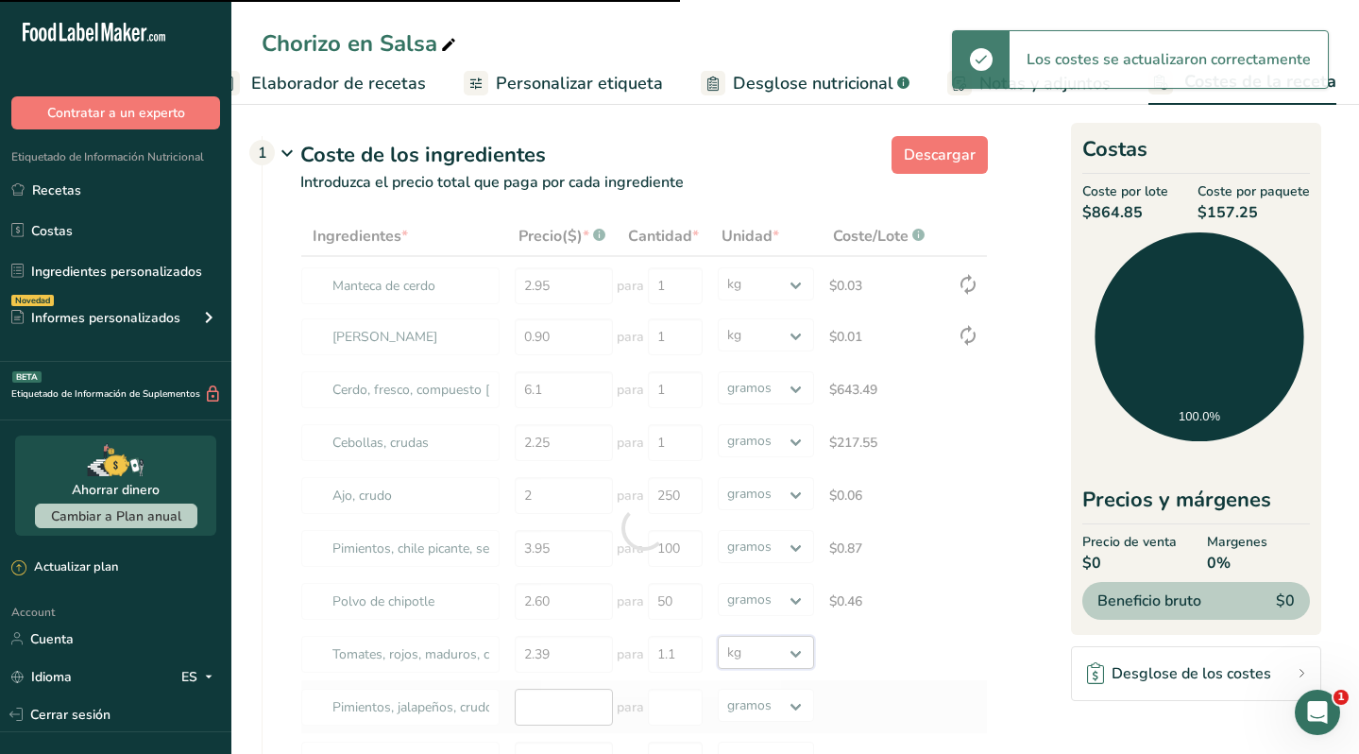
type input "1"
select select
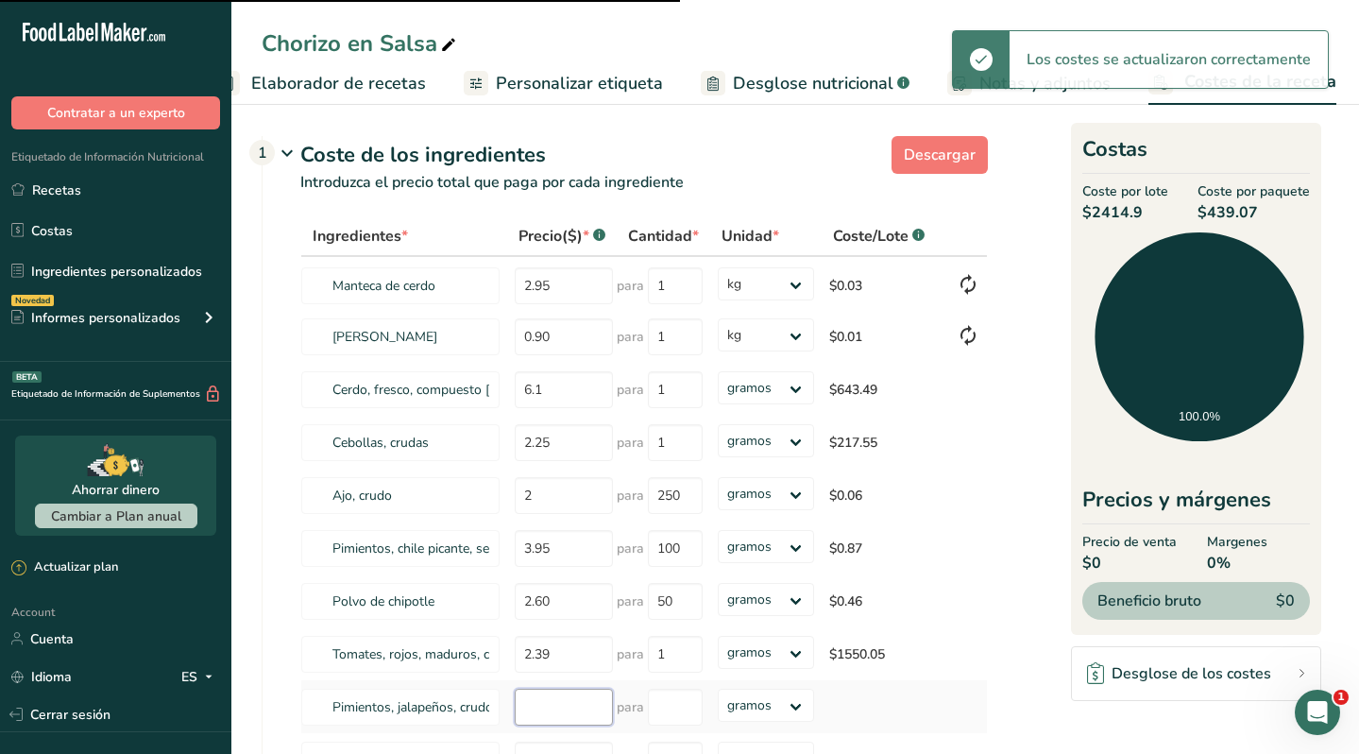
click at [560, 715] on input "number" at bounding box center [564, 707] width 98 height 37
type input "-0.0002"
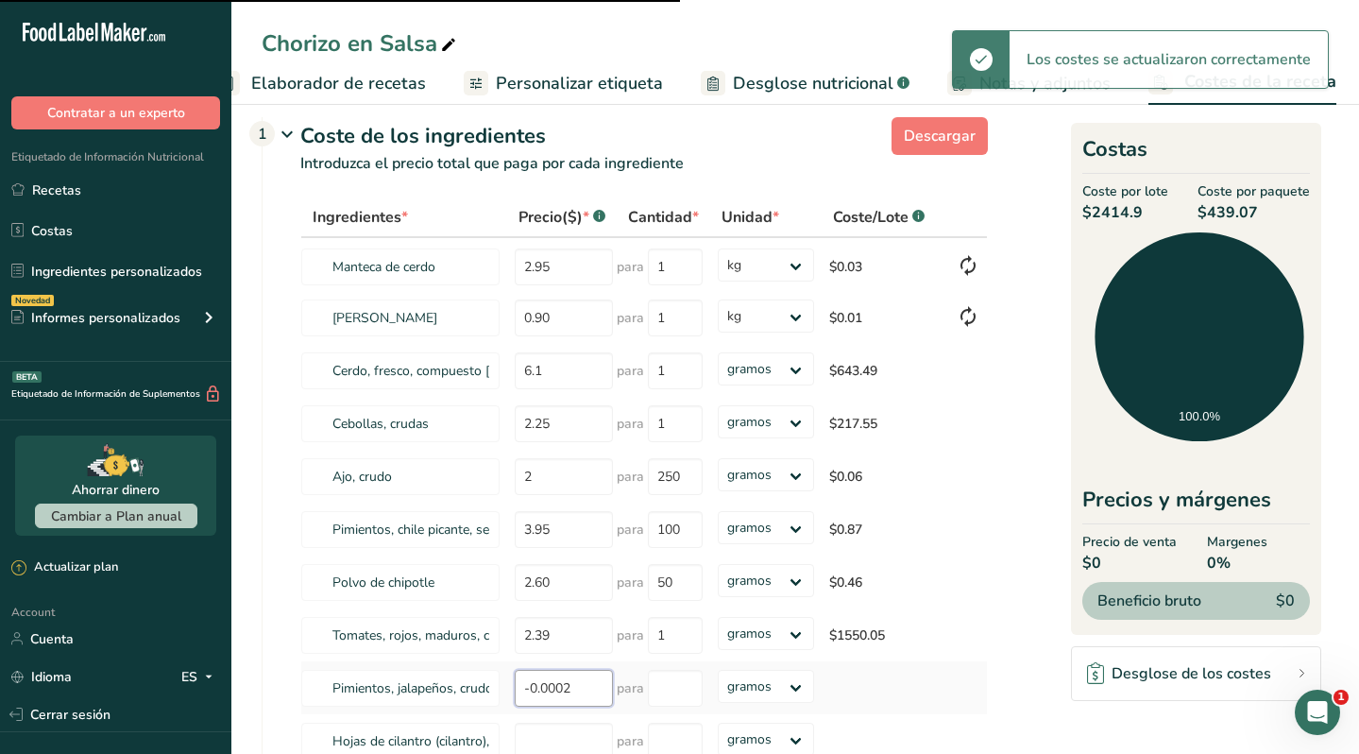
select select "1"
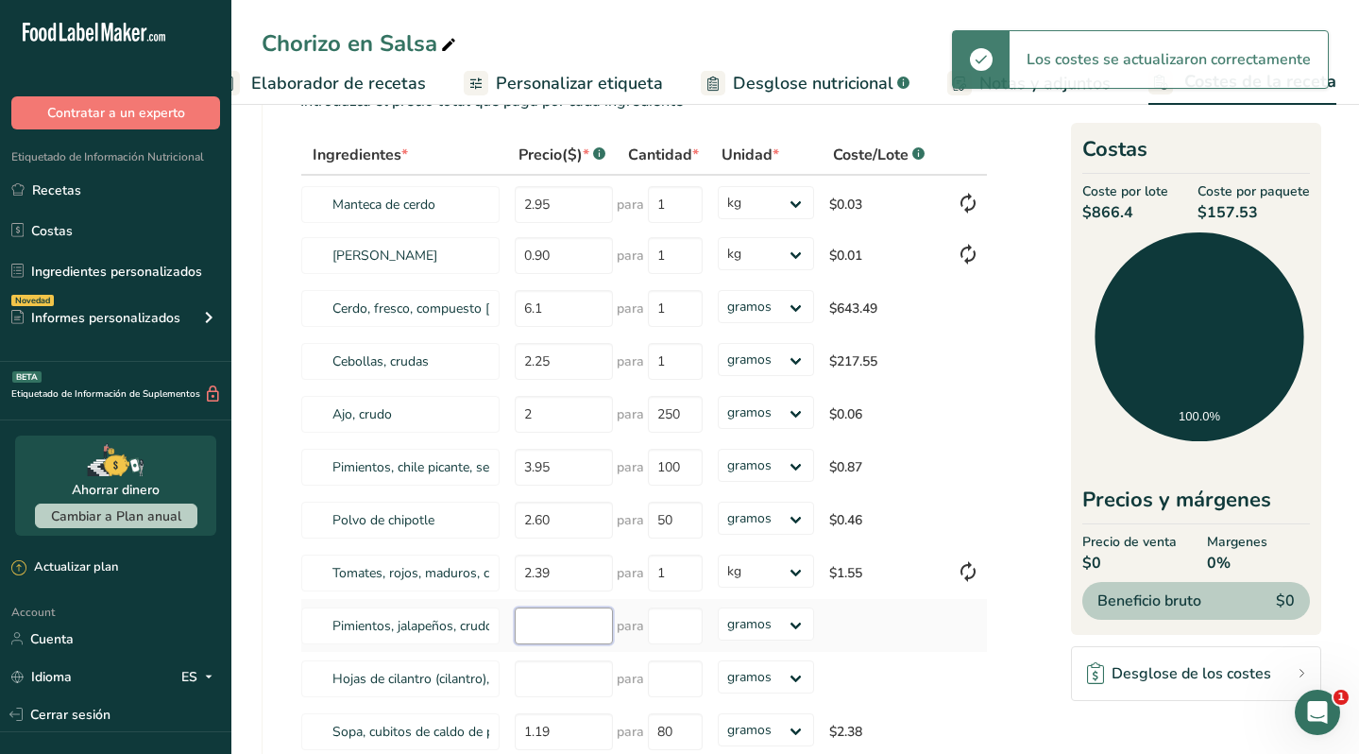
scroll to position [84, 0]
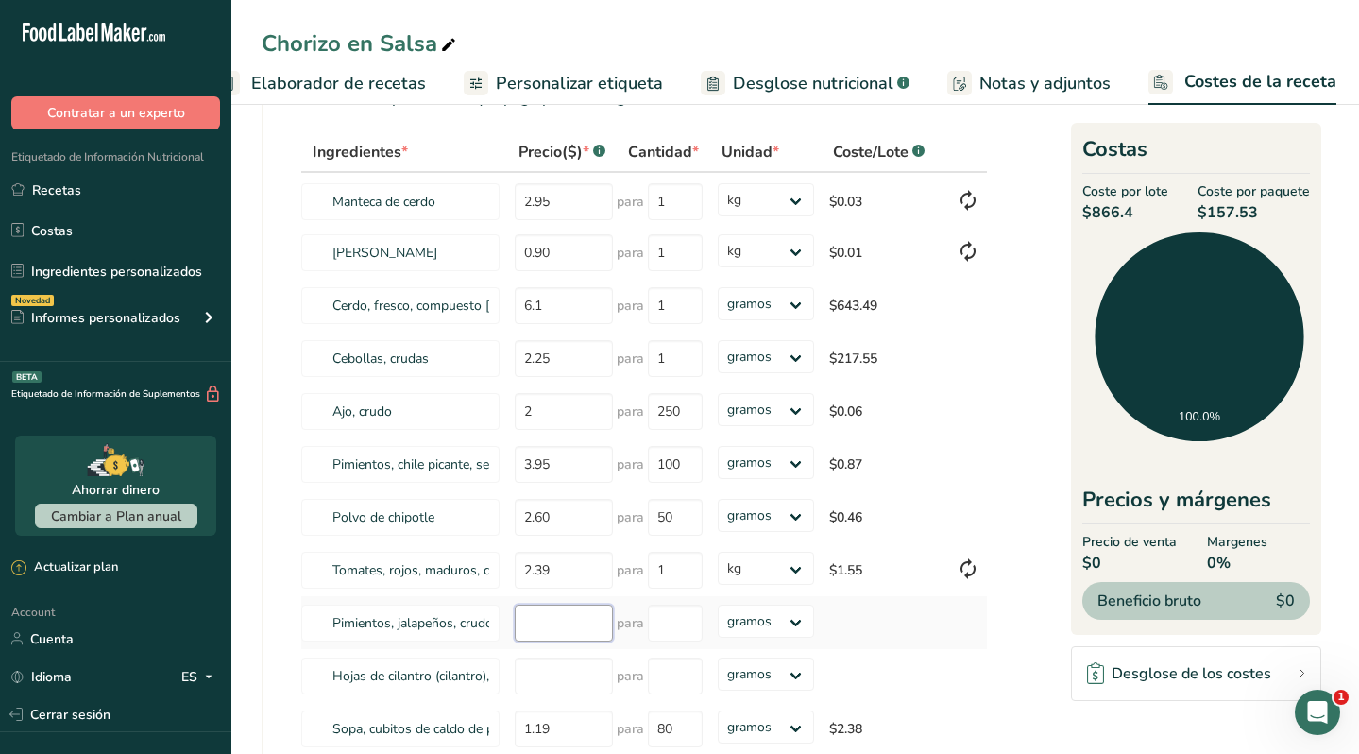
type input "7"
type input "8"
click at [678, 623] on input "number" at bounding box center [675, 622] width 55 height 37
type input "1"
click at [779, 618] on div "Ingredientes * Precio($) * .a-a{fill:#347362;}.b-a{fill:#fff;} Cantidad * Unida…" at bounding box center [644, 443] width 688 height 623
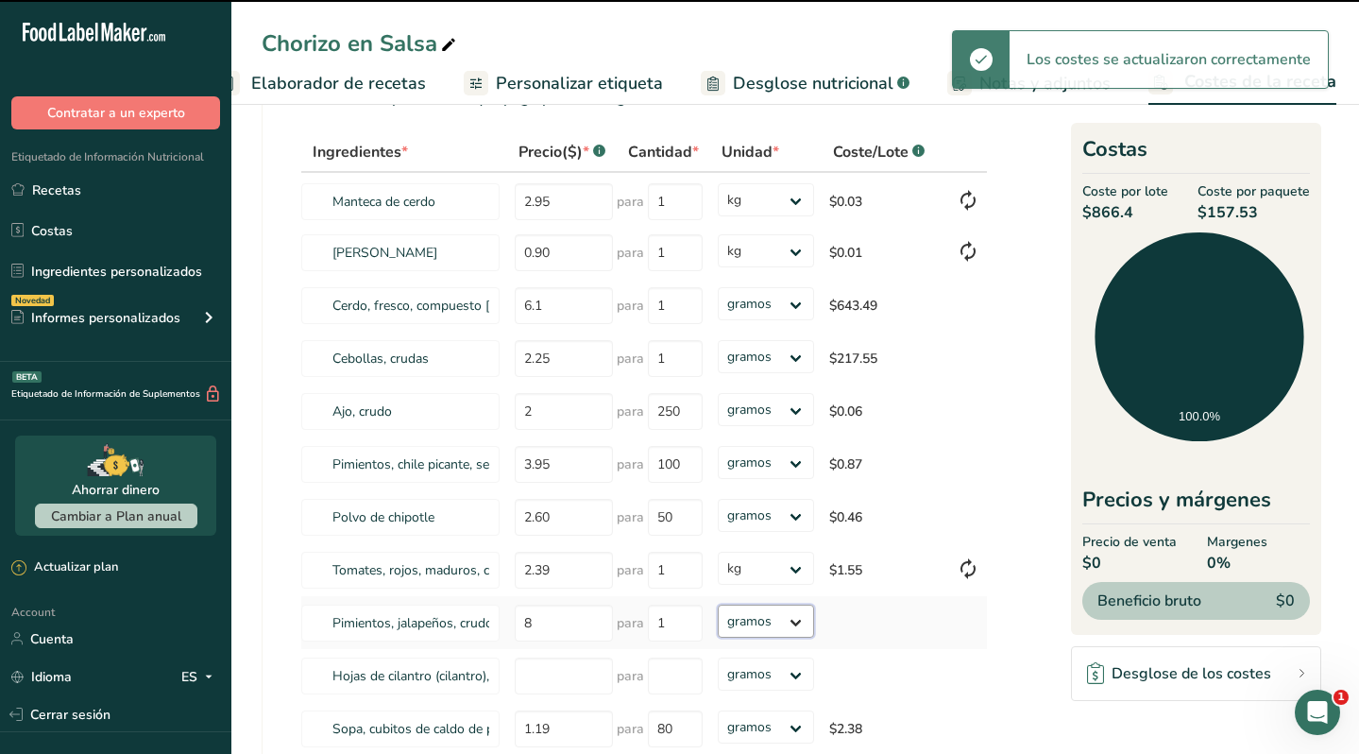
select select "1"
click at [718, 604] on select "gramos kg mg mcg libras onza" at bounding box center [766, 620] width 97 height 33
select select "1"
drag, startPoint x: 779, startPoint y: 618, endPoint x: 816, endPoint y: 6, distance: 613.2
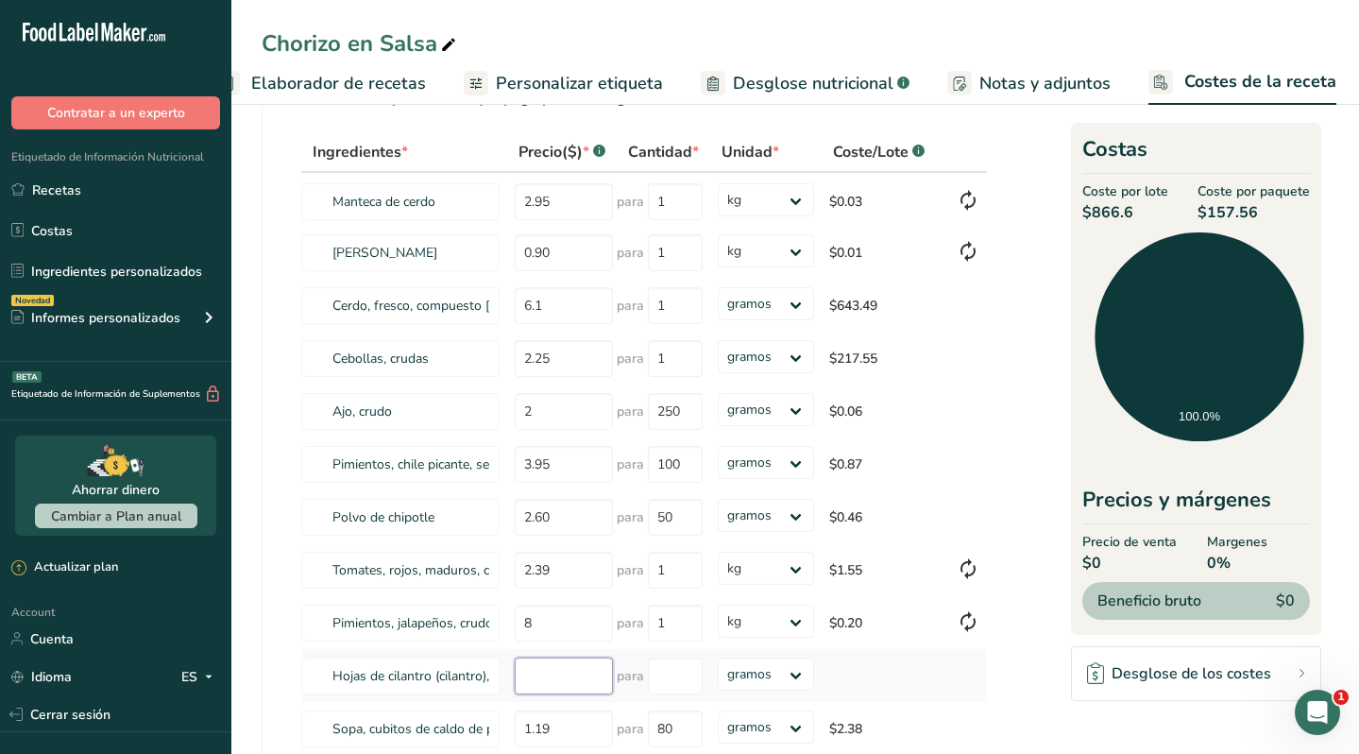
click at [547, 690] on input "number" at bounding box center [564, 675] width 98 height 37
click at [688, 679] on input "number" at bounding box center [675, 675] width 55 height 37
drag, startPoint x: 567, startPoint y: 678, endPoint x: 512, endPoint y: 678, distance: 54.8
click at [512, 679] on td "20" at bounding box center [562, 675] width 110 height 53
type input "1.20"
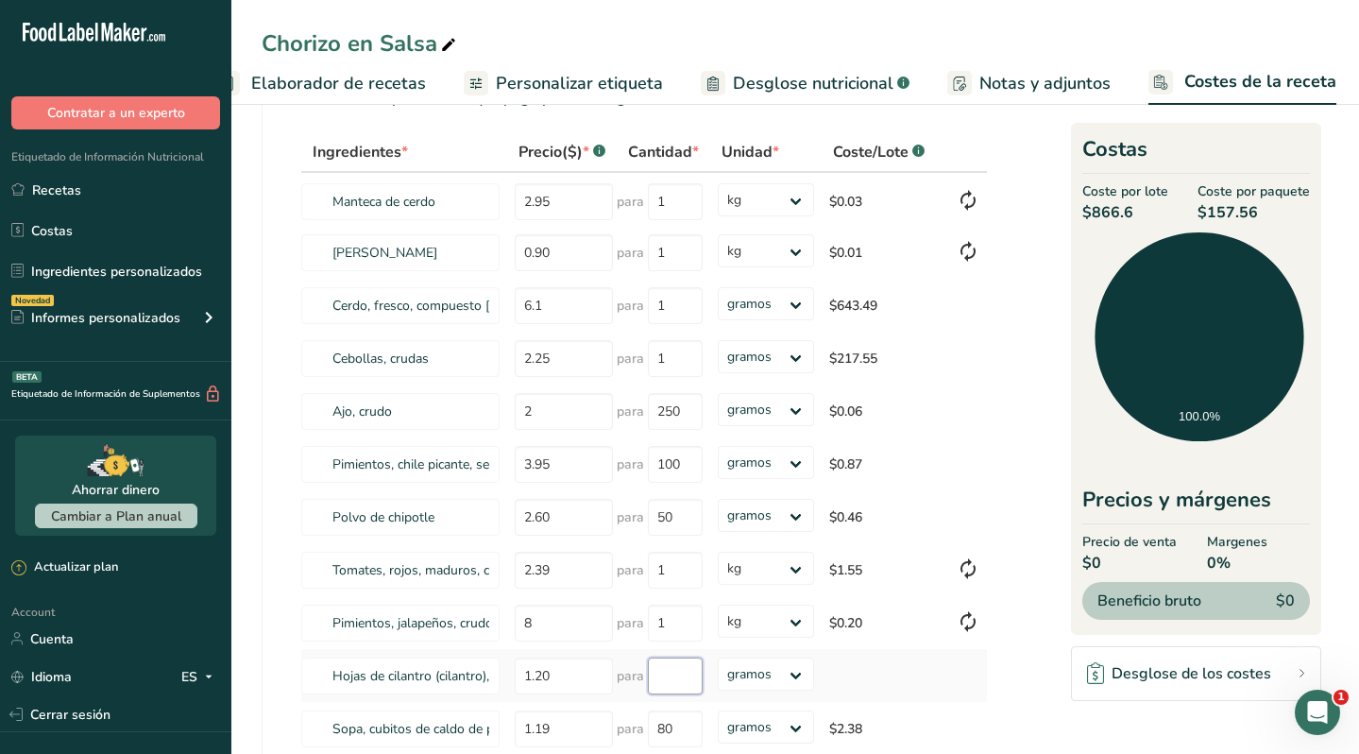
click at [678, 678] on input "number" at bounding box center [675, 675] width 55 height 37
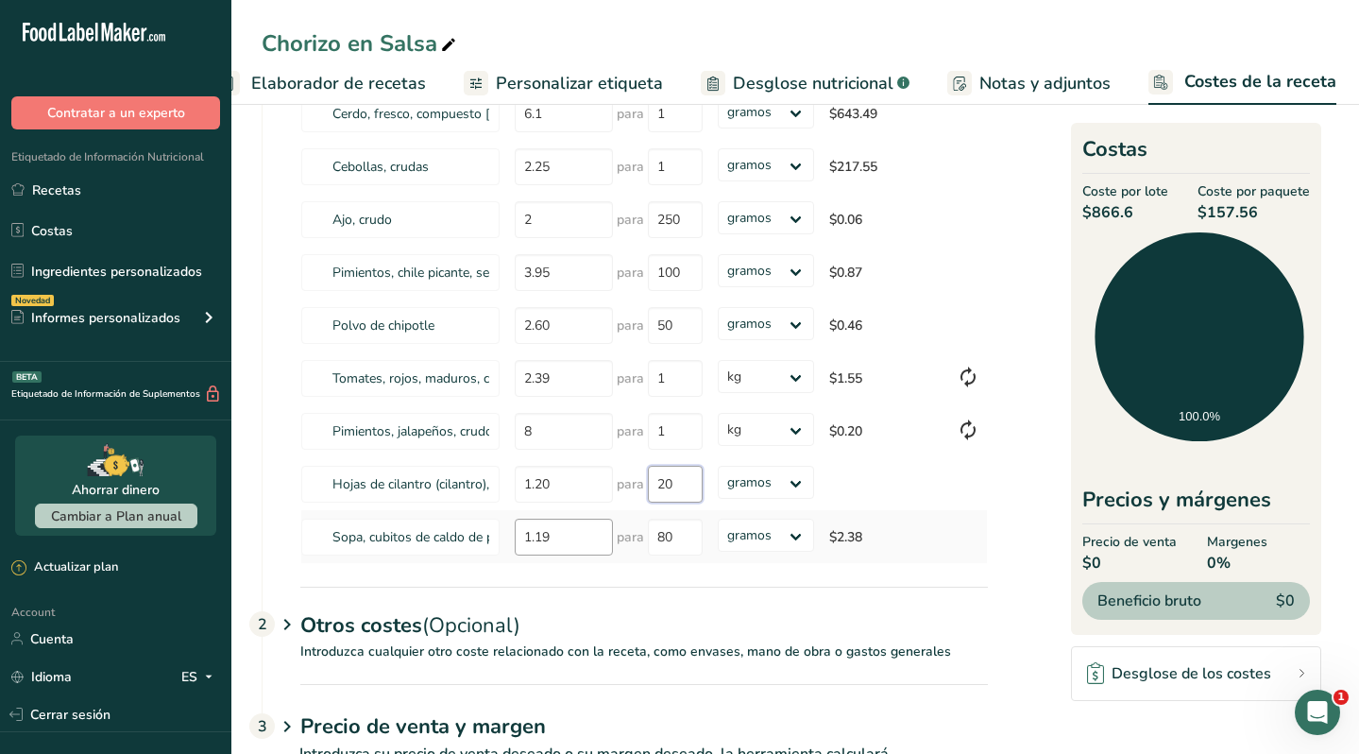
scroll to position [361, 0]
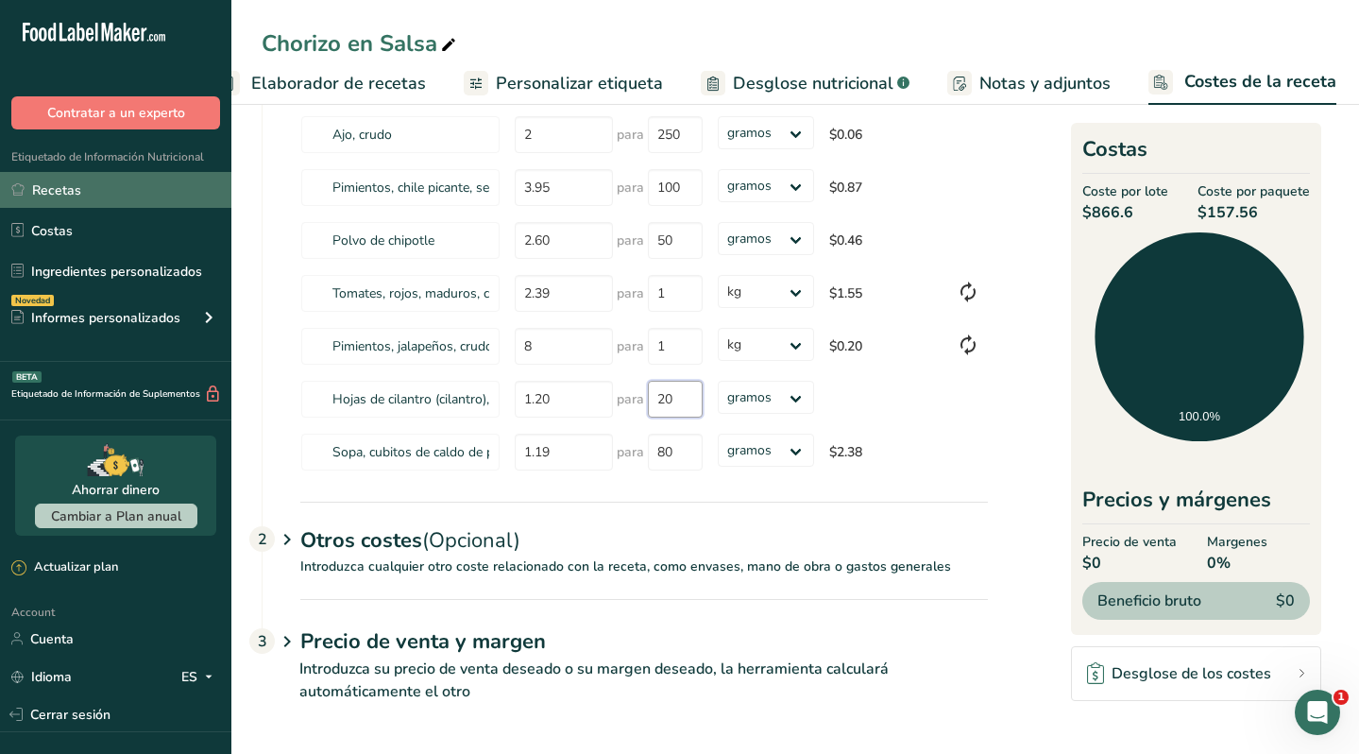
type input "20"
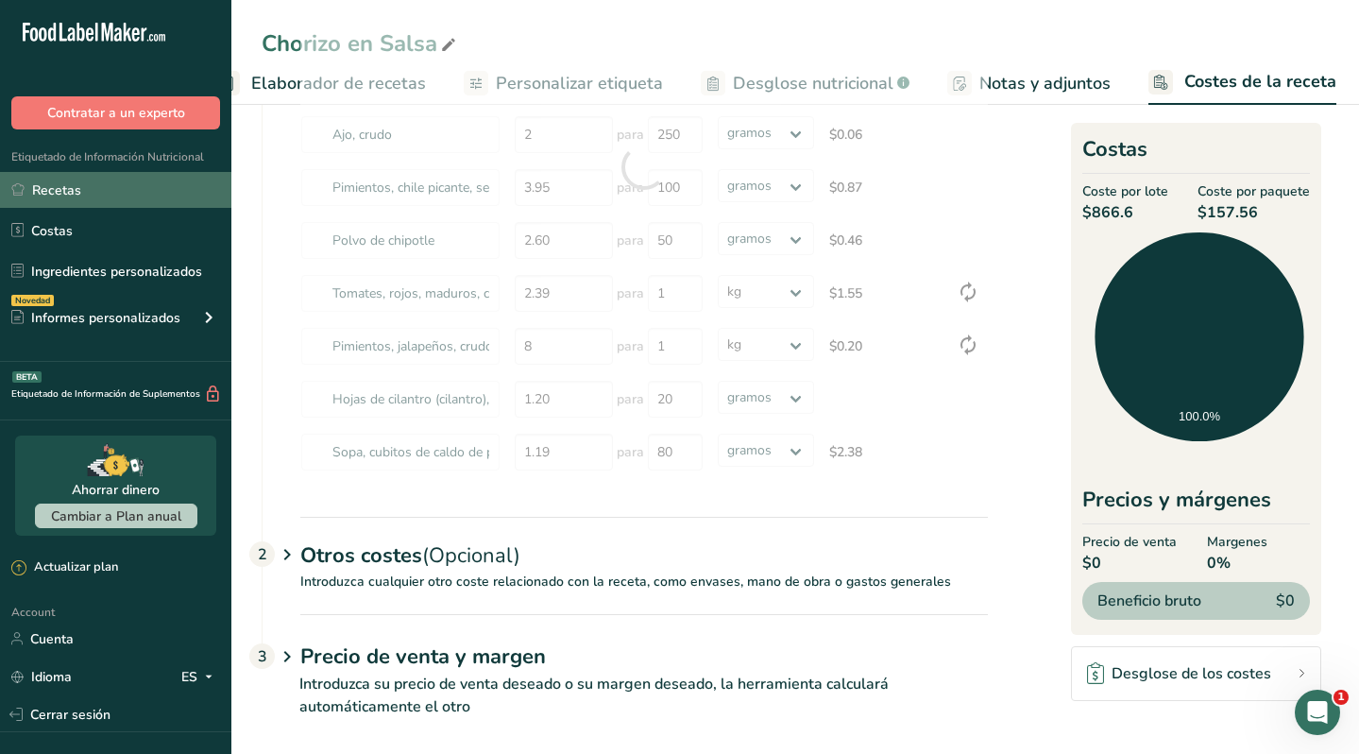
click at [83, 195] on link "Recetas" at bounding box center [115, 190] width 231 height 36
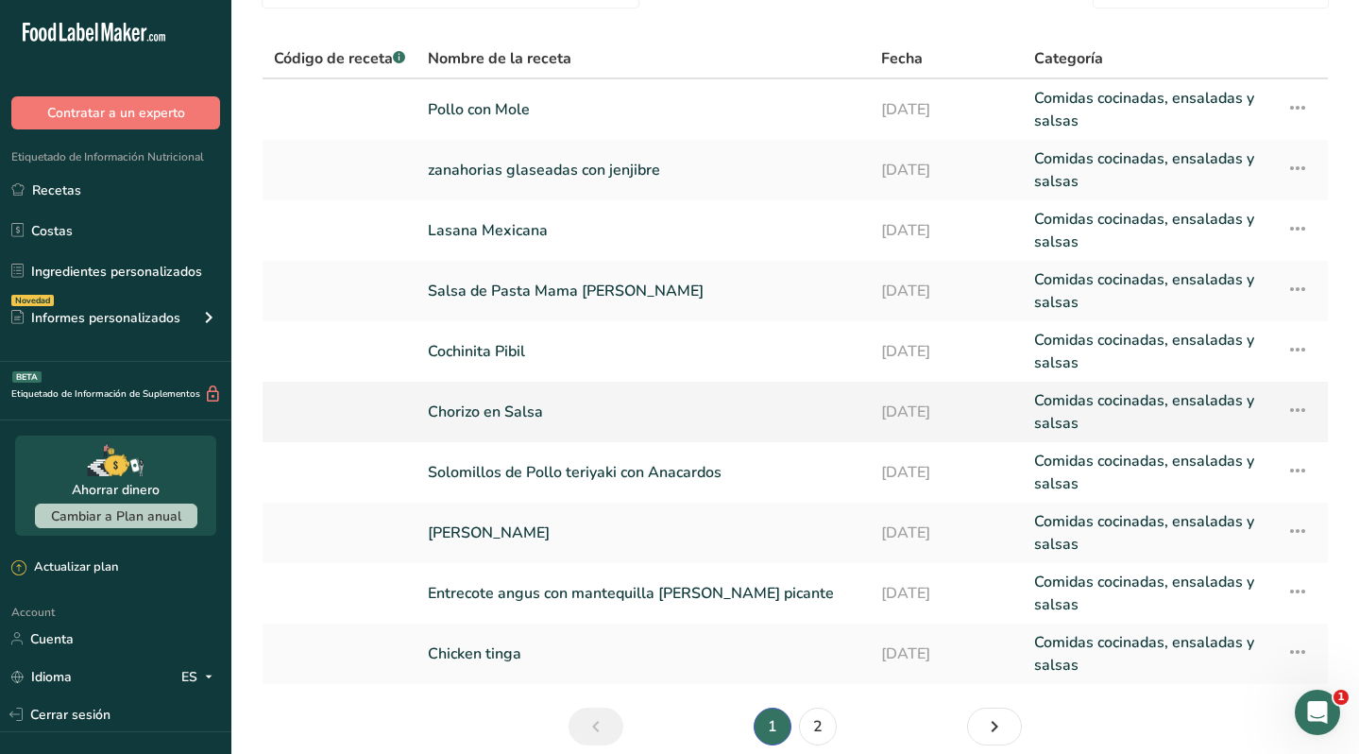
scroll to position [104, 0]
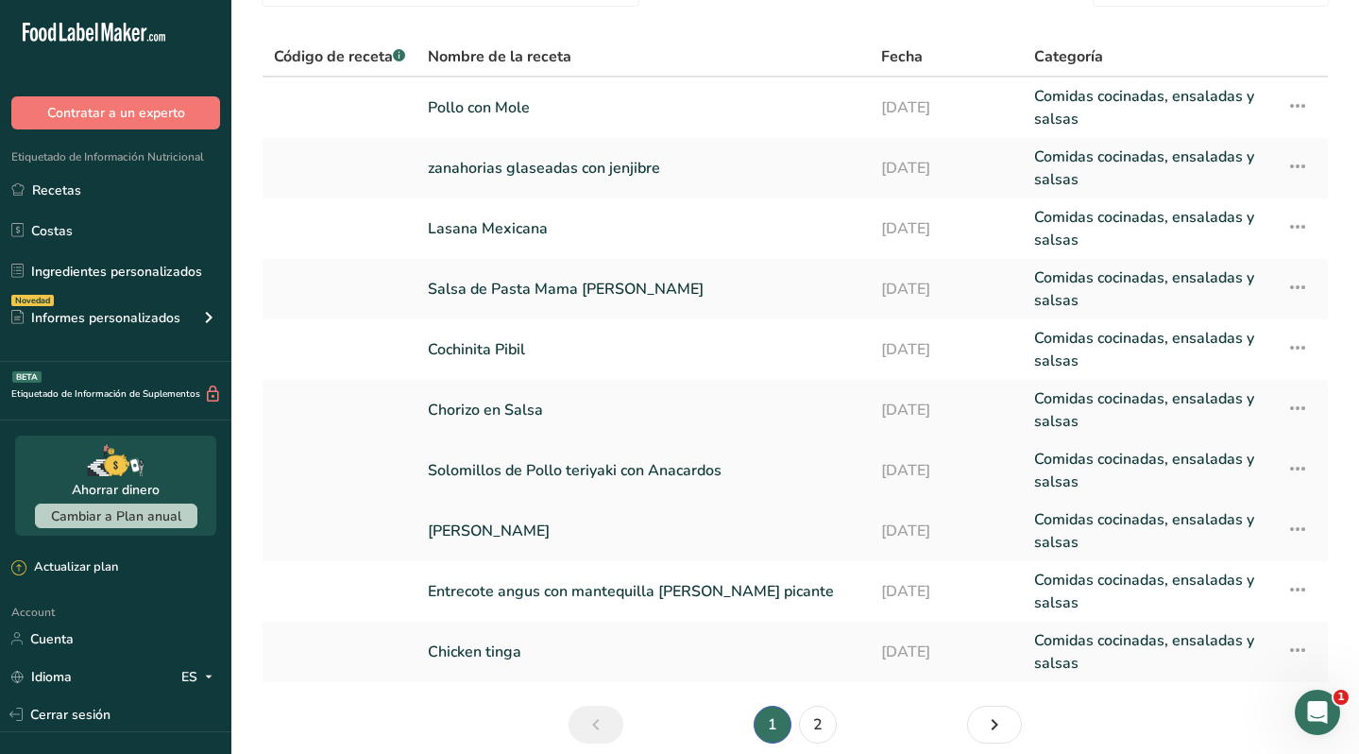
click at [544, 471] on link "Solomillos de Pollo teriyaki con Anacardos" at bounding box center [643, 470] width 431 height 45
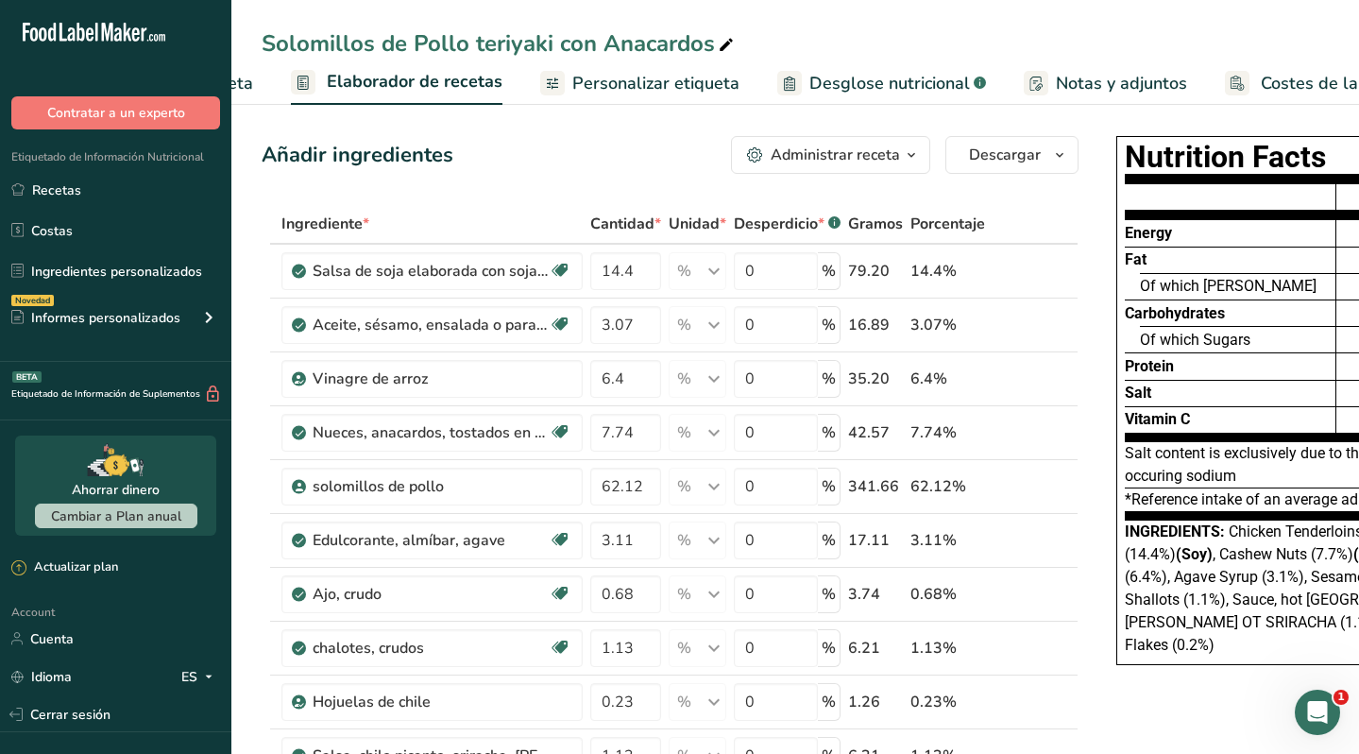
scroll to position [0, 304]
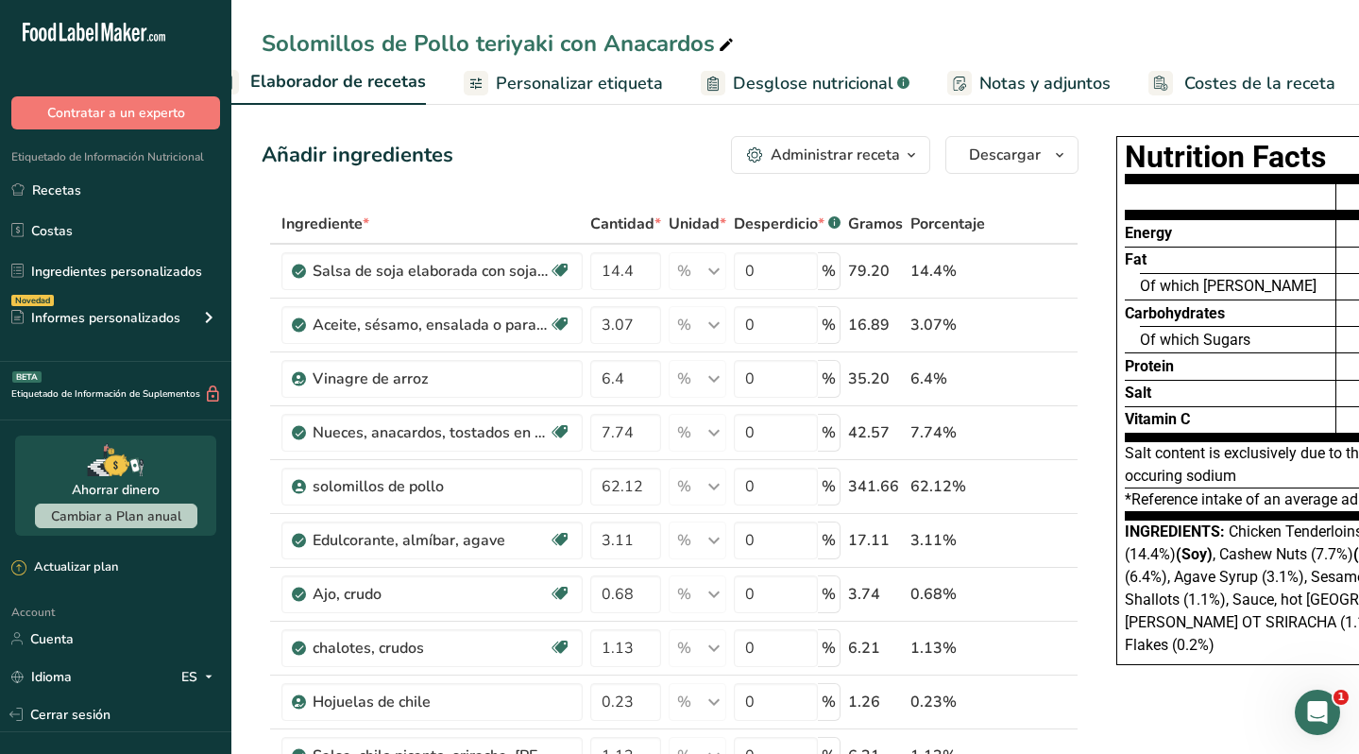
click at [1193, 87] on span "Costes de la receta" at bounding box center [1259, 84] width 151 height 26
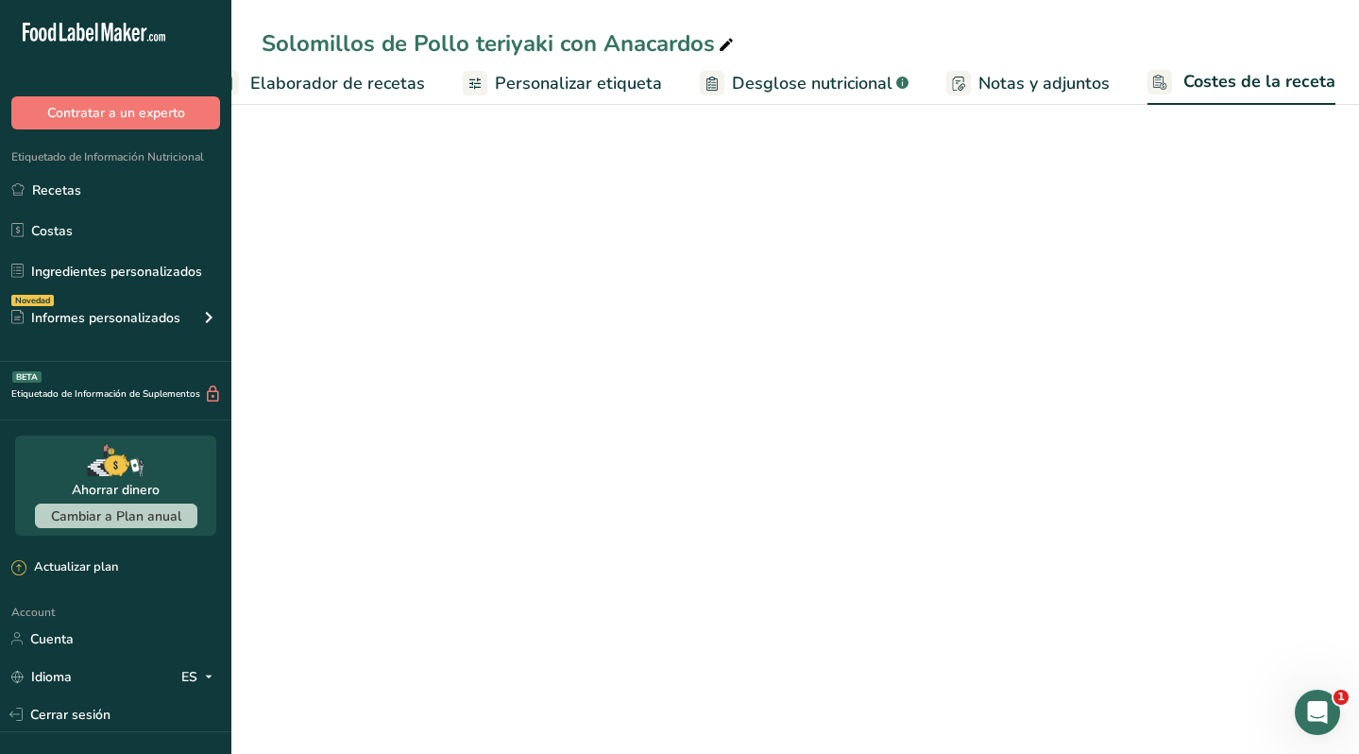
scroll to position [0, 303]
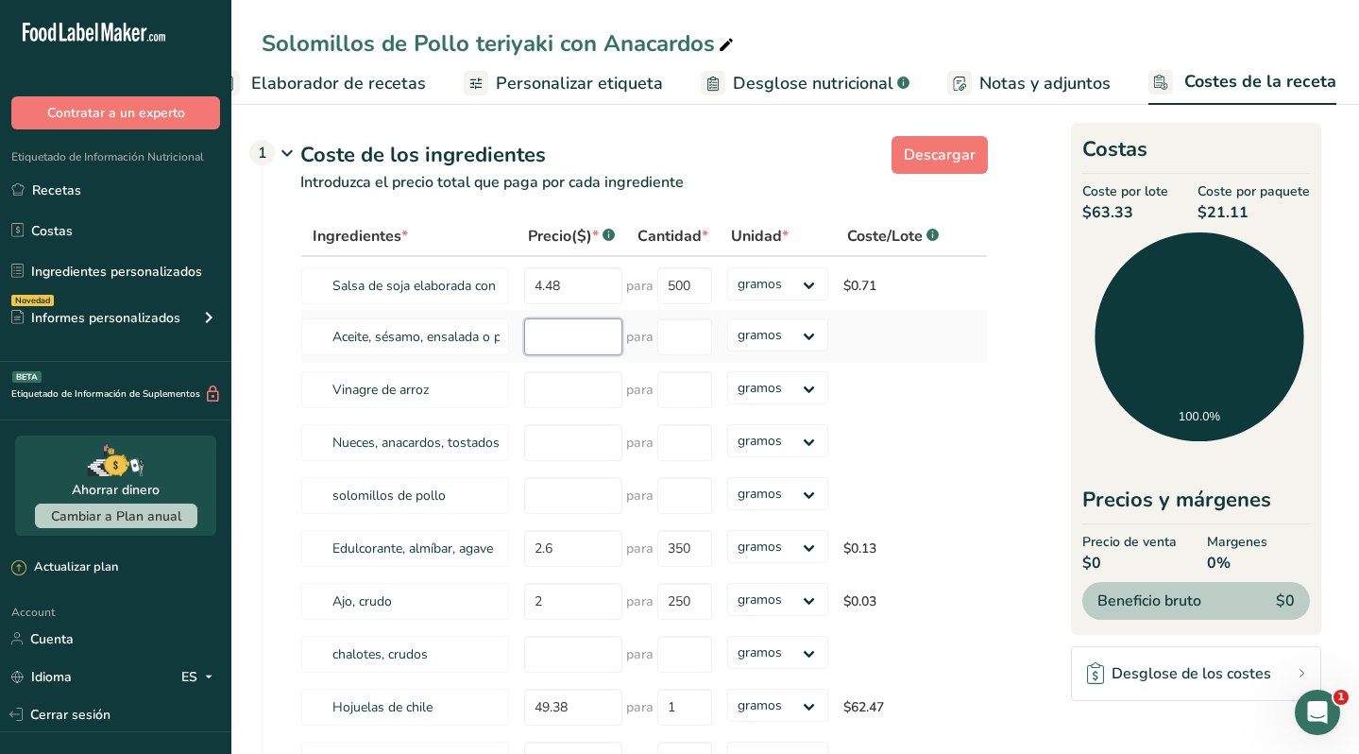
click at [566, 342] on input "number" at bounding box center [573, 336] width 98 height 37
click at [574, 348] on input "number" at bounding box center [573, 336] width 98 height 37
type input "7.47"
click at [679, 349] on input "number" at bounding box center [684, 336] width 55 height 37
type input "500"
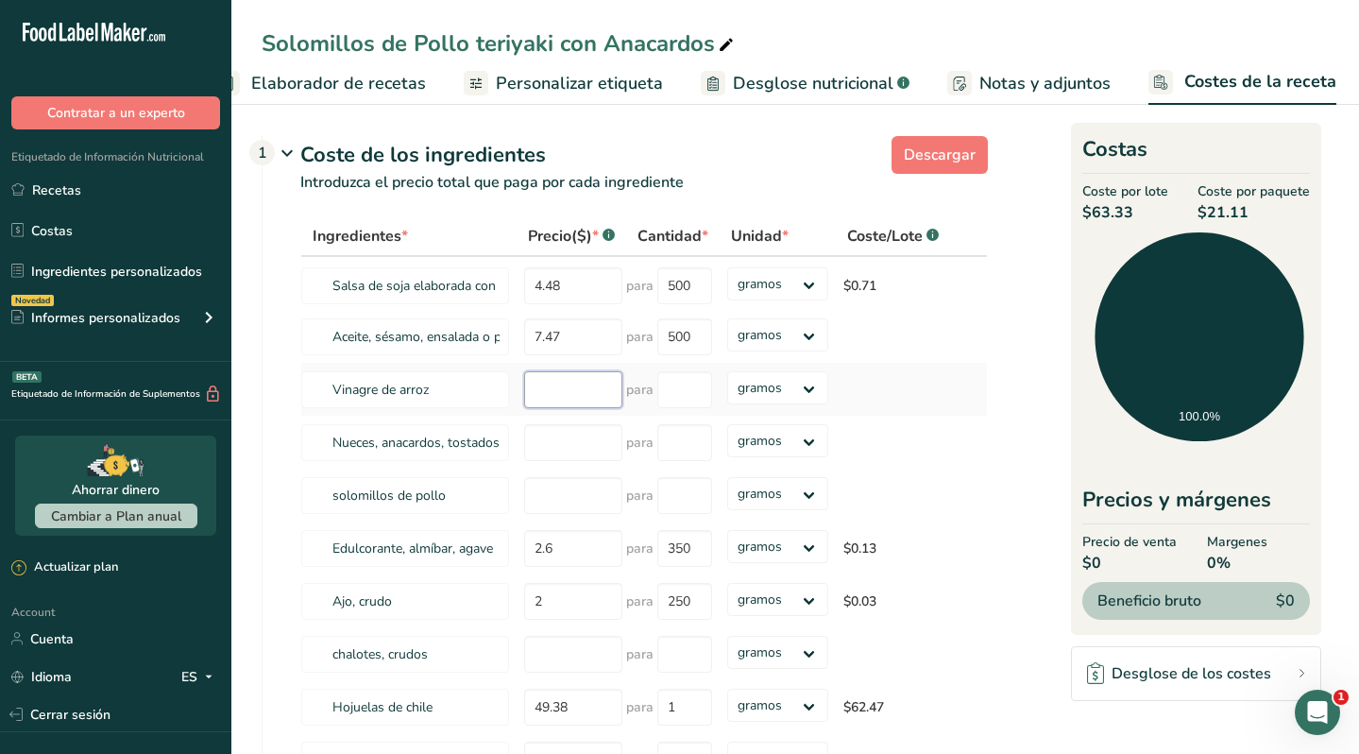
click at [546, 397] on div "Ingredientes * Precio($) * .a-a{fill:#347362;}.b-a{fill:#fff;} Cantidad * Unida…" at bounding box center [644, 501] width 688 height 570
type input "5.24"
click at [695, 390] on input "number" at bounding box center [684, 389] width 55 height 37
type input "600"
click at [570, 443] on div "Ingredientes * Precio($) * .a-a{fill:#347362;}.b-a{fill:#fff;} Cantidad * Unida…" at bounding box center [644, 501] width 688 height 570
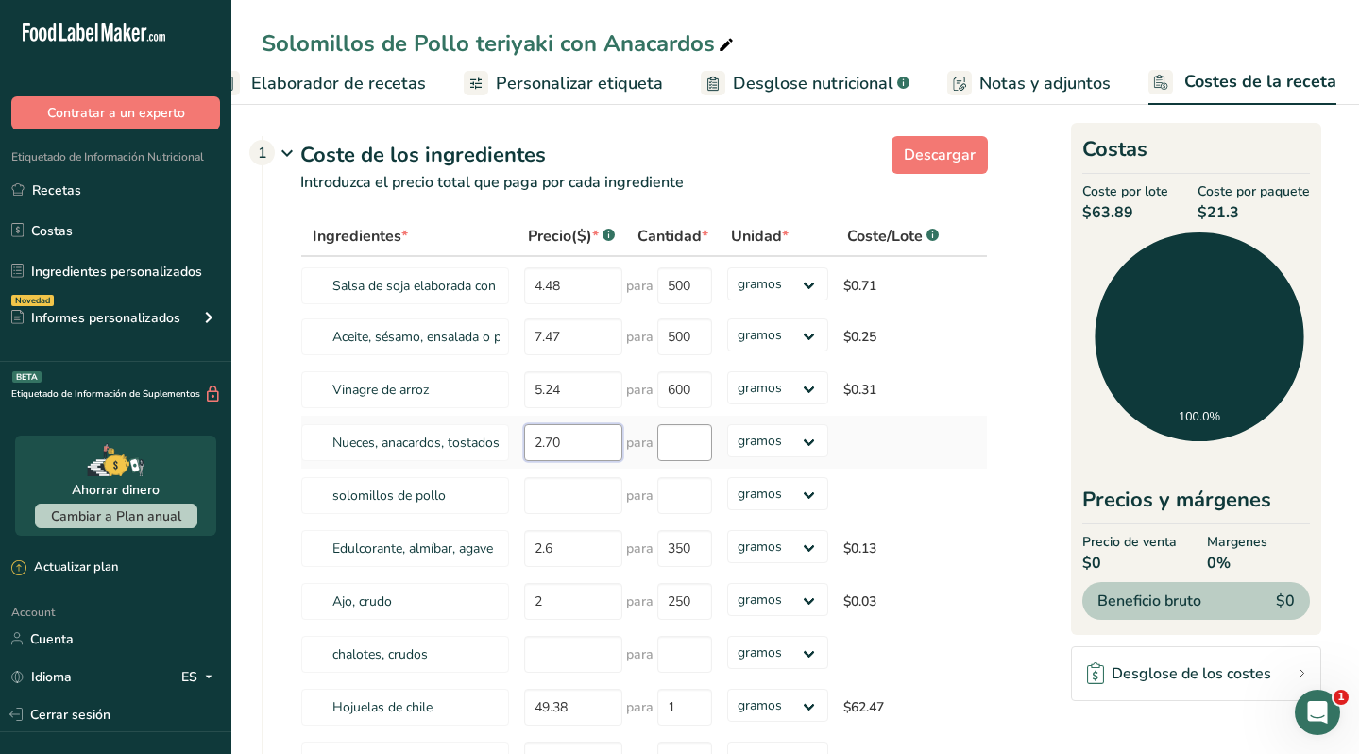
type input "2.70"
click at [690, 454] on input "number" at bounding box center [684, 442] width 55 height 37
type input "200"
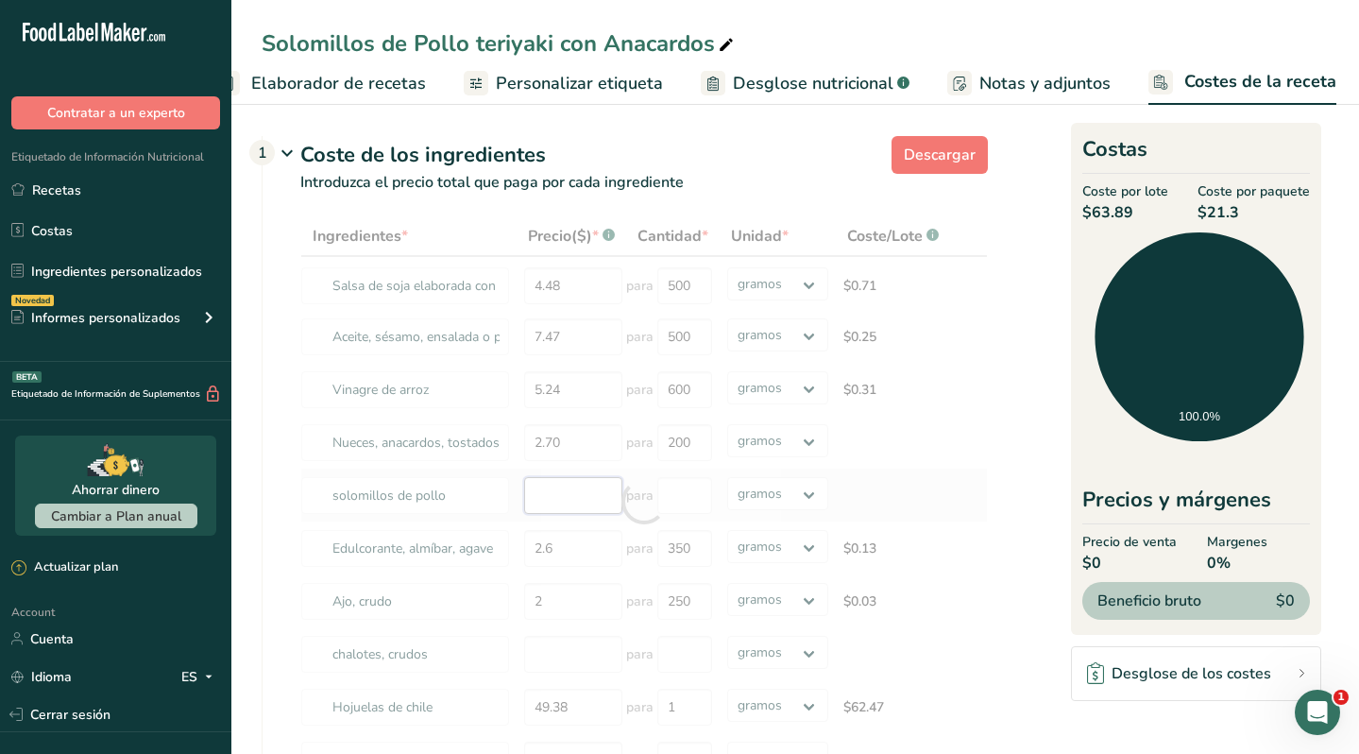
click at [553, 494] on div "Ingredientes * Precio($) * .a-a{fill:#347362;}.b-a{fill:#fff;} Cantidad * Unida…" at bounding box center [644, 501] width 688 height 570
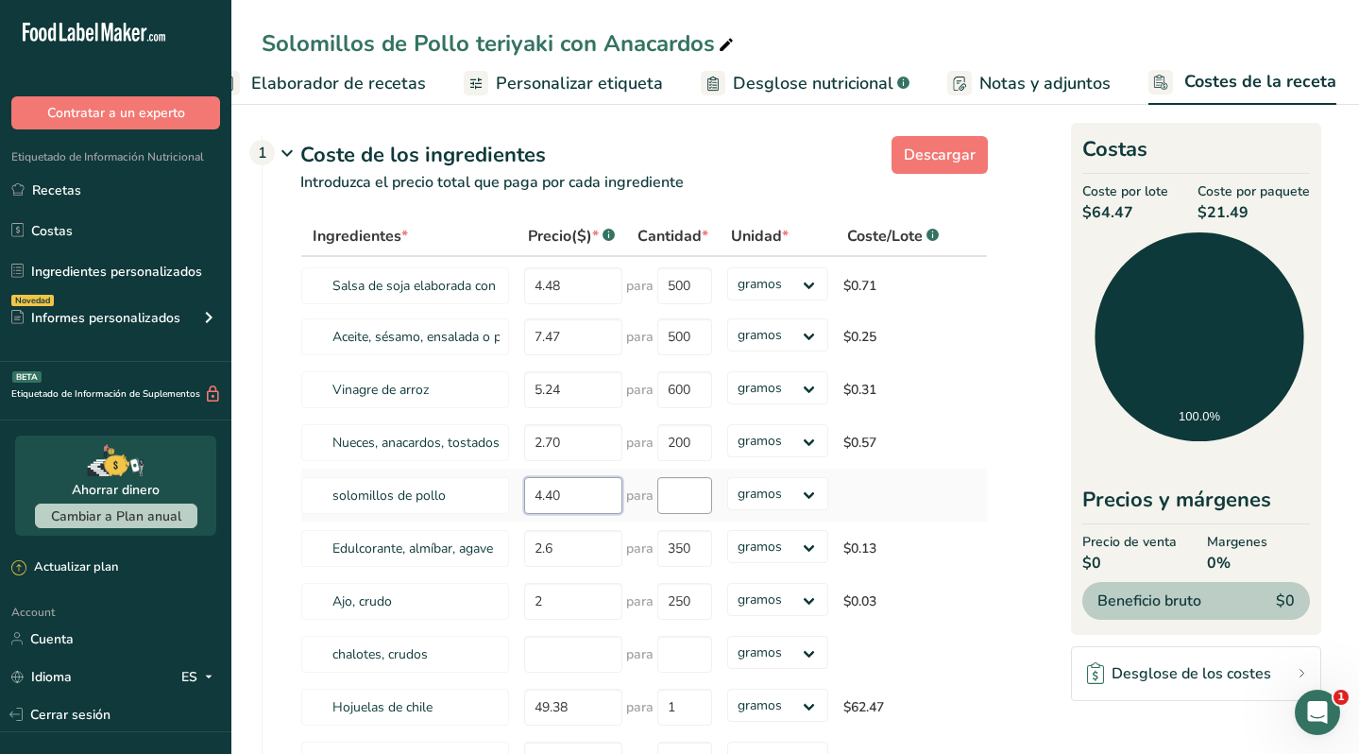
type input "4.40"
click at [686, 503] on input "number" at bounding box center [684, 495] width 55 height 37
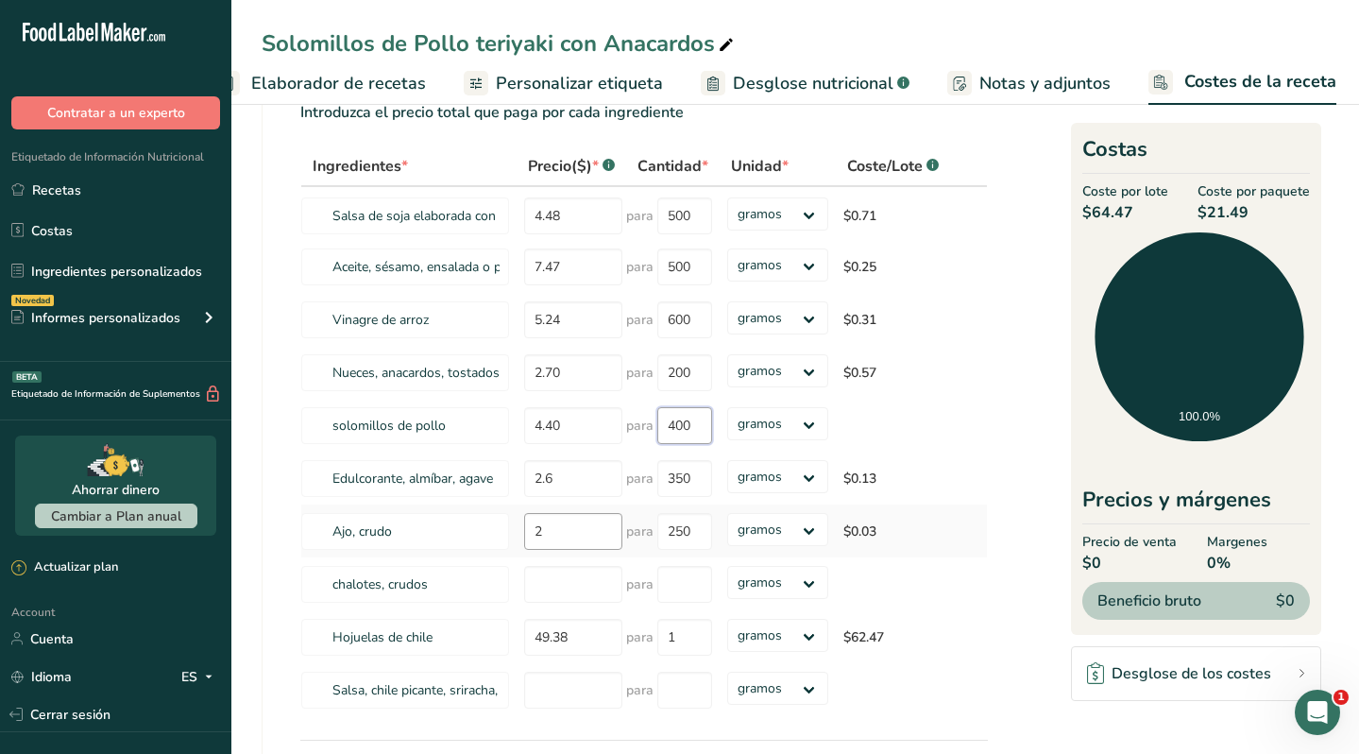
scroll to position [74, 0]
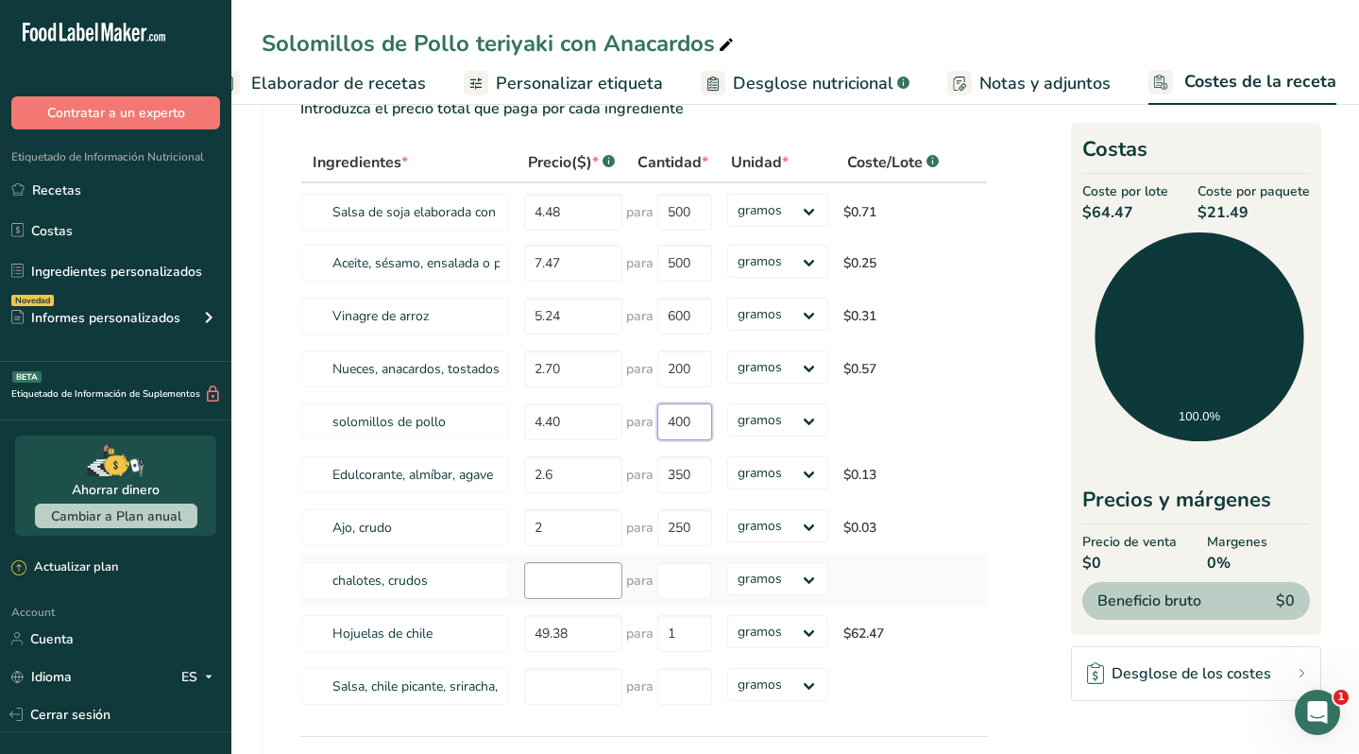
type input "400"
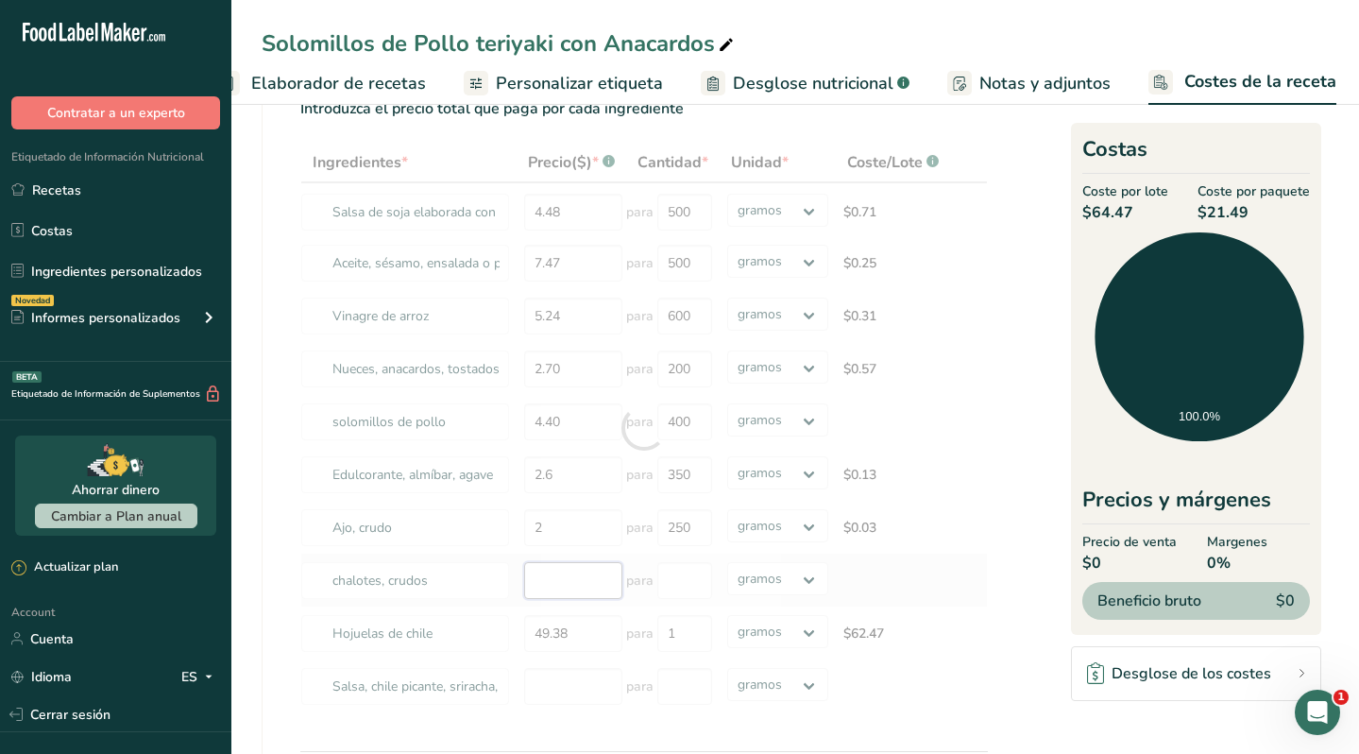
click at [562, 588] on div "Ingredientes * Precio($) * .a-a{fill:#347362;}.b-a{fill:#fff;} Cantidad * Unida…" at bounding box center [644, 428] width 688 height 570
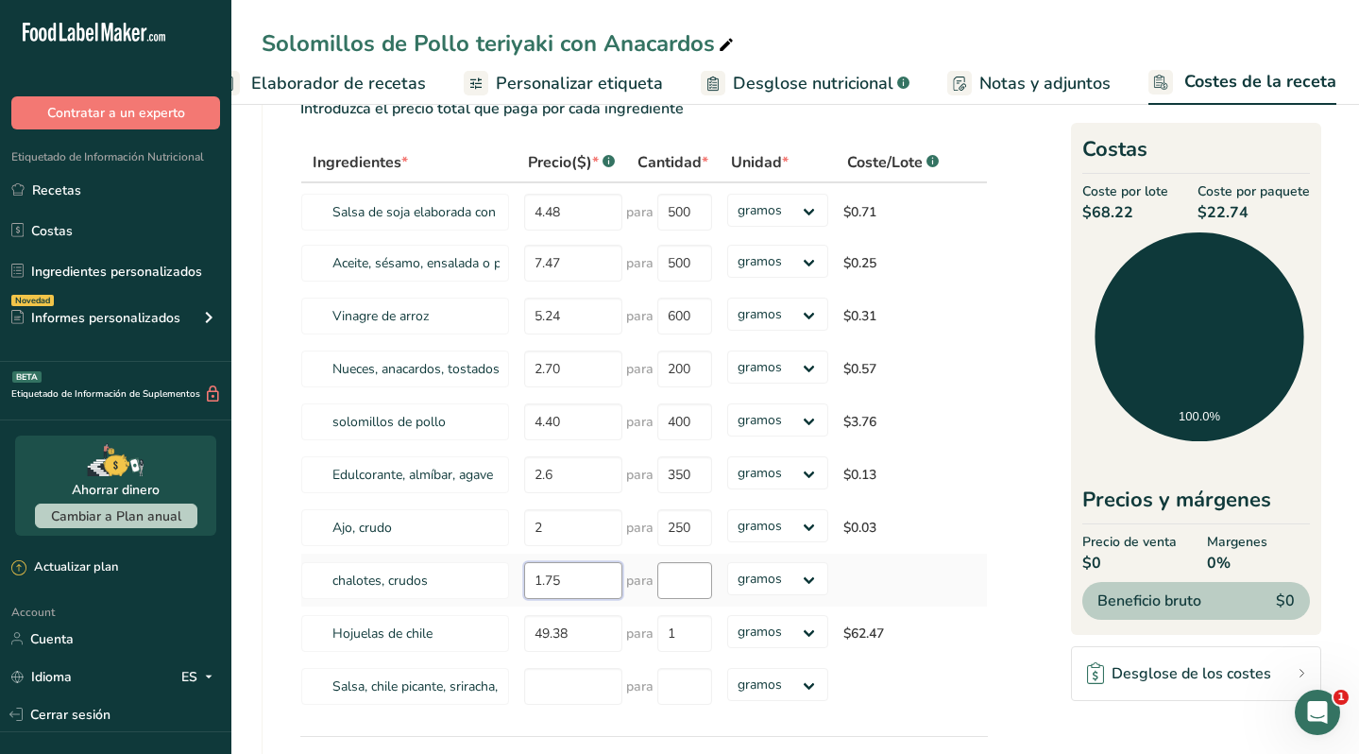
type input "1.75"
click at [685, 587] on input "number" at bounding box center [684, 580] width 55 height 37
type input "250"
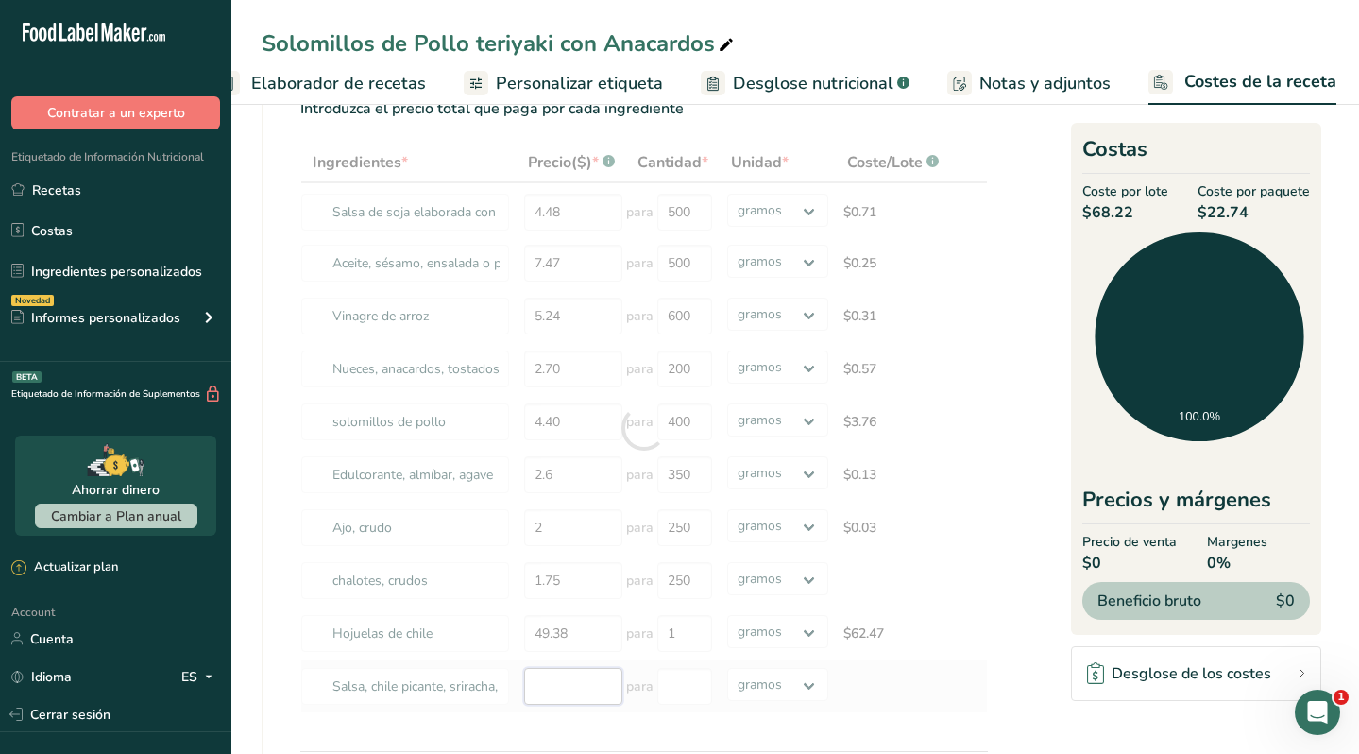
click at [577, 690] on div "Ingredientes * Precio($) * .a-a{fill:#347362;}.b-a{fill:#fff;} Cantidad * Unida…" at bounding box center [644, 428] width 688 height 570
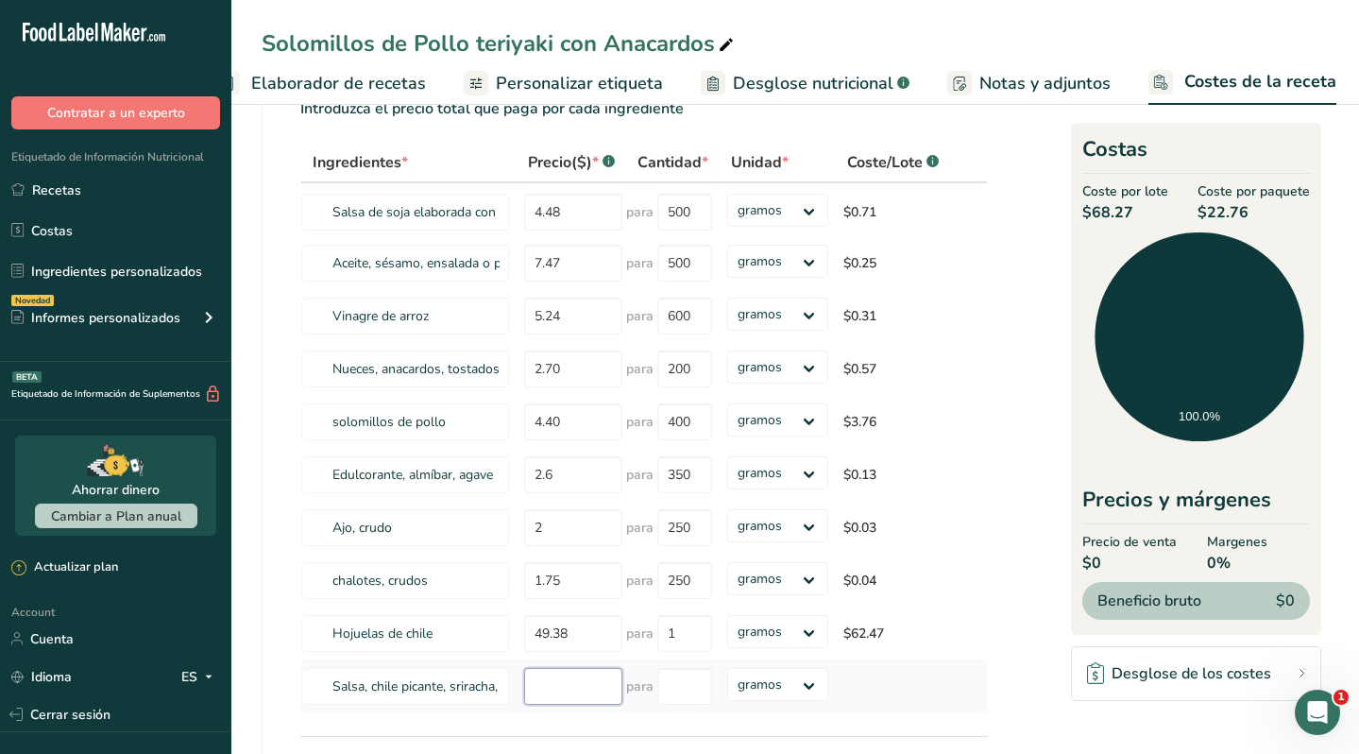
click at [565, 693] on input "number" at bounding box center [573, 686] width 98 height 37
type input "3.89"
click at [675, 697] on input "number" at bounding box center [684, 686] width 55 height 37
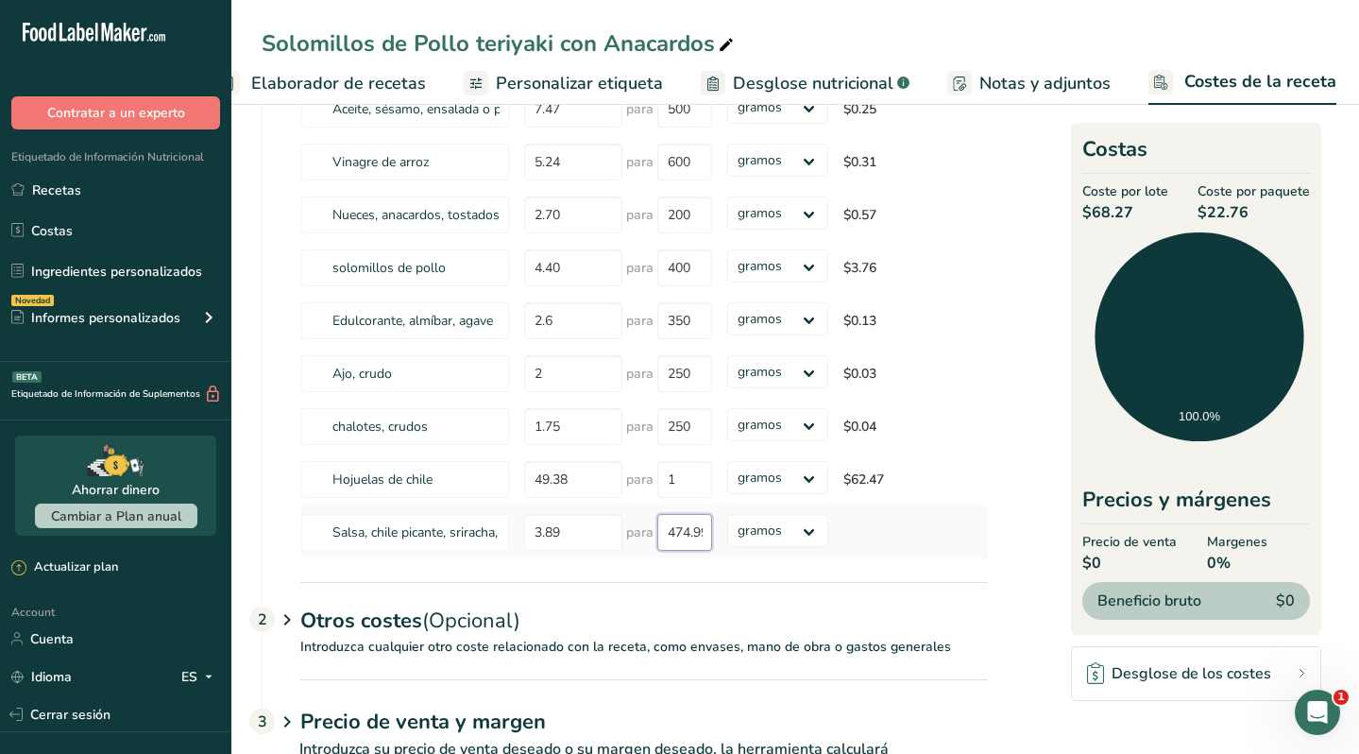
scroll to position [236, 0]
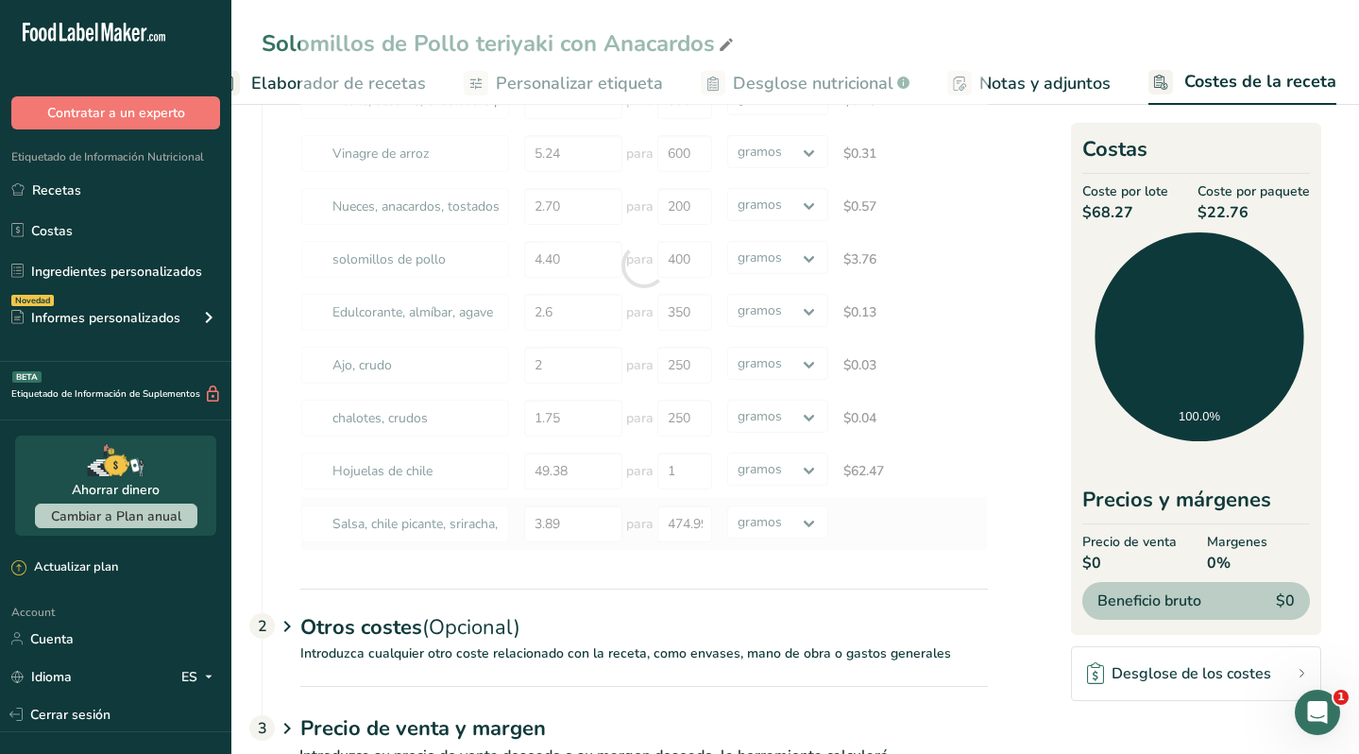
click at [889, 539] on div "Ingredientes * Precio($) * .a-a{fill:#347362;}.b-a{fill:#fff;} Cantidad * Unida…" at bounding box center [644, 265] width 688 height 570
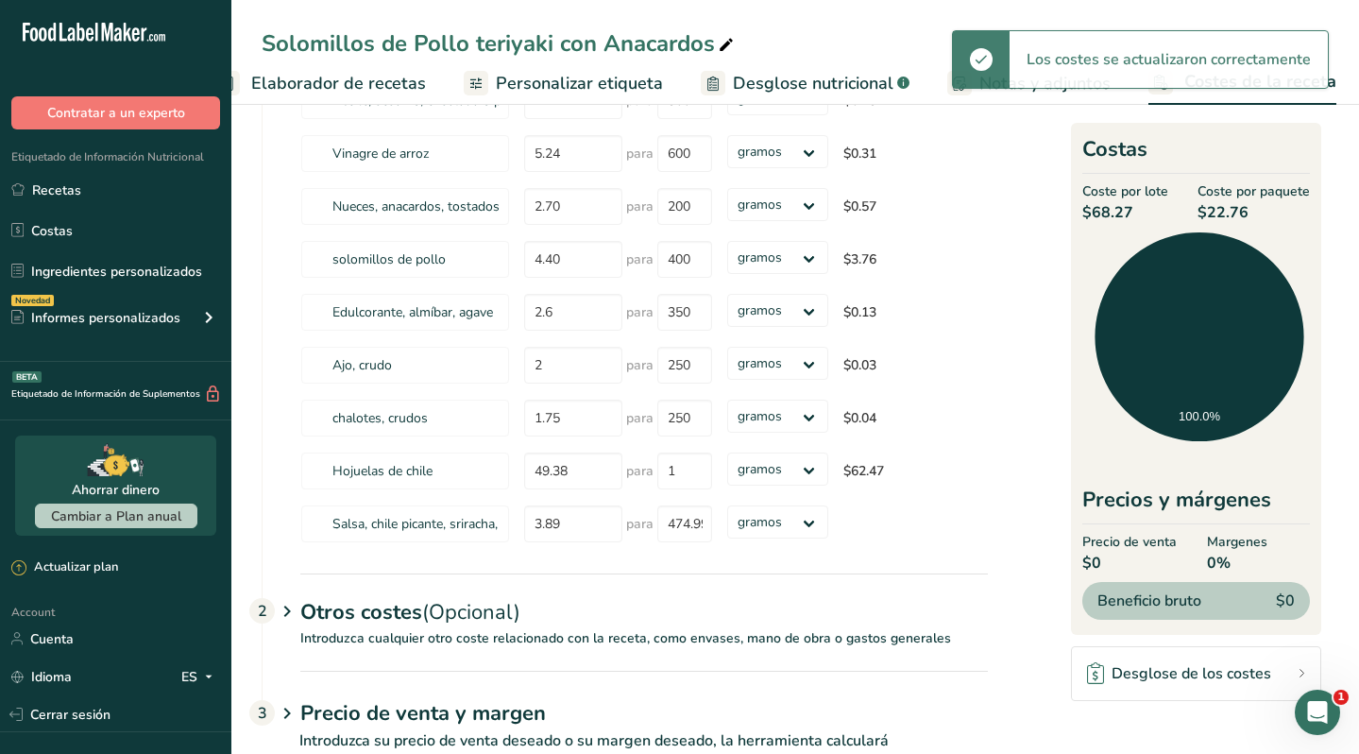
type input "475"
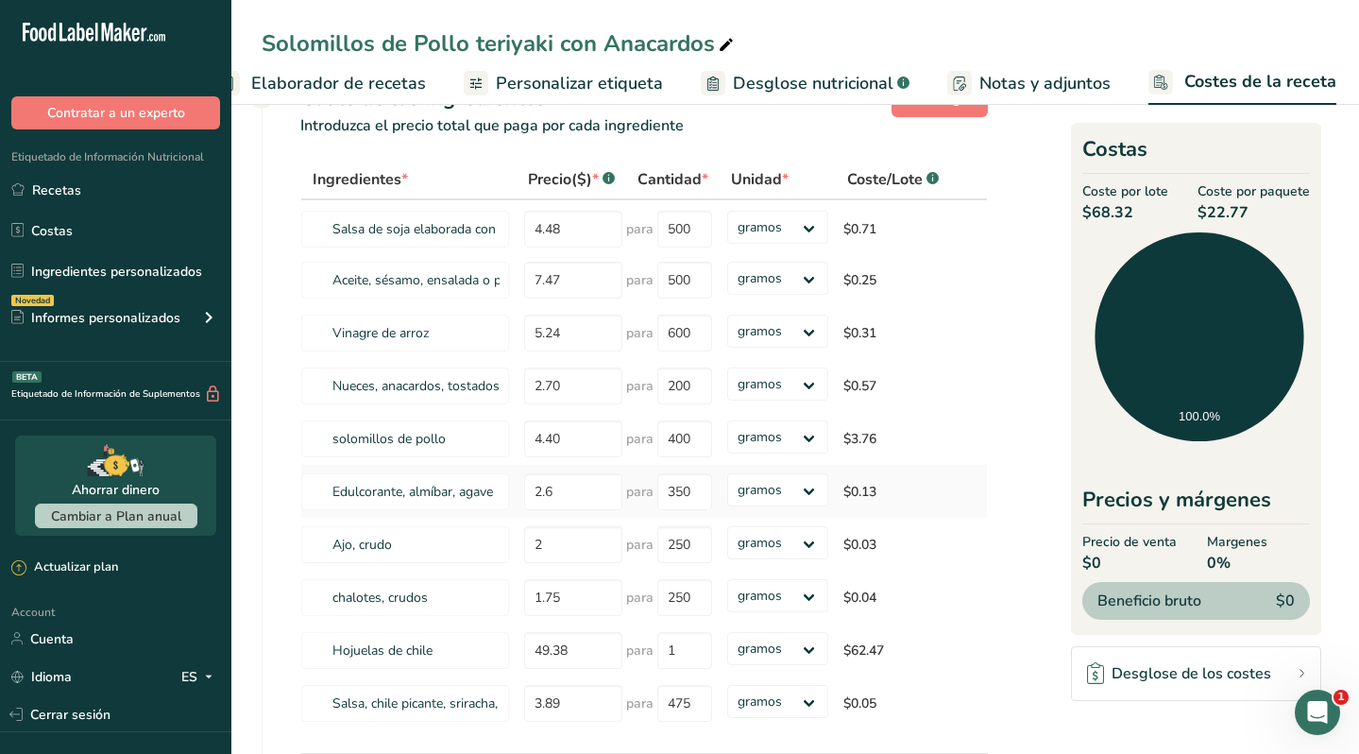
scroll to position [60, 0]
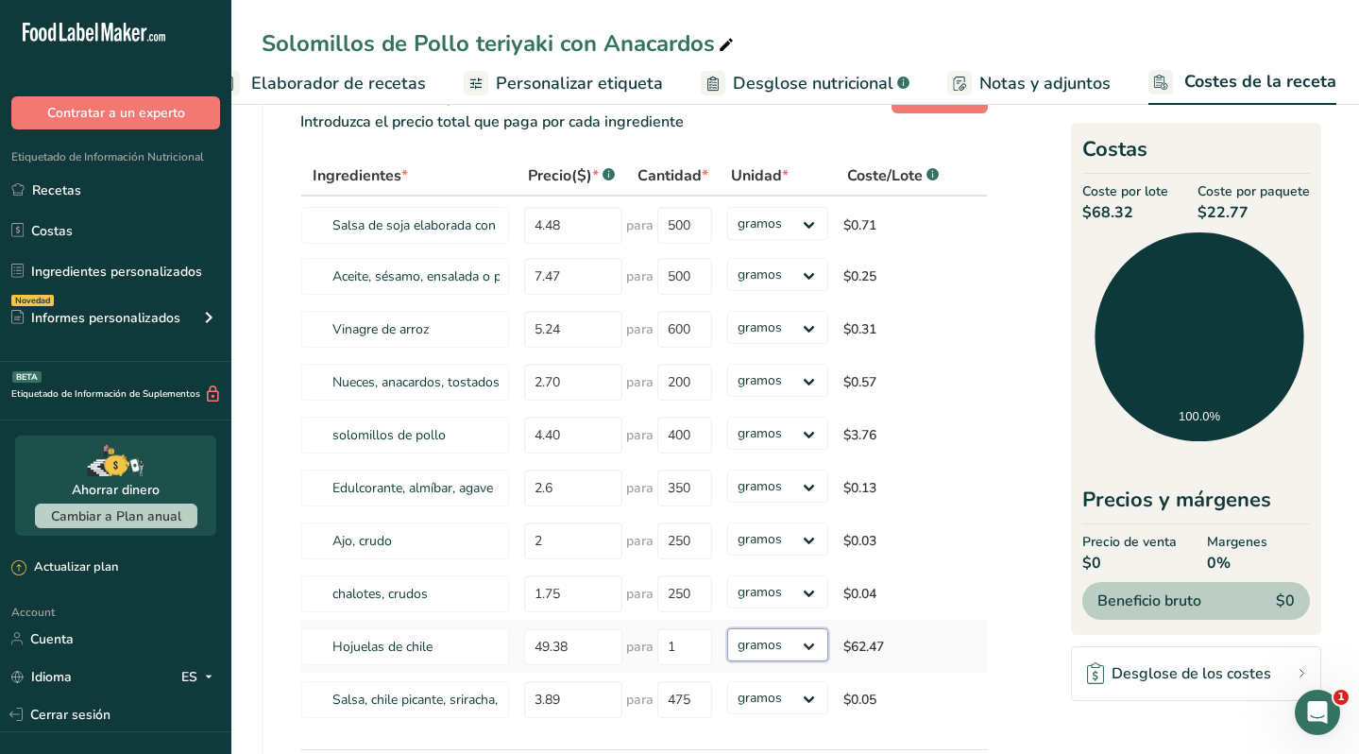
click at [809, 646] on select "gramos kg mg mcg libras onza" at bounding box center [777, 644] width 101 height 33
select select "1"
click at [727, 628] on select "gramos kg mg mcg libras onza" at bounding box center [777, 644] width 101 height 33
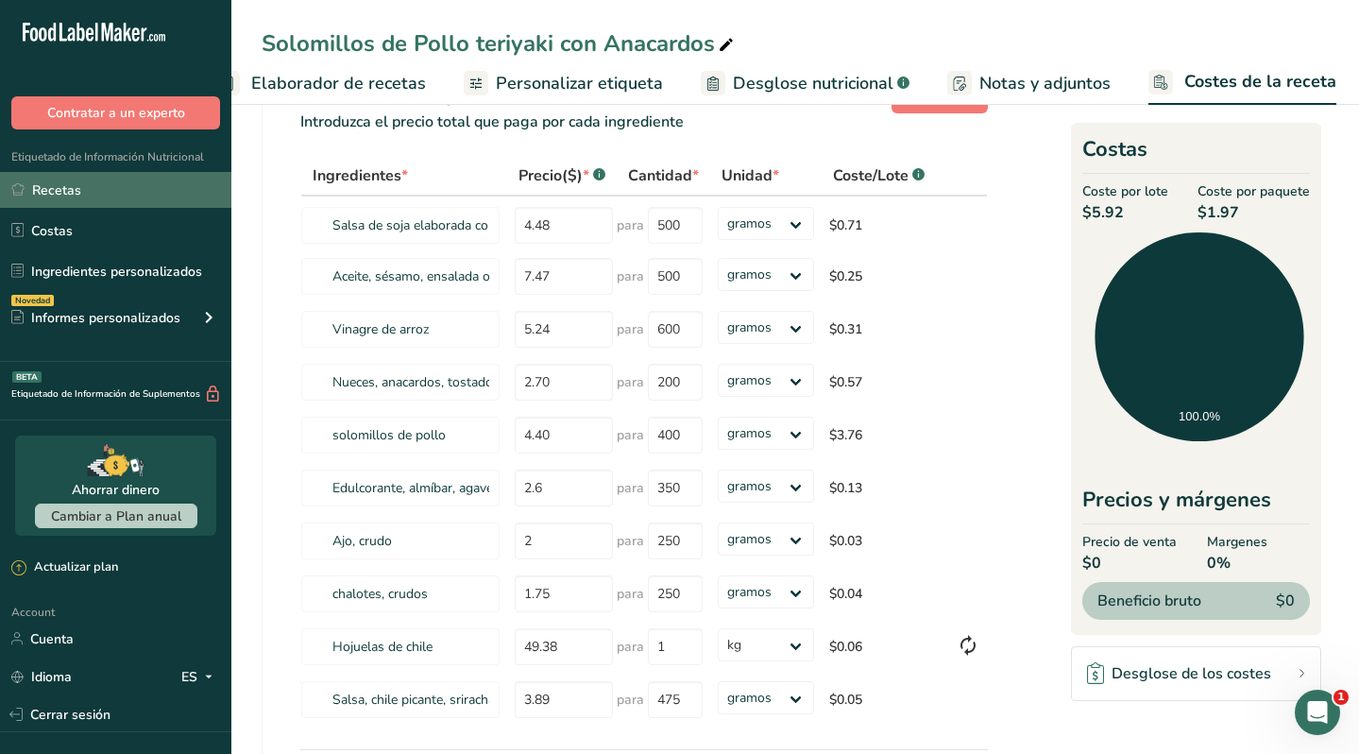
click at [99, 186] on link "Recetas" at bounding box center [115, 190] width 231 height 36
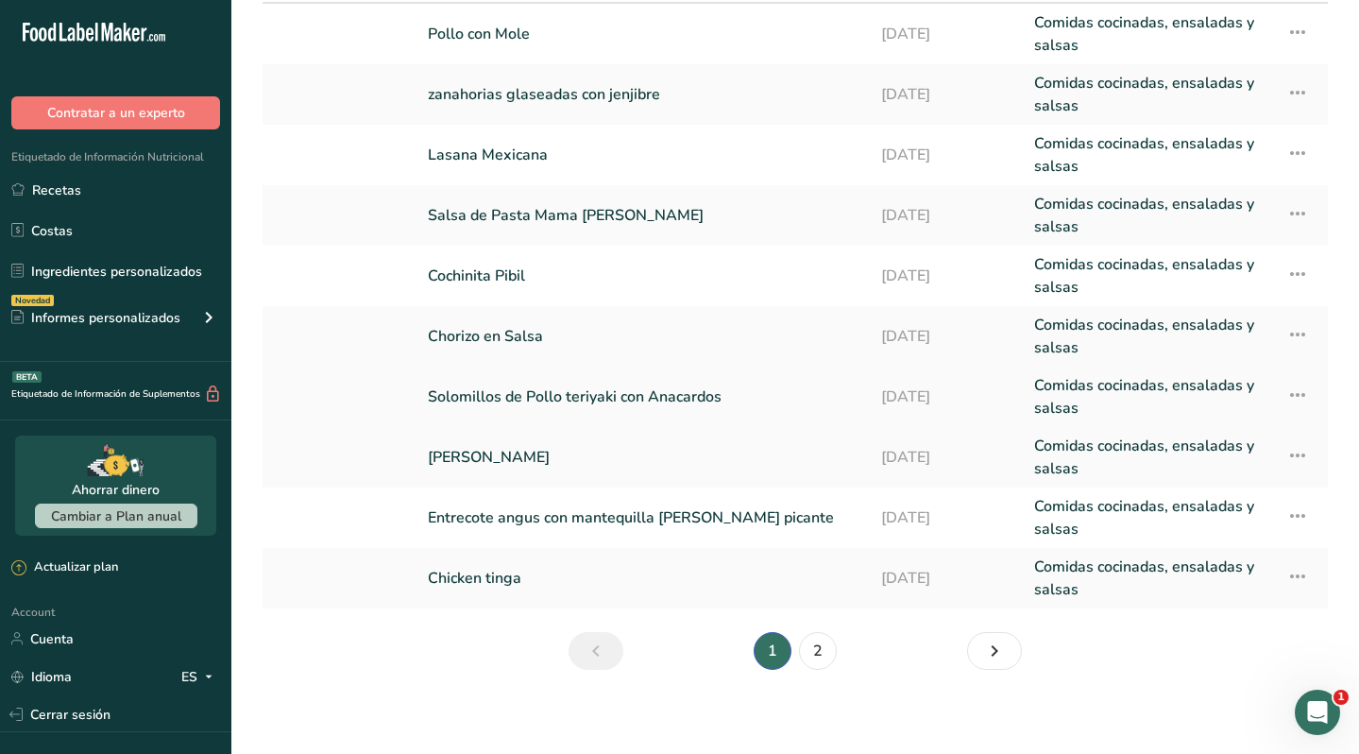
scroll to position [179, 0]
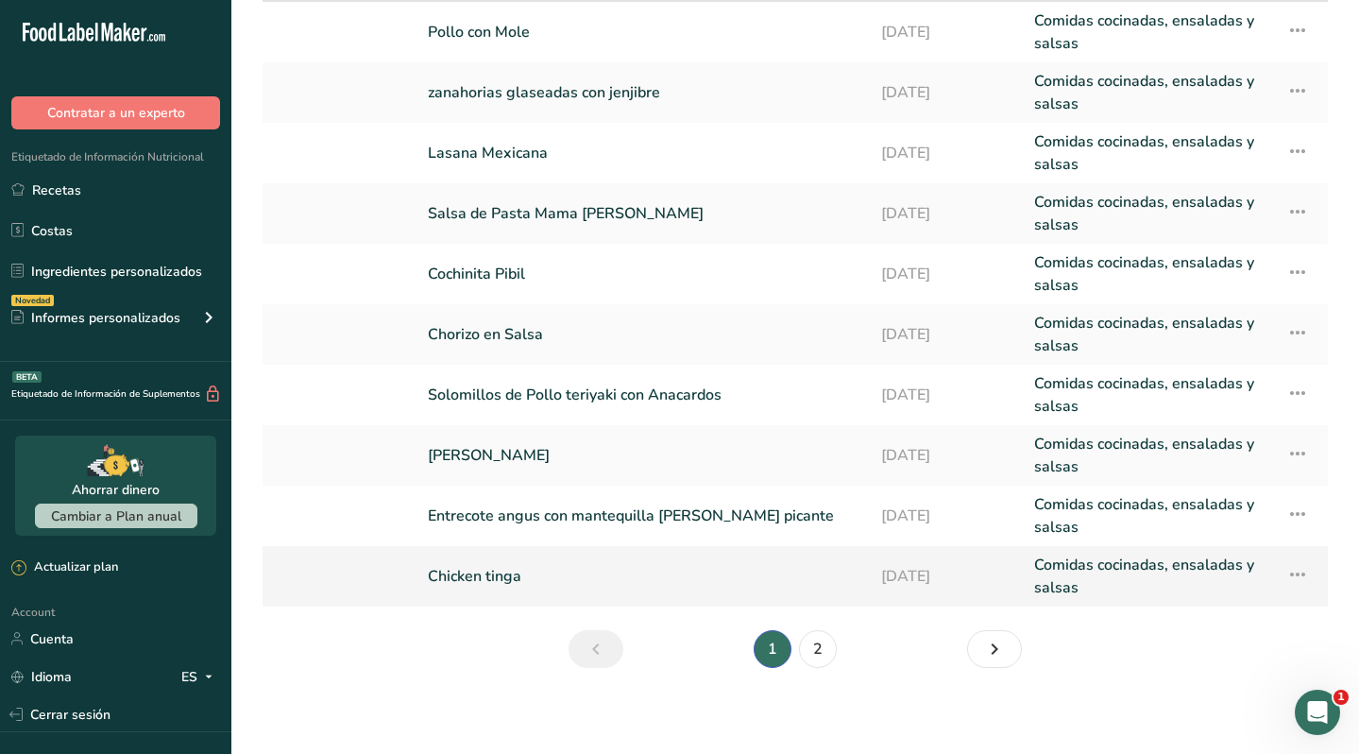
click at [504, 571] on link "Chicken tinga" at bounding box center [643, 575] width 431 height 45
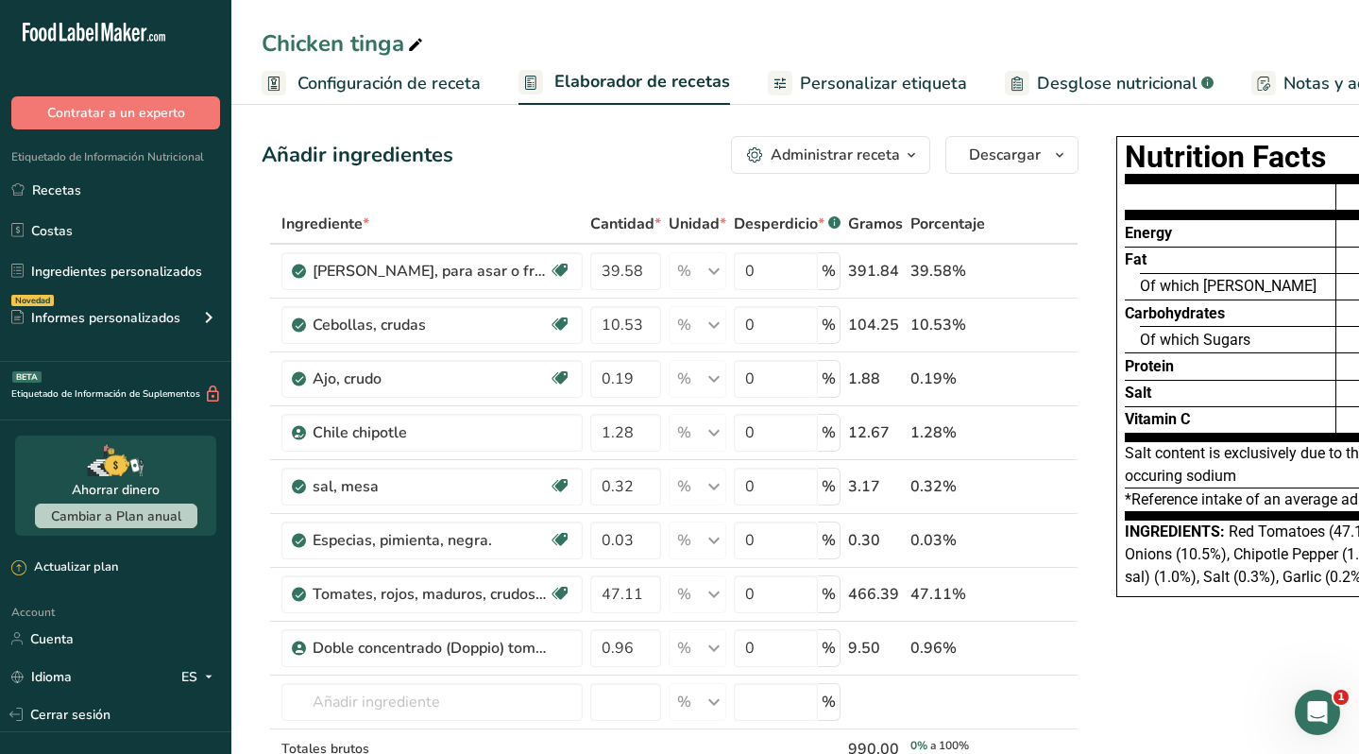
scroll to position [0, 304]
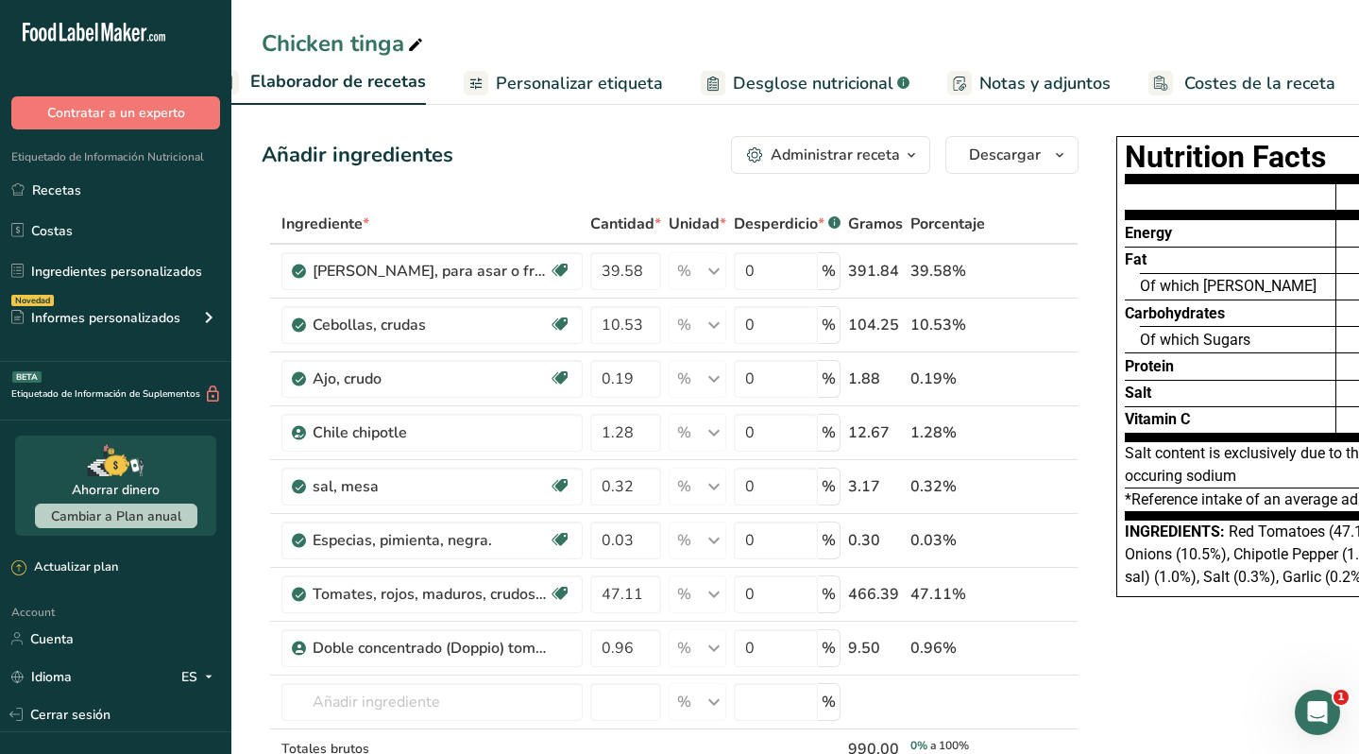
click at [1208, 86] on span "Costes de la receta" at bounding box center [1259, 84] width 151 height 26
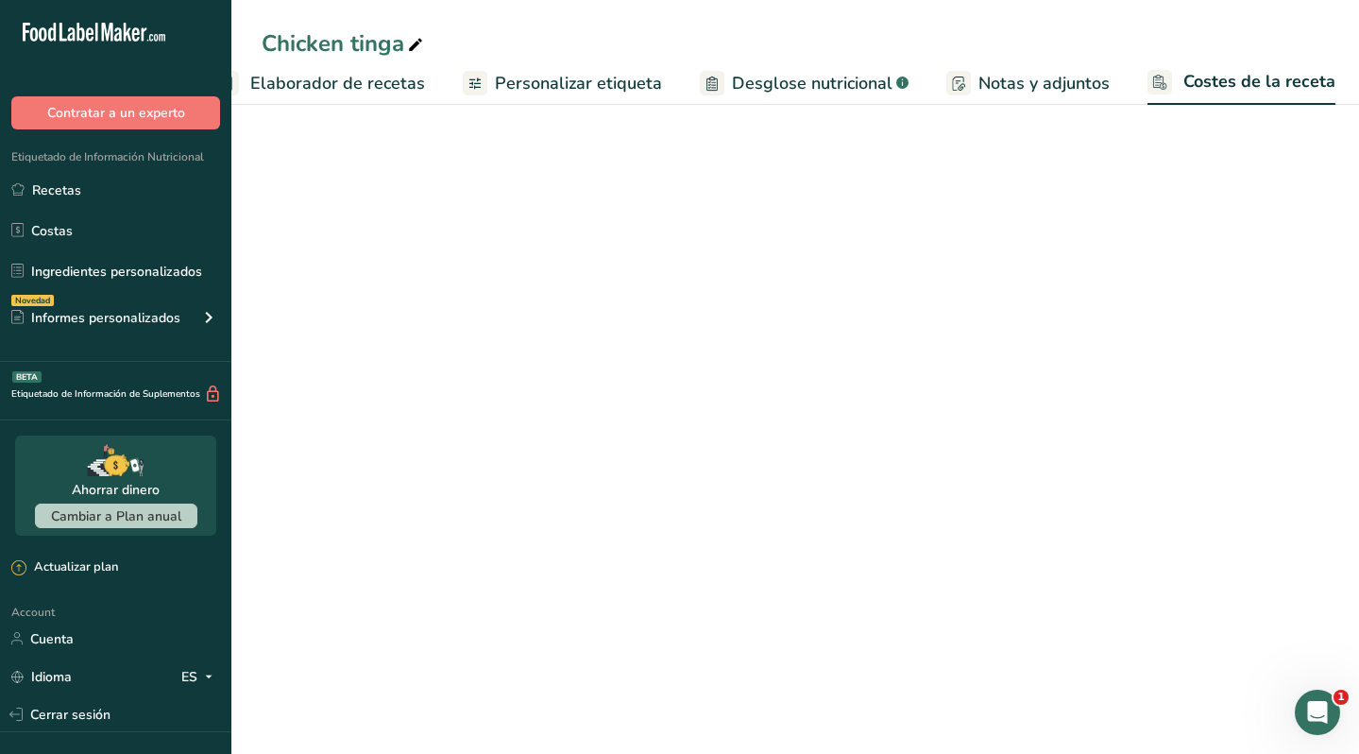
scroll to position [0, 303]
select select "1"
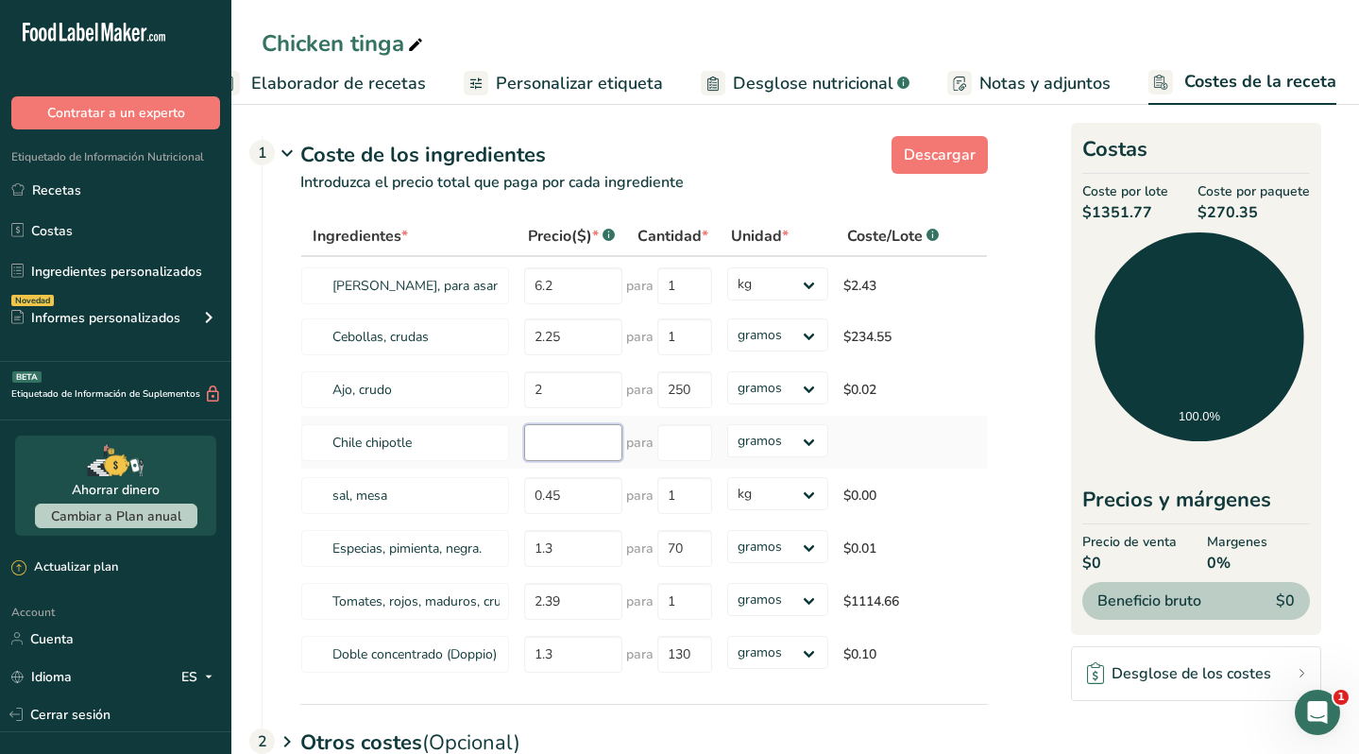
click at [566, 446] on input "number" at bounding box center [573, 442] width 98 height 37
type input "3.50"
click at [696, 443] on input "number" at bounding box center [684, 442] width 55 height 37
type input "220"
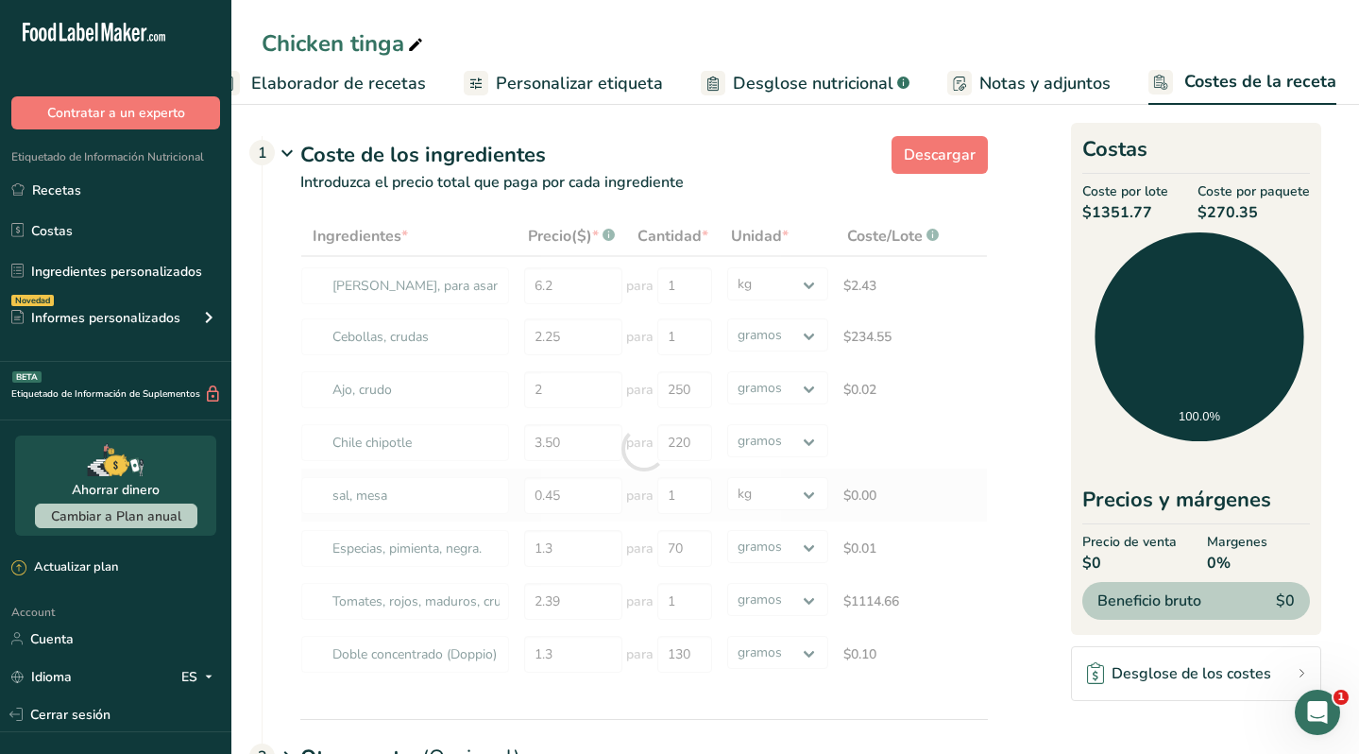
click at [888, 476] on div "Ingredientes * Precio($) * .a-a{fill:#347362;}.b-a{fill:#fff;} Cantidad * Unida…" at bounding box center [644, 448] width 688 height 465
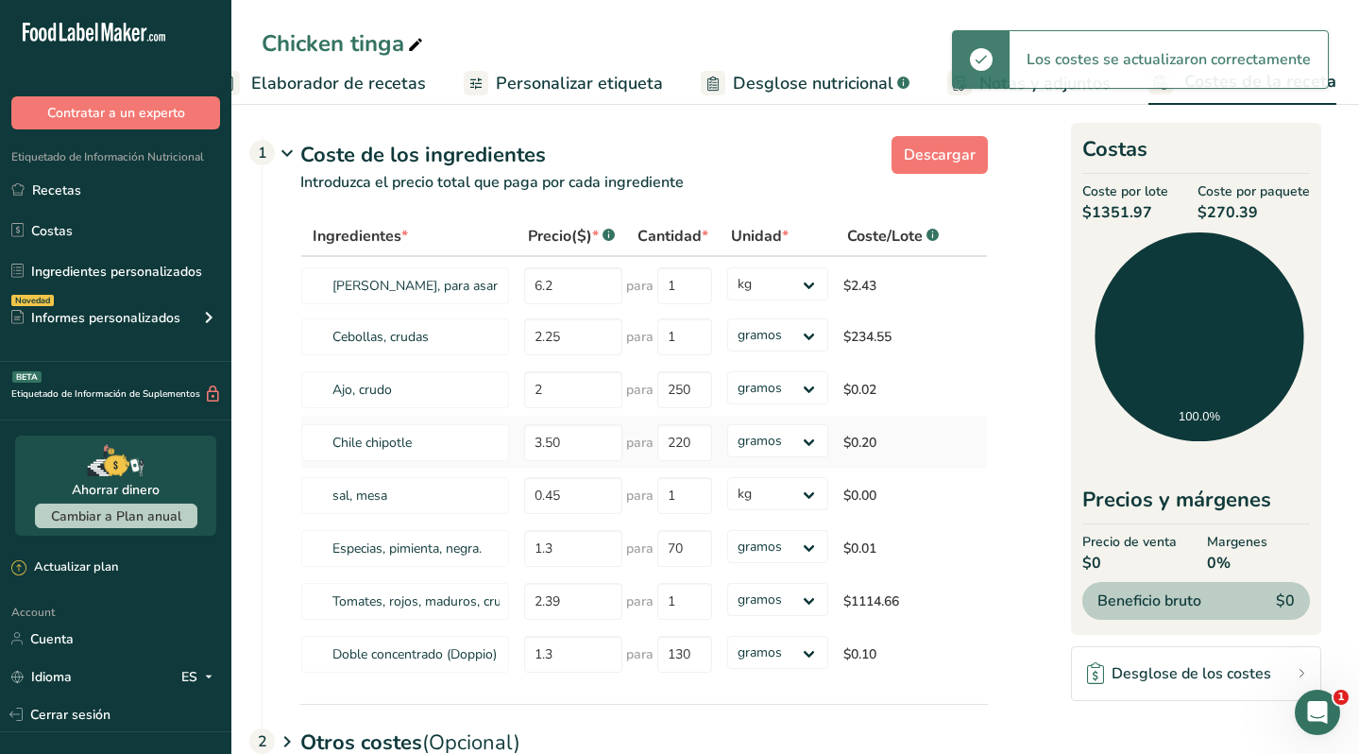
click at [852, 433] on td "$0.20" at bounding box center [900, 442] width 128 height 53
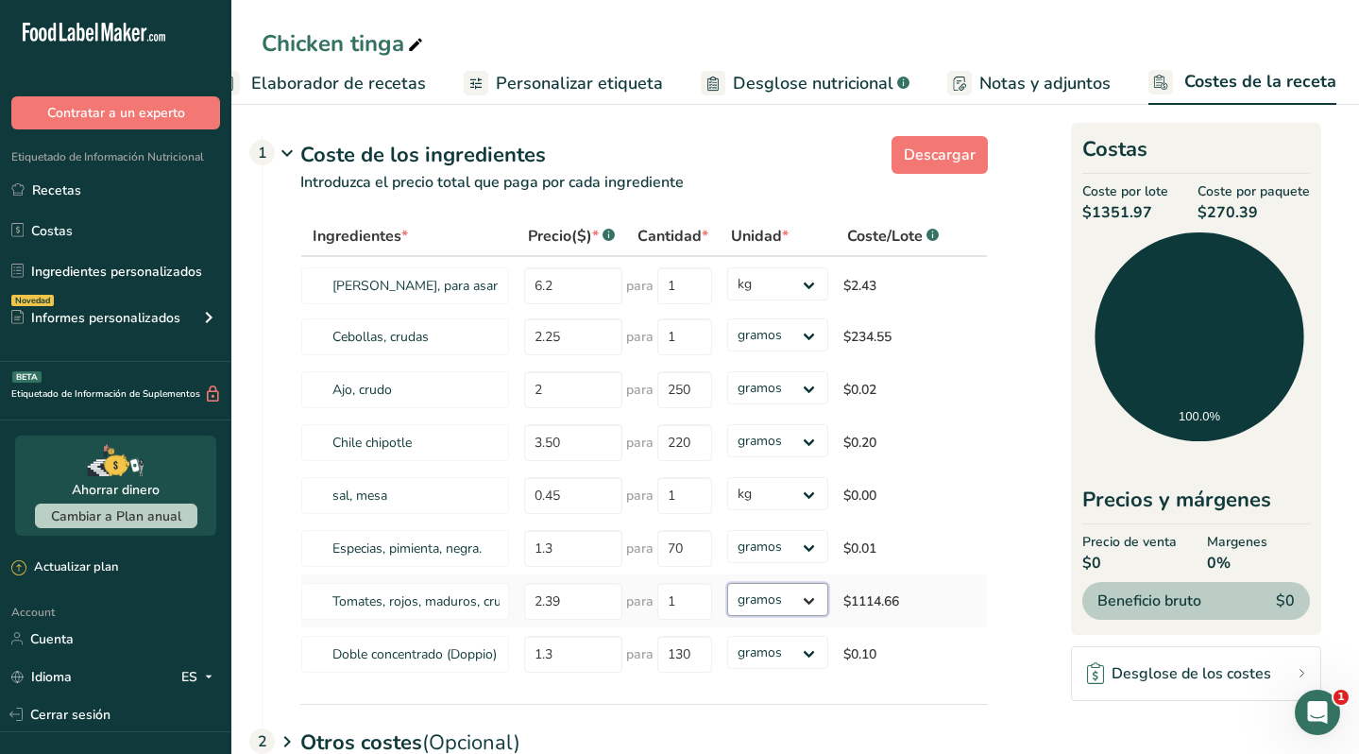
click at [783, 594] on select "gramos kg mg mcg libras onza" at bounding box center [777, 599] width 101 height 33
select select "1"
click at [727, 583] on select "gramos kg mg mcg libras onza" at bounding box center [777, 599] width 101 height 33
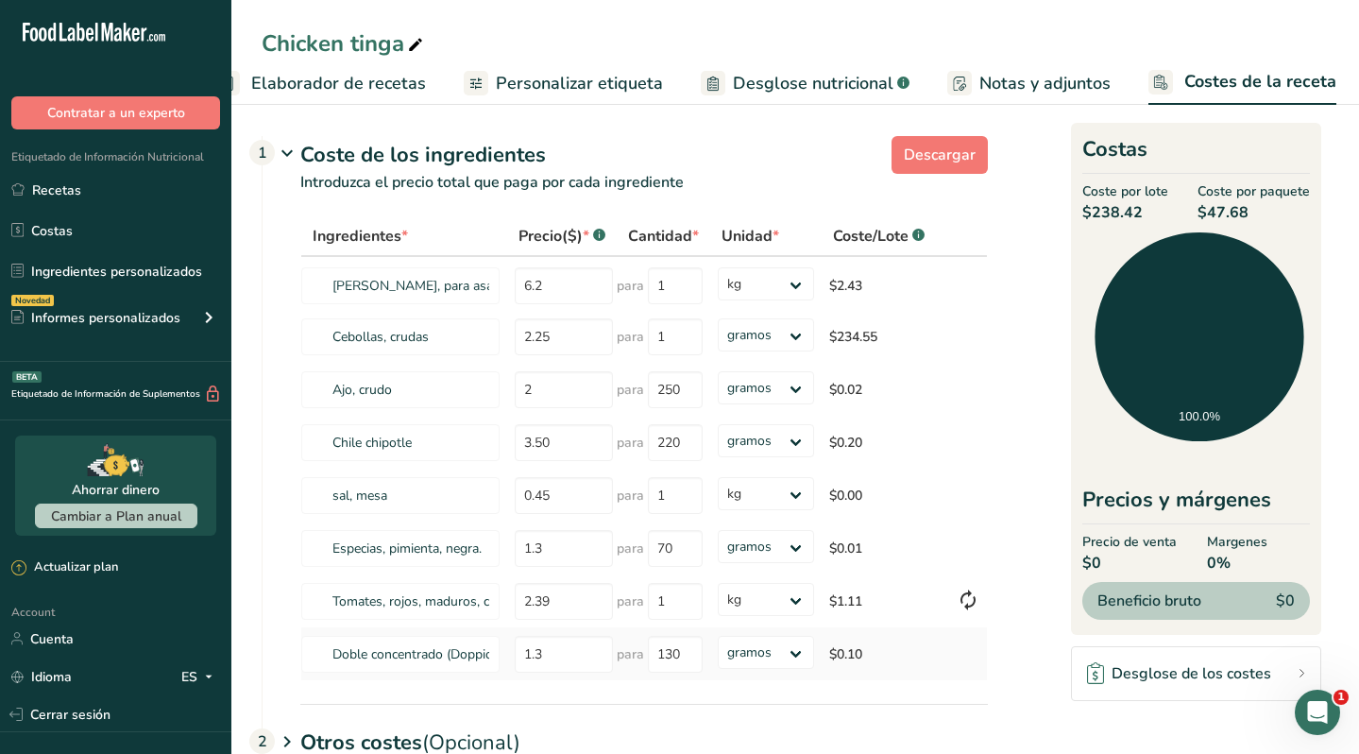
click at [911, 665] on td "$0.10" at bounding box center [886, 653] width 128 height 53
click at [751, 335] on select "gramos kg mg mcg libras onza" at bounding box center [766, 334] width 97 height 33
select select "1"
click at [718, 318] on select "gramos kg mg mcg libras onza" at bounding box center [766, 334] width 97 height 33
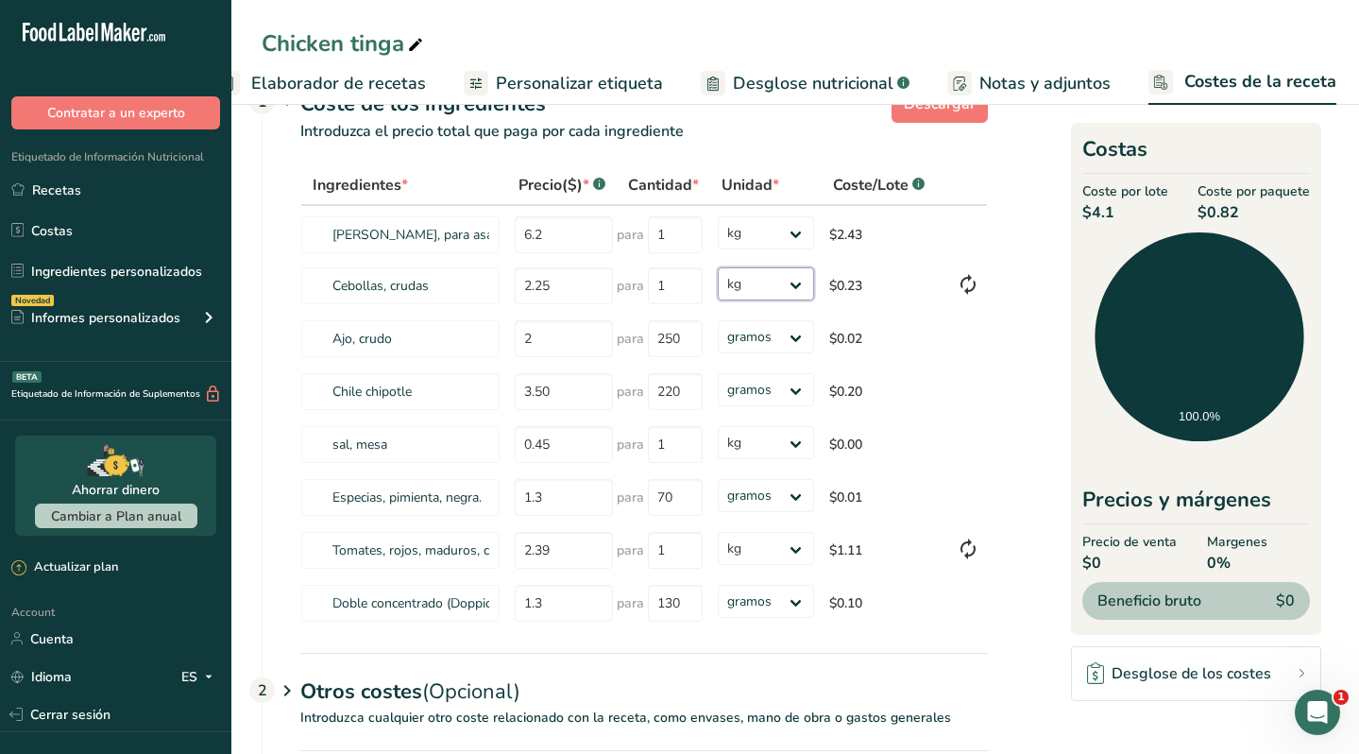
scroll to position [0, 0]
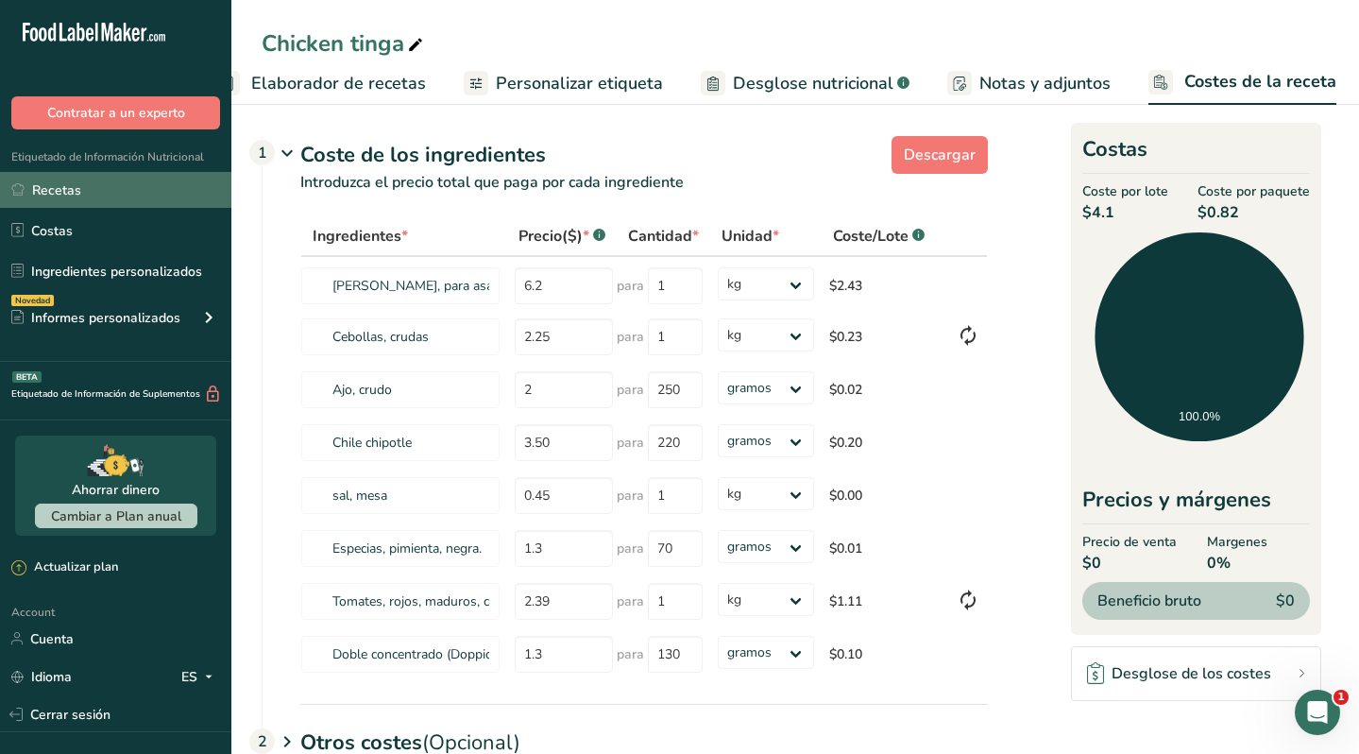
click at [71, 196] on link "Recetas" at bounding box center [115, 190] width 231 height 36
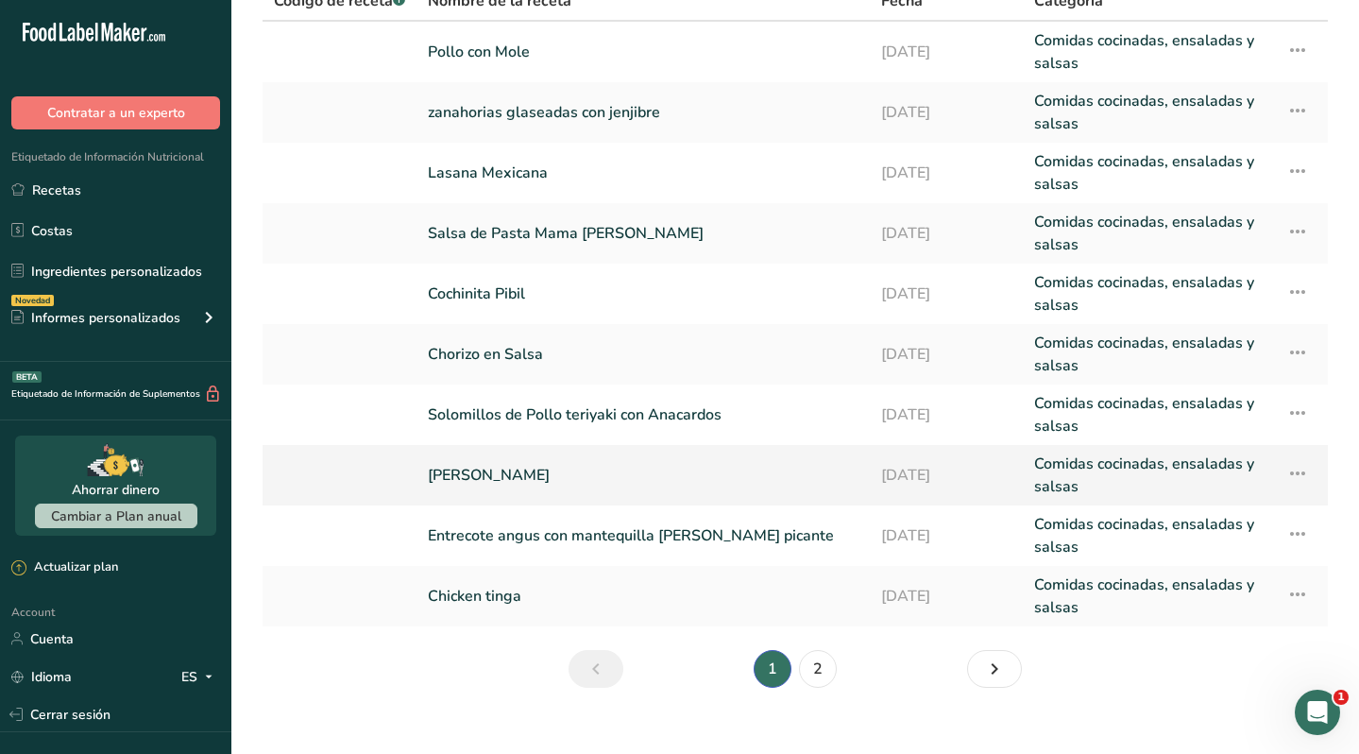
scroll to position [166, 0]
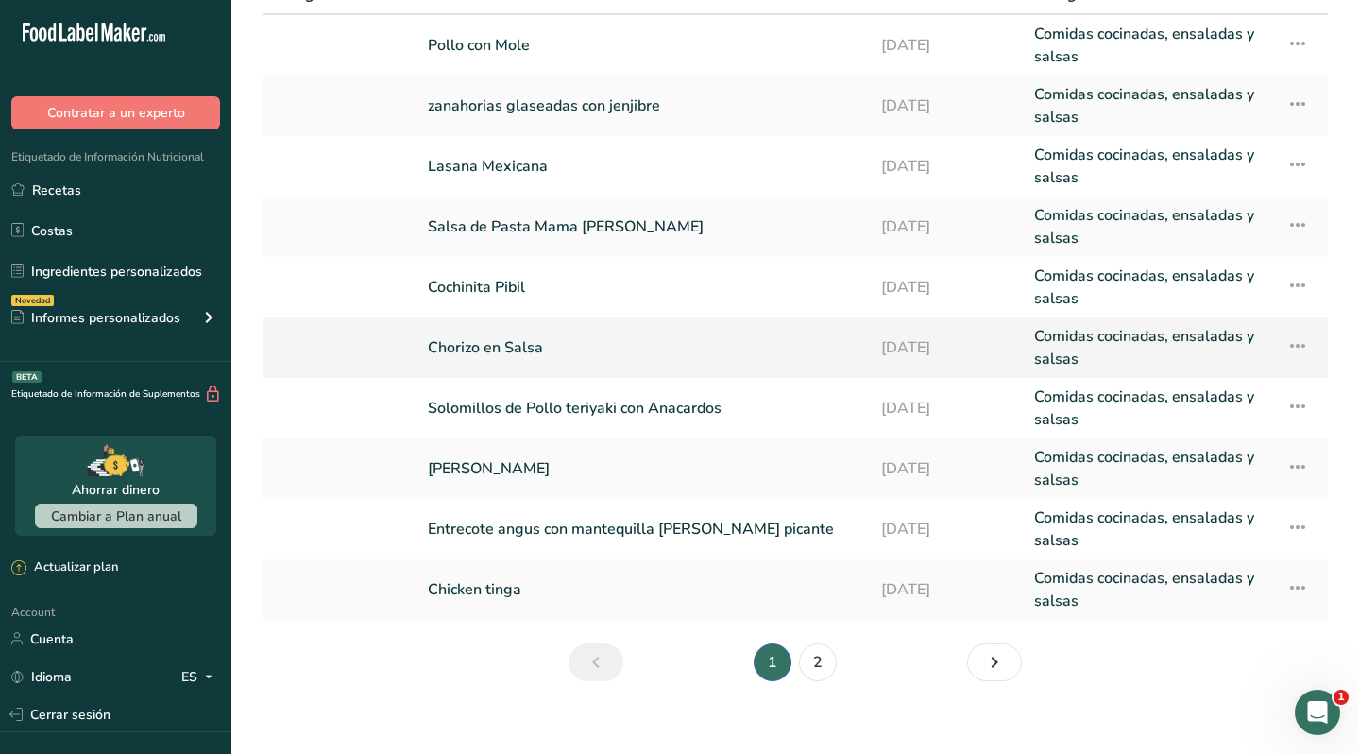
click at [490, 337] on link "Chorizo en Salsa" at bounding box center [643, 347] width 431 height 45
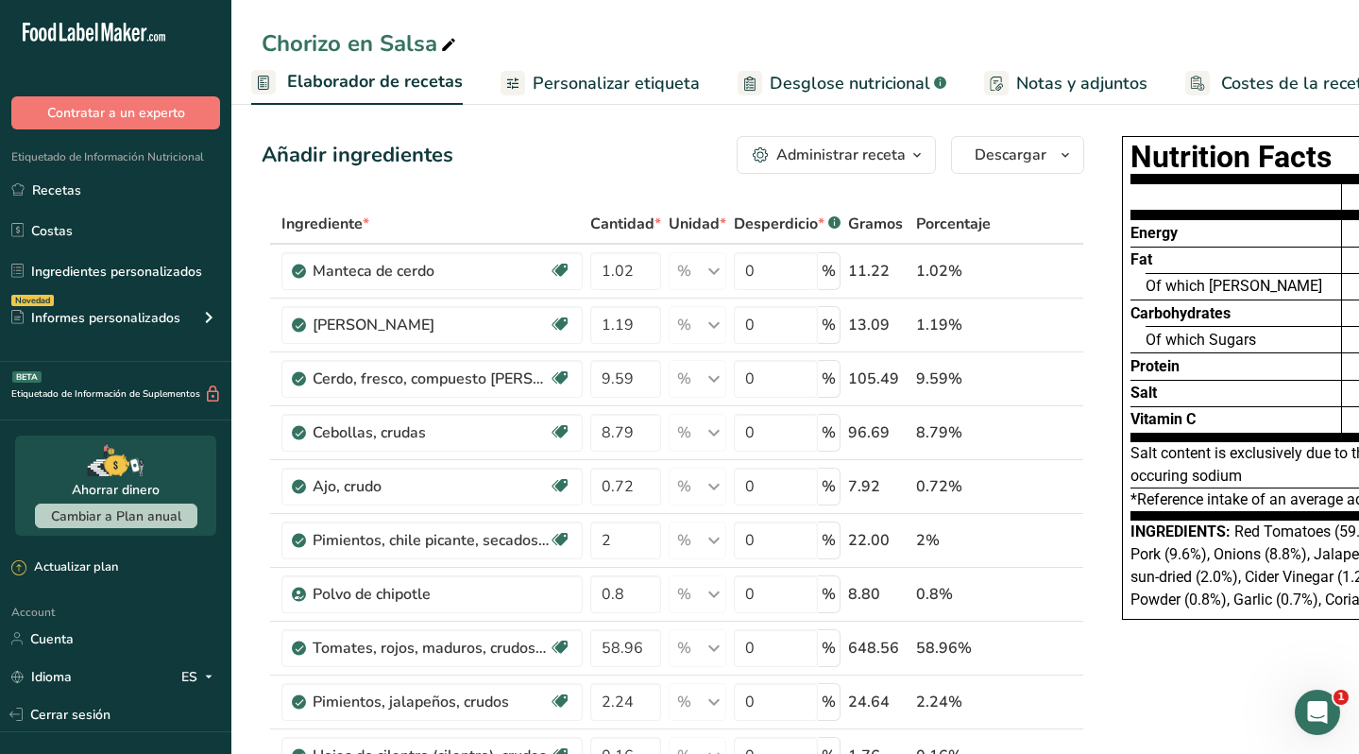
click at [1253, 83] on span "Costes de la receta" at bounding box center [1296, 84] width 151 height 26
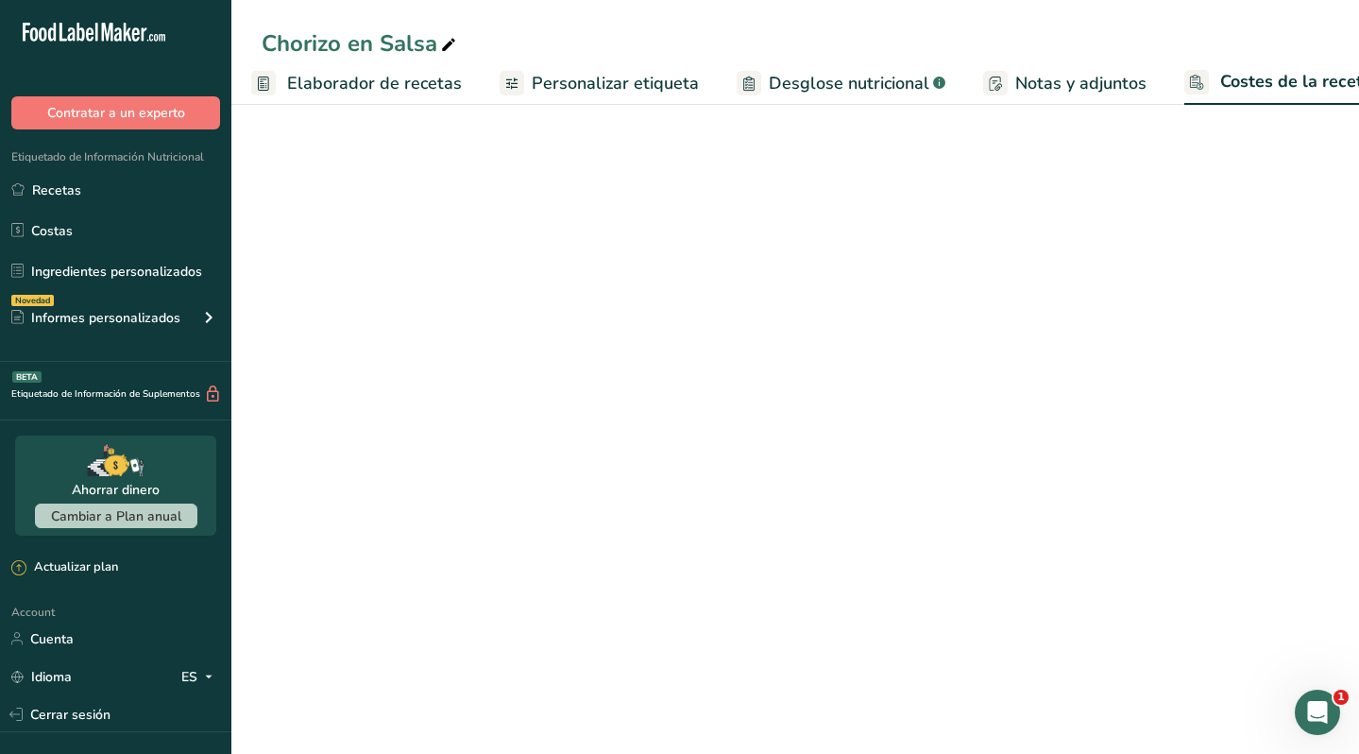
scroll to position [0, 303]
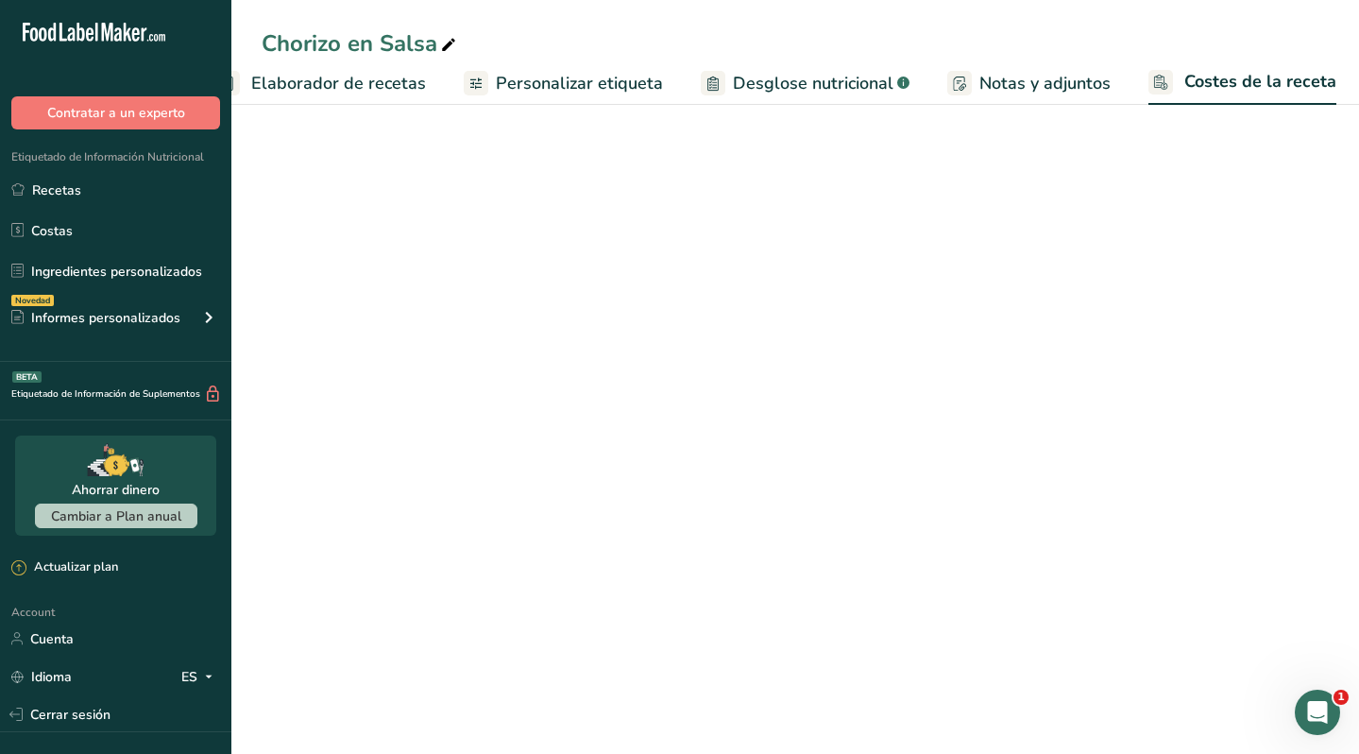
select select "1"
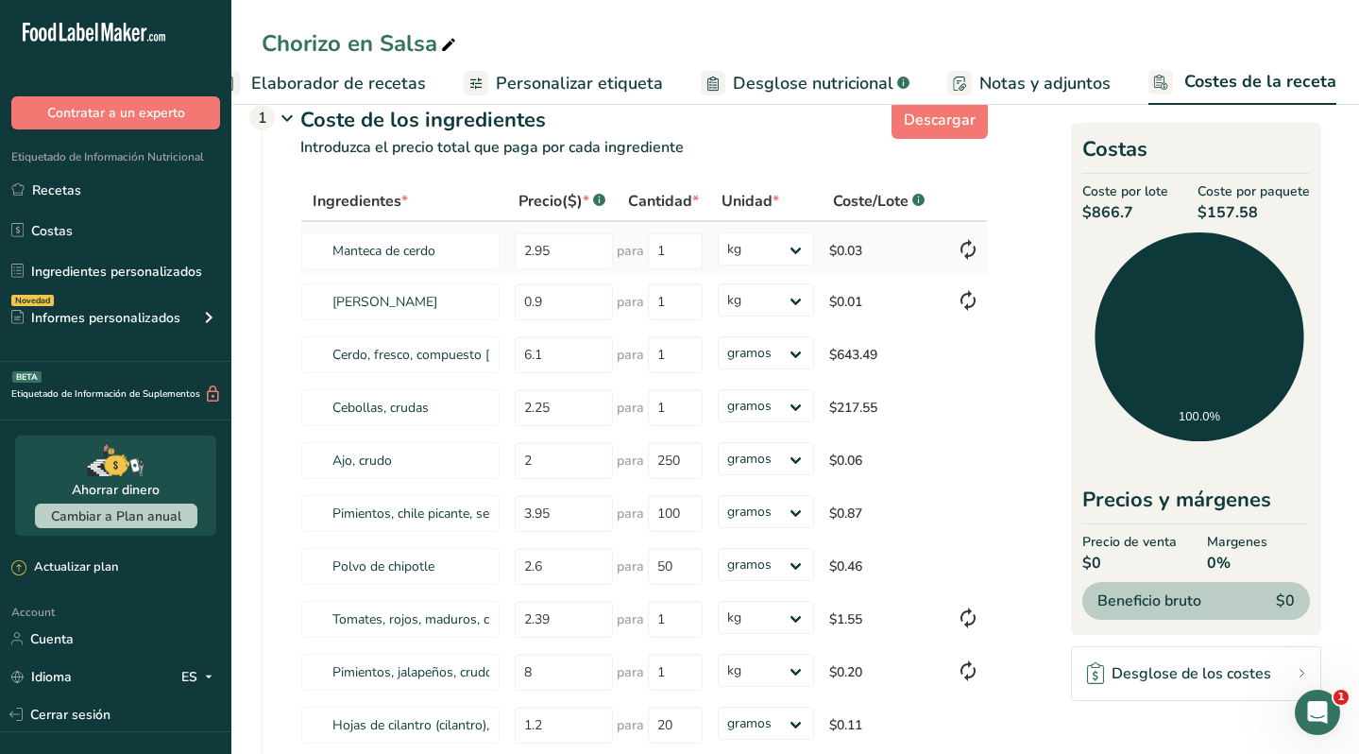
scroll to position [57, 0]
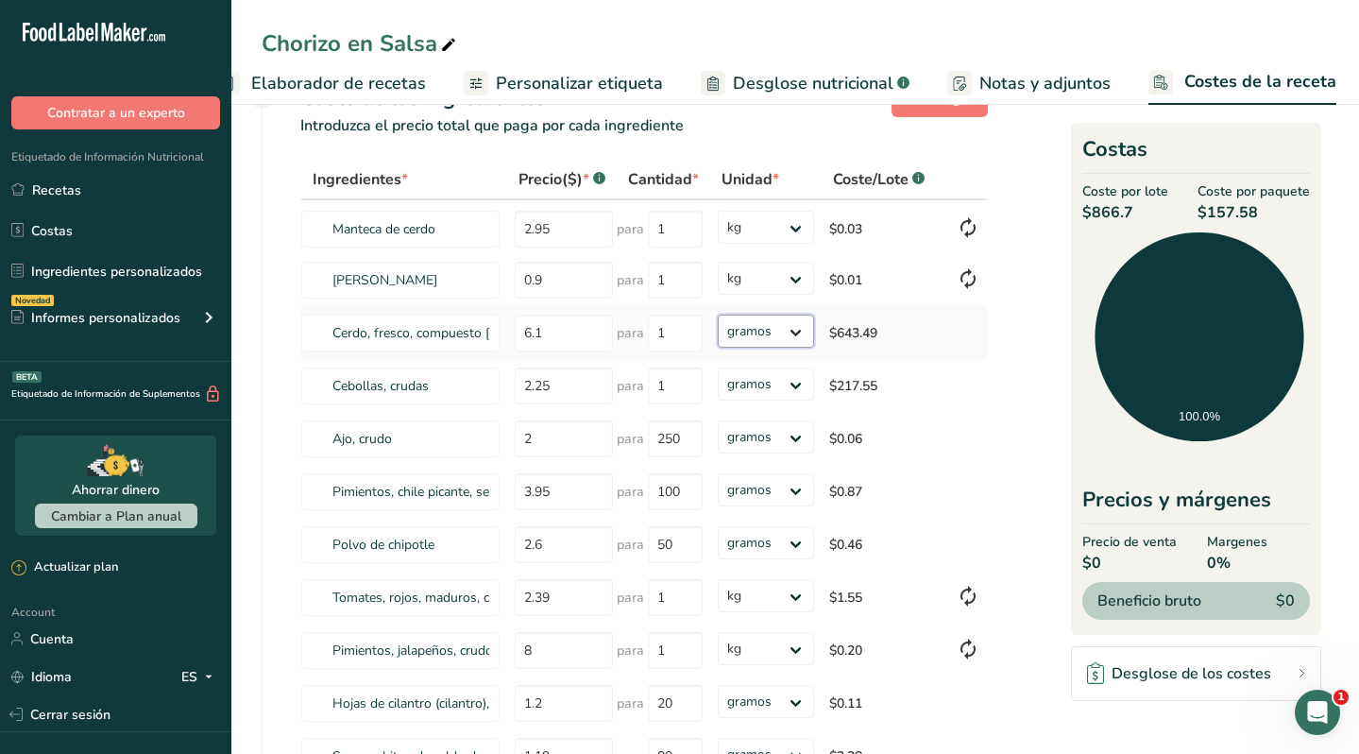
click at [760, 326] on select "gramos kg mg mcg libras onza" at bounding box center [766, 331] width 97 height 33
select select "1"
click at [718, 315] on select "gramos kg mg mcg libras onza" at bounding box center [766, 331] width 97 height 33
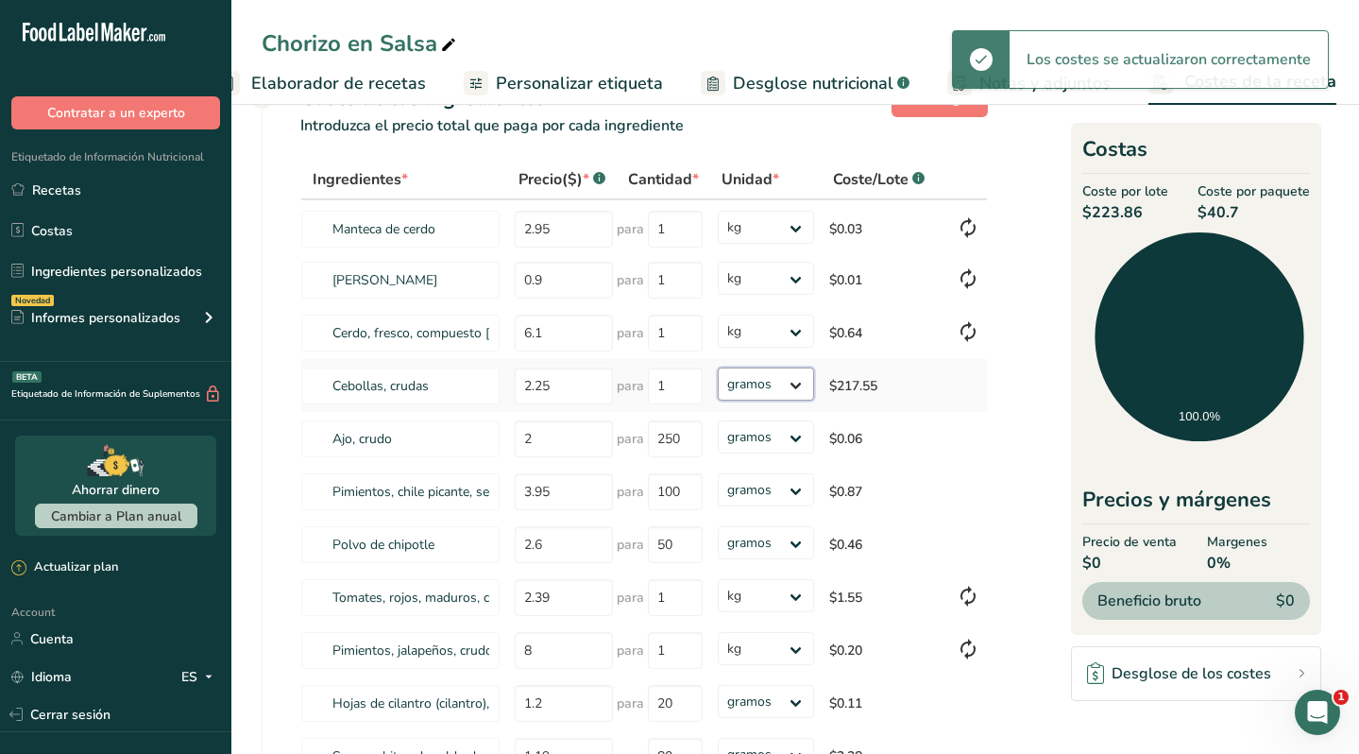
click at [760, 382] on select "gramos kg mg mcg libras onza" at bounding box center [766, 383] width 97 height 33
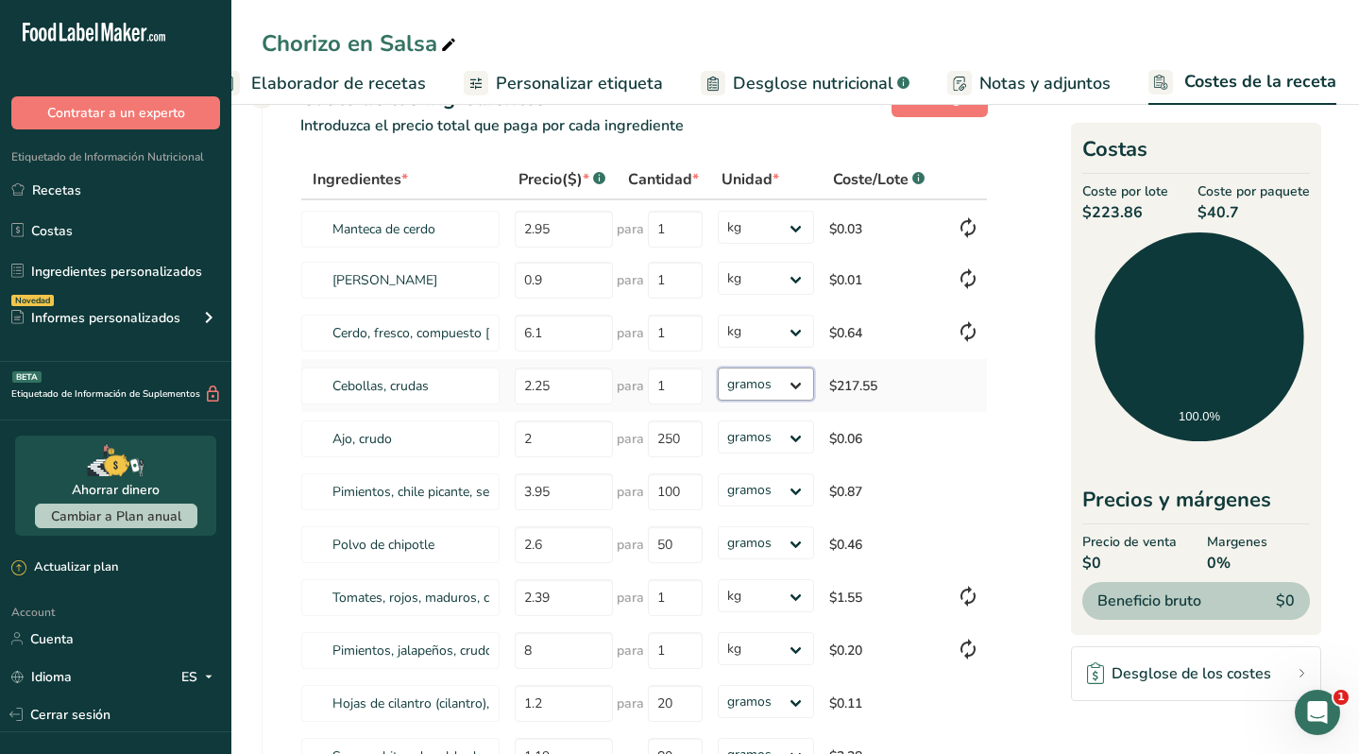
select select "1"
click at [718, 367] on select "gramos kg mg mcg libras onza" at bounding box center [766, 383] width 97 height 33
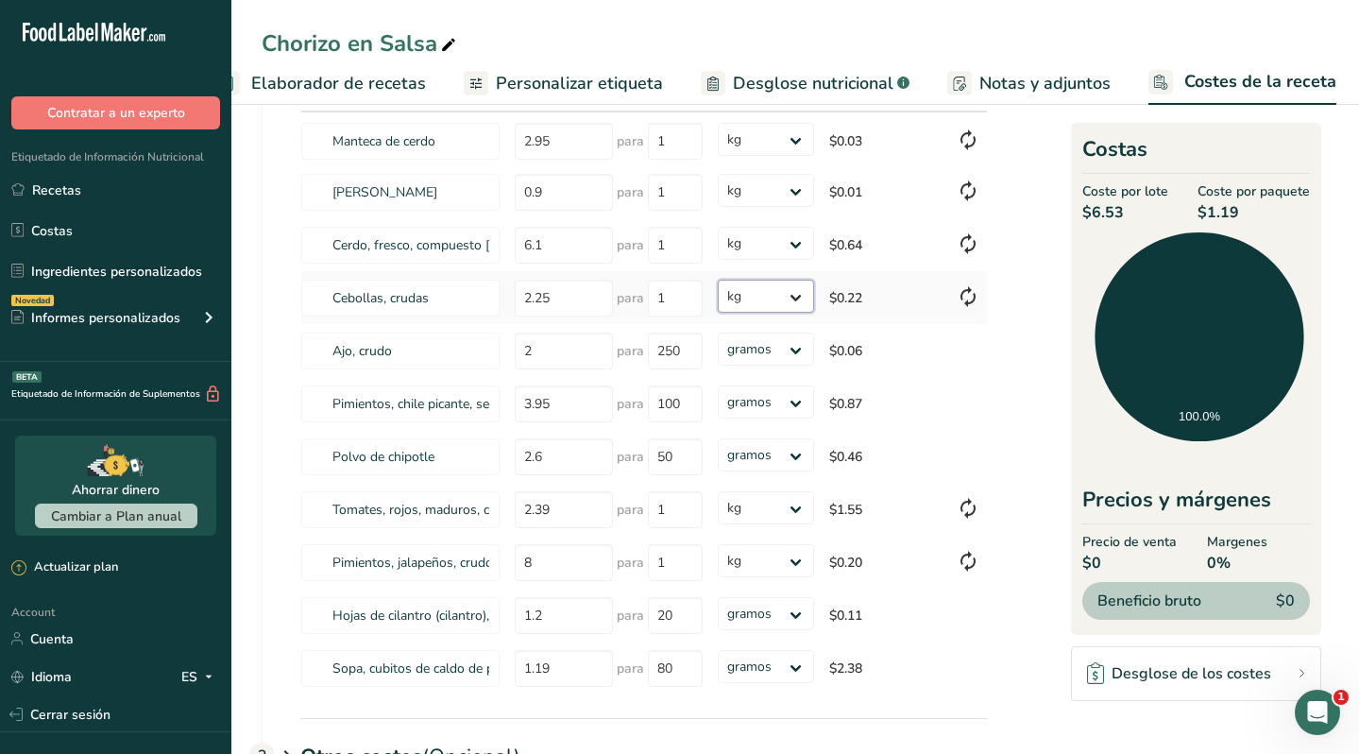
scroll to position [0, 0]
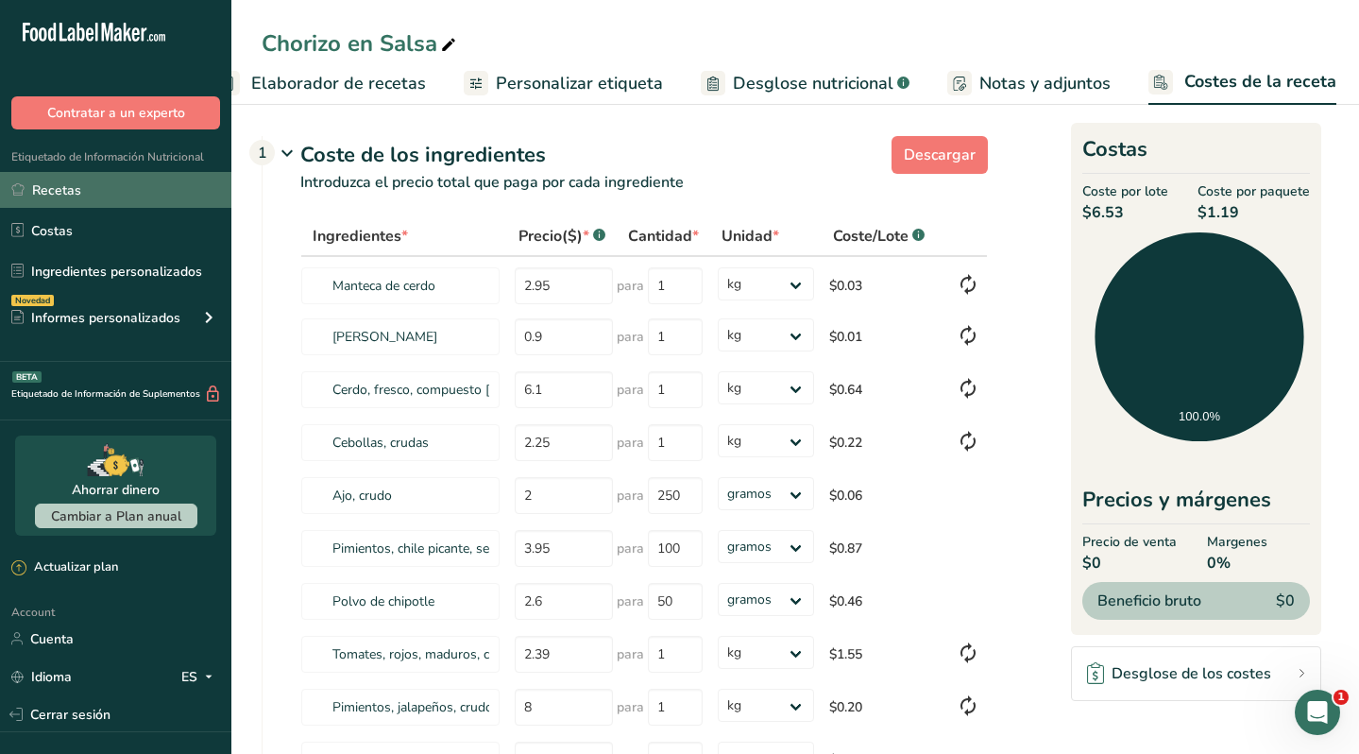
click at [80, 194] on link "Recetas" at bounding box center [115, 190] width 231 height 36
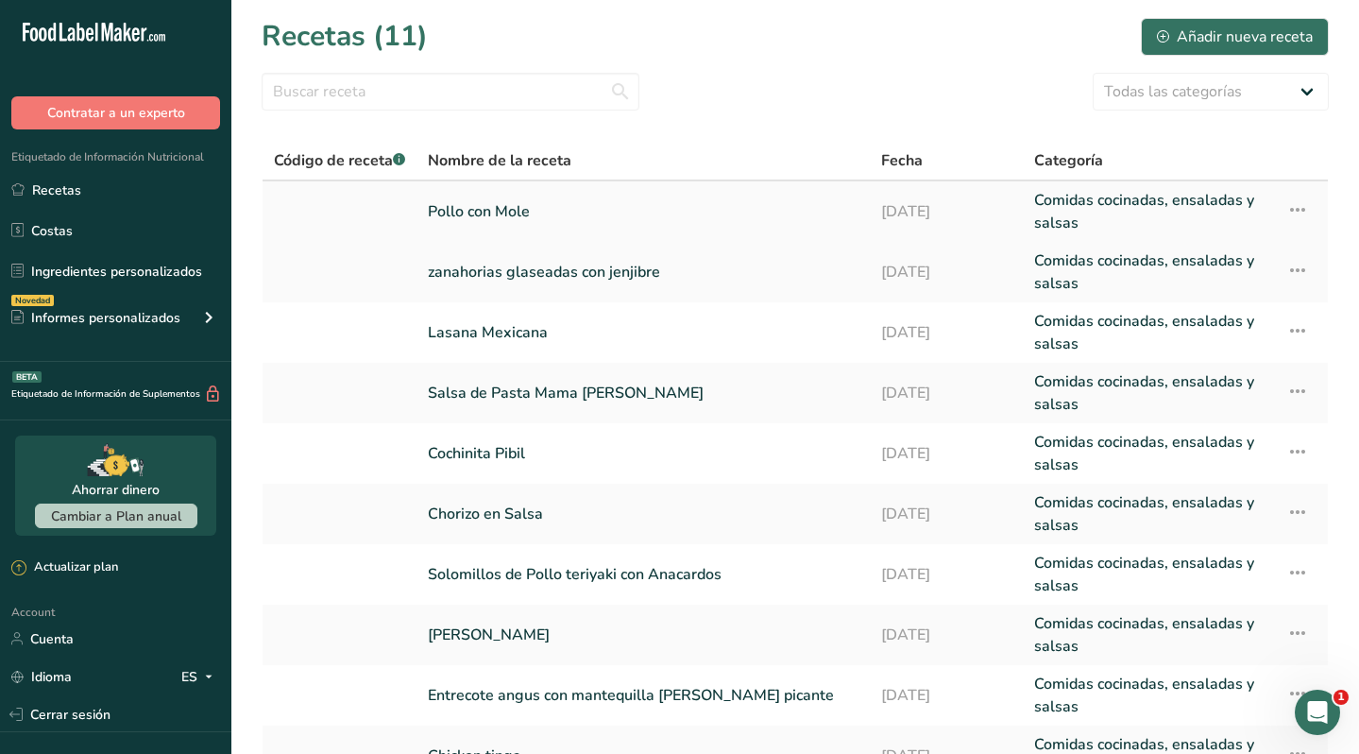
click at [477, 213] on link "Pollo con Mole" at bounding box center [643, 211] width 431 height 45
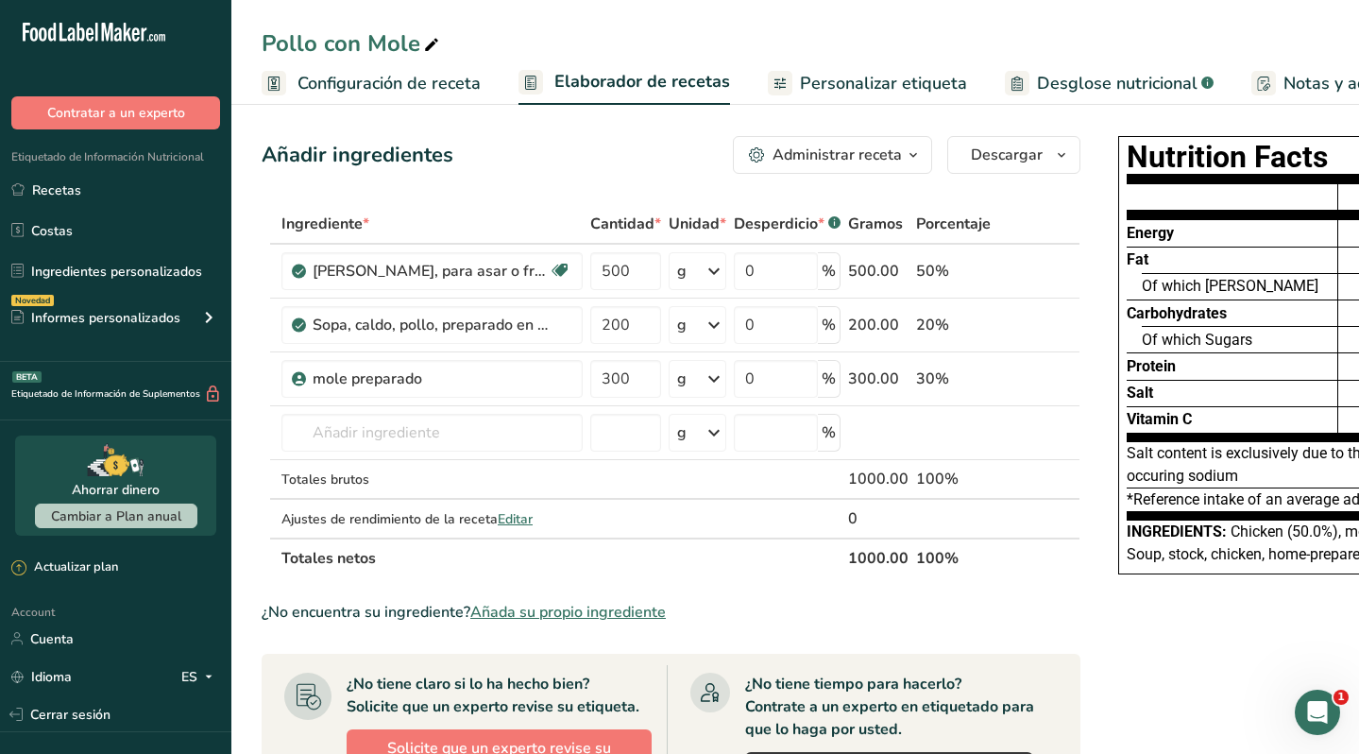
scroll to position [0, 304]
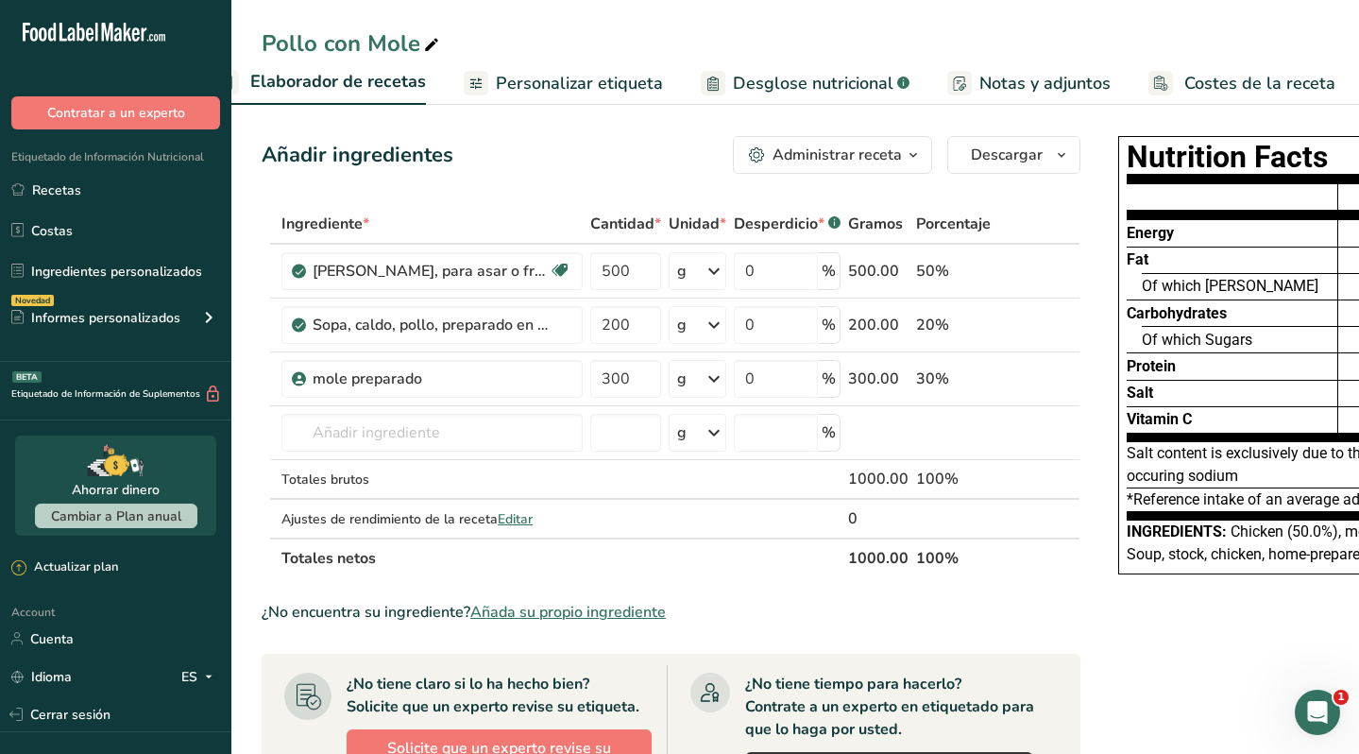
click at [1211, 77] on span "Costes de la receta" at bounding box center [1259, 84] width 151 height 26
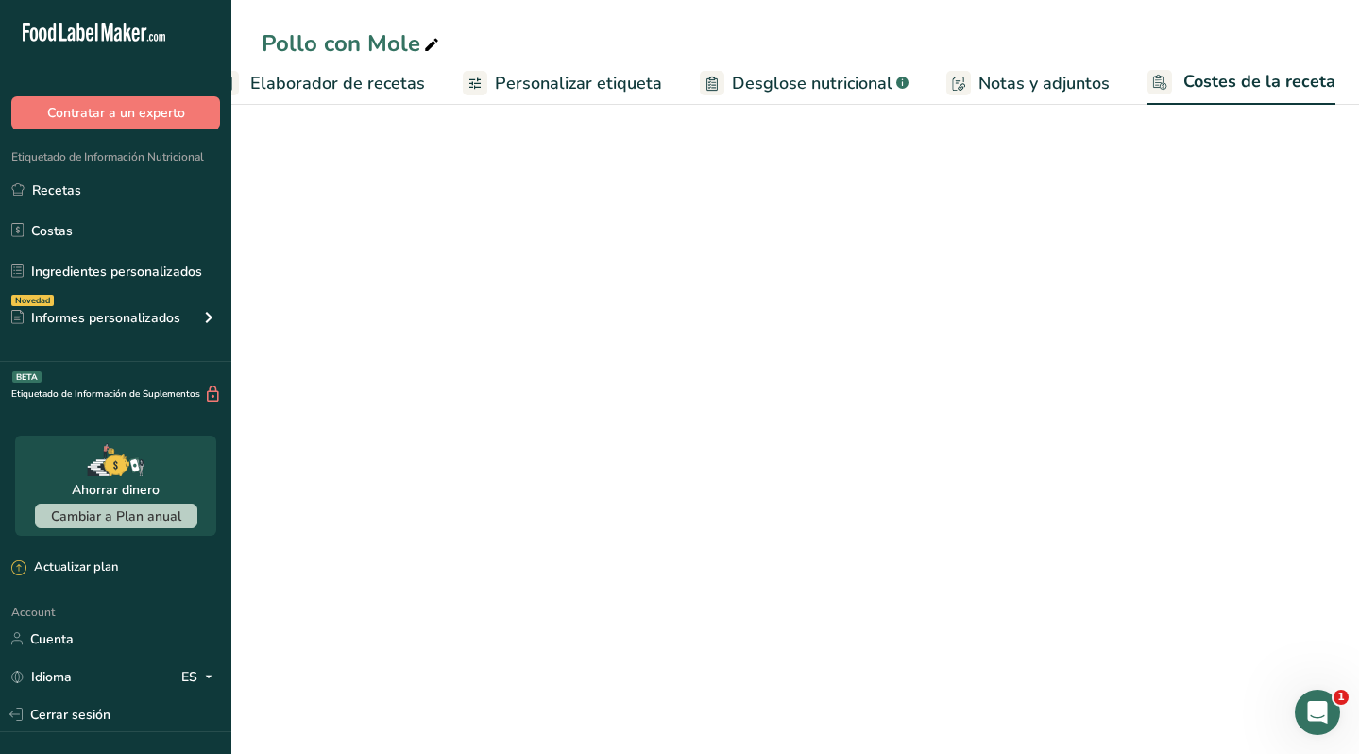
scroll to position [0, 303]
select select "1"
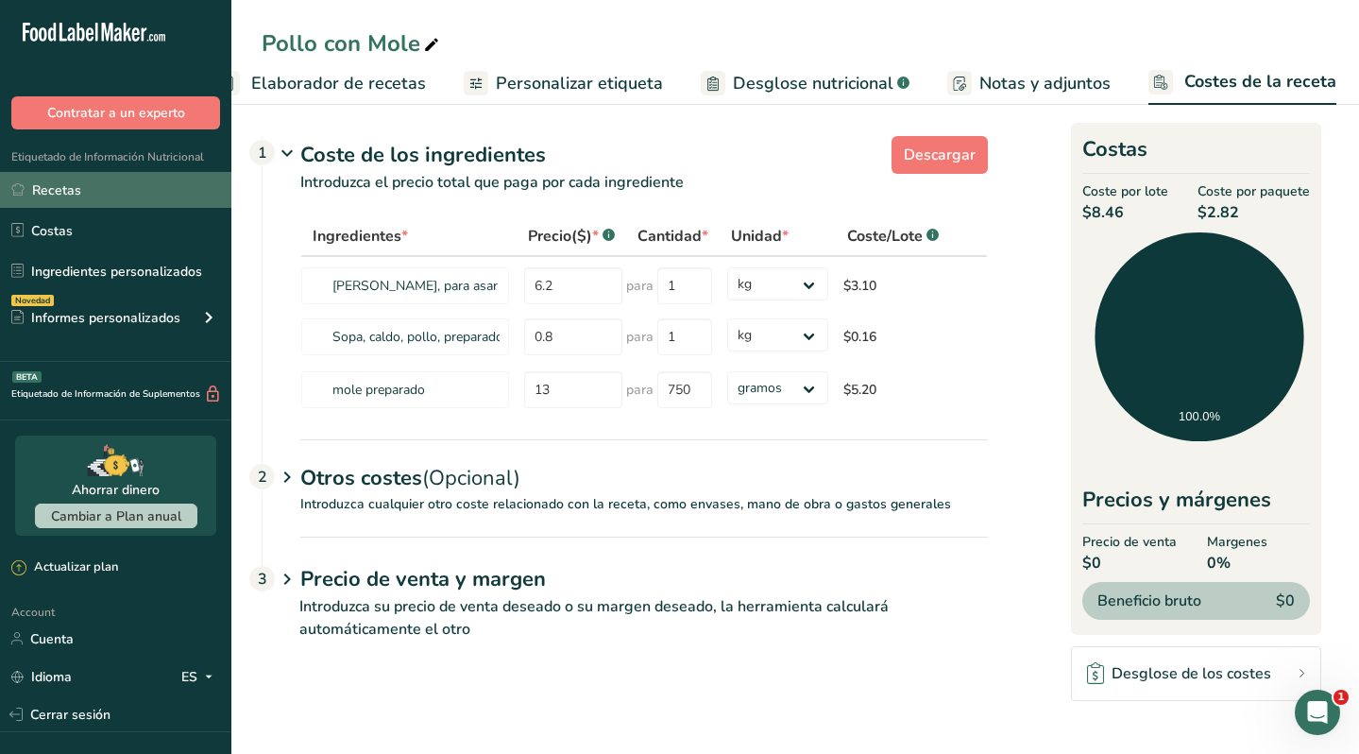
click at [82, 186] on link "Recetas" at bounding box center [115, 190] width 231 height 36
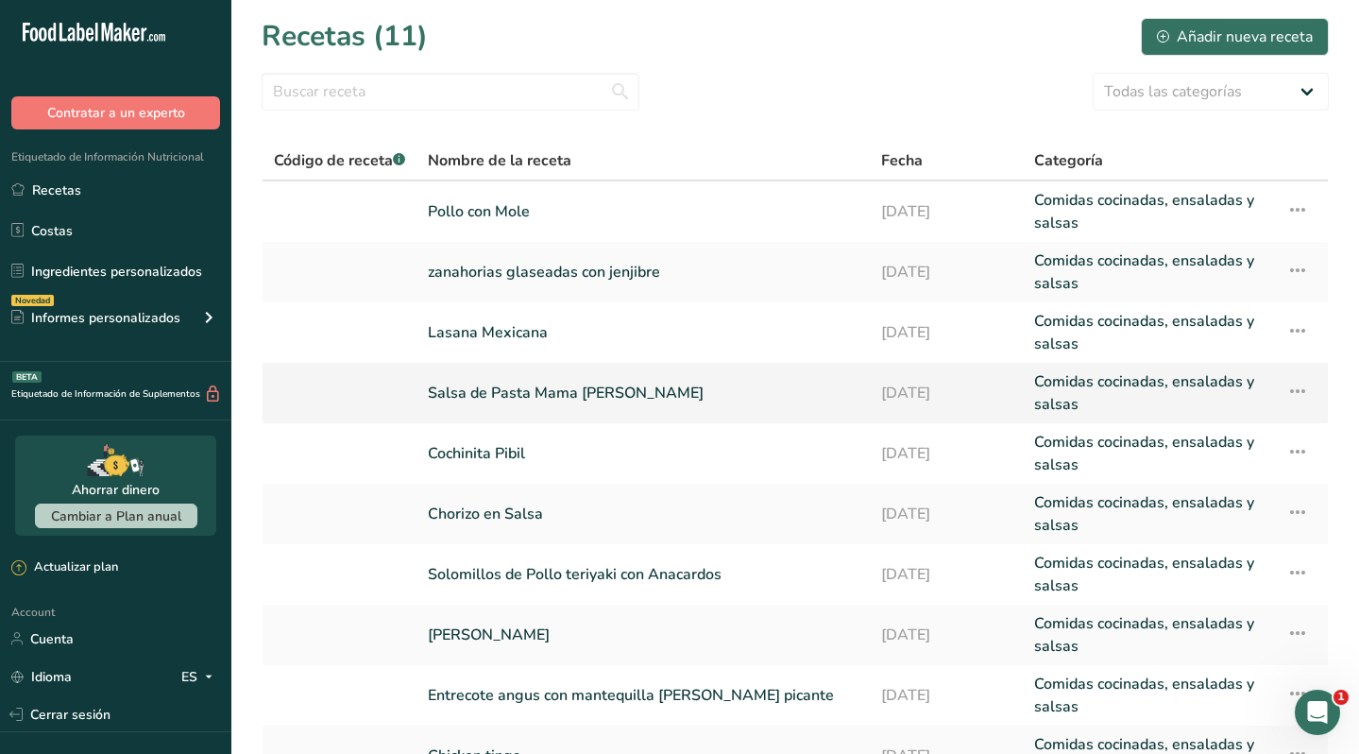
click at [496, 396] on link "Salsa de Pasta Mama Rosa" at bounding box center [643, 392] width 431 height 45
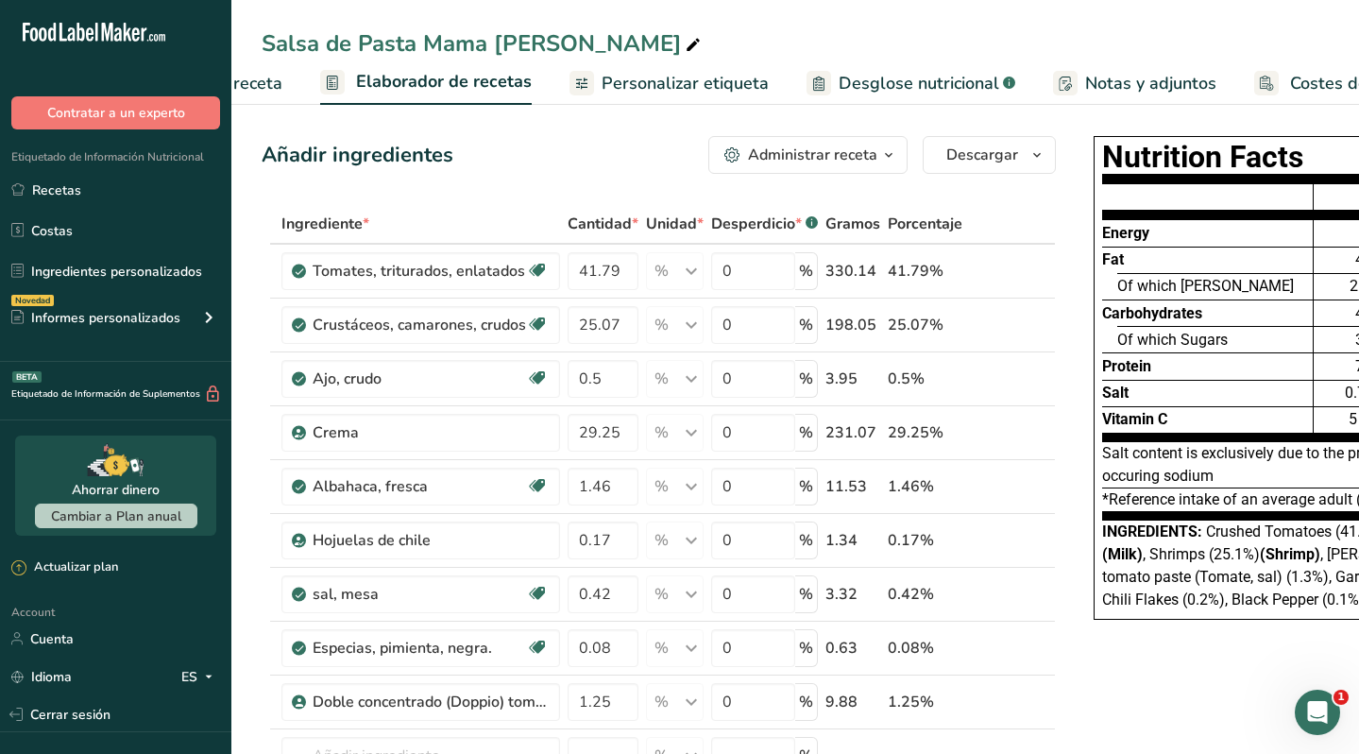
scroll to position [0, 304]
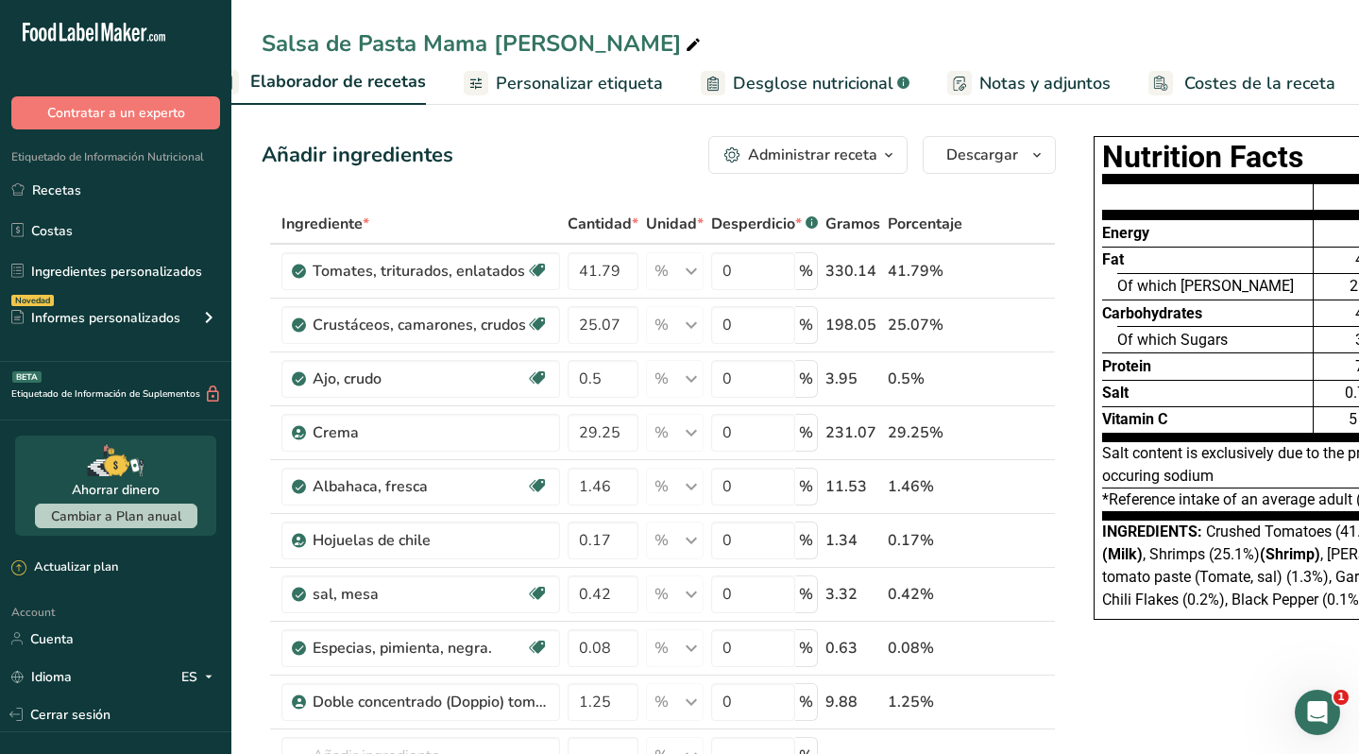
click at [1230, 77] on span "Costes de la receta" at bounding box center [1259, 84] width 151 height 26
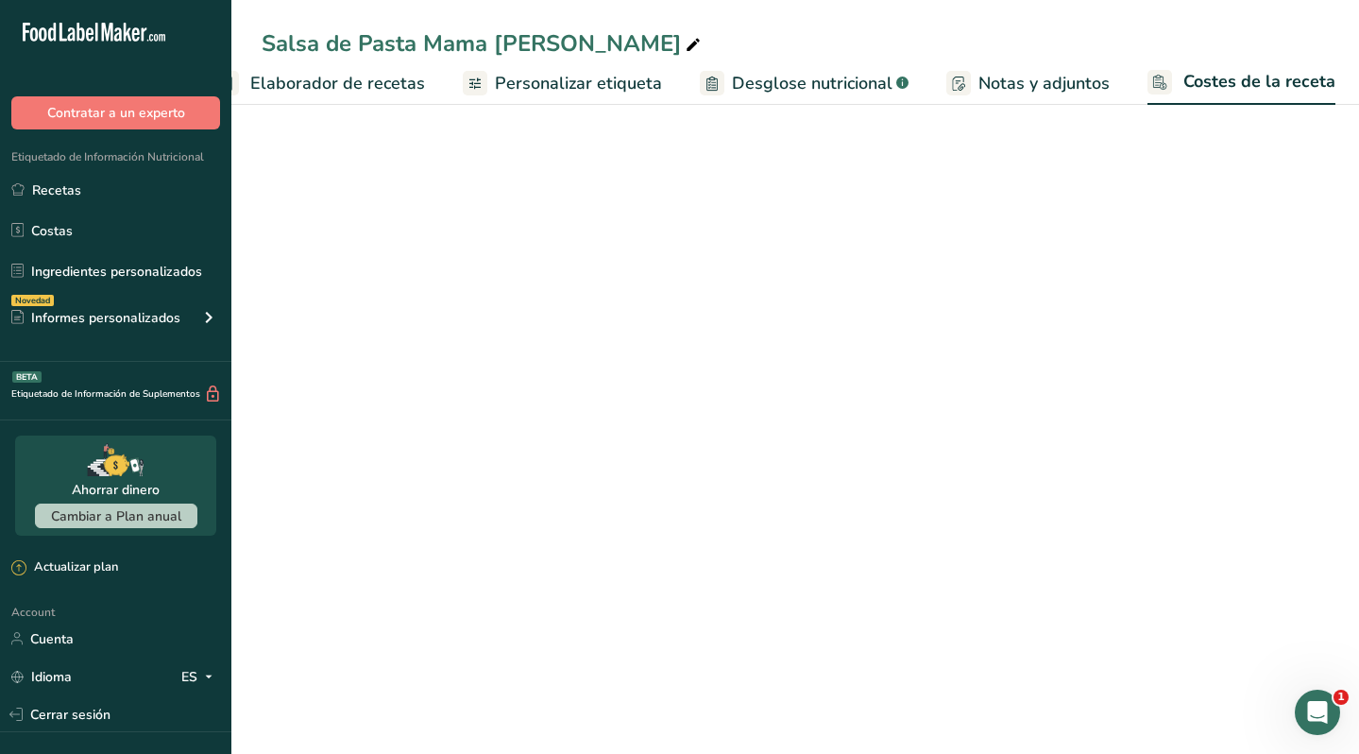
scroll to position [0, 303]
select select "1"
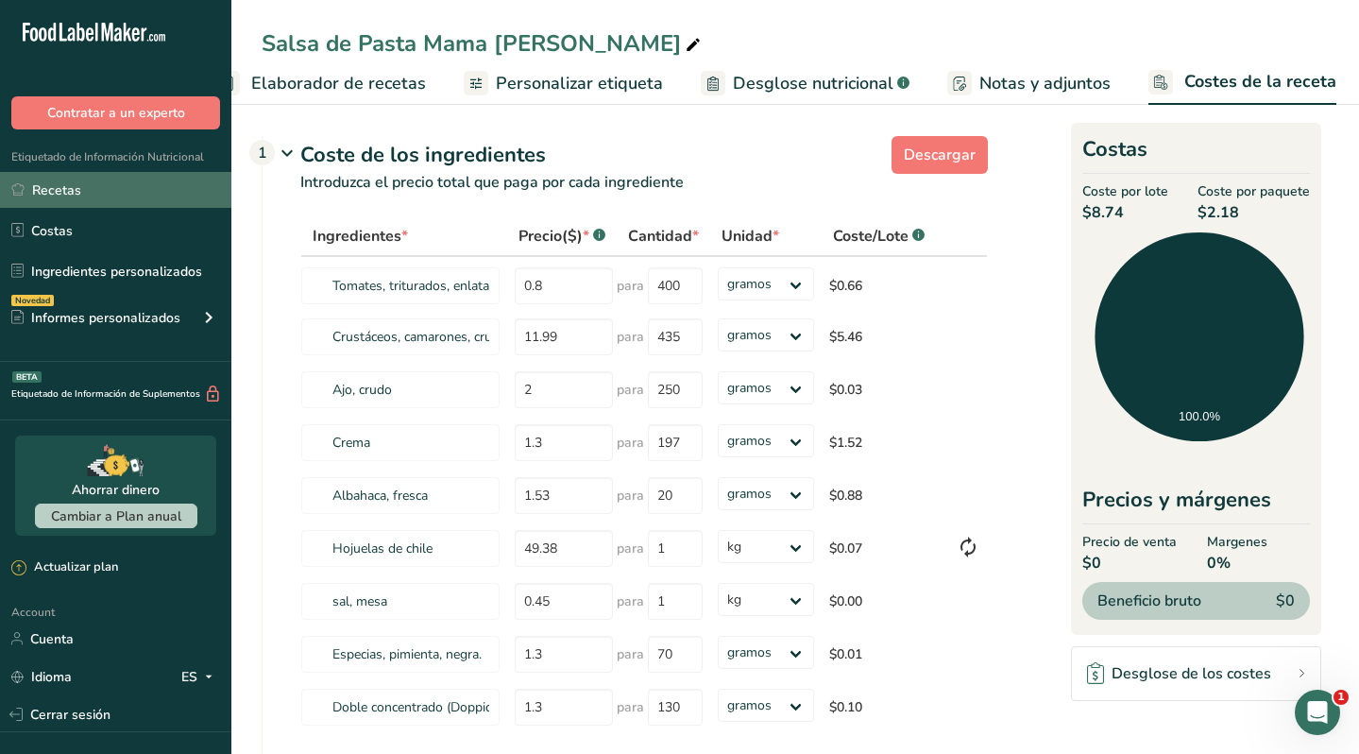
click at [68, 186] on link "Recetas" at bounding box center [115, 190] width 231 height 36
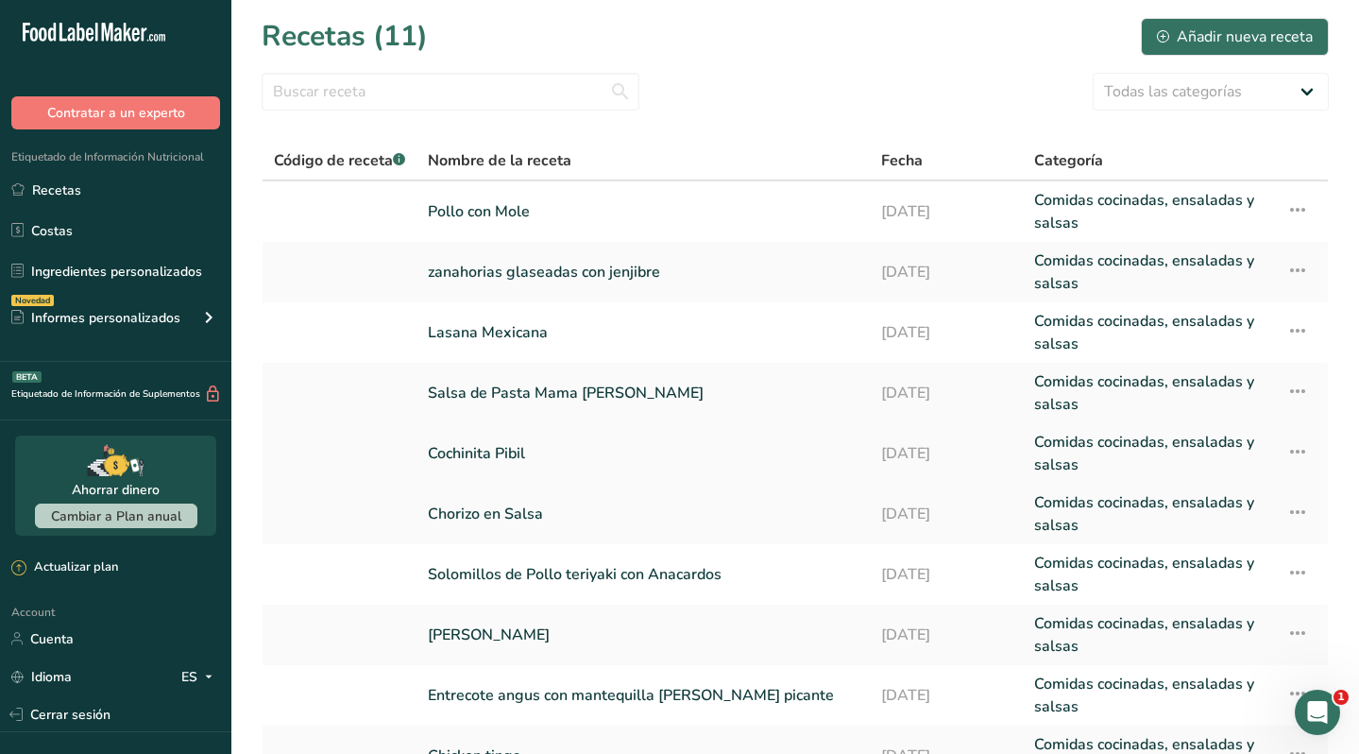
click at [485, 455] on link "Cochinita Pibil" at bounding box center [643, 453] width 431 height 45
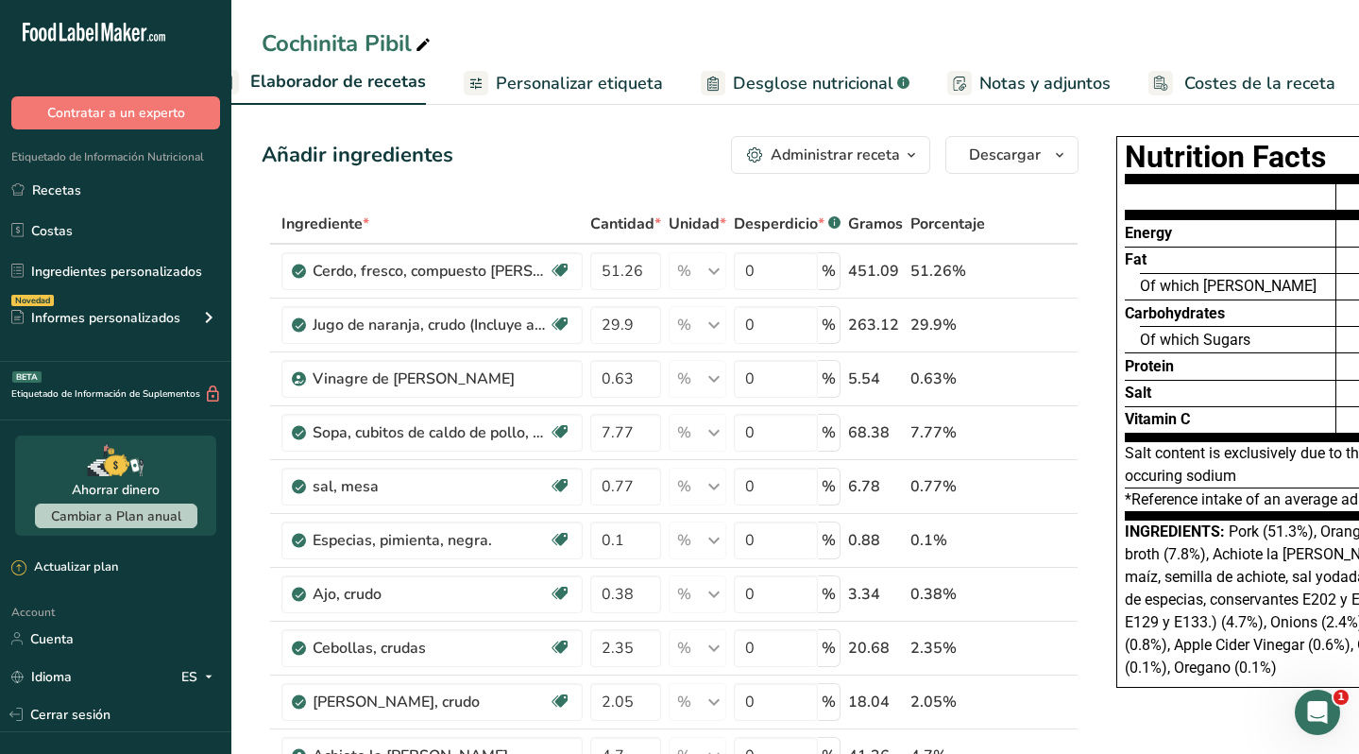
click at [1211, 77] on span "Costes de la receta" at bounding box center [1259, 84] width 151 height 26
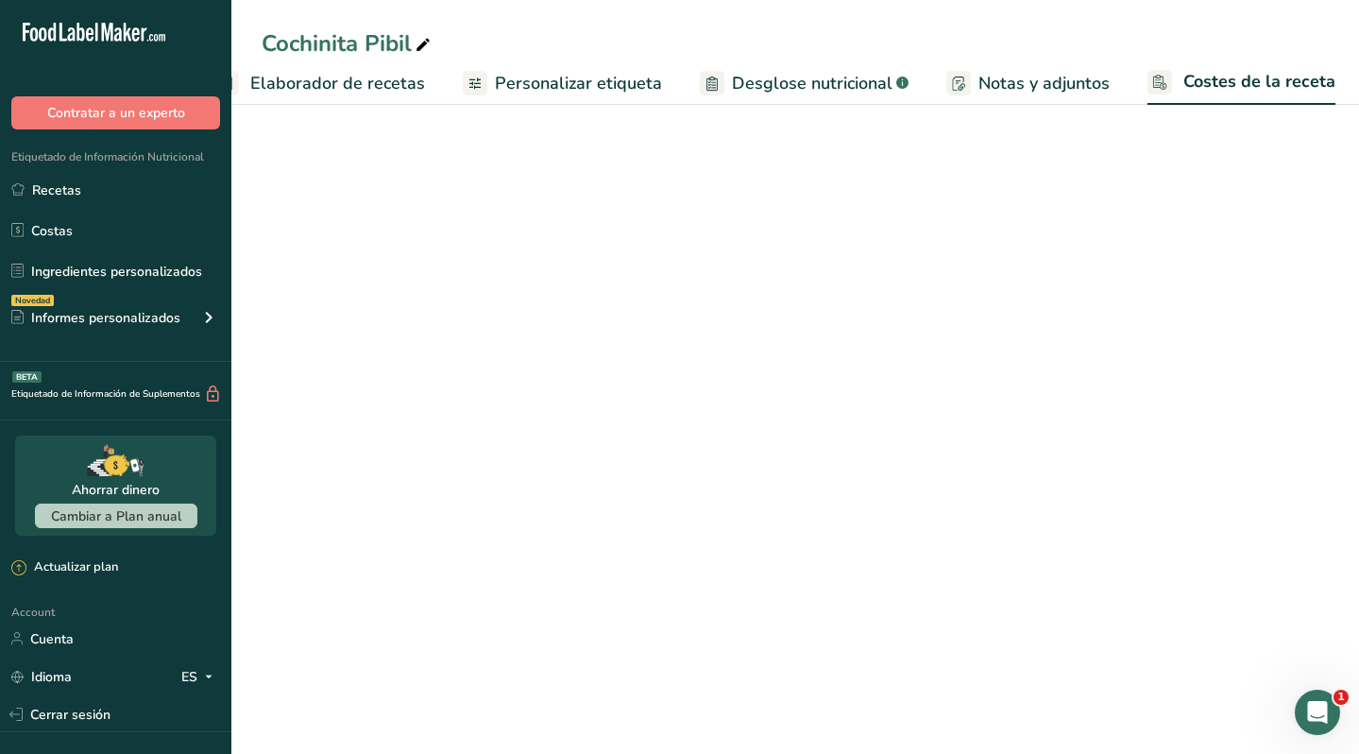
scroll to position [0, 303]
select select "1"
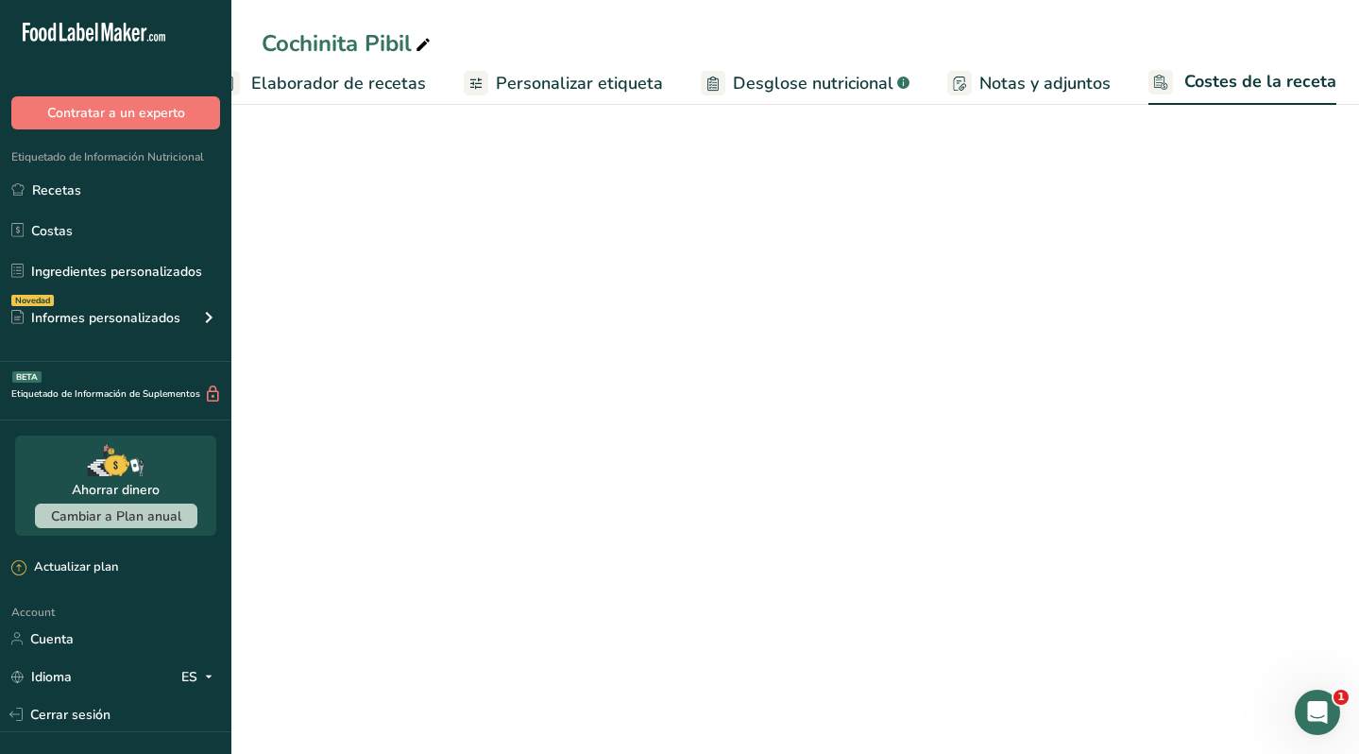
select select "1"
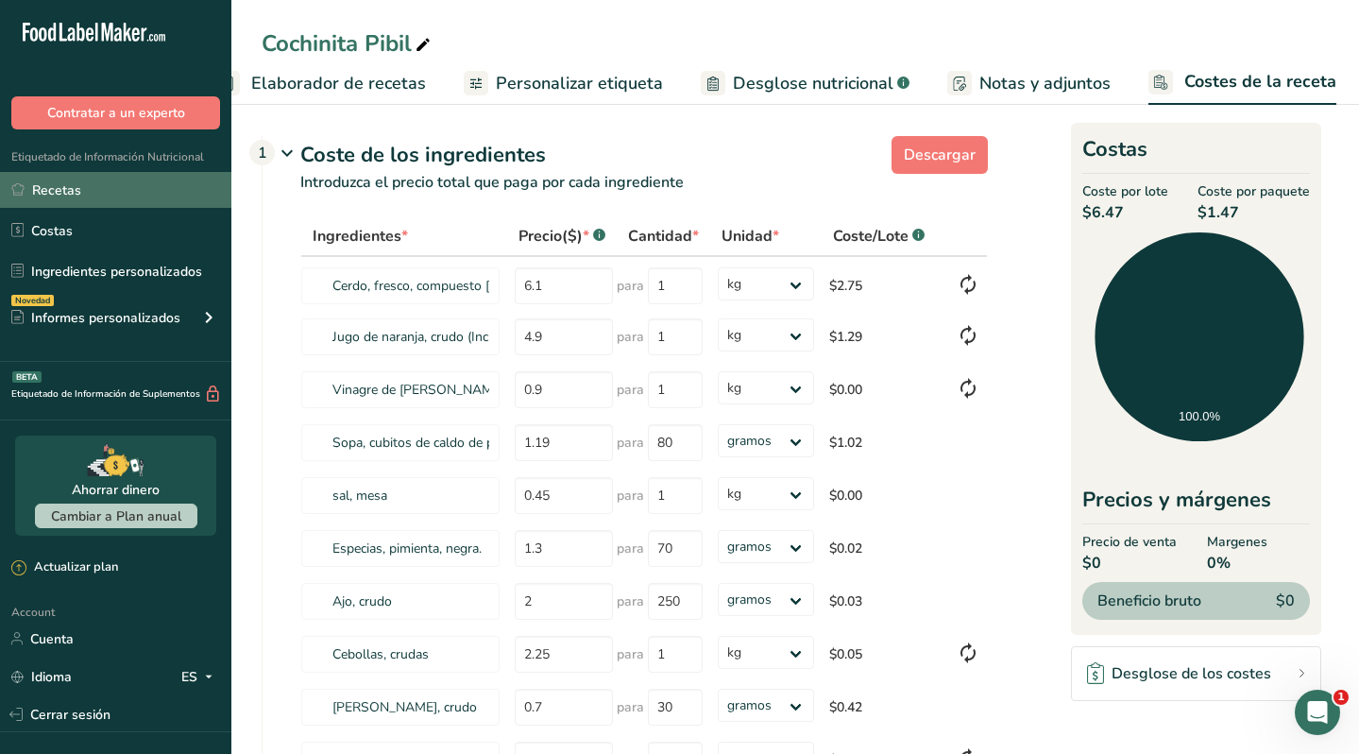
click at [75, 193] on link "Recetas" at bounding box center [115, 190] width 231 height 36
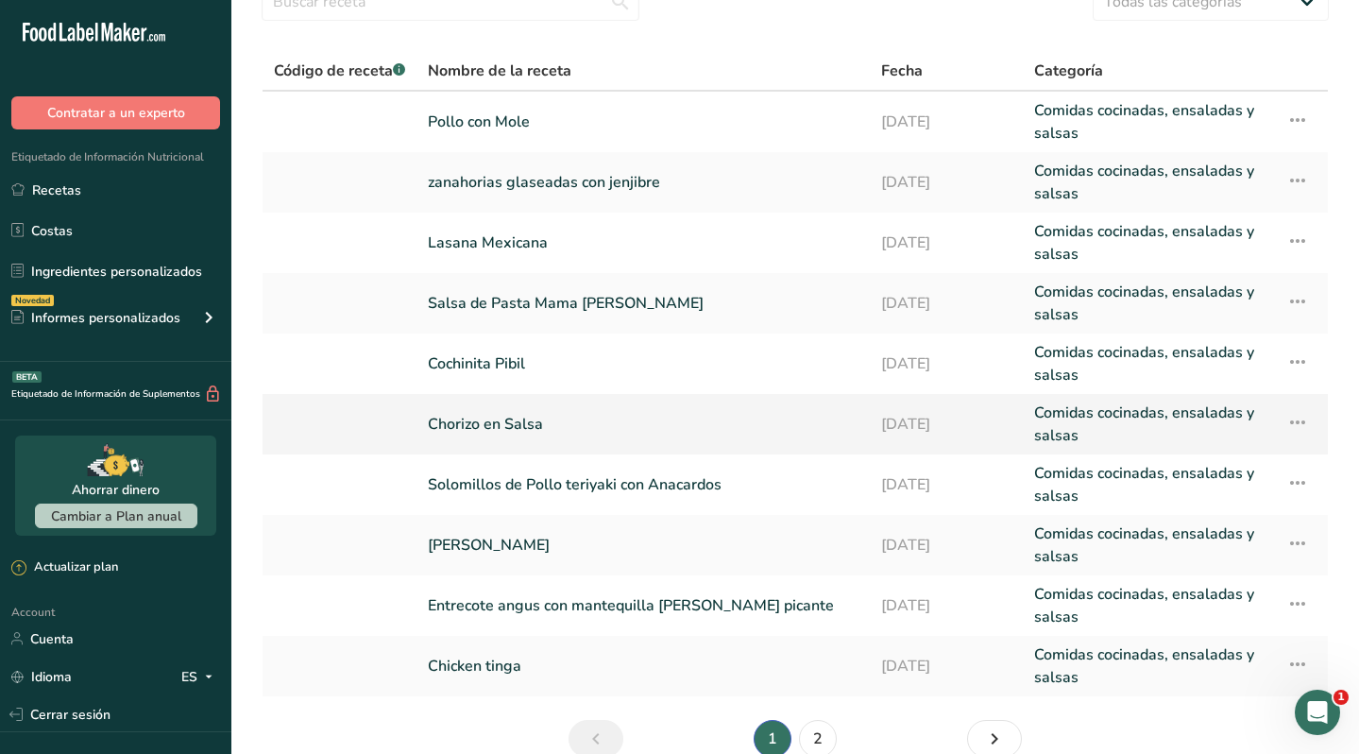
scroll to position [184, 0]
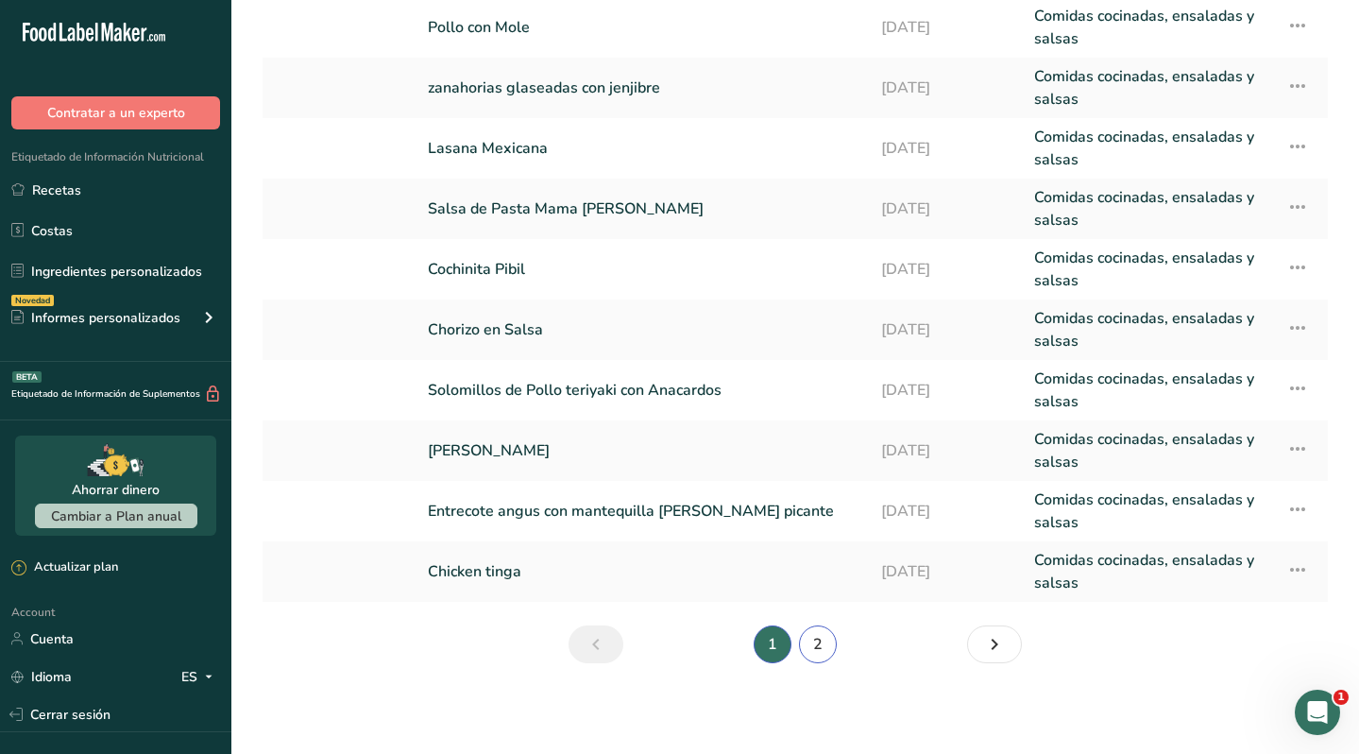
click at [824, 640] on link "2" at bounding box center [818, 644] width 38 height 38
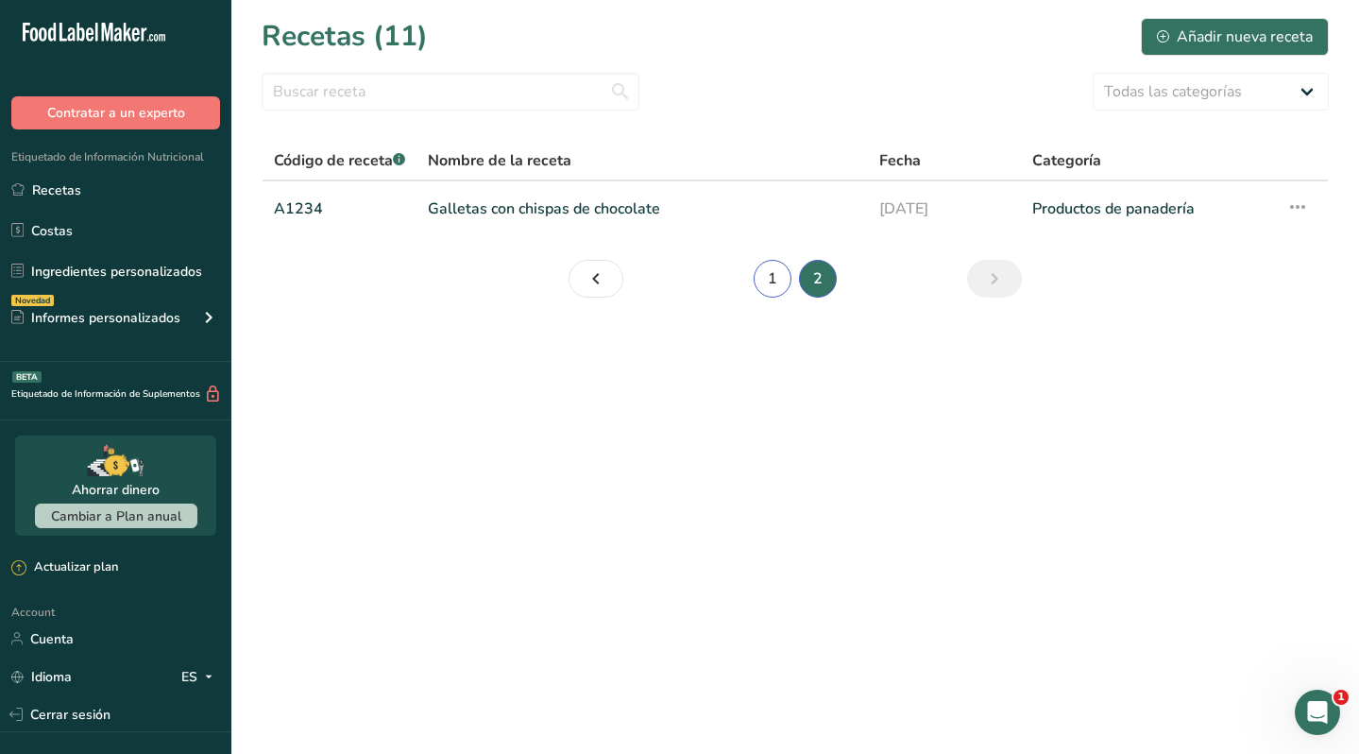
click at [771, 284] on link "1" at bounding box center [773, 279] width 38 height 38
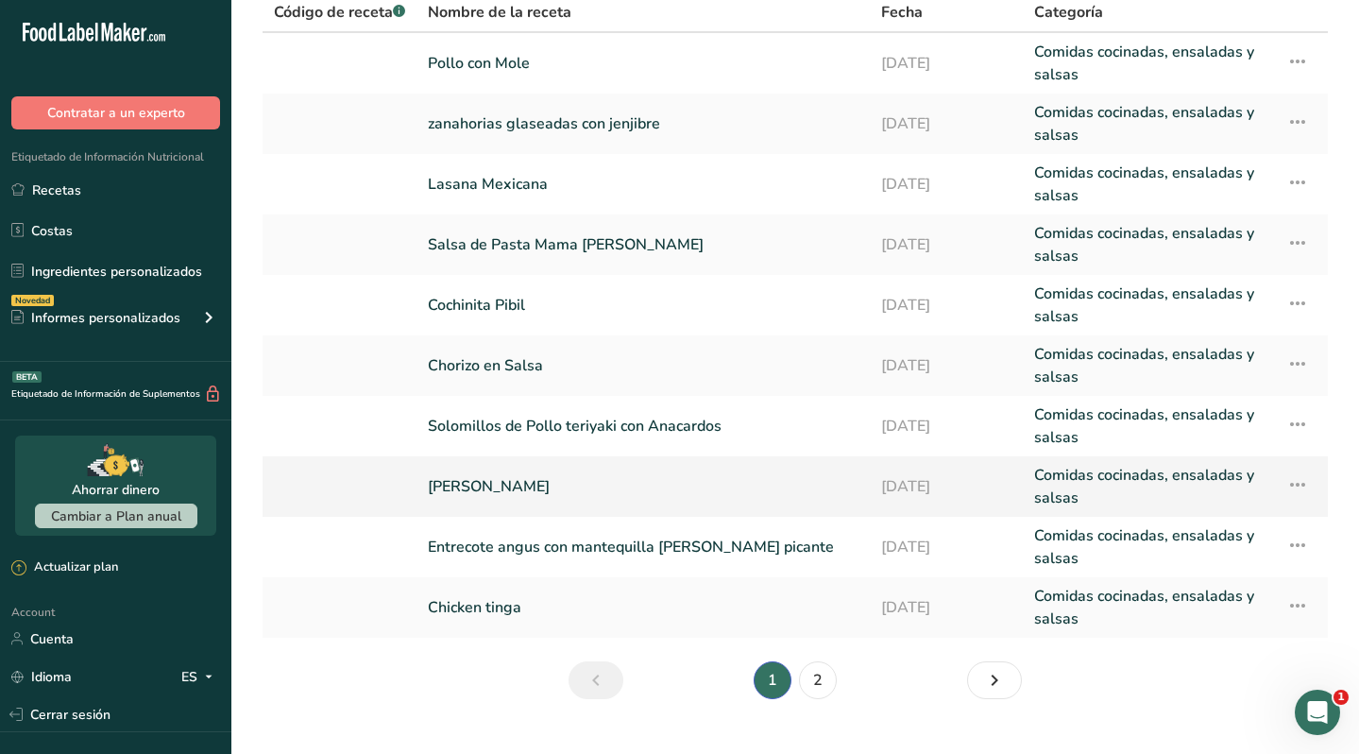
scroll to position [149, 0]
click at [661, 541] on link "Entrecote angus con mantequilla ahumada picante" at bounding box center [643, 545] width 431 height 45
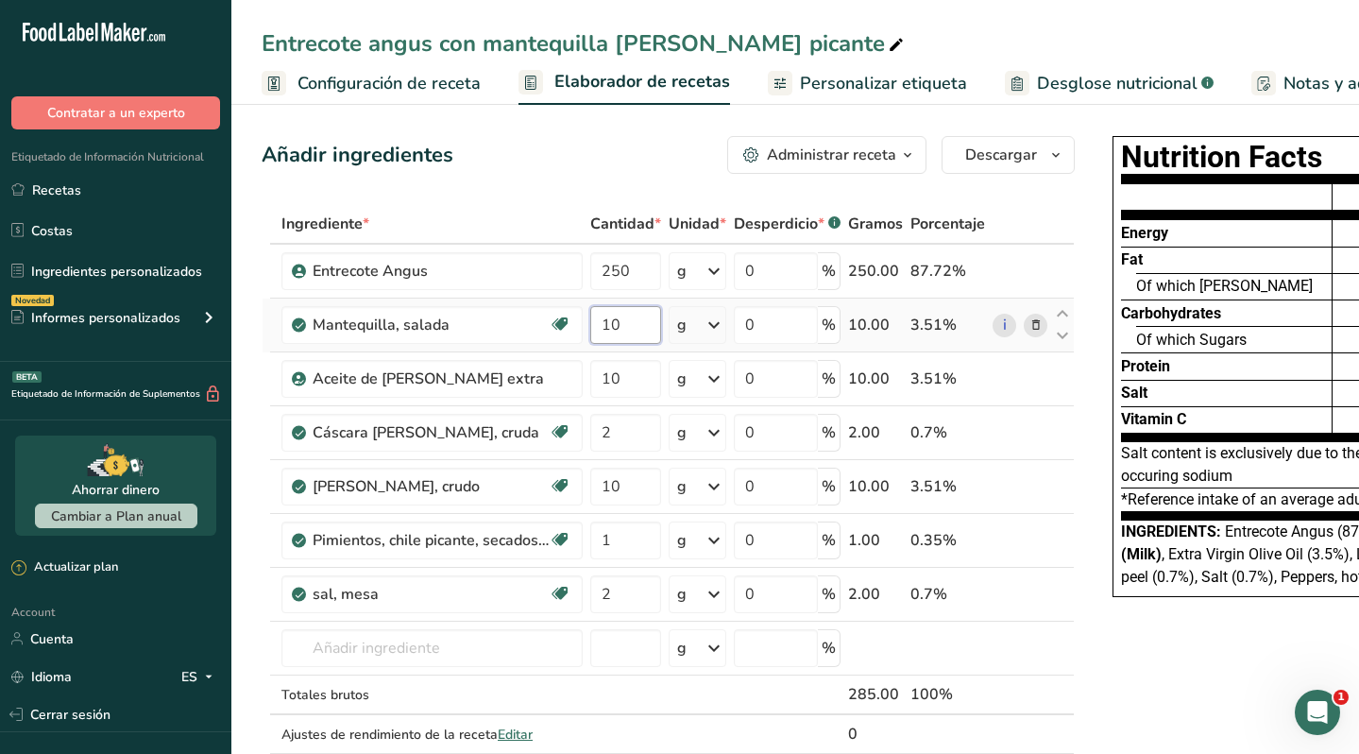
click at [637, 329] on input "10" at bounding box center [625, 325] width 71 height 38
type input "1"
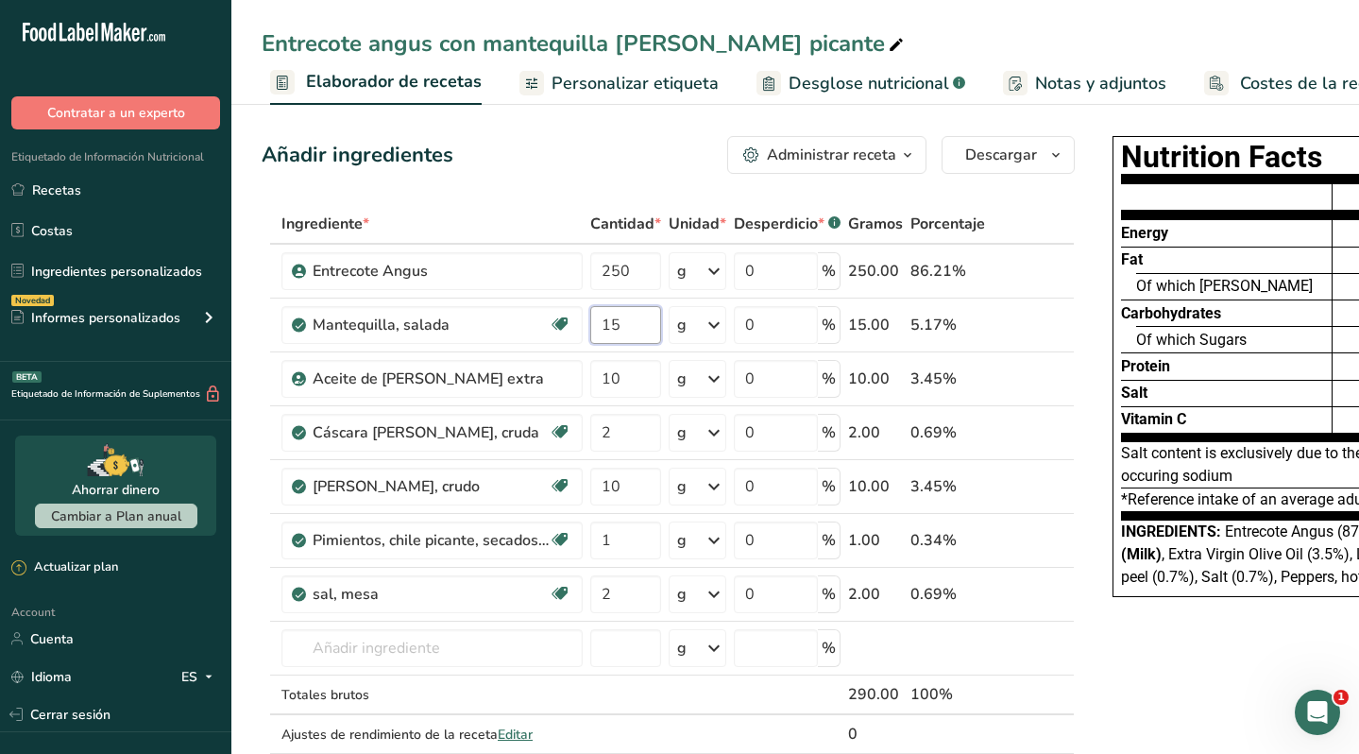
scroll to position [0, 304]
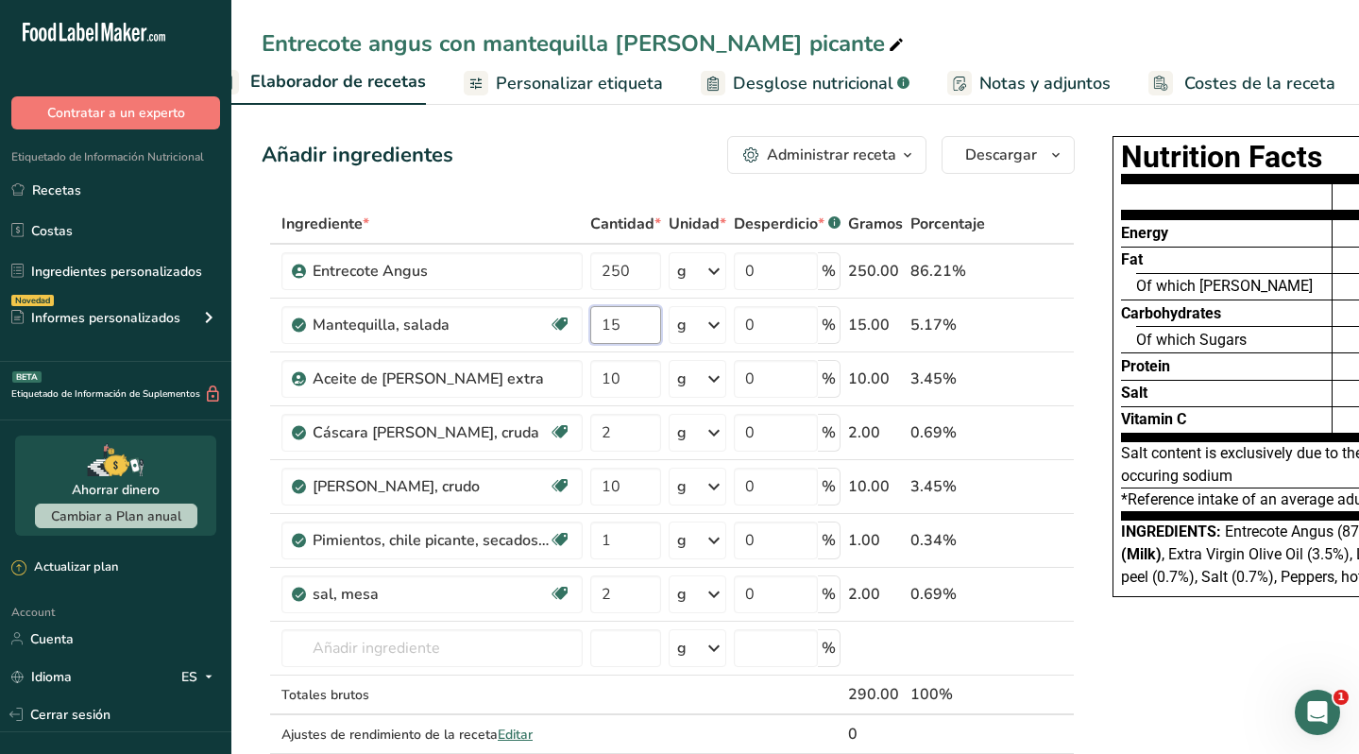
type input "15"
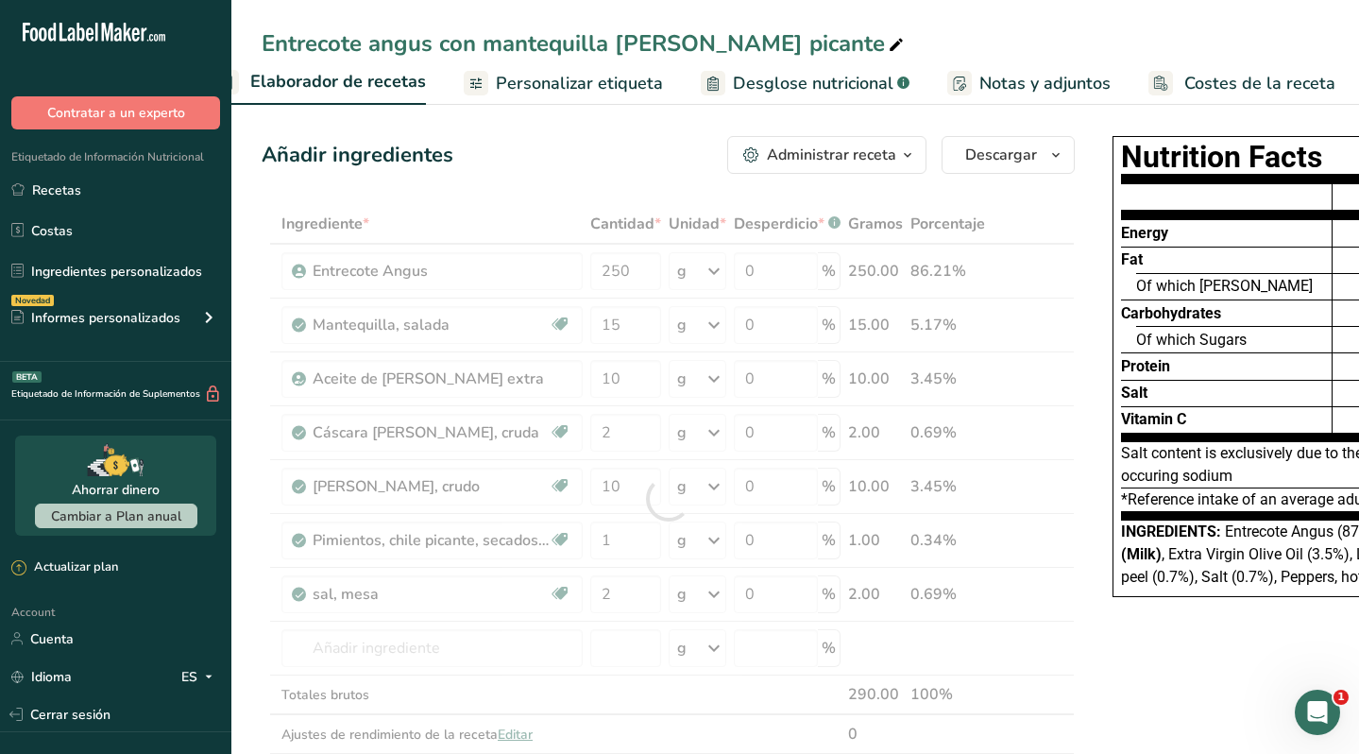
click at [1234, 85] on span "Costes de la receta" at bounding box center [1259, 84] width 151 height 26
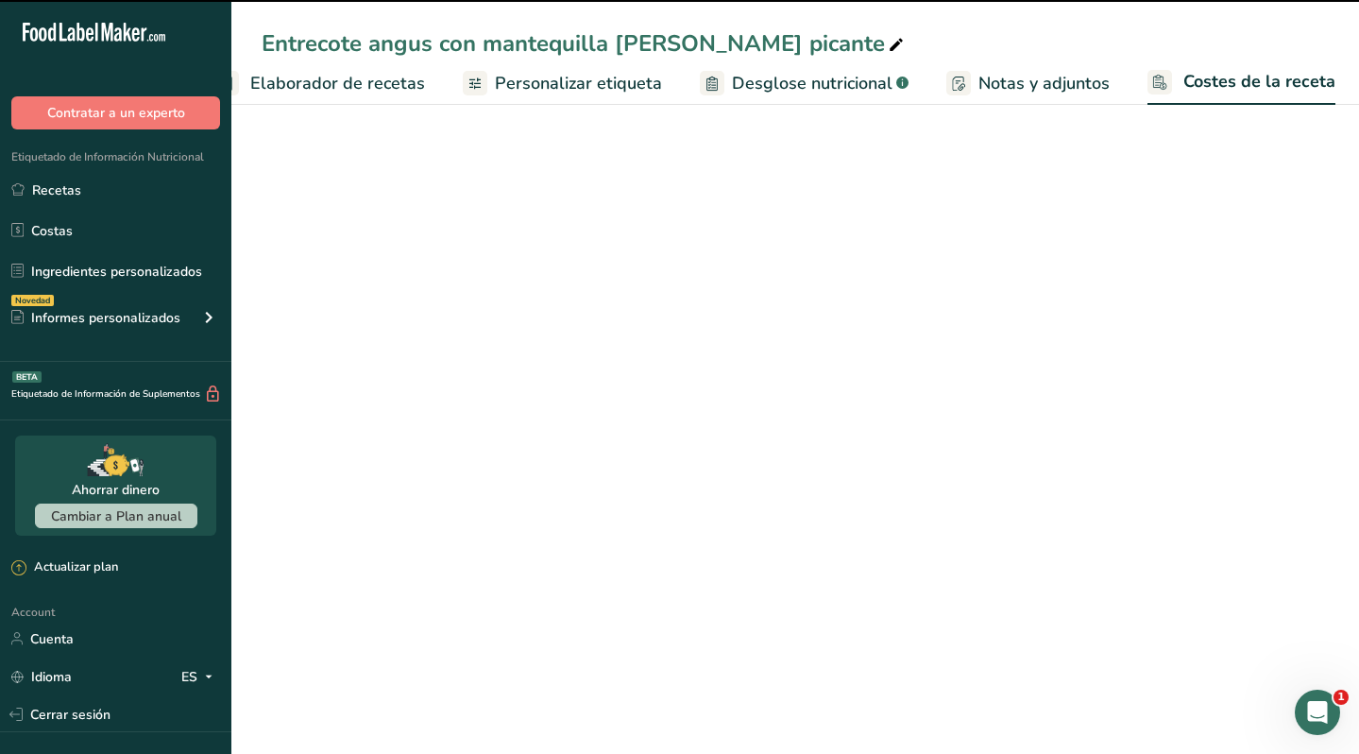
scroll to position [0, 303]
select select "1"
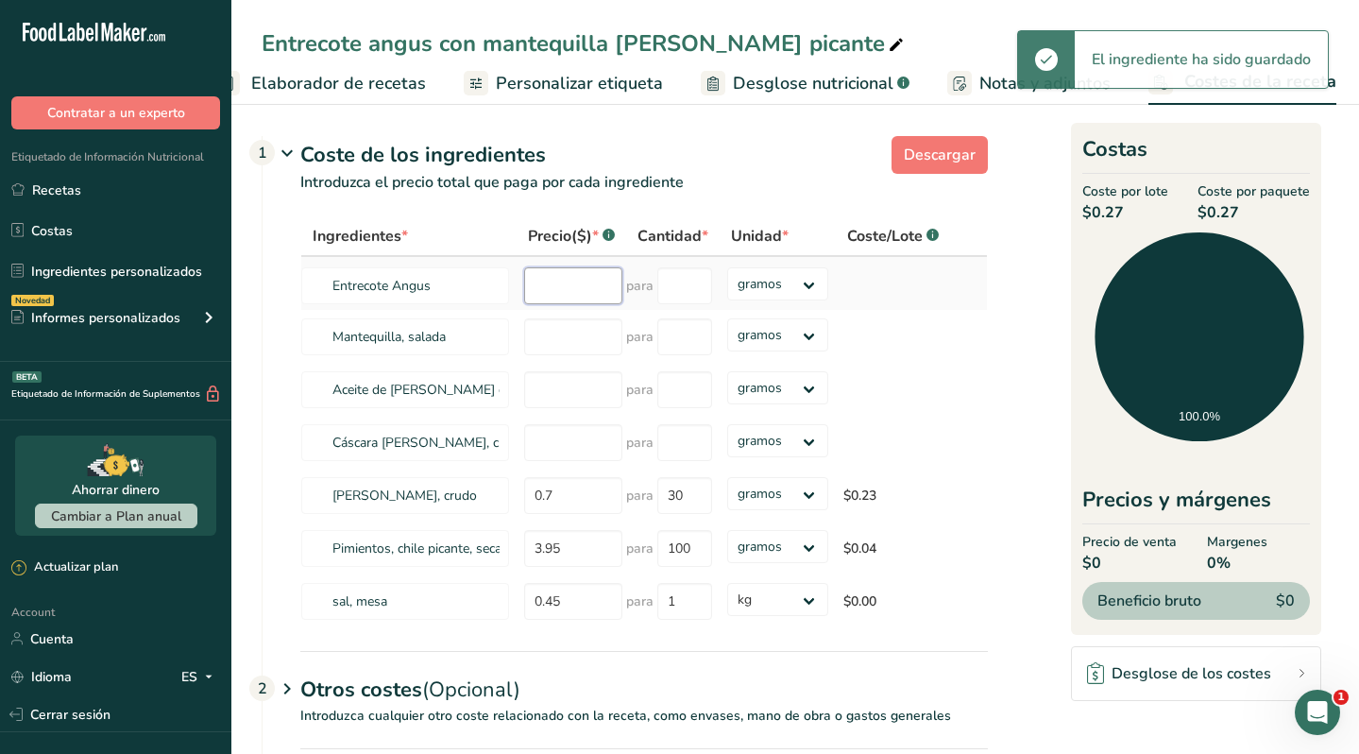
click at [571, 285] on input "number" at bounding box center [573, 285] width 98 height 37
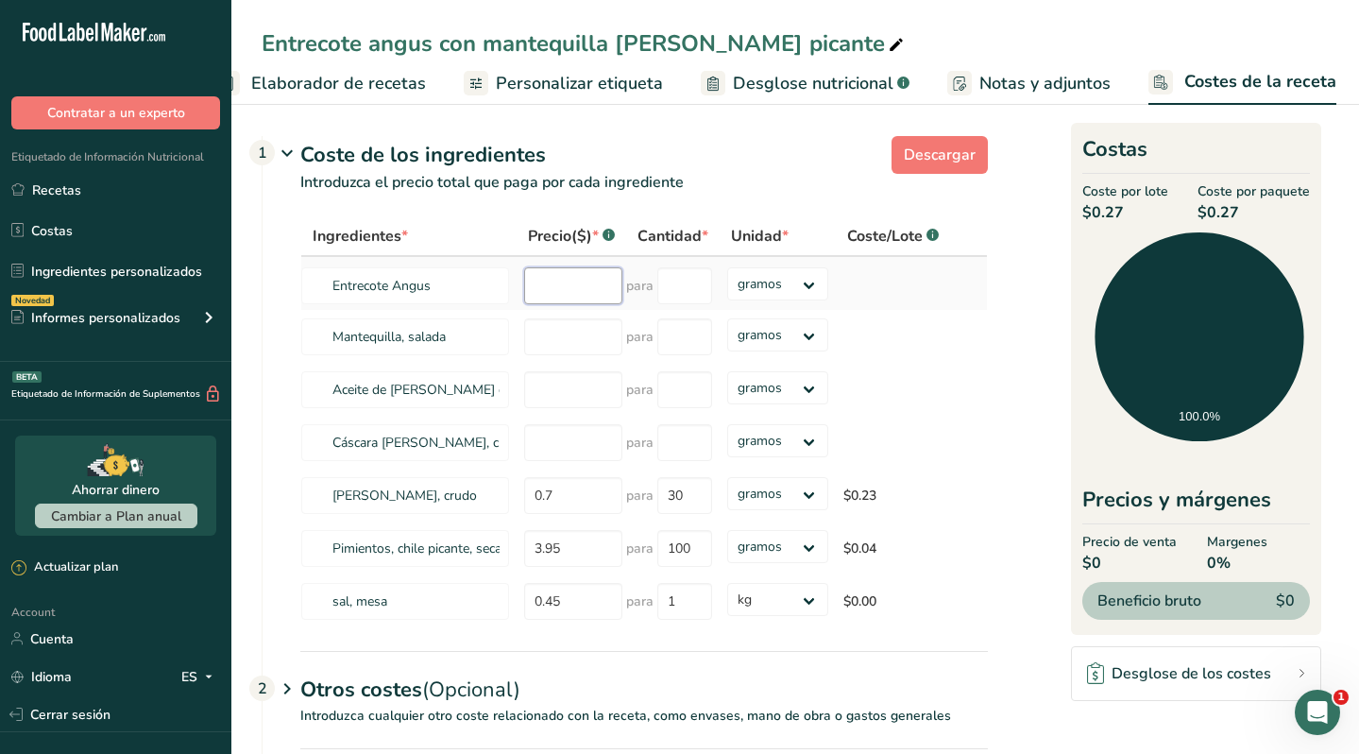
type input "2"
type input "30"
click at [787, 287] on select "gramos kg mg mcg libras onza" at bounding box center [777, 283] width 101 height 33
select select "1"
click at [727, 267] on select "gramos kg mg mcg libras onza" at bounding box center [777, 283] width 101 height 33
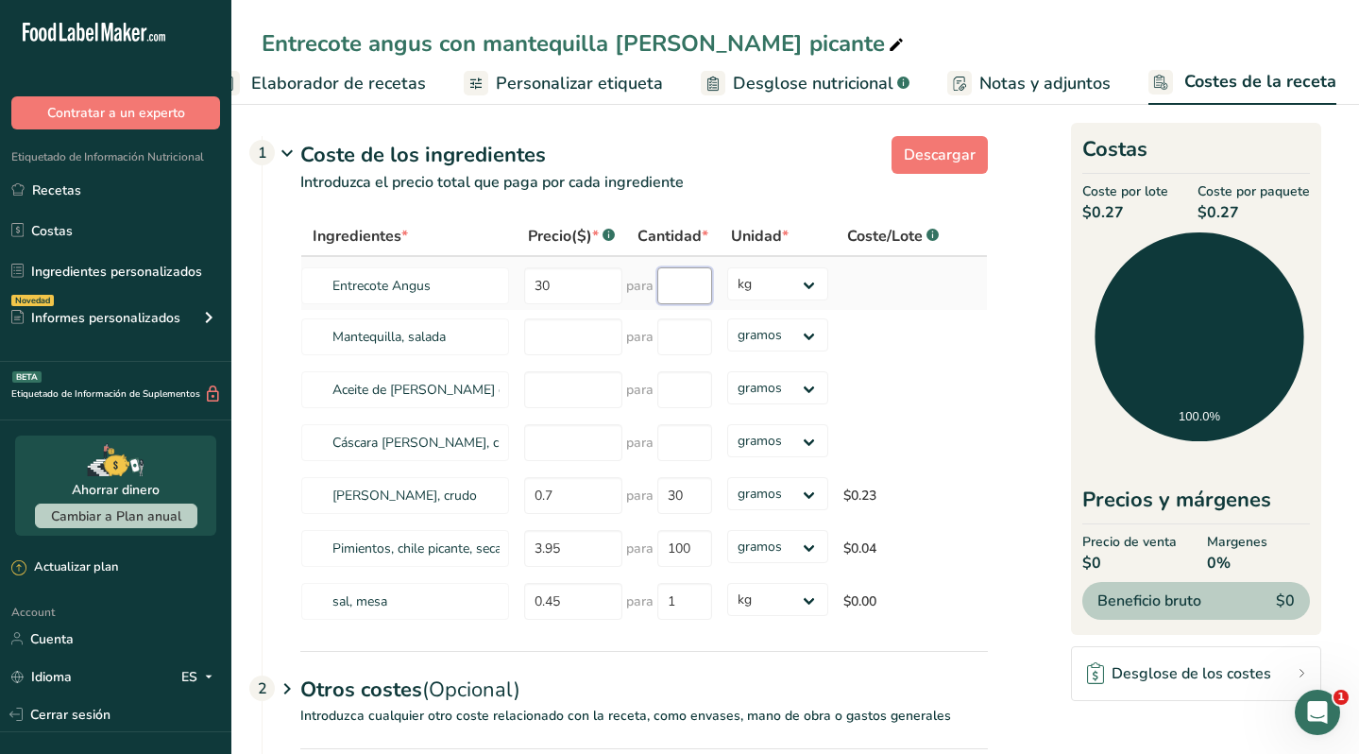
click at [683, 284] on input "number" at bounding box center [684, 285] width 55 height 37
type input "1"
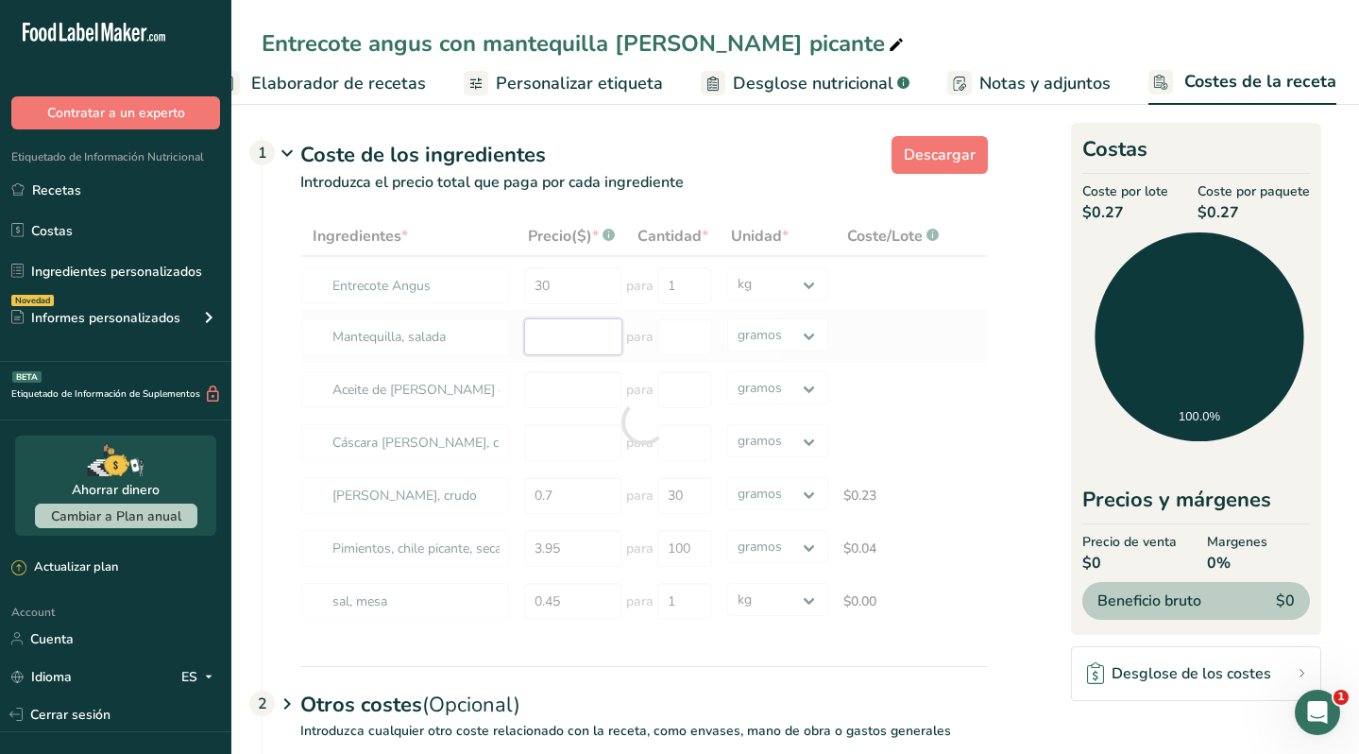
click at [558, 342] on div "Ingredientes * Precio($) * .a-a{fill:#347362;}.b-a{fill:#fff;} Cantidad * Unida…" at bounding box center [644, 422] width 688 height 412
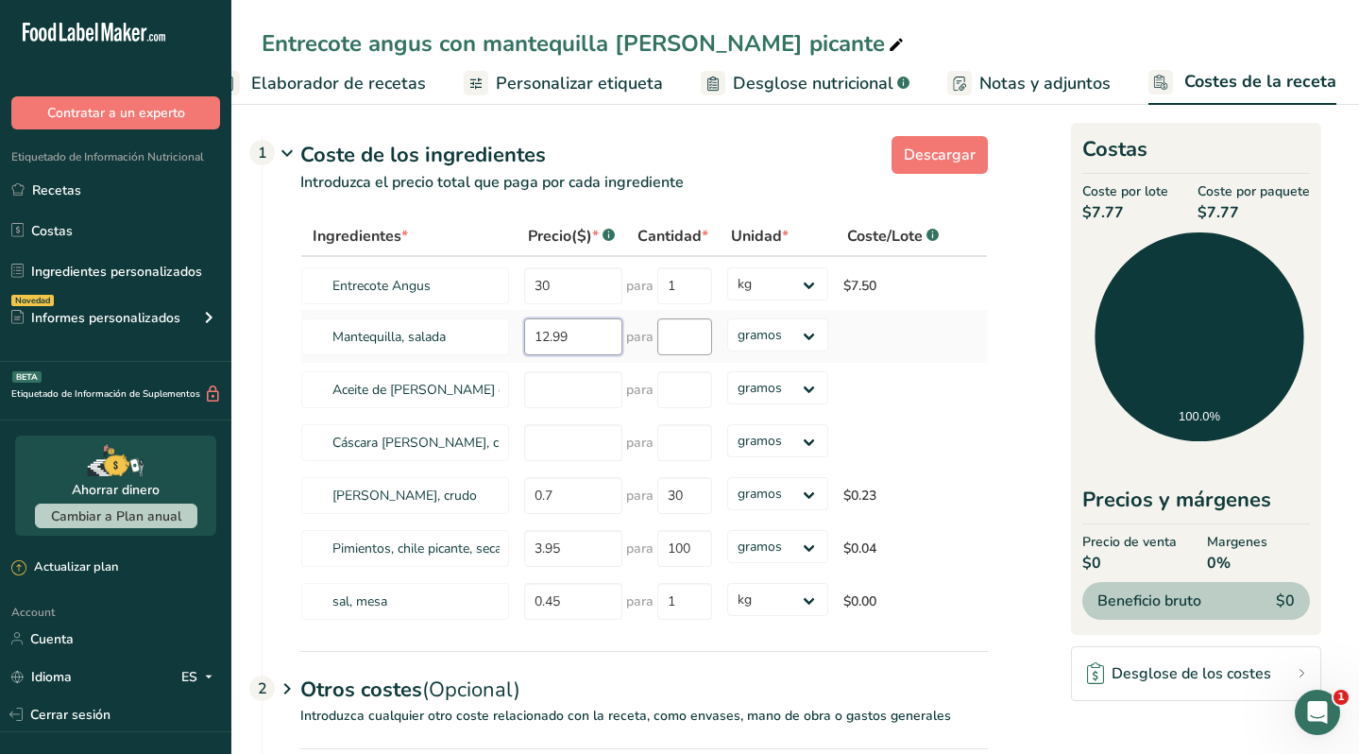
type input "12.99"
click at [693, 349] on input "number" at bounding box center [684, 336] width 55 height 37
type input "1"
click at [794, 348] on div "Ingredientes * Precio($) * .a-a{fill:#347362;}.b-a{fill:#fff;} Cantidad * Unida…" at bounding box center [644, 422] width 688 height 412
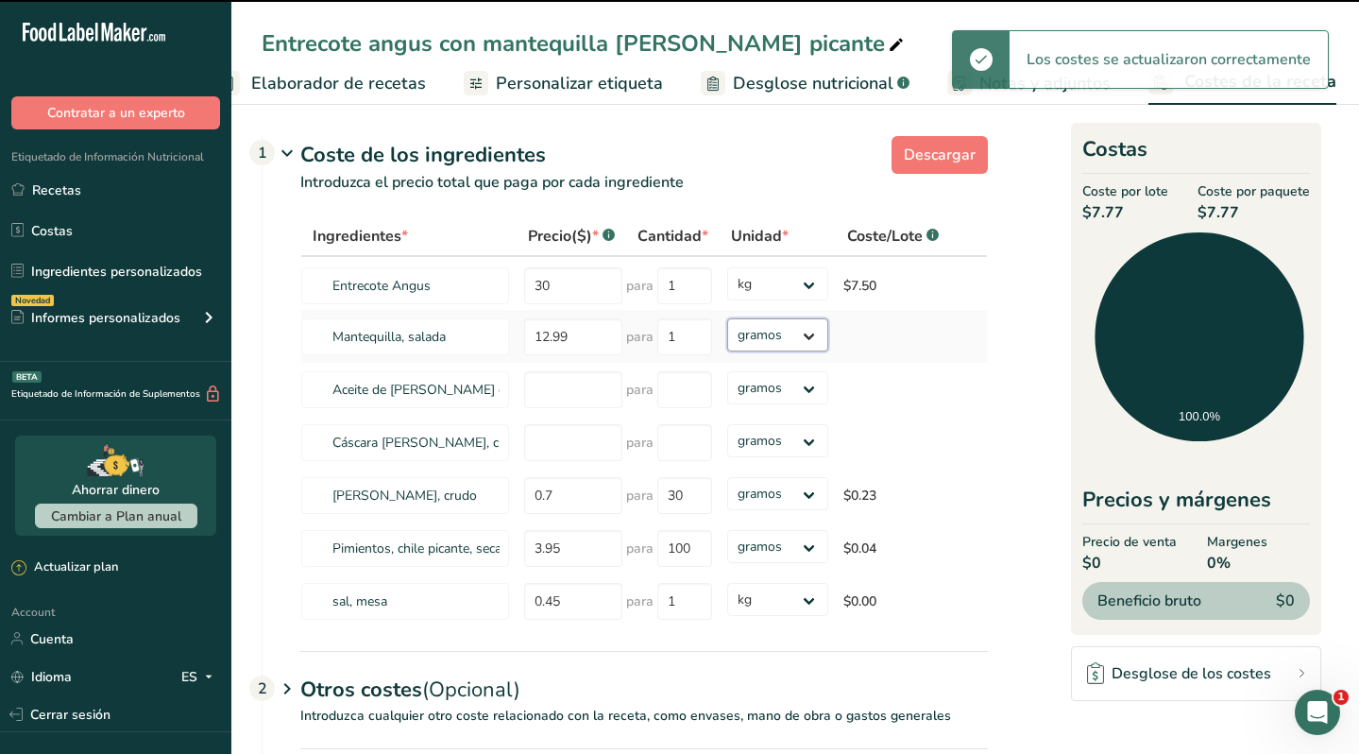
select select "1"
click at [727, 318] on select "gramos kg mg mcg libras onza" at bounding box center [777, 334] width 101 height 33
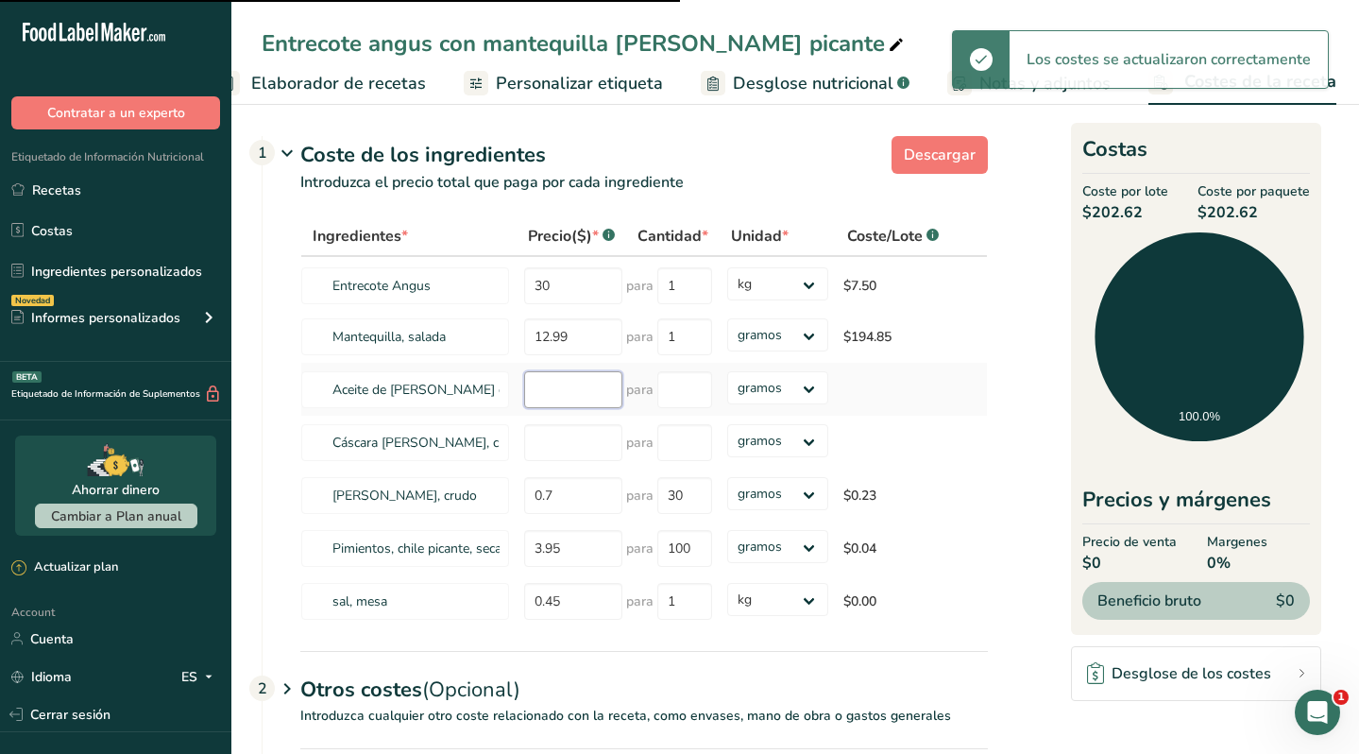
click at [550, 387] on input "number" at bounding box center [573, 389] width 98 height 37
select select "1"
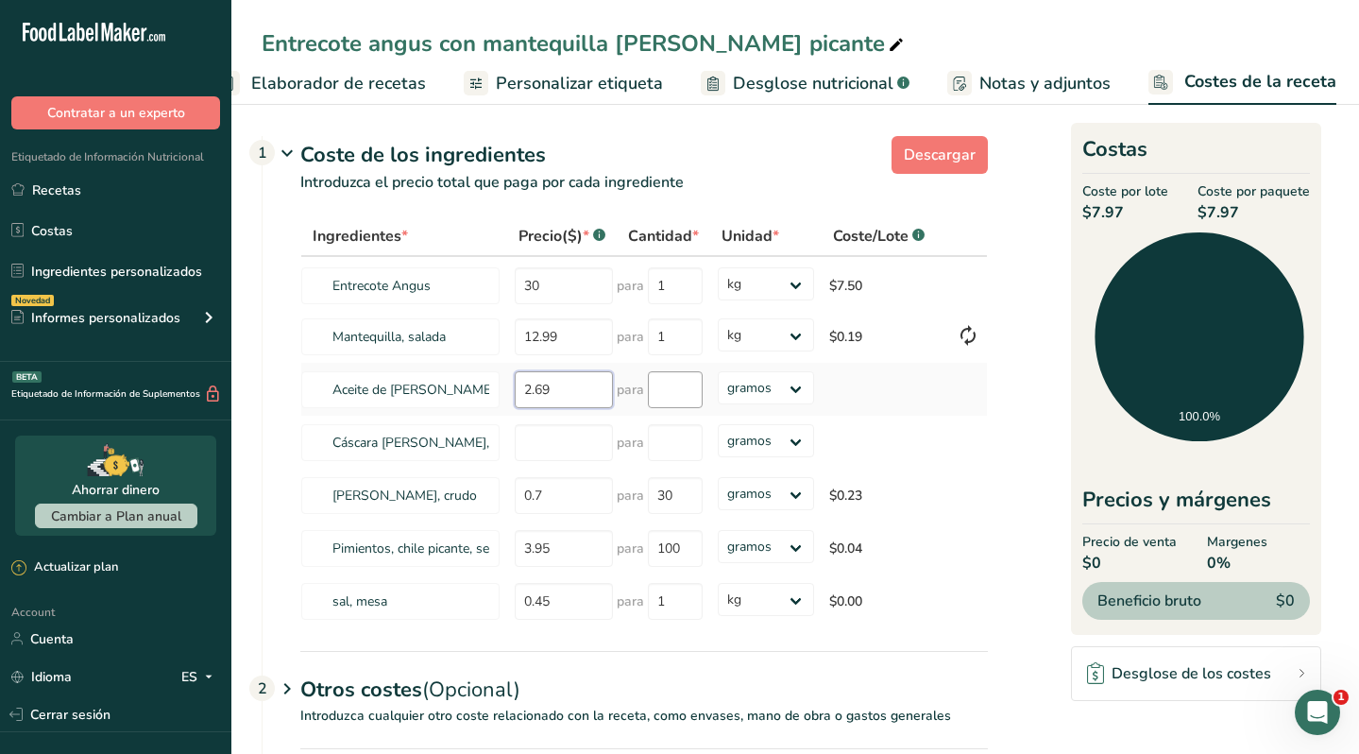
type input "2.69"
click at [668, 393] on input "number" at bounding box center [675, 389] width 55 height 37
type input "250"
click at [541, 449] on div "Ingredientes * Precio($) * .a-a{fill:#347362;}.b-a{fill:#fff;} Cantidad * Unida…" at bounding box center [644, 422] width 688 height 412
click at [569, 438] on input "number" at bounding box center [564, 442] width 98 height 37
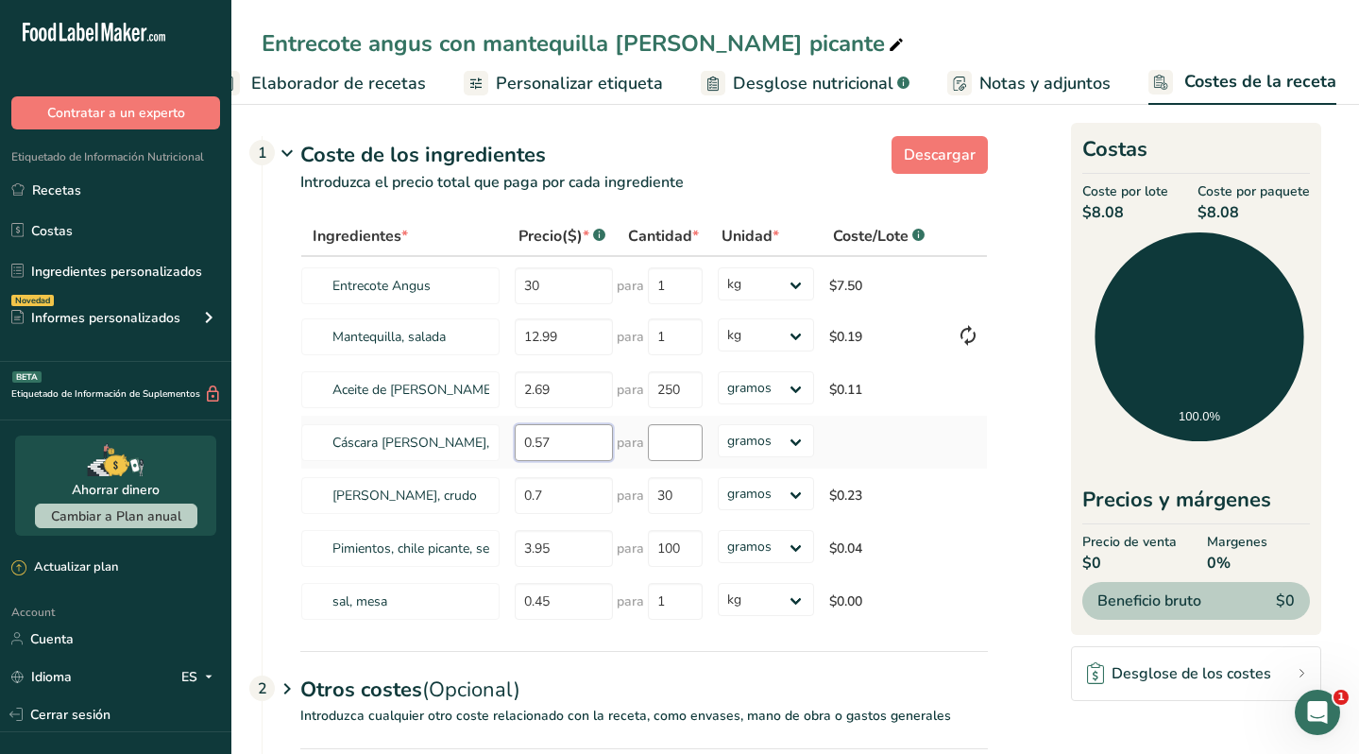
type input "0.57"
click at [678, 449] on input "number" at bounding box center [675, 442] width 55 height 37
type input "20"
click at [860, 440] on div "Ingredientes * Precio($) * .a-a{fill:#347362;}.b-a{fill:#fff;} Cantidad * Unida…" at bounding box center [644, 422] width 688 height 412
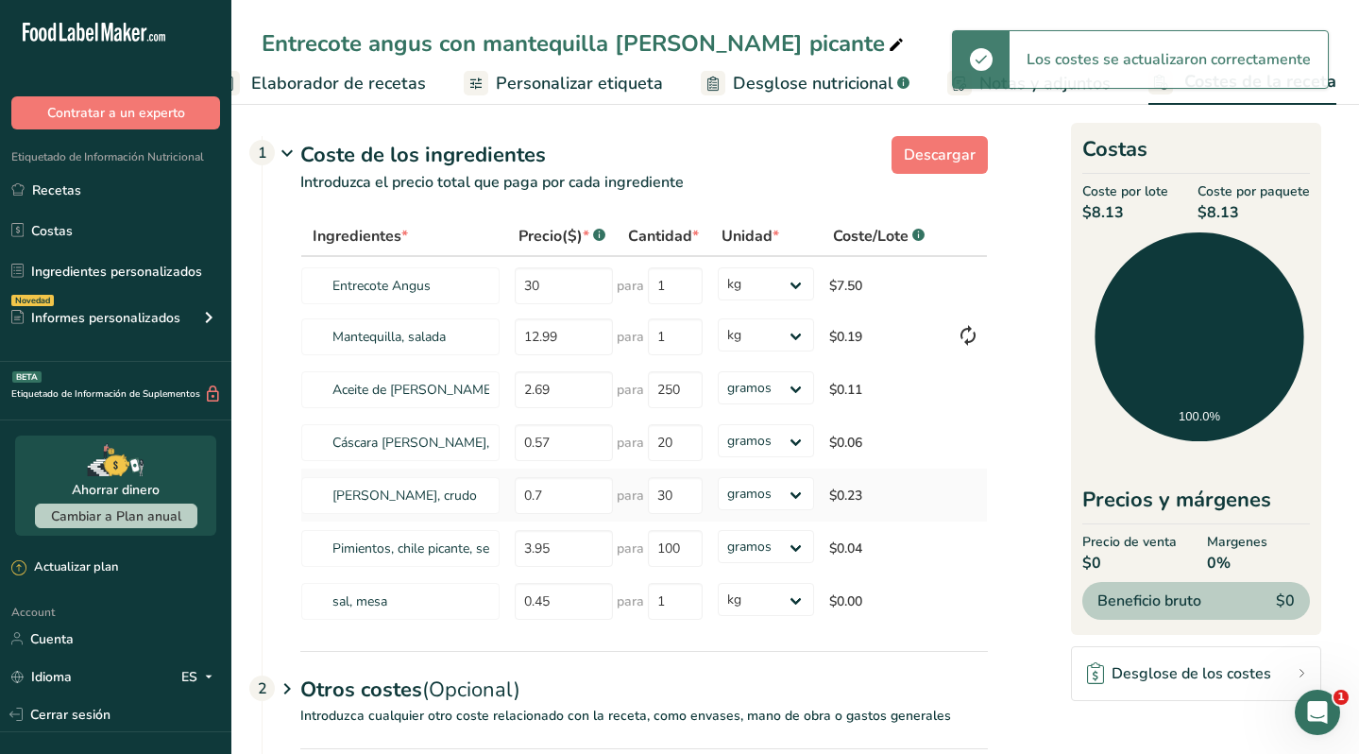
click at [911, 514] on td "$0.23" at bounding box center [886, 494] width 128 height 53
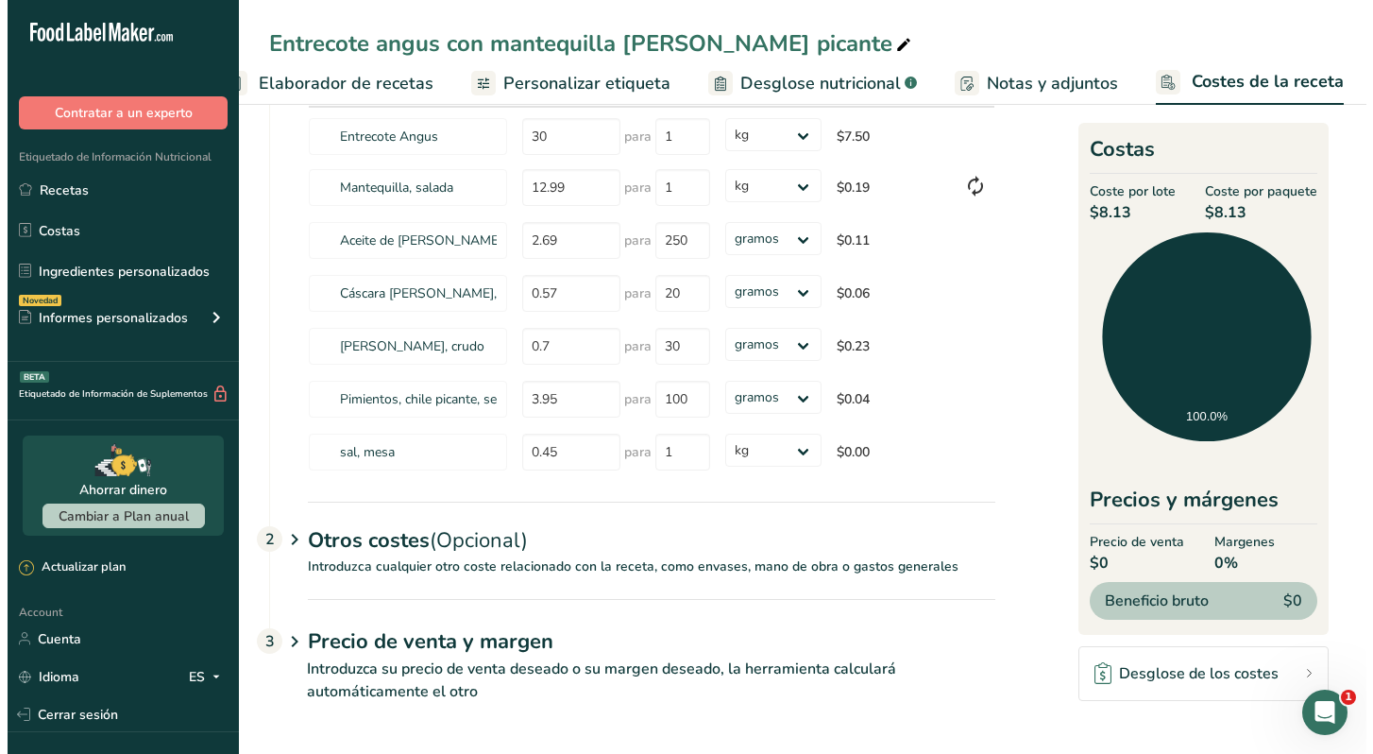
scroll to position [151, 0]
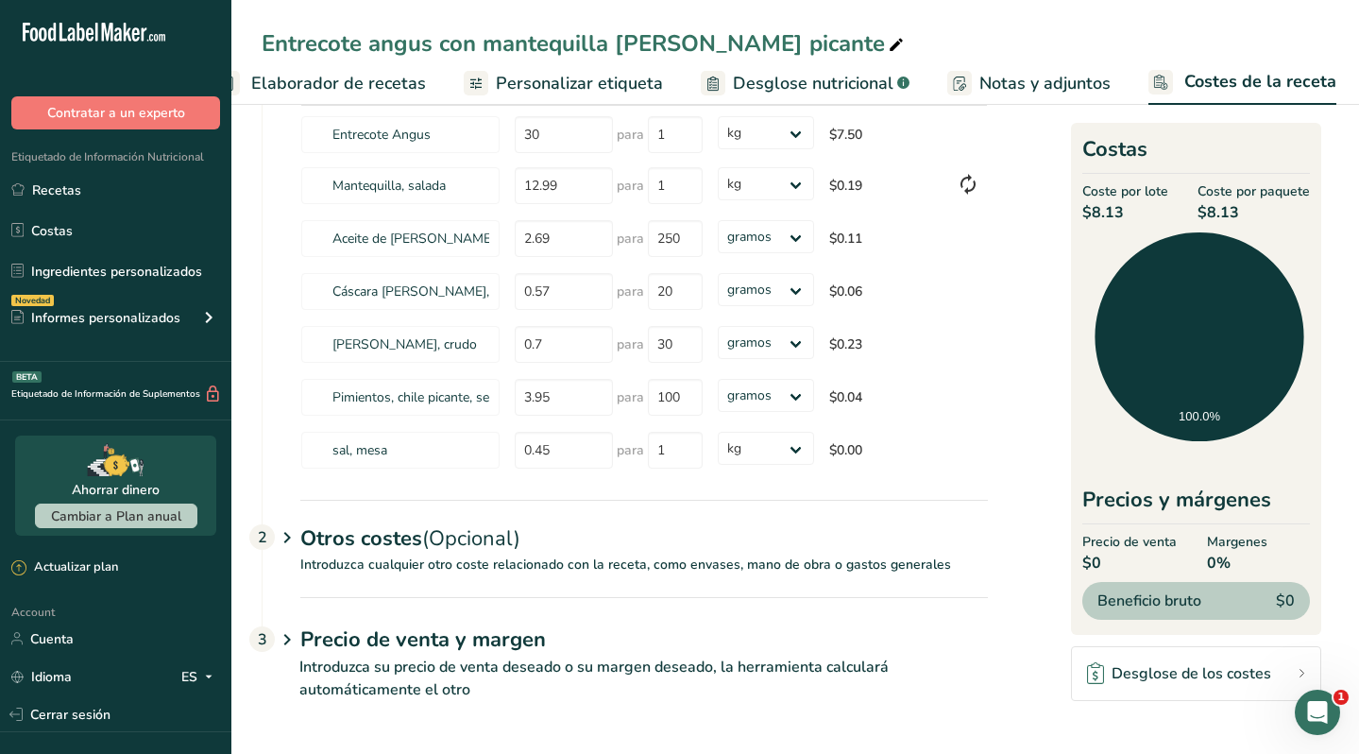
click at [433, 560] on p "Introduzca cualquier otro coste relacionado con la receta, como envases, mano d…" at bounding box center [625, 575] width 725 height 43
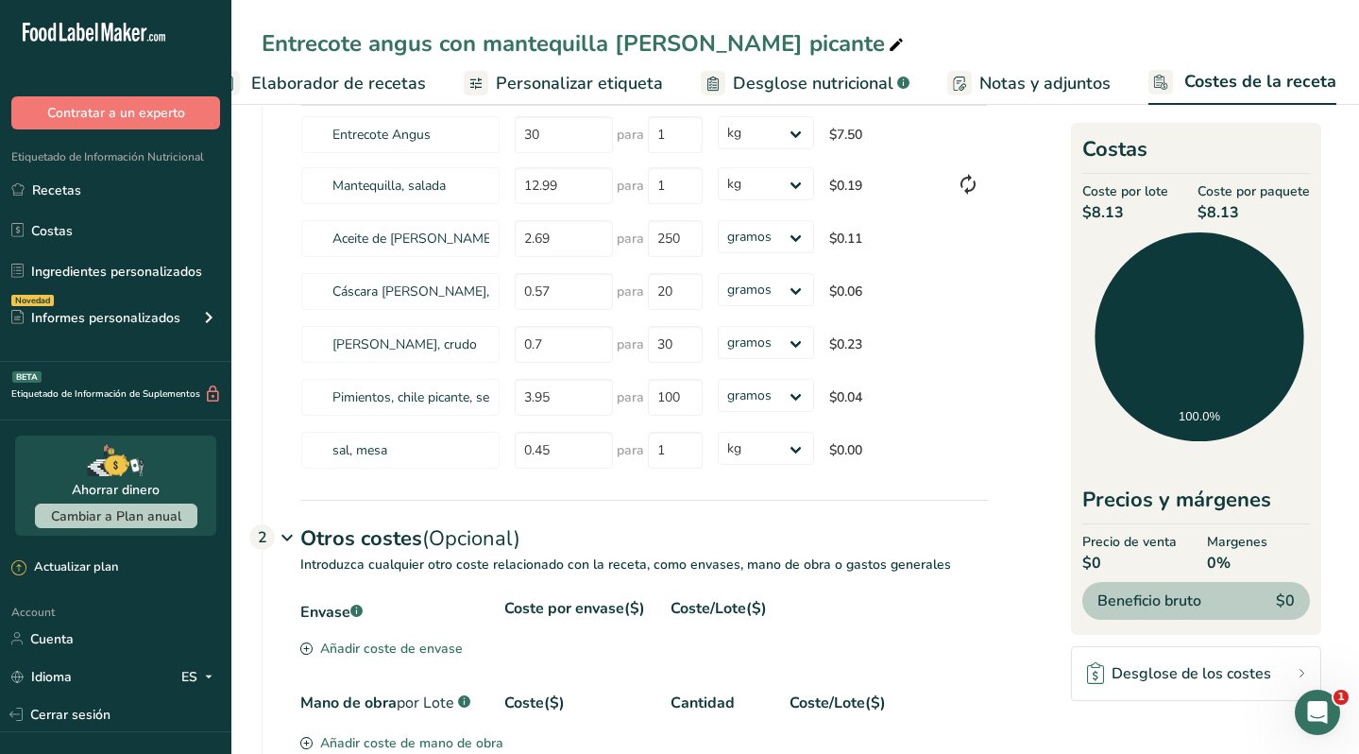
click at [391, 643] on div "Añadir coste de envase" at bounding box center [381, 648] width 162 height 20
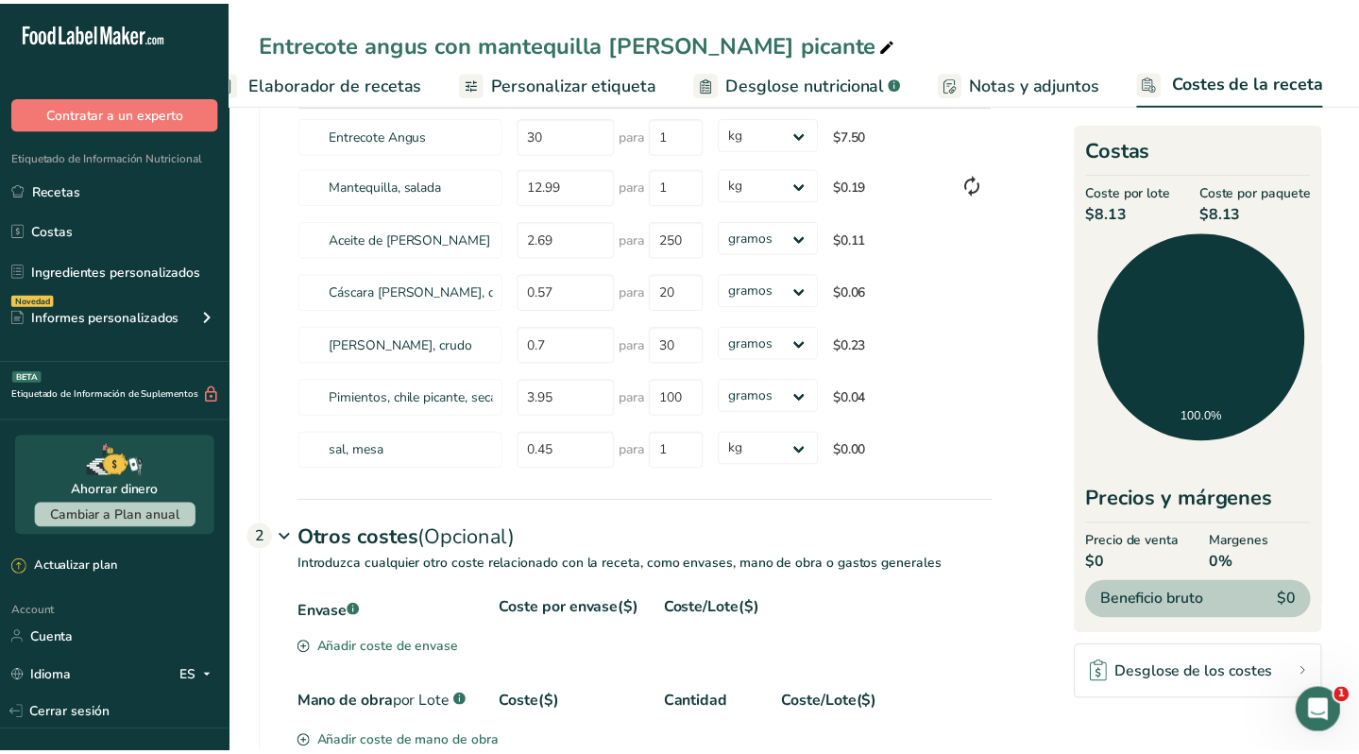
scroll to position [0, 289]
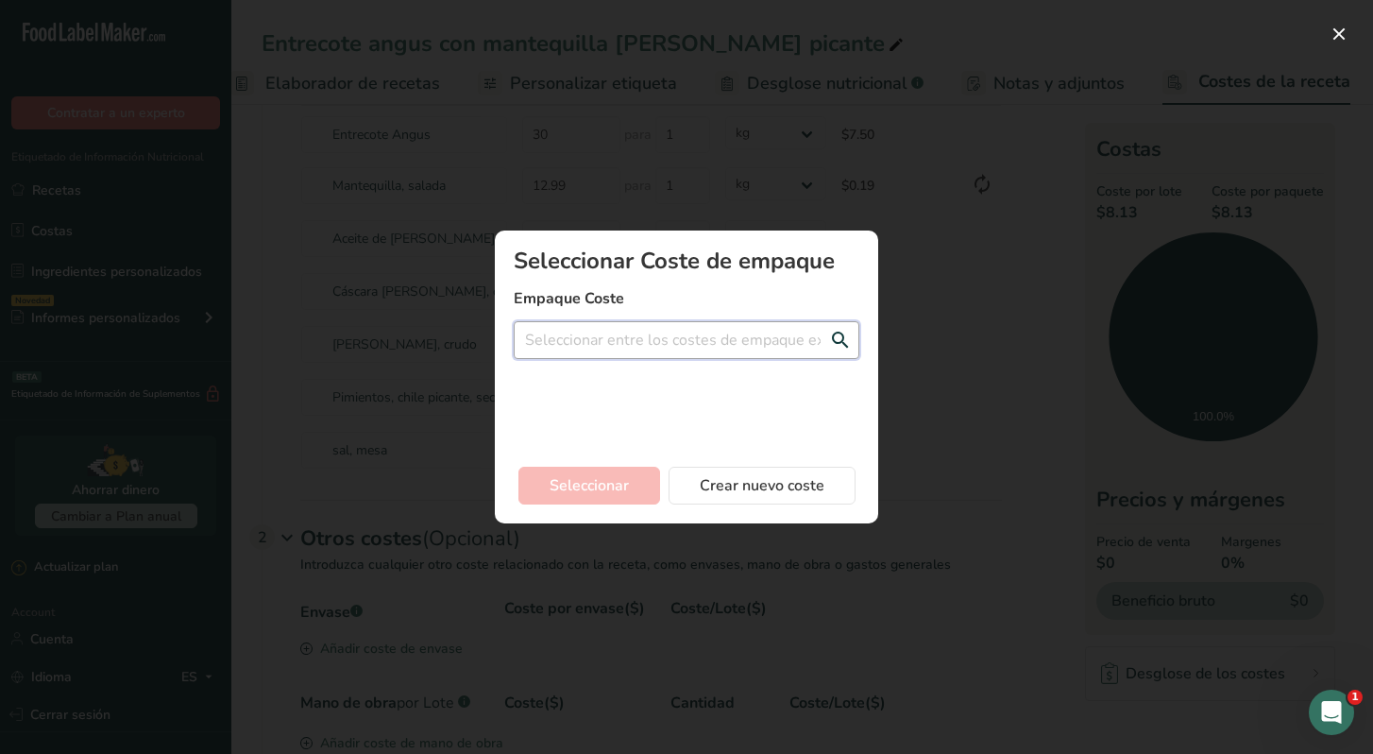
click at [630, 341] on input "Add New Recipe Cost Modal" at bounding box center [687, 340] width 346 height 38
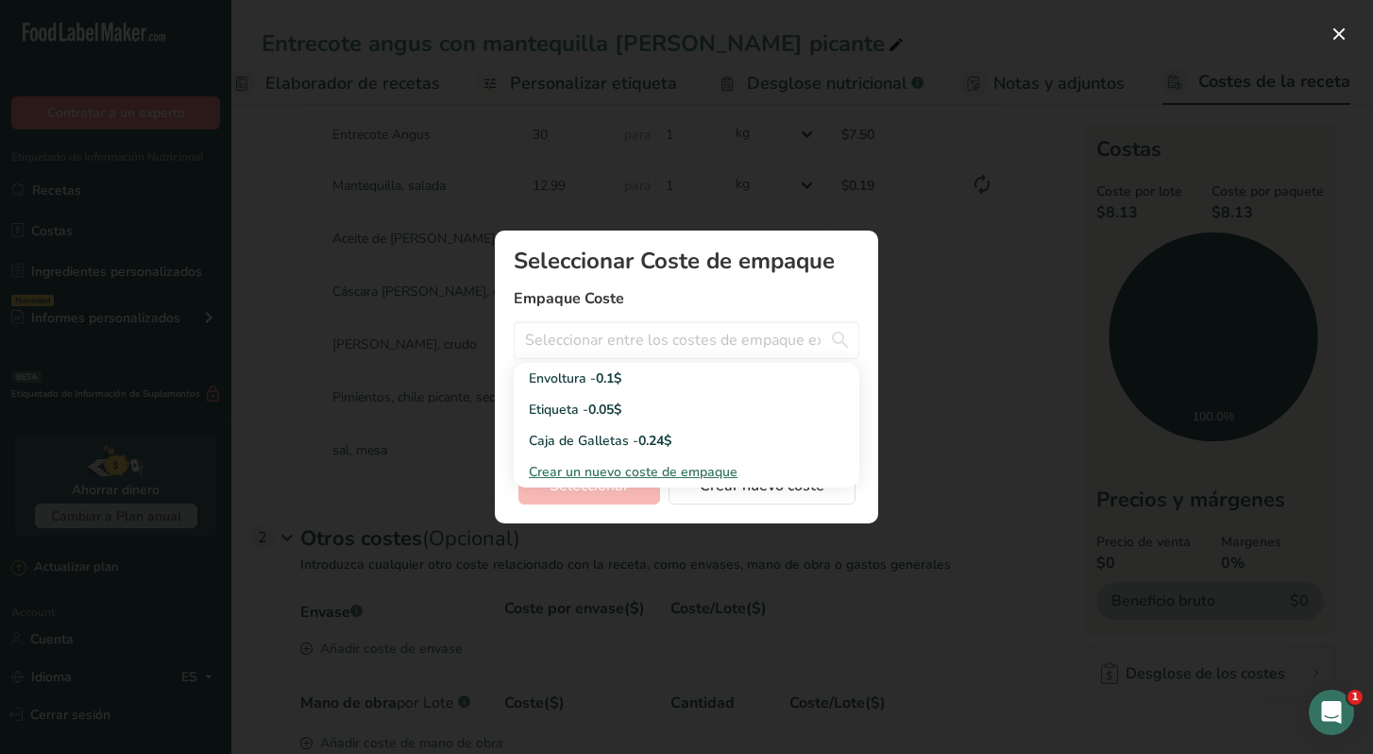
click at [944, 259] on div "Add New Recipe Cost Modal" at bounding box center [686, 377] width 1373 height 754
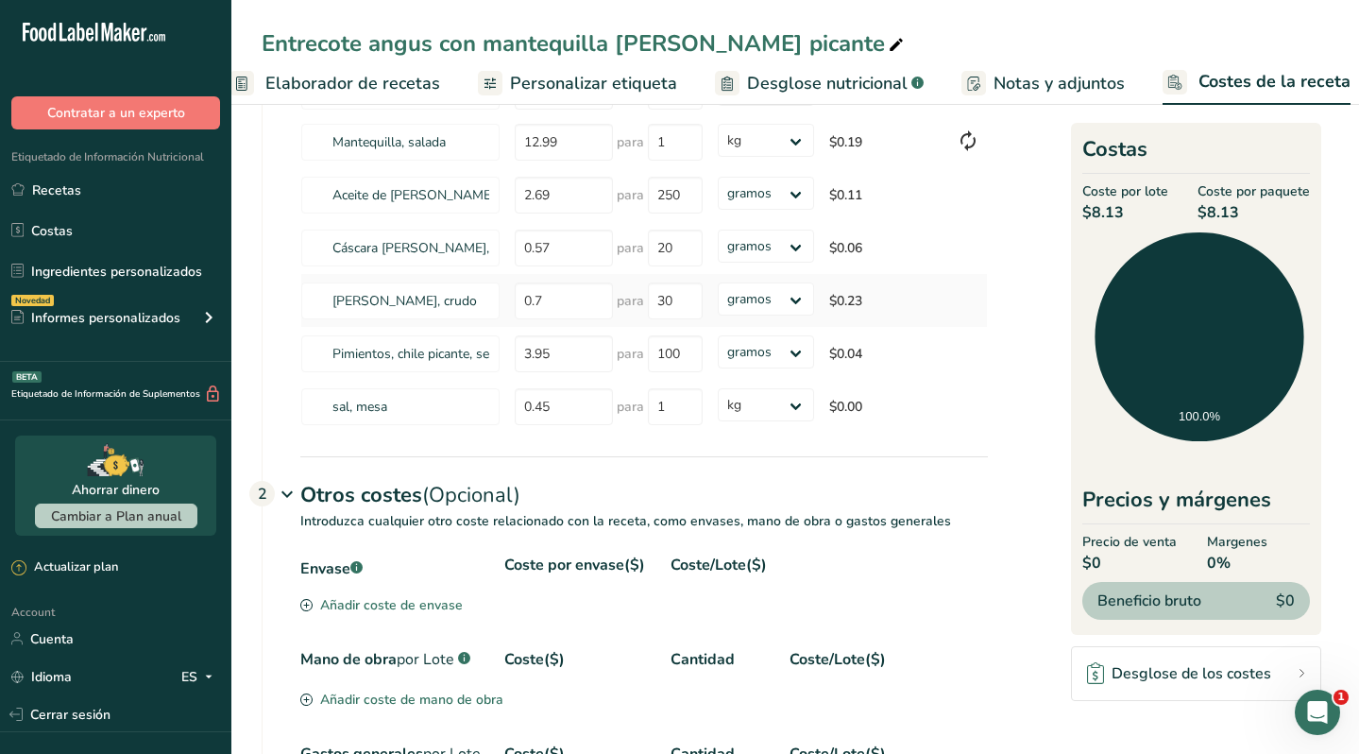
scroll to position [0, 0]
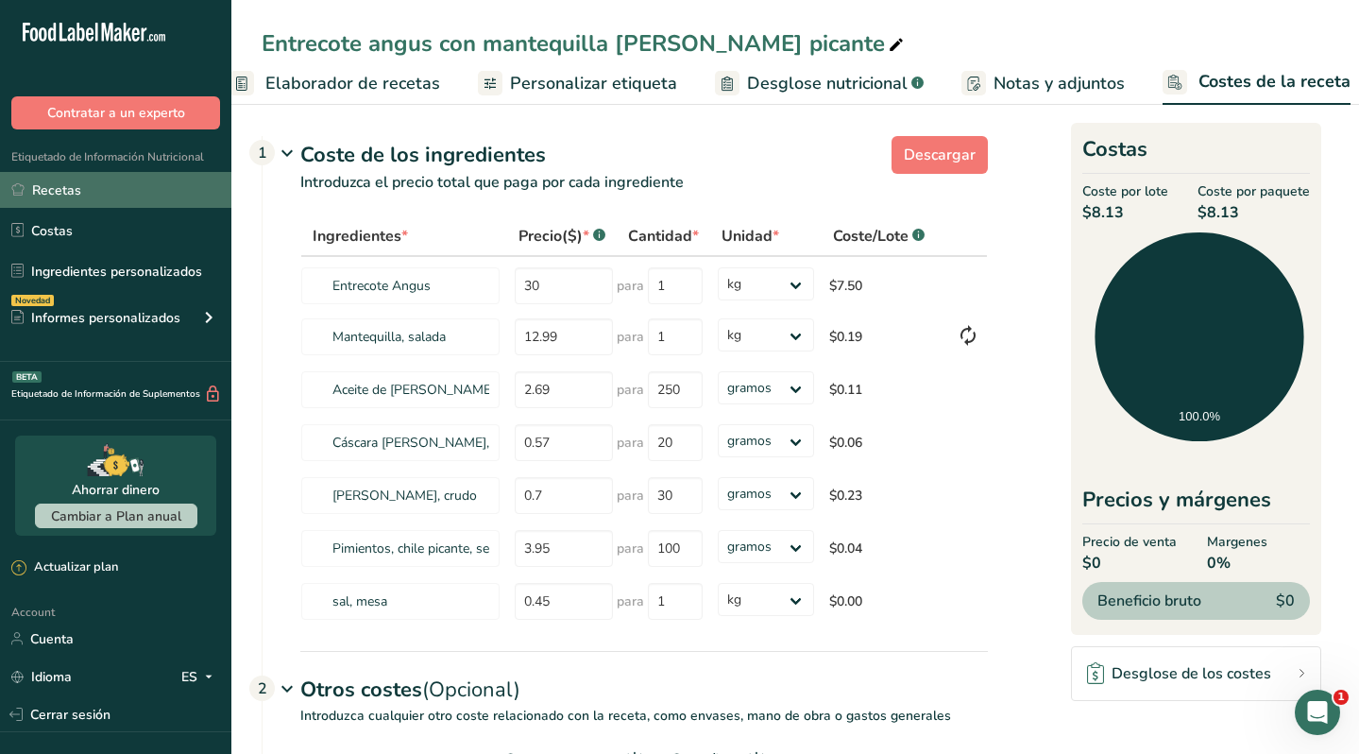
click at [88, 190] on link "Recetas" at bounding box center [115, 190] width 231 height 36
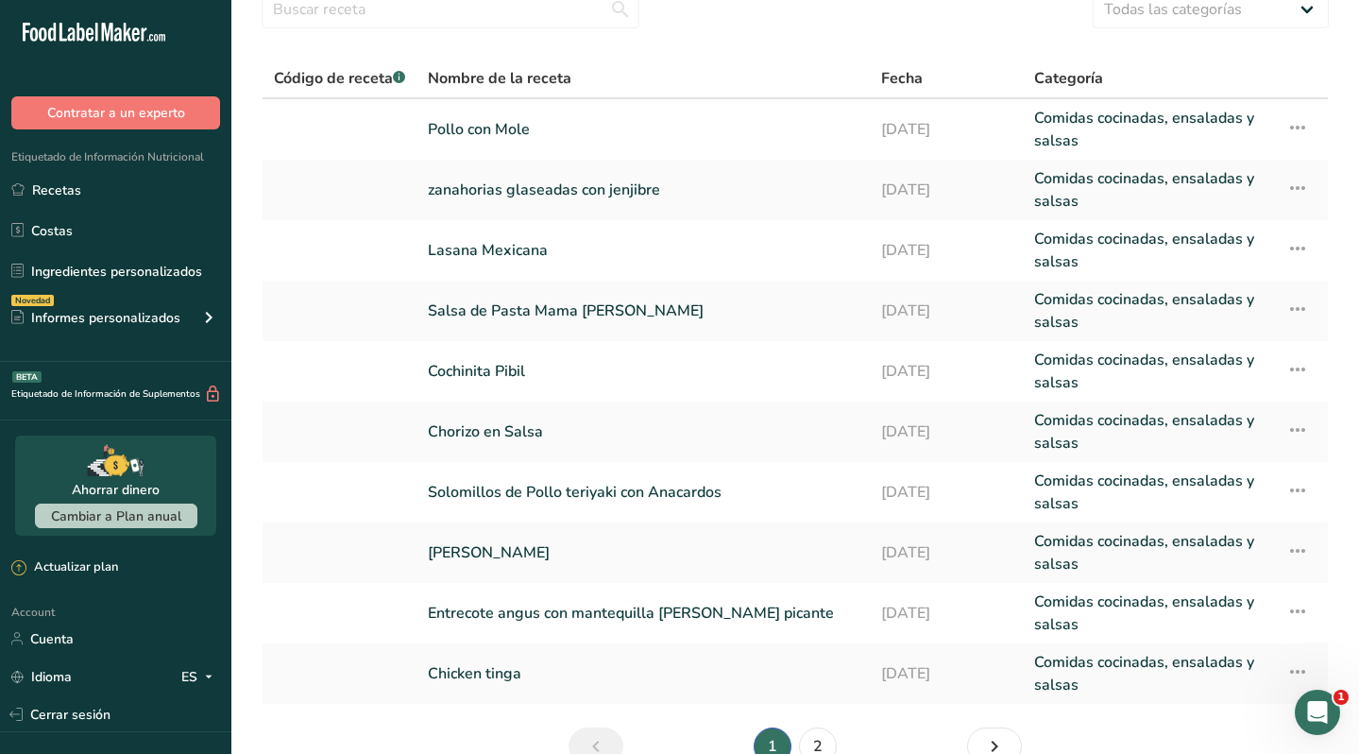
scroll to position [184, 0]
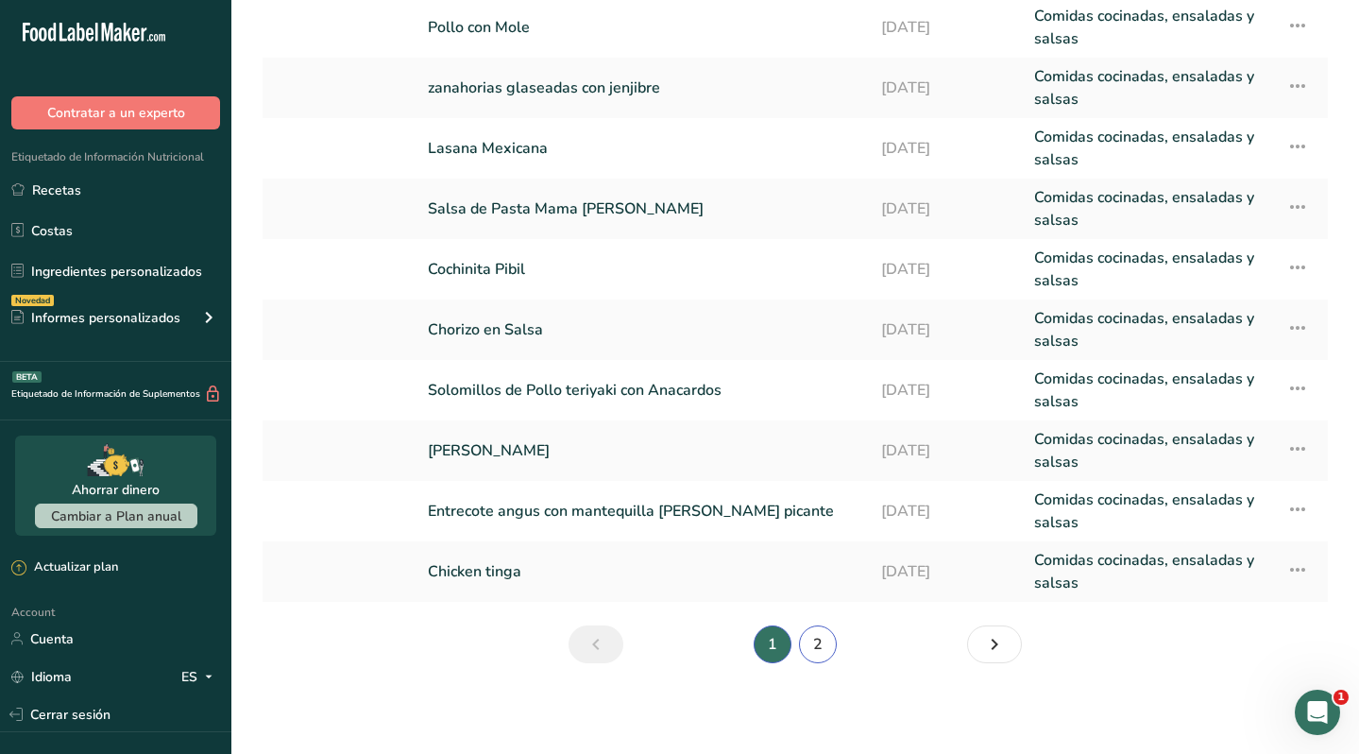
click at [810, 646] on link "2" at bounding box center [818, 644] width 38 height 38
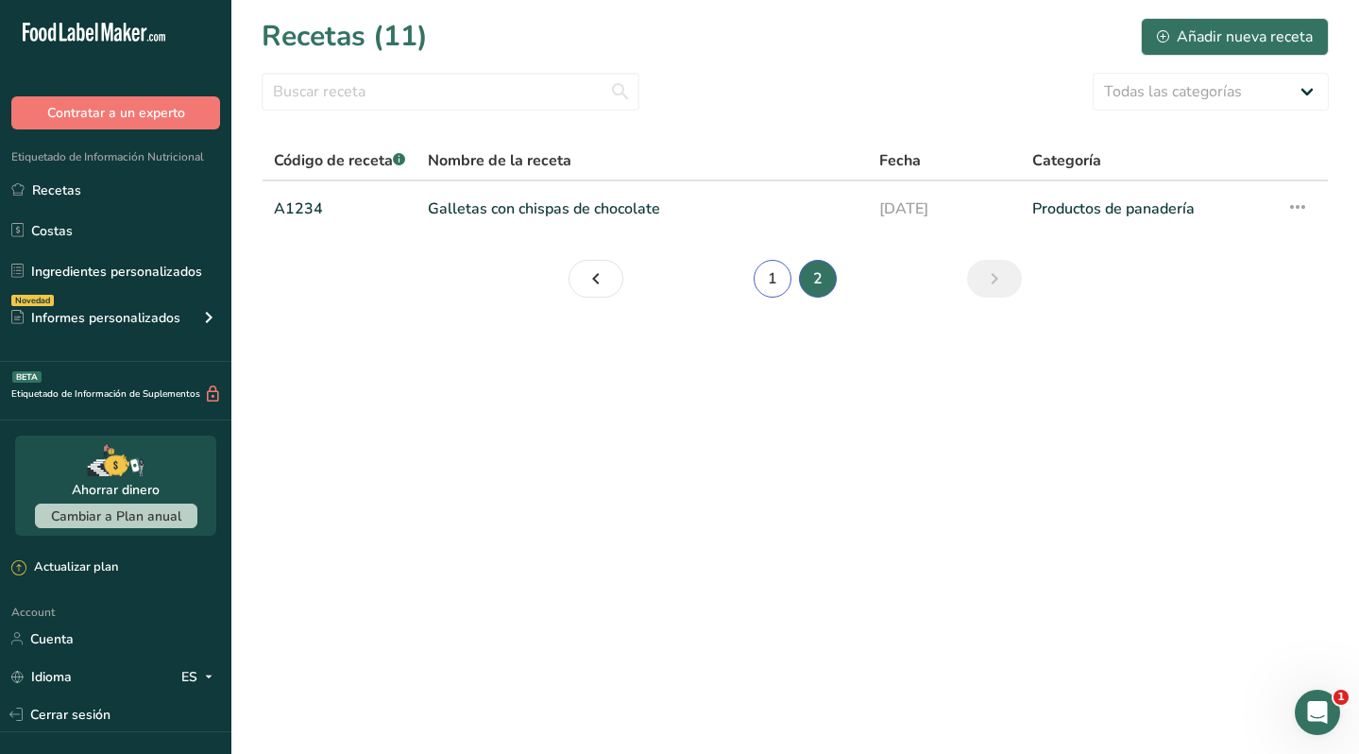
click at [780, 281] on link "1" at bounding box center [773, 279] width 38 height 38
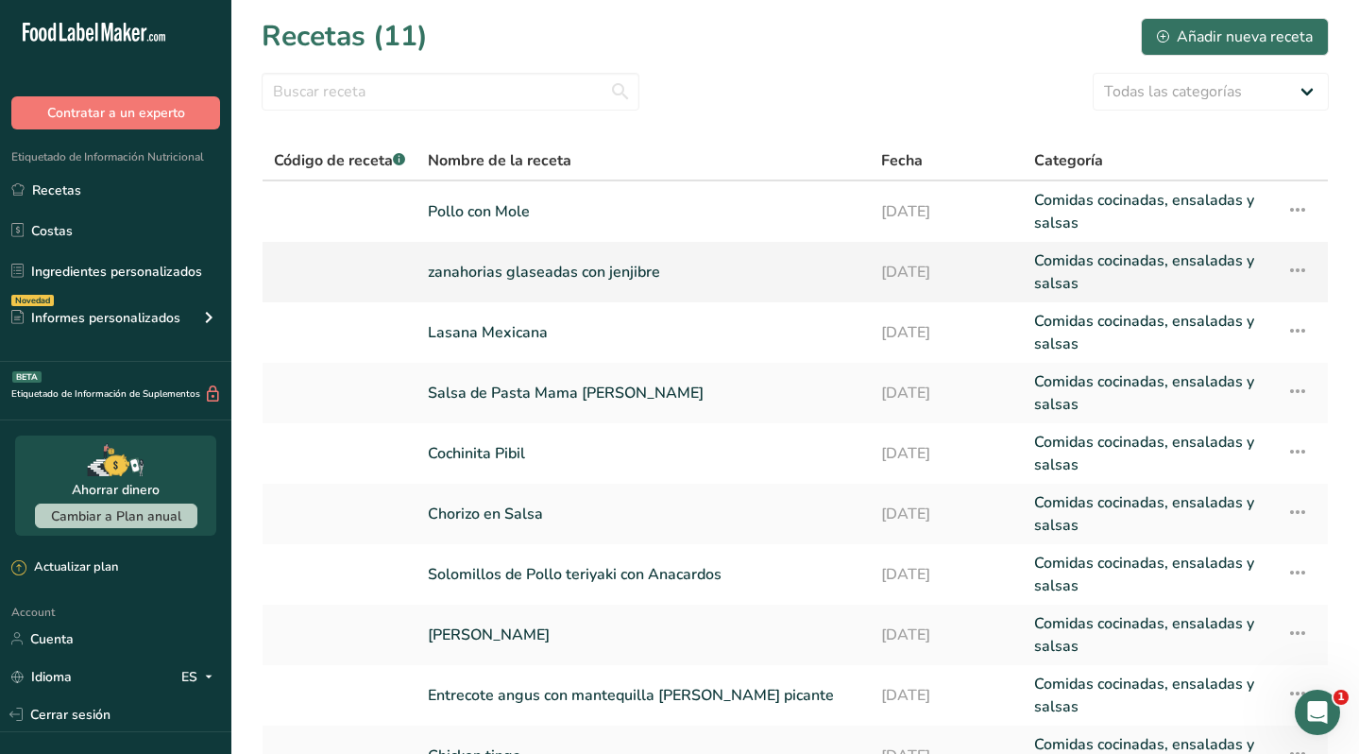
scroll to position [5, 0]
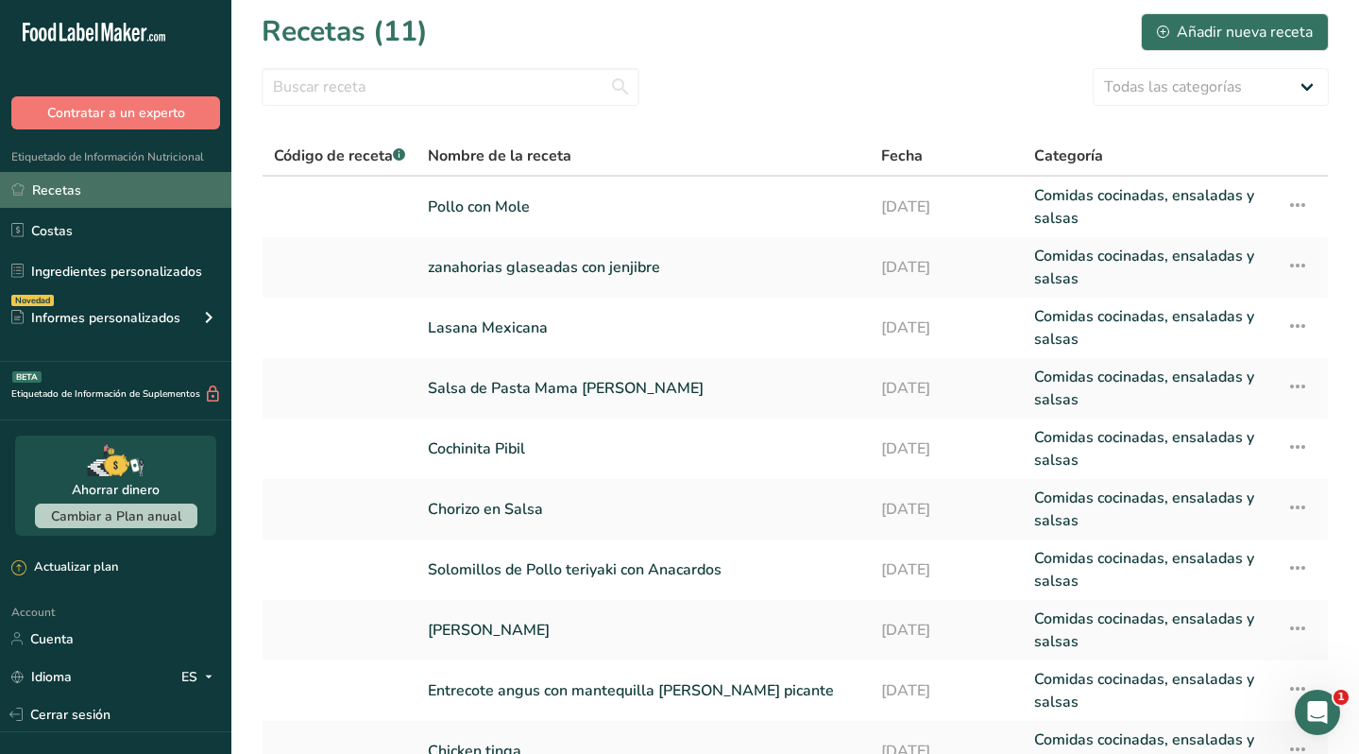
click at [104, 193] on link "Recetas" at bounding box center [115, 190] width 231 height 36
click at [517, 387] on link "Salsa de Pasta Mama Rosa" at bounding box center [643, 388] width 431 height 45
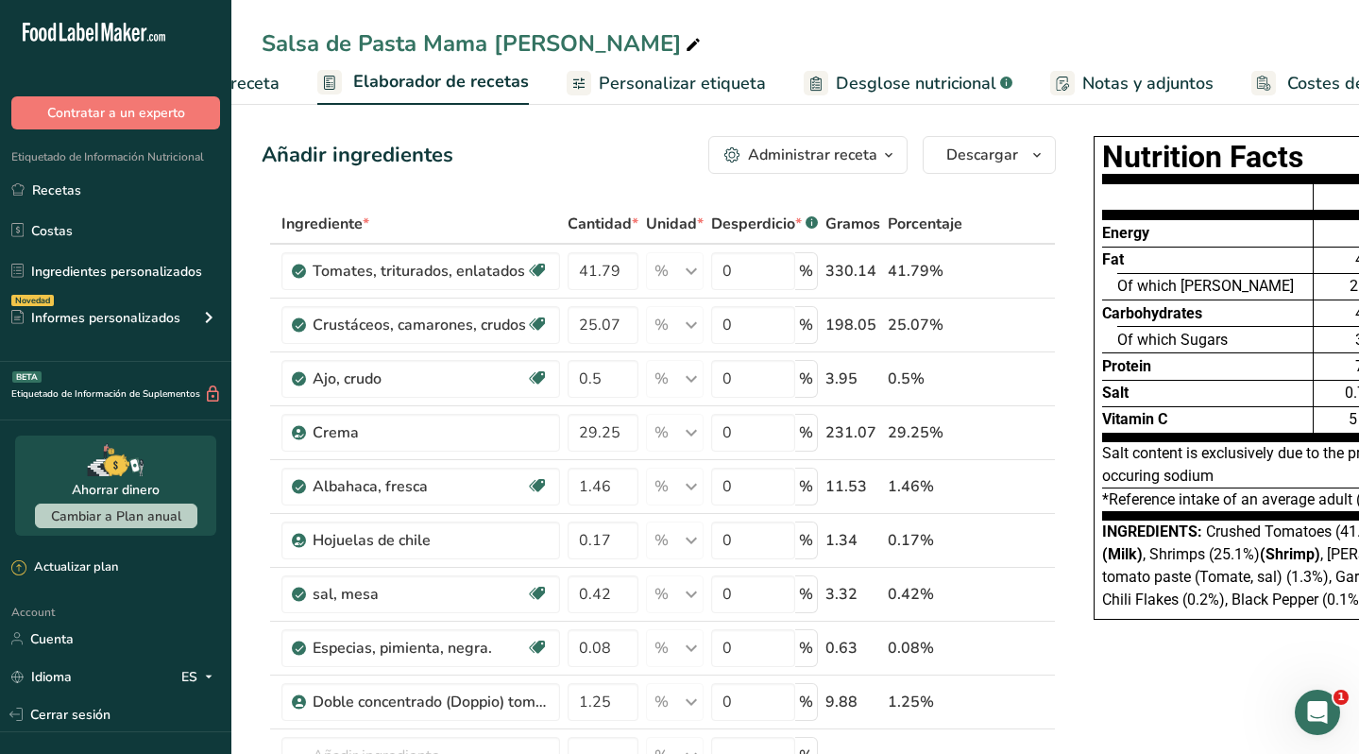
scroll to position [0, 304]
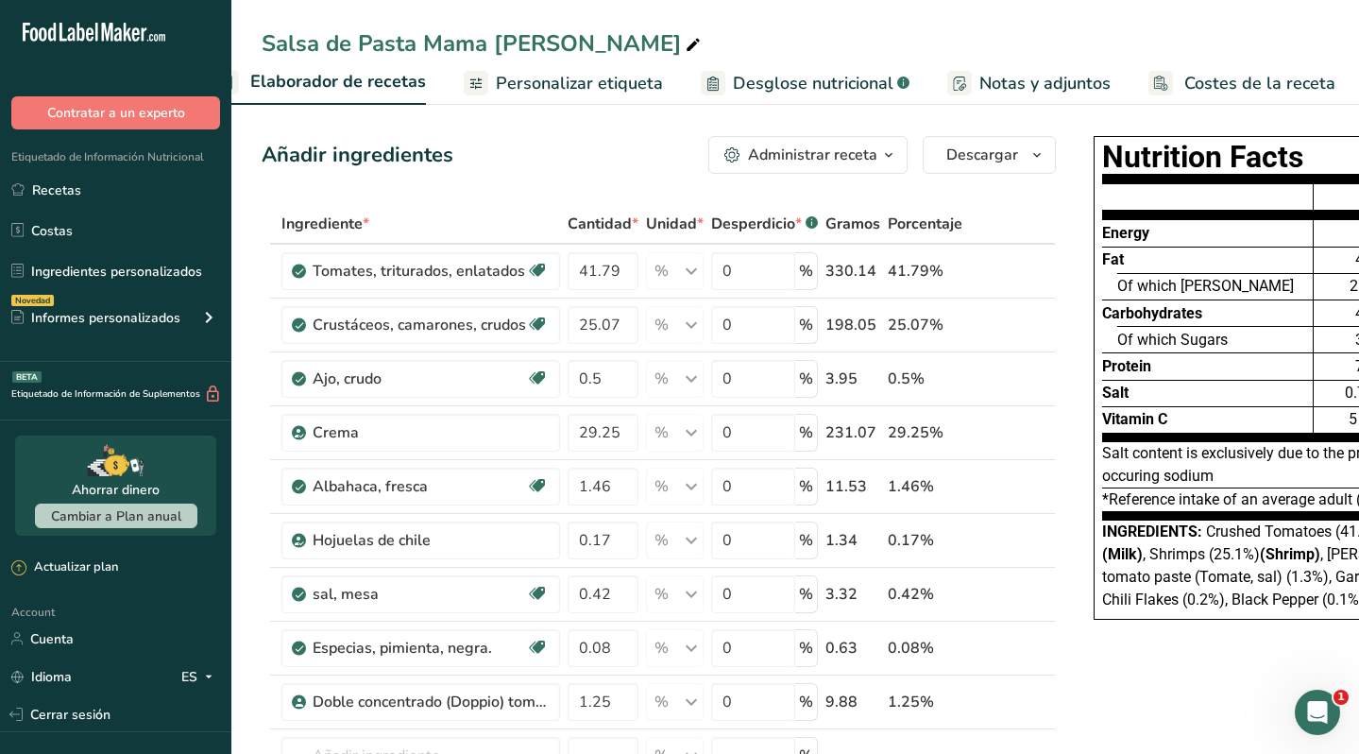
click at [1236, 80] on span "Costes de la receta" at bounding box center [1259, 84] width 151 height 26
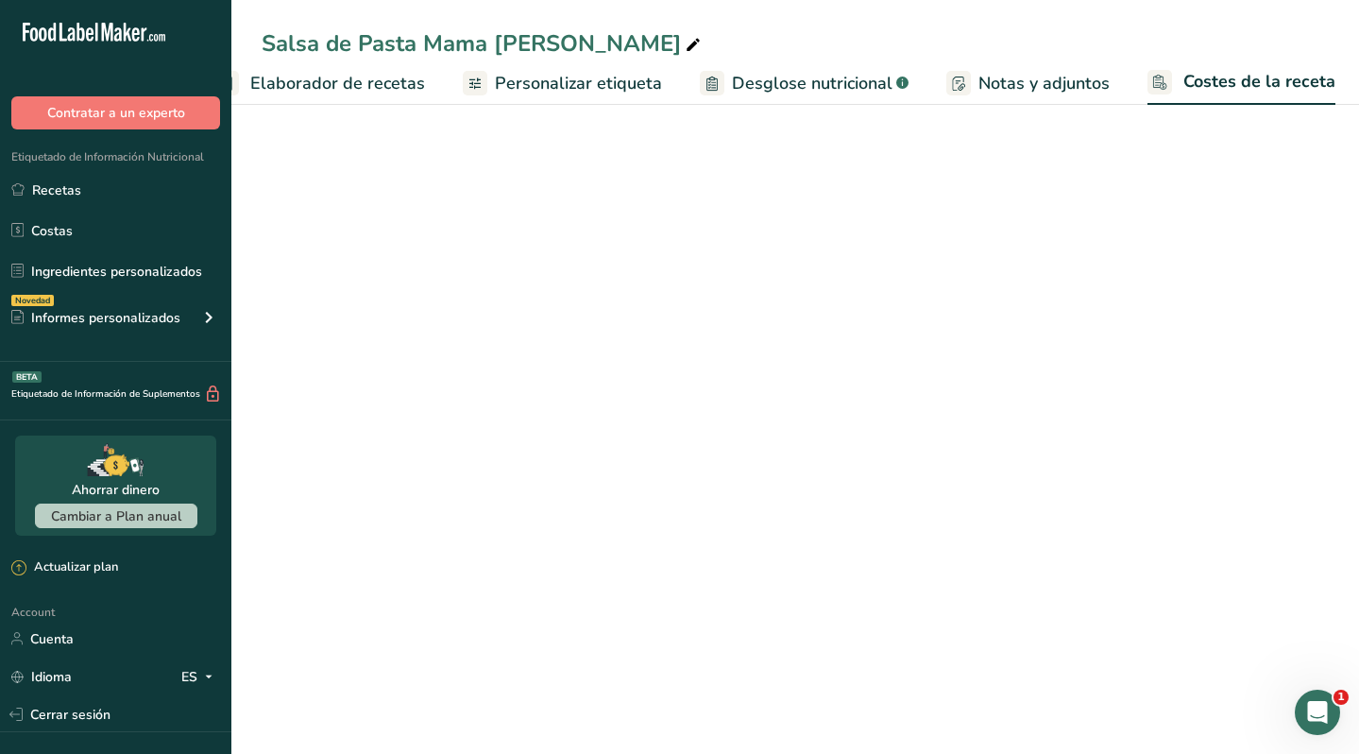
scroll to position [0, 303]
select select "1"
